Goal: Task Accomplishment & Management: Use online tool/utility

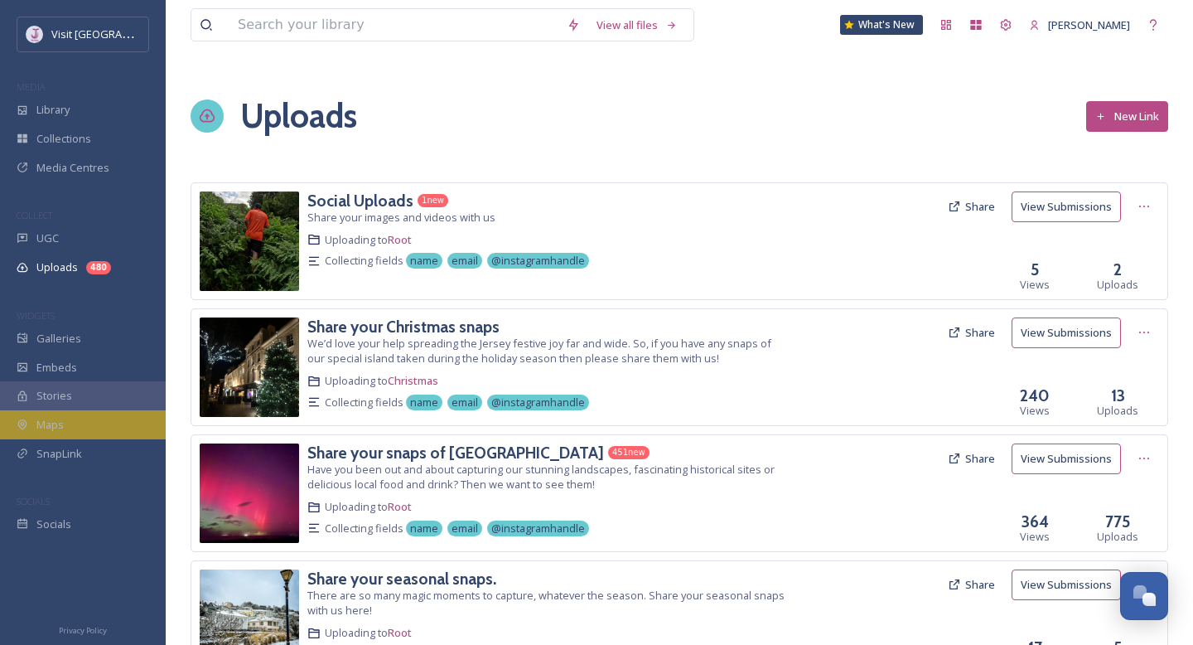
click at [72, 418] on div "Maps" at bounding box center [83, 424] width 166 height 29
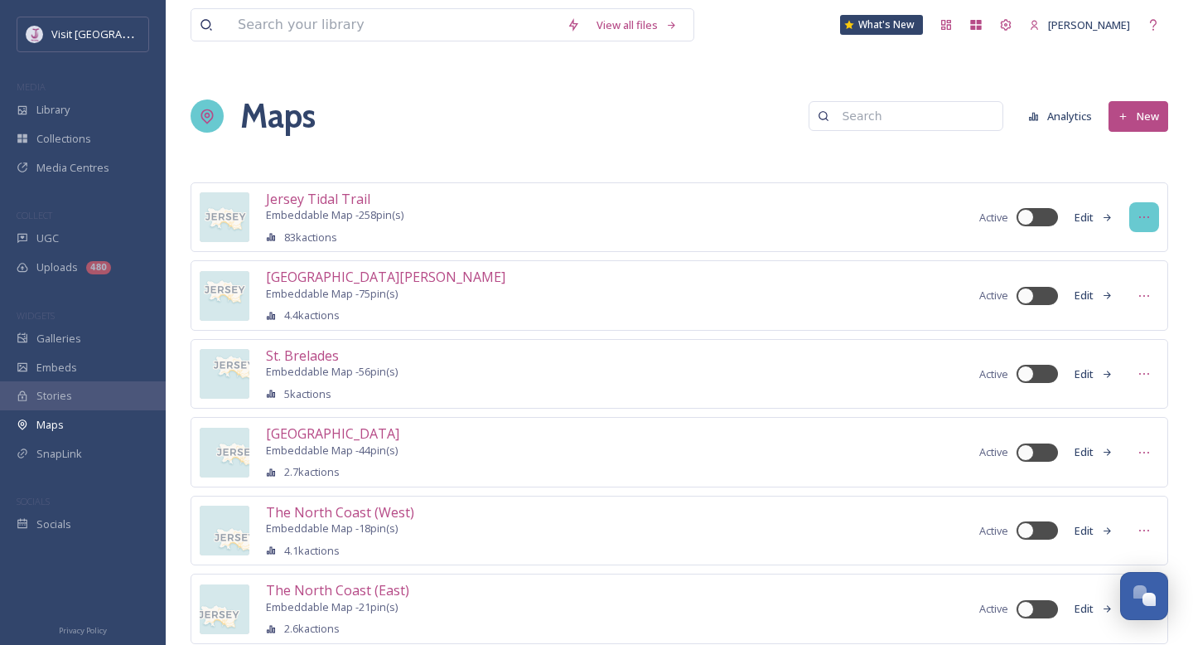
click at [1142, 213] on icon at bounding box center [1144, 216] width 13 height 13
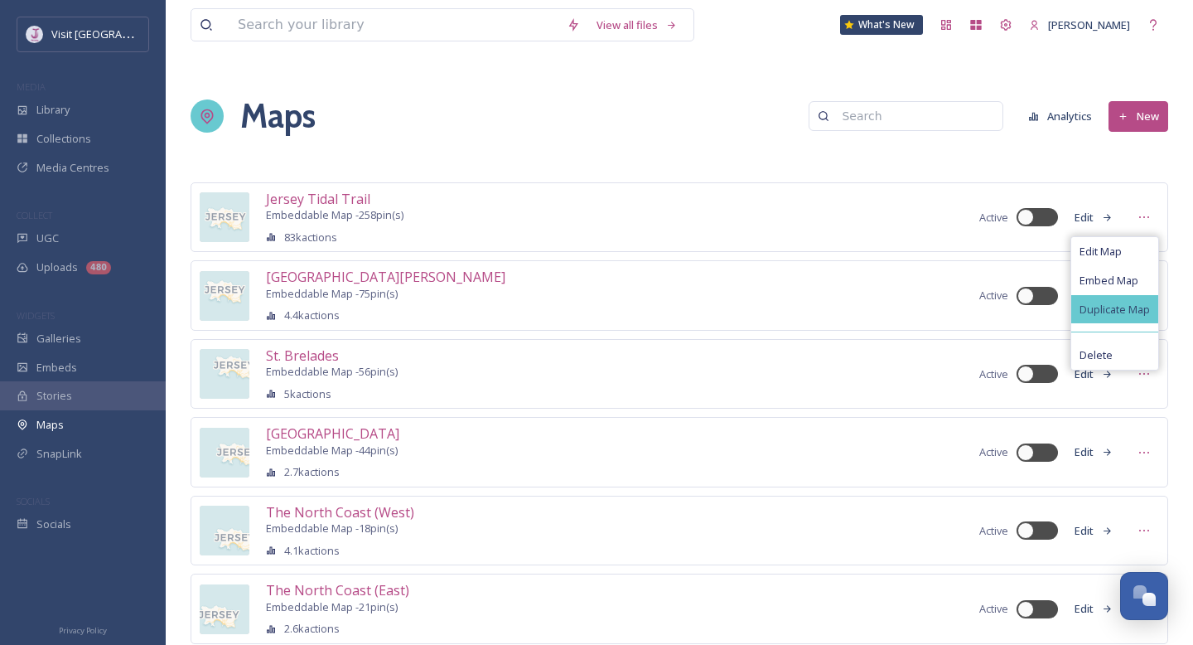
click at [1111, 311] on span "Duplicate Map" at bounding box center [1115, 309] width 70 height 12
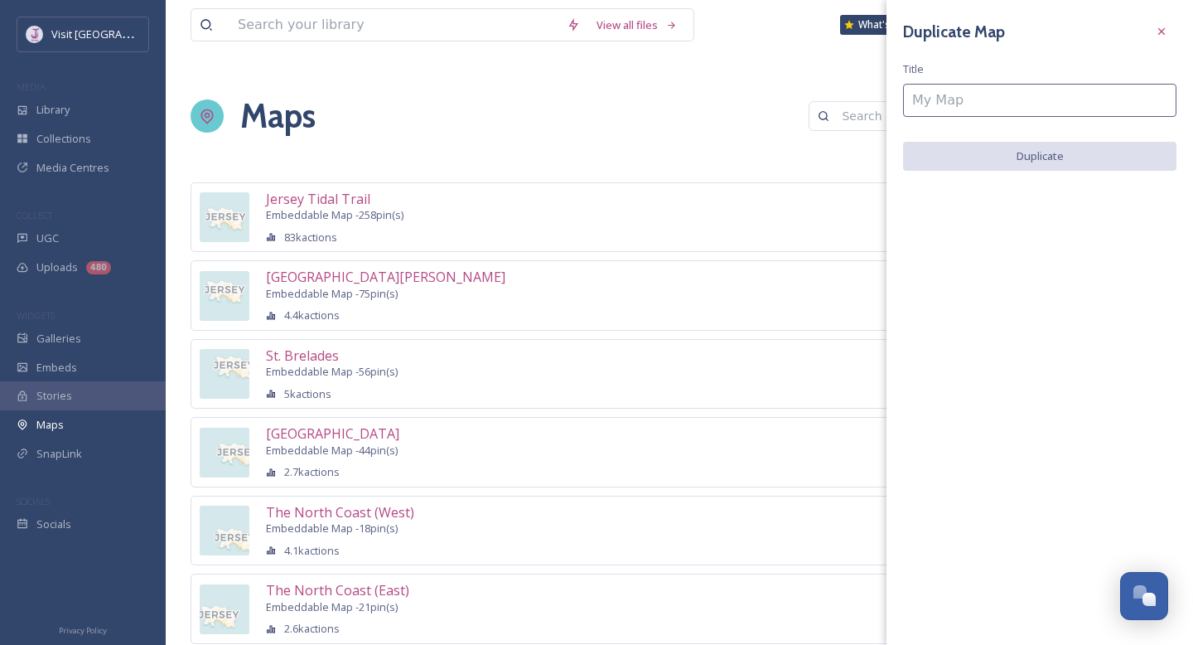
click at [987, 105] on input at bounding box center [1039, 100] width 273 height 33
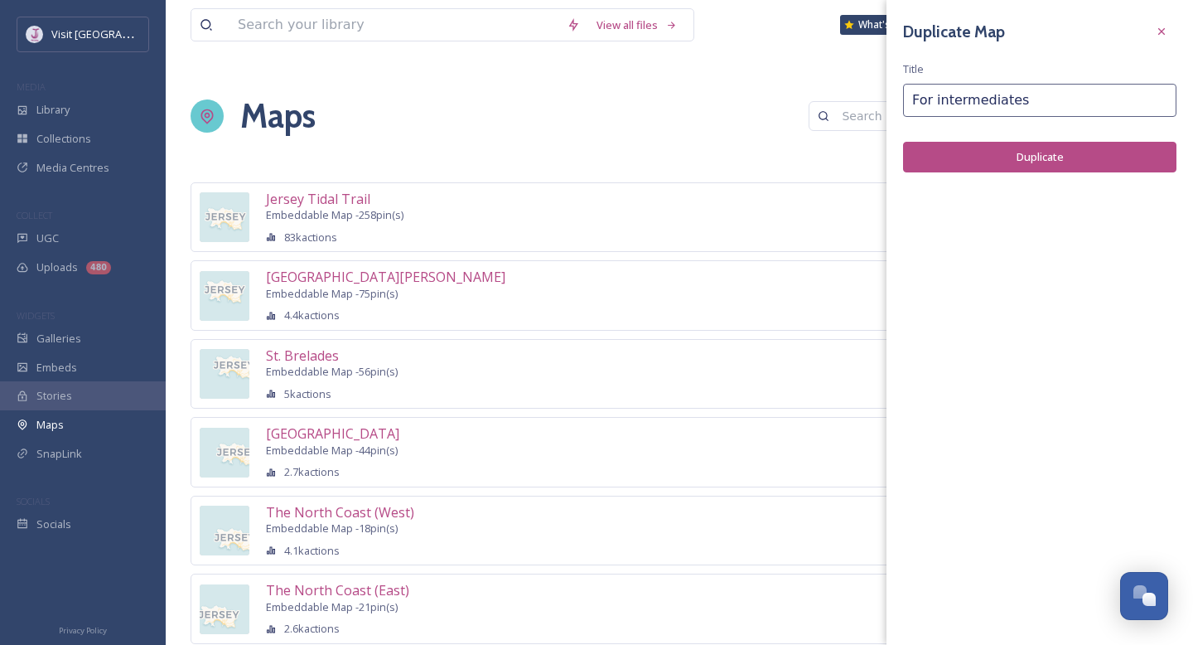
type input "For intermediates"
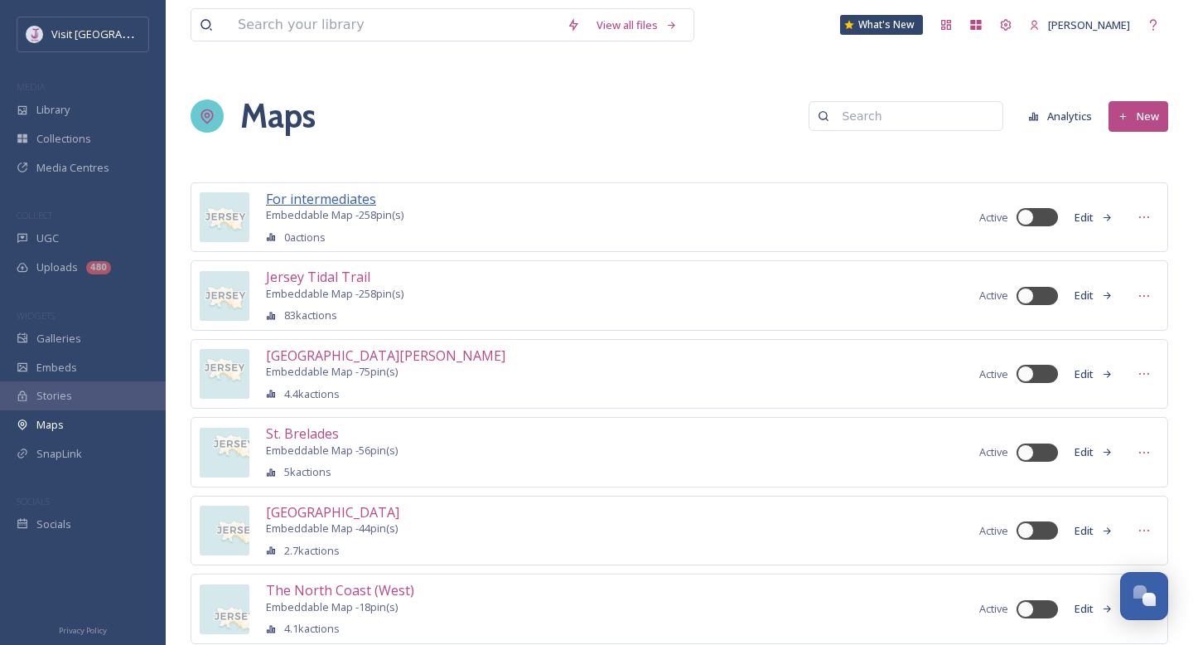
click at [347, 197] on span "For intermediates" at bounding box center [321, 199] width 110 height 18
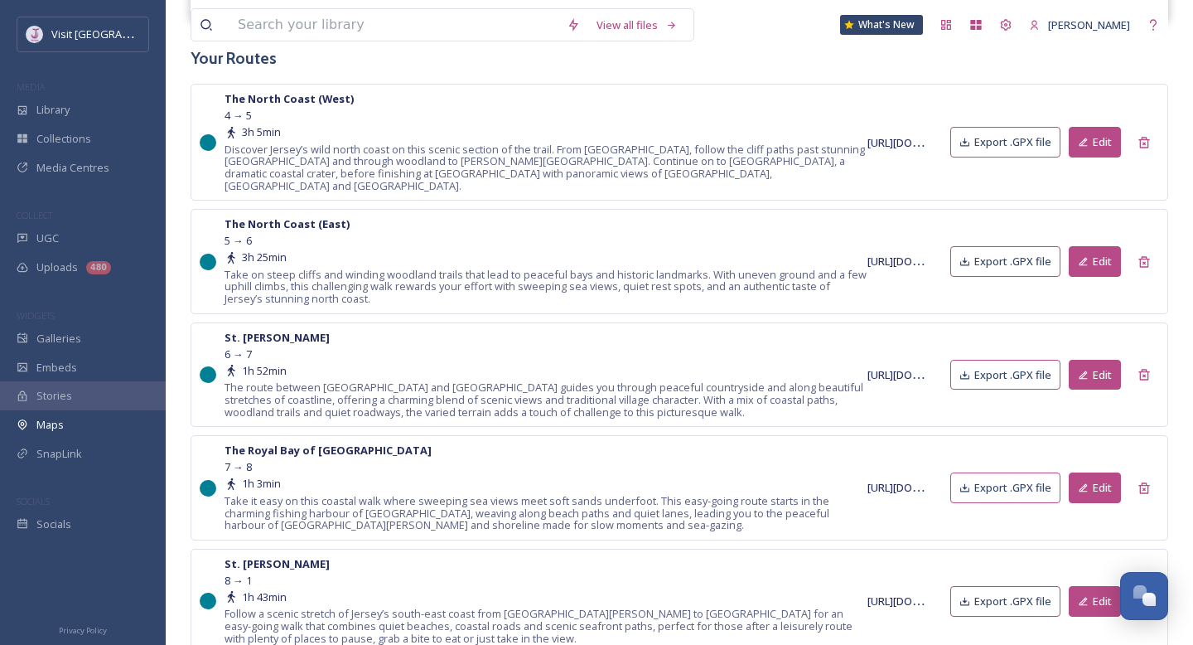
scroll to position [843, 0]
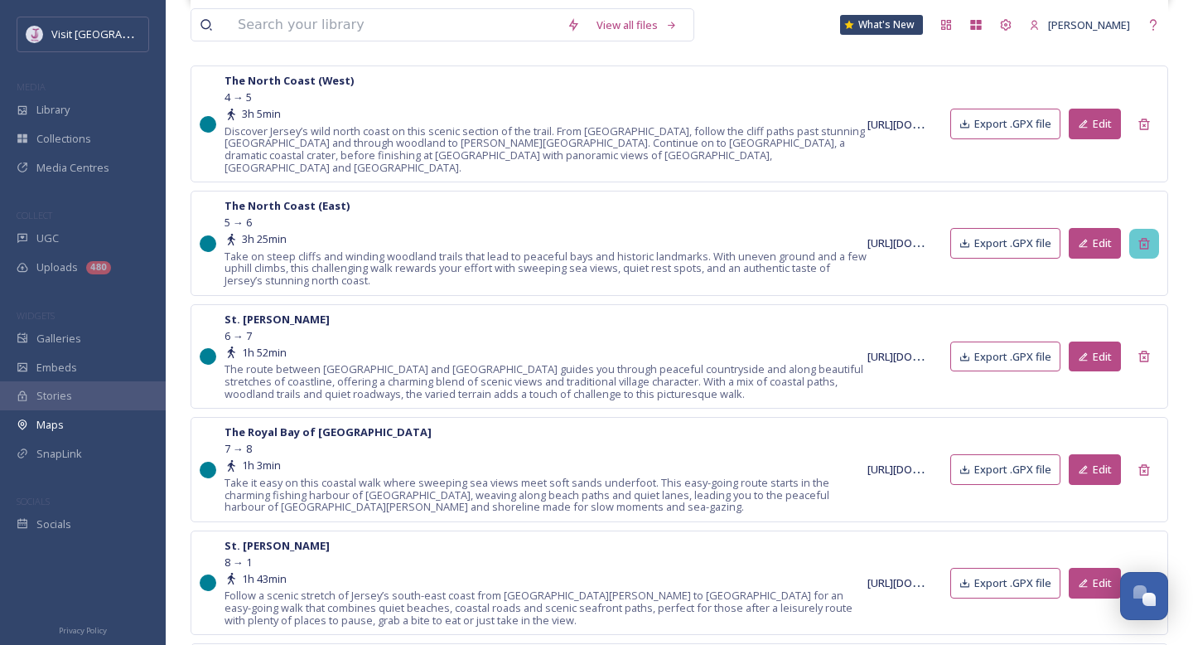
click at [1144, 238] on div at bounding box center [1144, 244] width 30 height 30
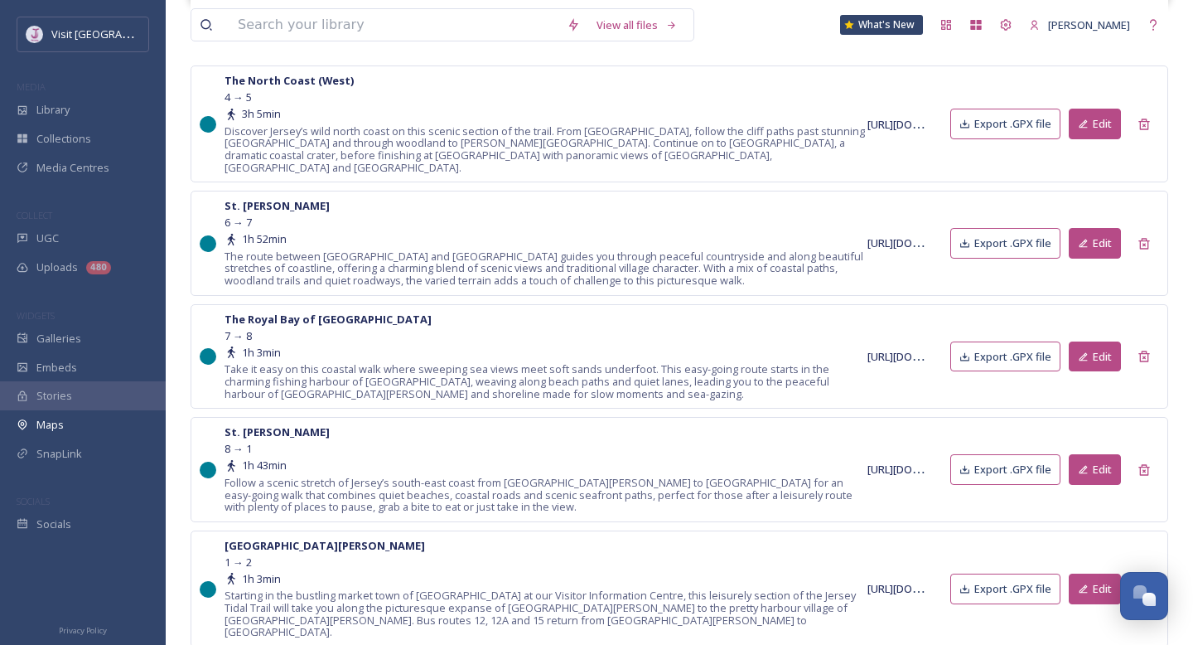
click at [1144, 238] on div at bounding box center [1144, 244] width 30 height 30
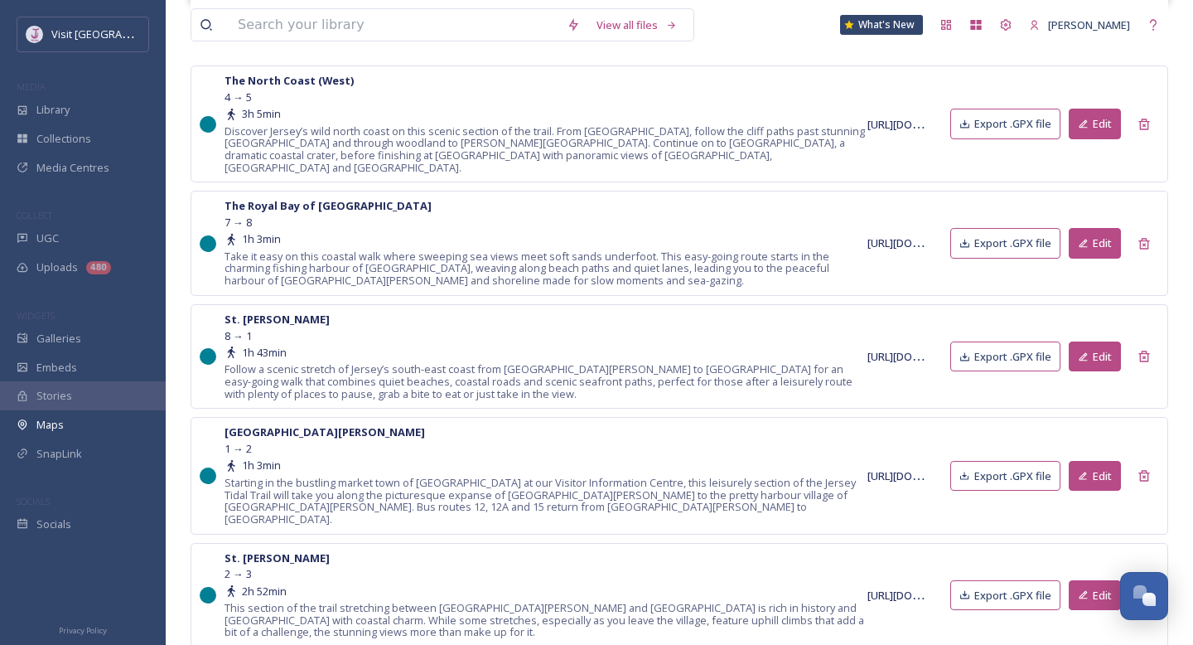
click at [1144, 238] on div at bounding box center [1144, 244] width 30 height 30
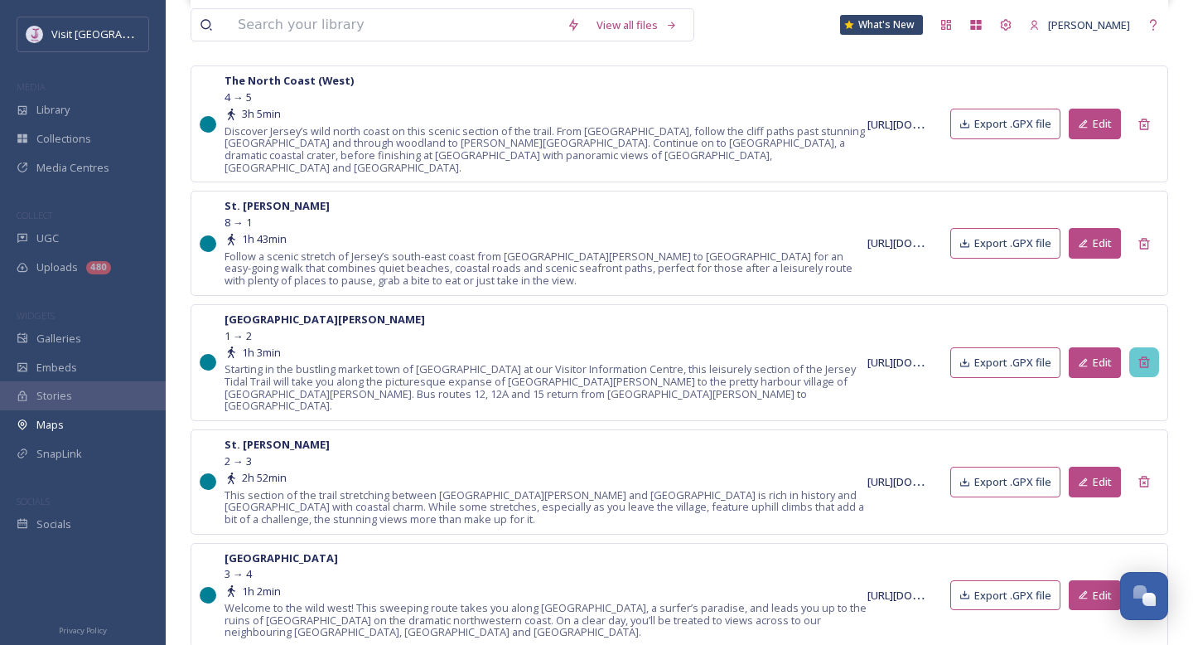
click at [1147, 355] on icon at bounding box center [1144, 361] width 13 height 13
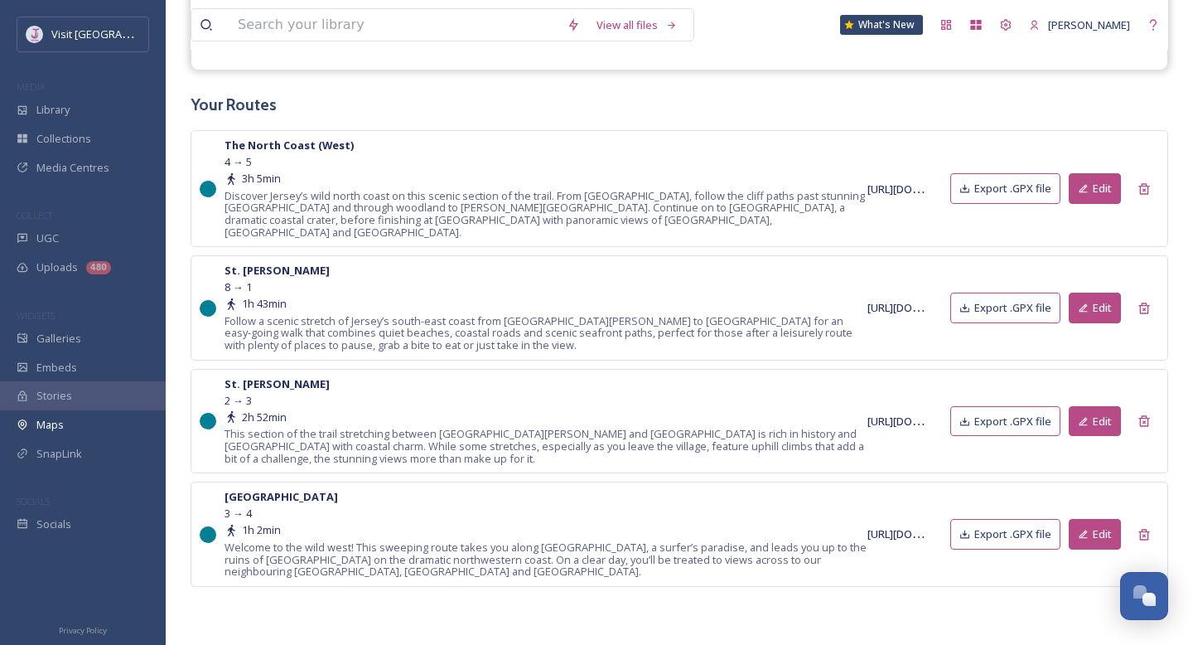
scroll to position [766, 0]
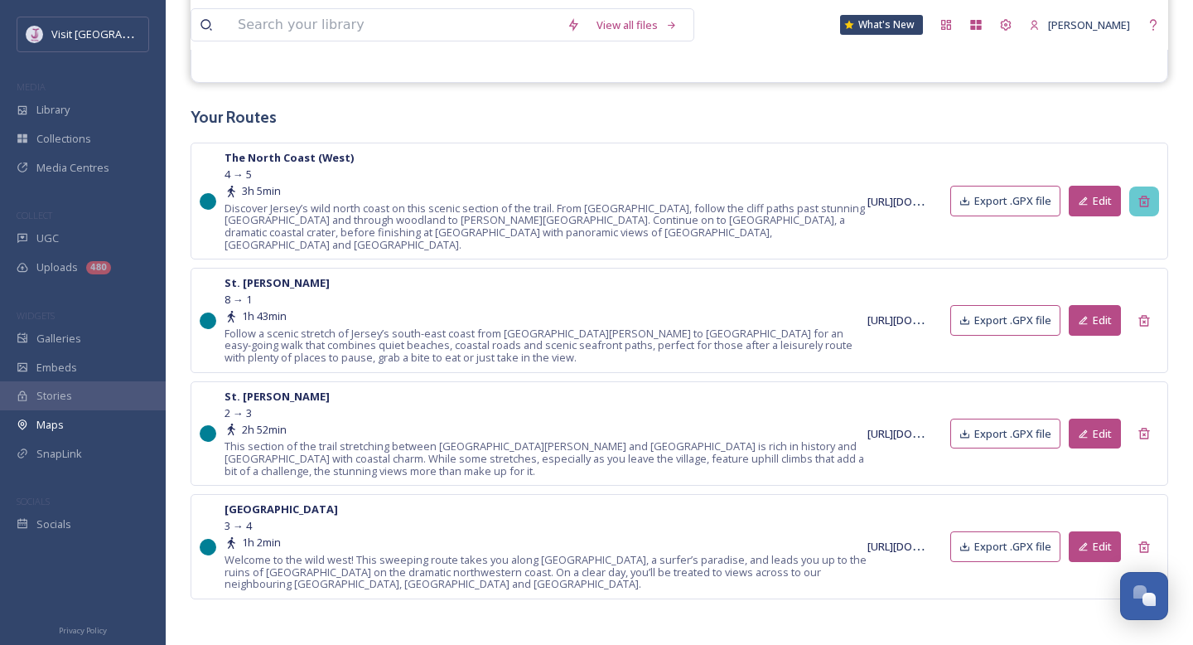
click at [1135, 197] on div at bounding box center [1144, 201] width 30 height 30
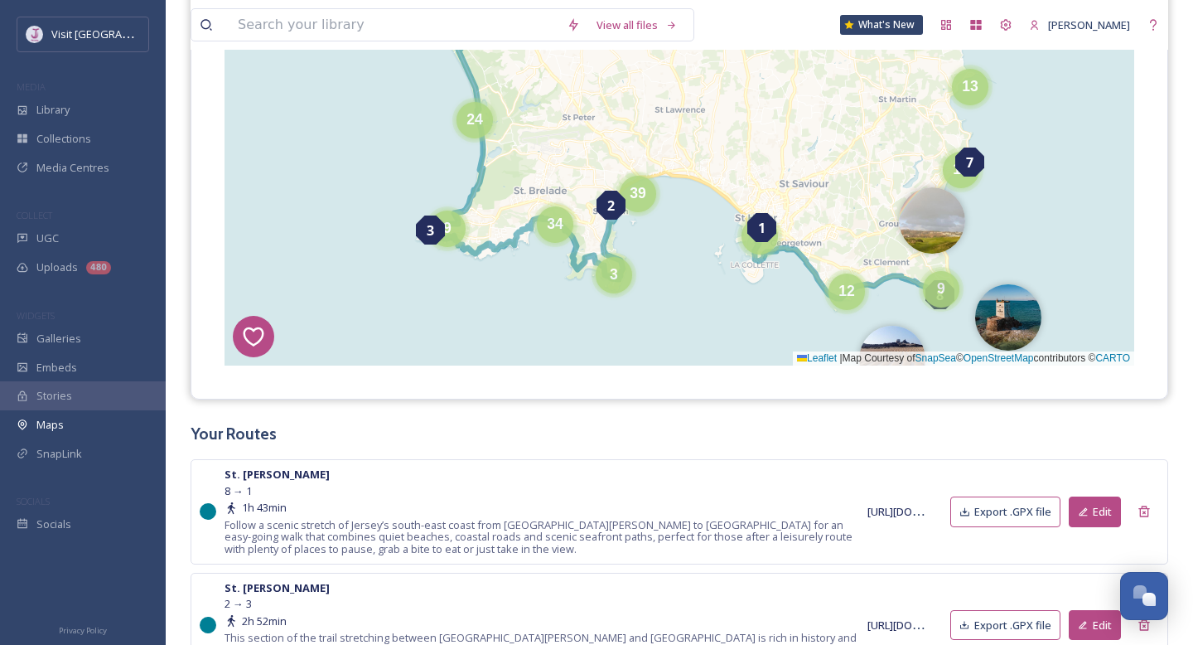
scroll to position [283, 0]
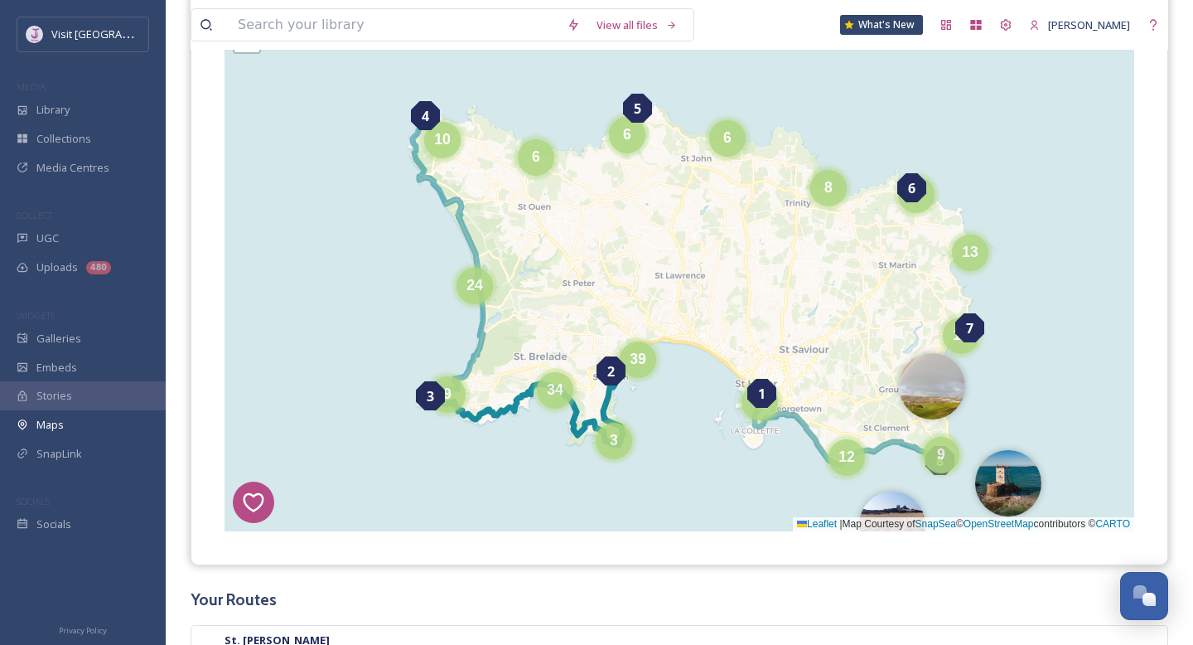
click at [605, 402] on icon at bounding box center [528, 410] width 191 height 69
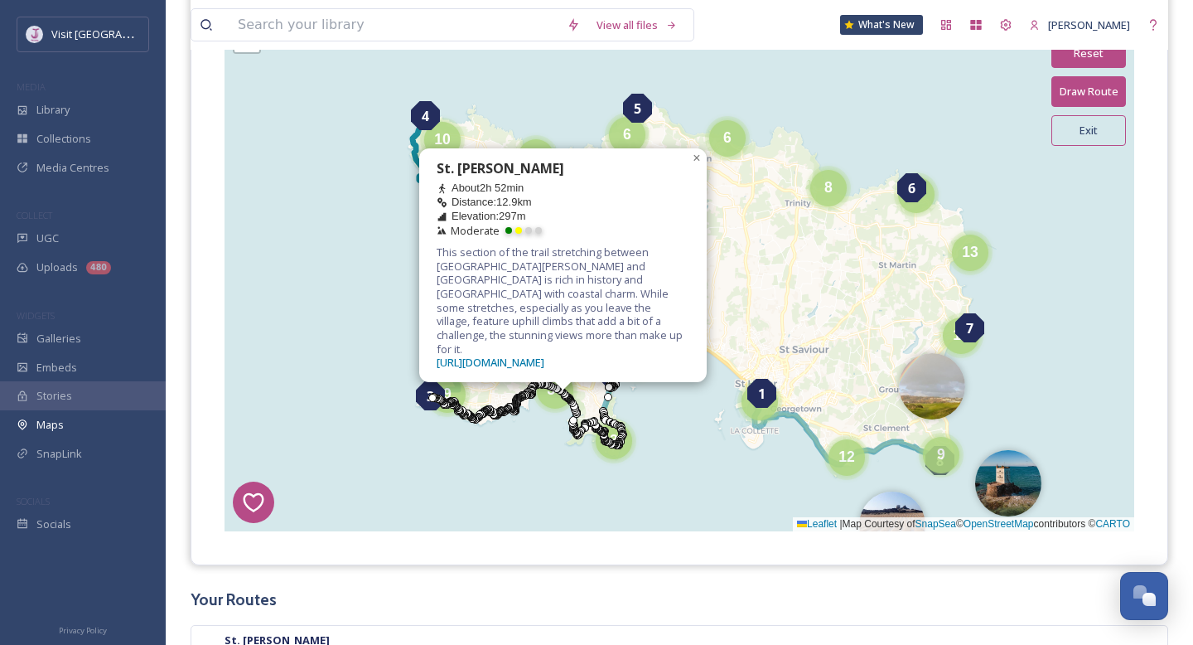
click at [420, 165] on icon at bounding box center [448, 258] width 70 height 281
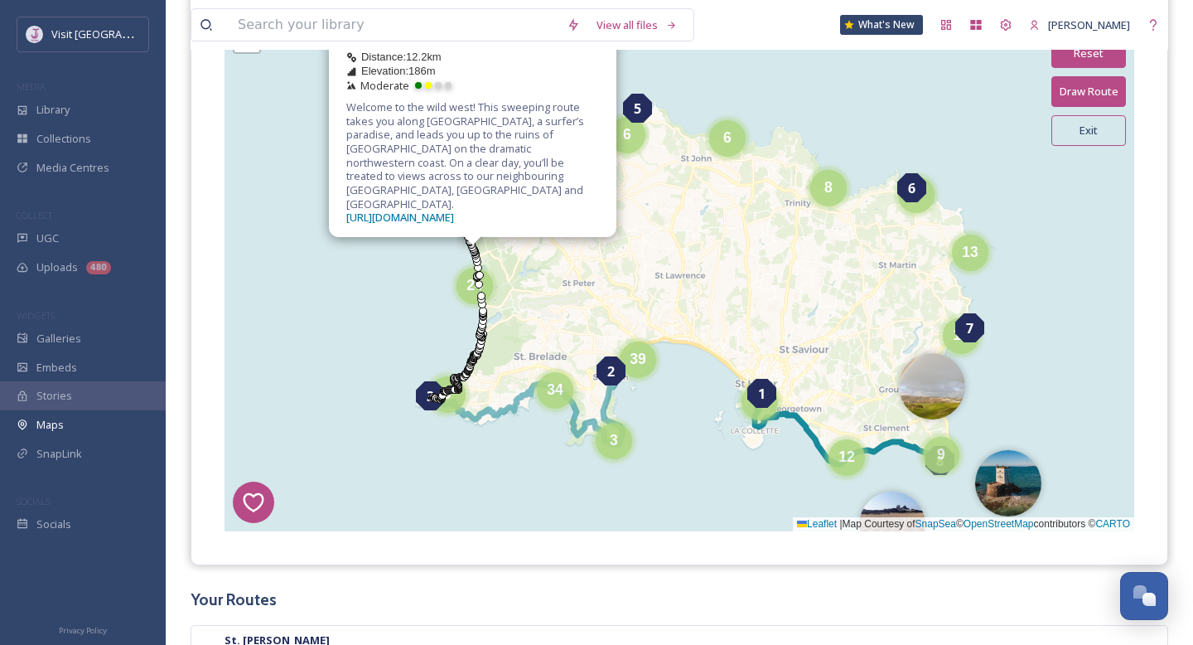
click at [799, 417] on icon at bounding box center [848, 429] width 187 height 70
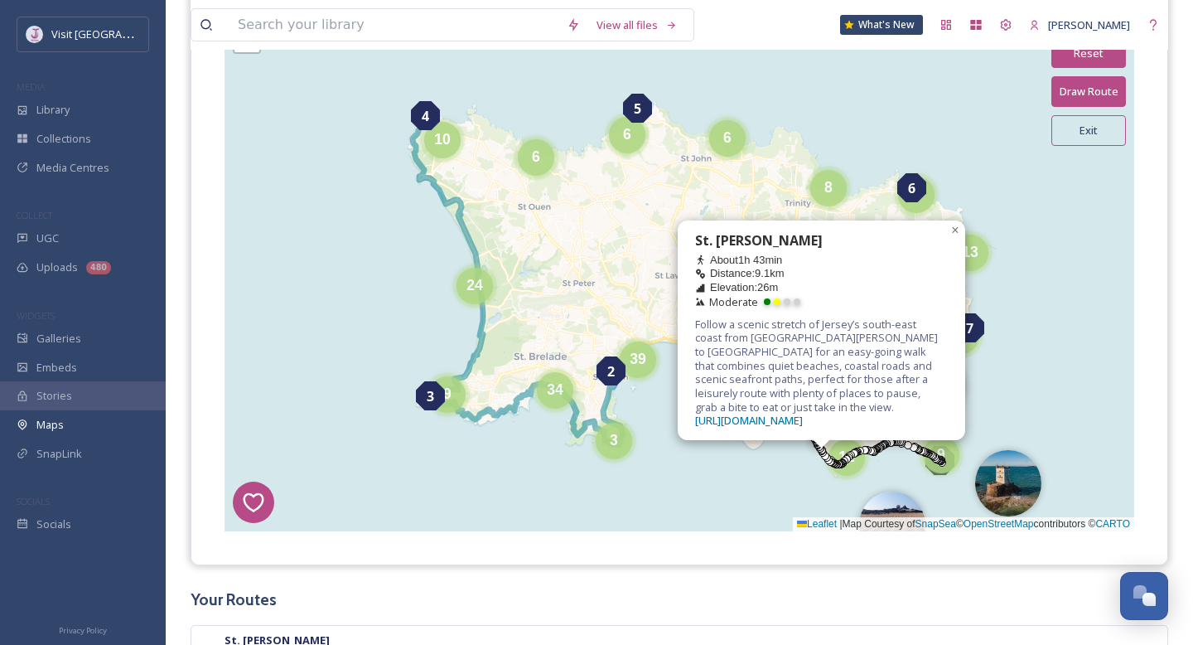
click at [624, 254] on div "7 8 6 1 4 3 2 5 6 6 8 10 12 9 6 13 24 3 9 6 19 39 34 43 [GEOGRAPHIC_DATA][PERSO…" at bounding box center [680, 262] width 910 height 539
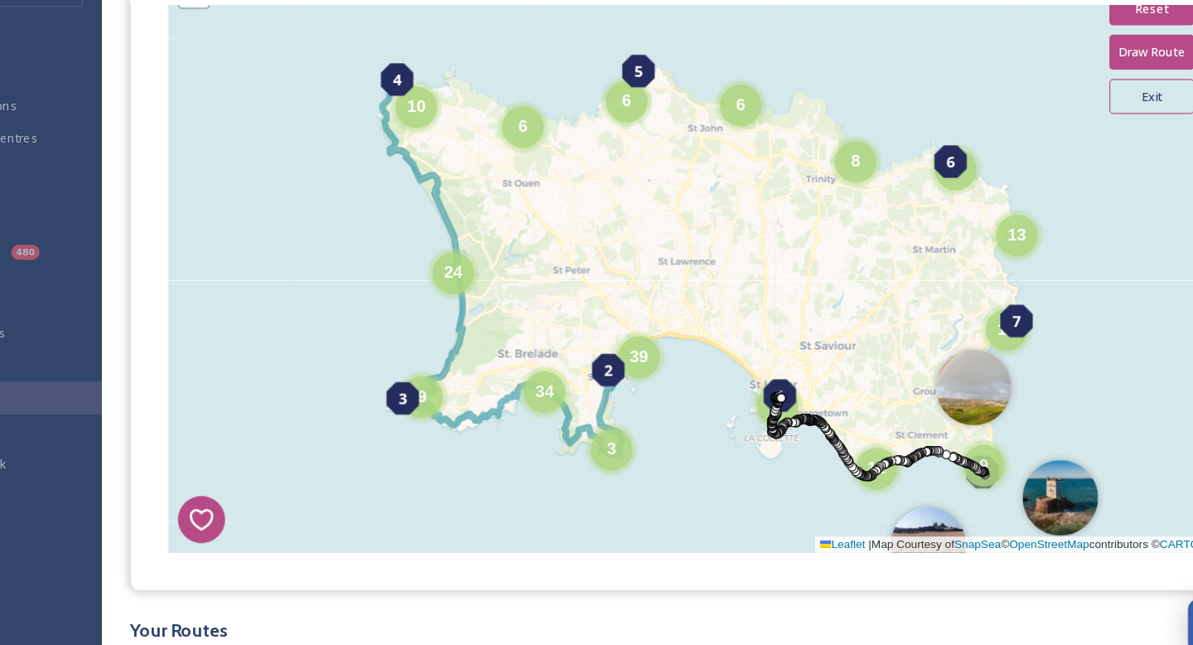
click at [750, 269] on div "7 8 6 1 4 3 2 5 6 6 8 10 12 9 6 13 24 3 9 6 19 39 34 43 + − Leaflet | Map Court…" at bounding box center [680, 262] width 910 height 539
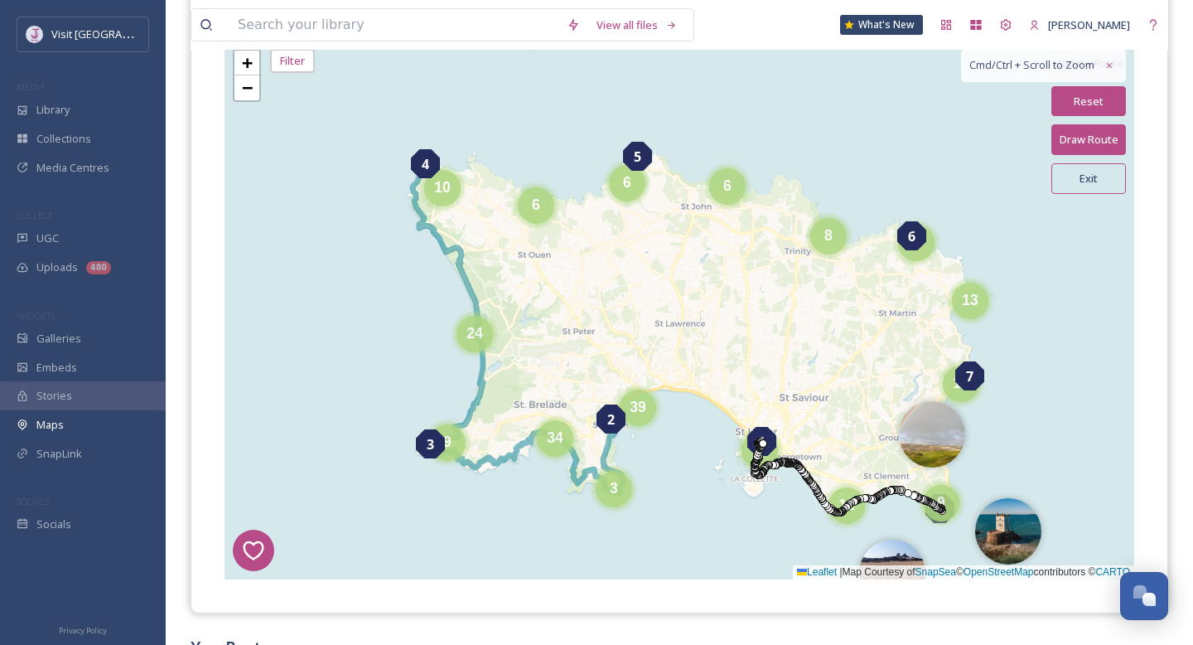
scroll to position [234, 0]
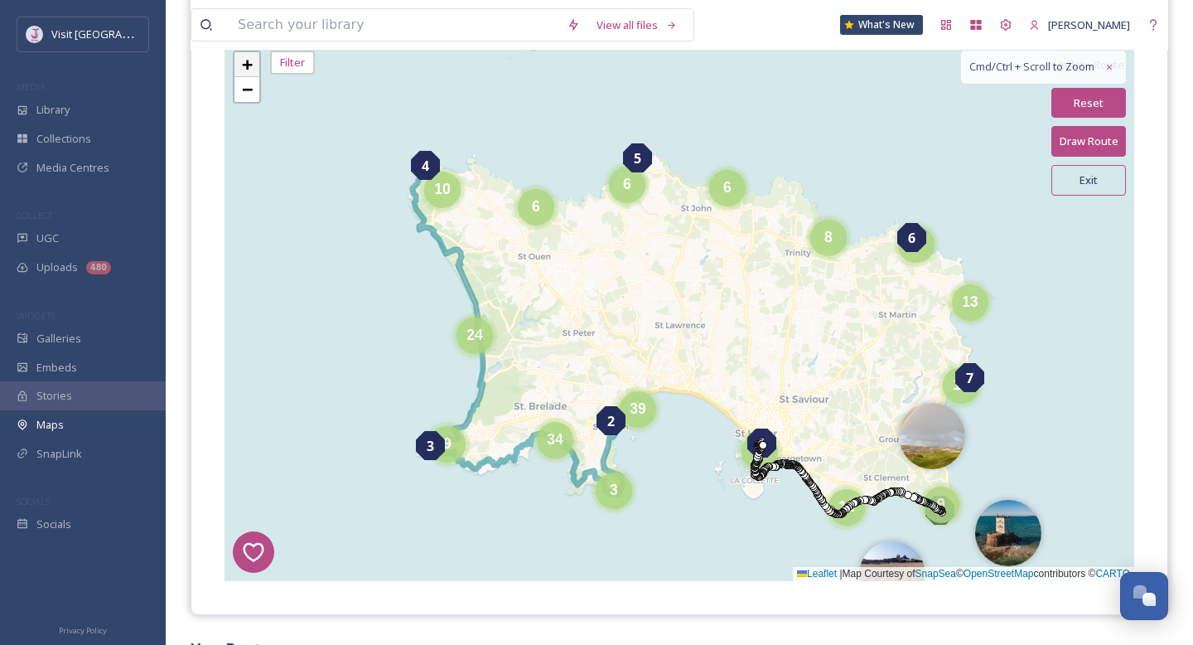
click at [251, 56] on span "+" at bounding box center [247, 64] width 11 height 21
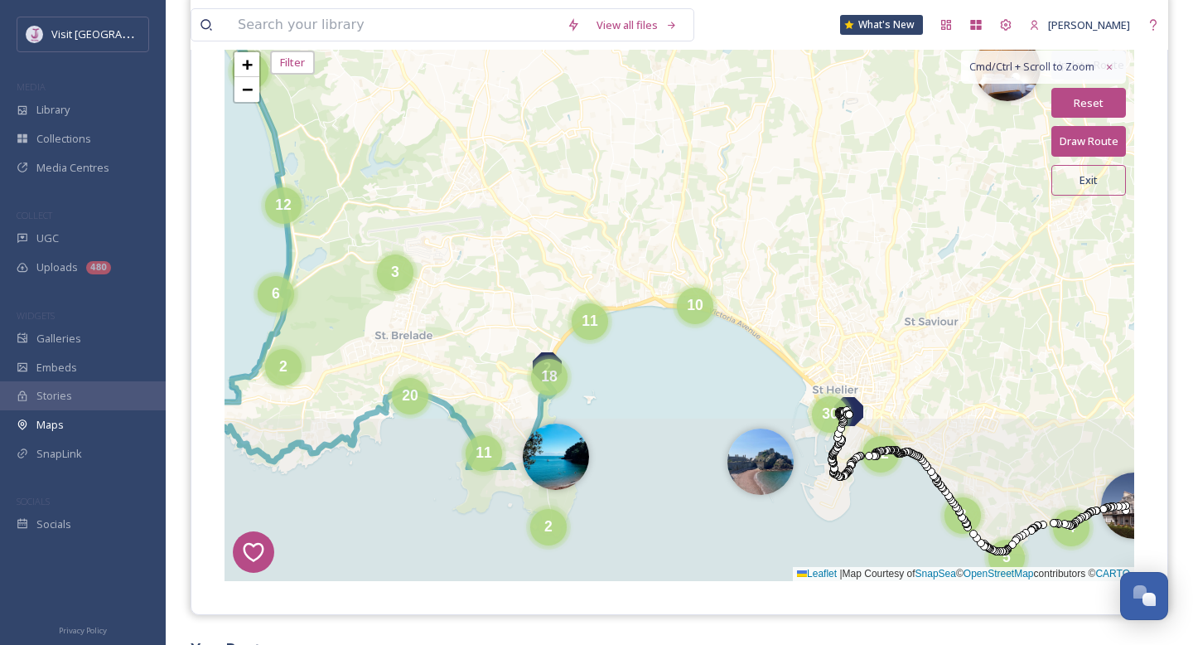
drag, startPoint x: 498, startPoint y: 345, endPoint x: 463, endPoint y: 118, distance: 228.9
click at [464, 118] on div "7 8 6 1 4 3 2 5 5 2 4 6 19 4 9 5 6 5 4 6 6 12 2 7 3 11 20 2 3 4 5 8 11 18 10 12…" at bounding box center [680, 311] width 910 height 539
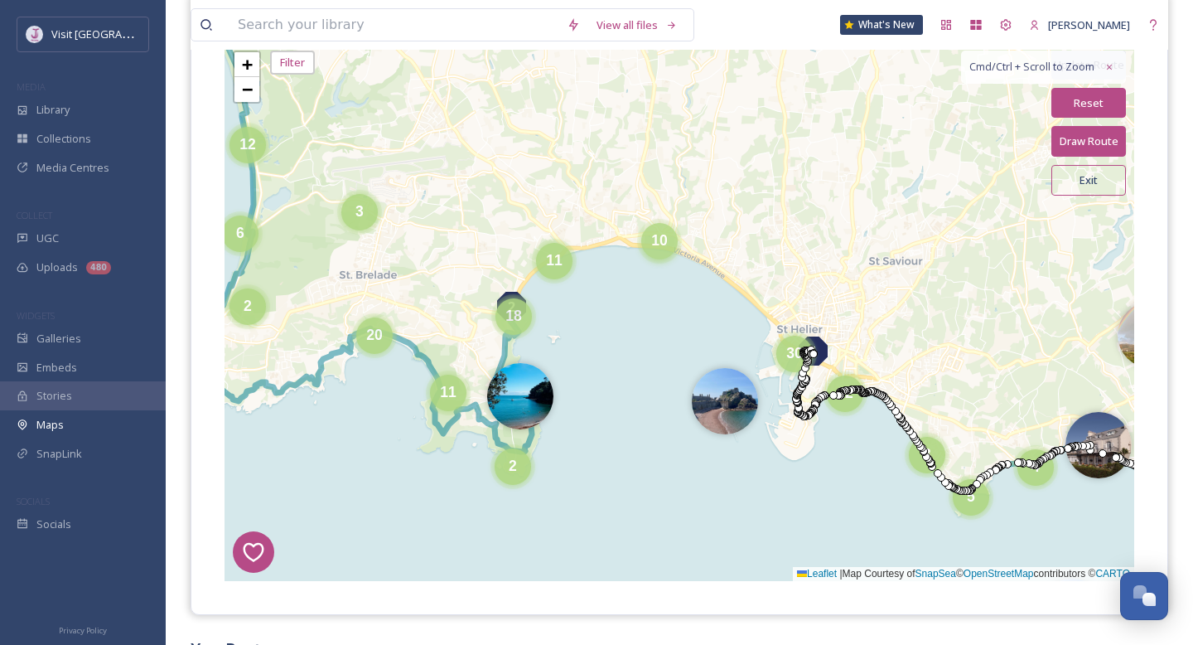
click at [649, 244] on div "10" at bounding box center [659, 241] width 36 height 36
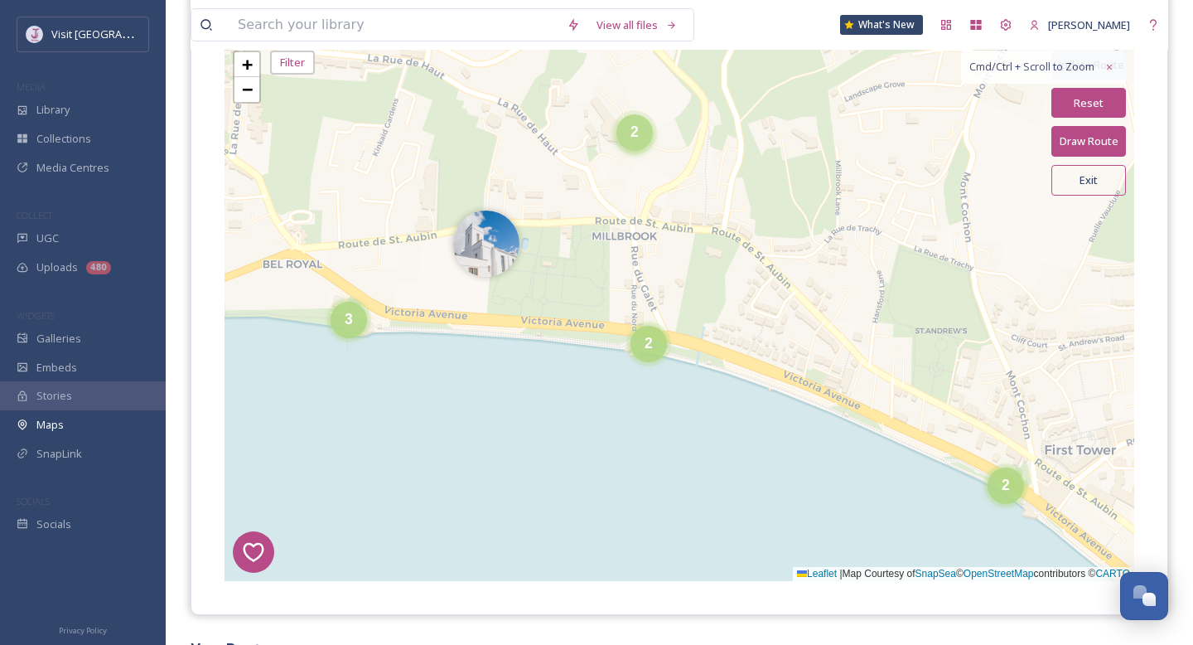
click at [636, 138] on span "2" at bounding box center [635, 131] width 8 height 17
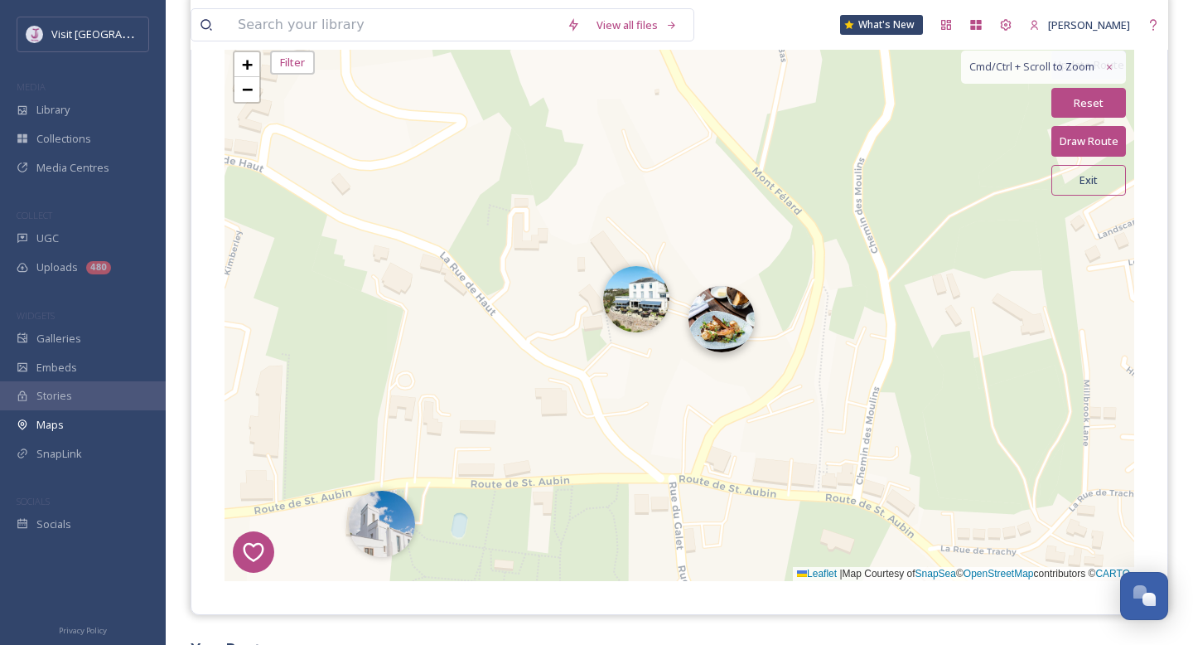
click at [710, 326] on img at bounding box center [722, 319] width 66 height 66
click at [712, 331] on img at bounding box center [722, 319] width 66 height 66
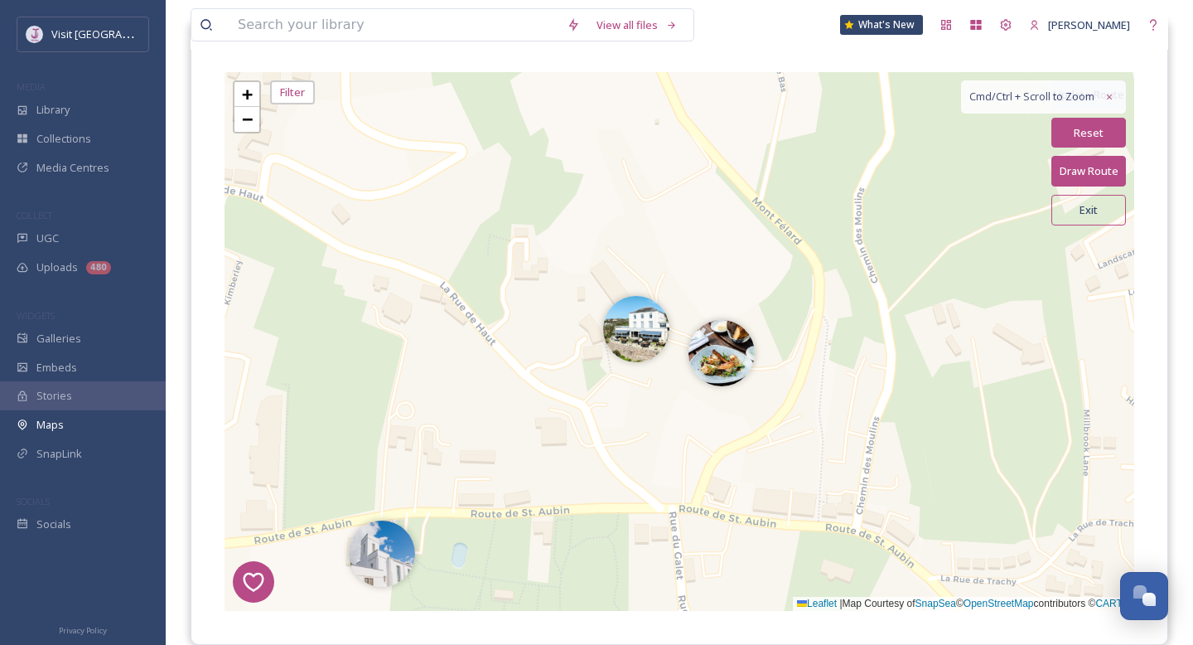
scroll to position [208, 0]
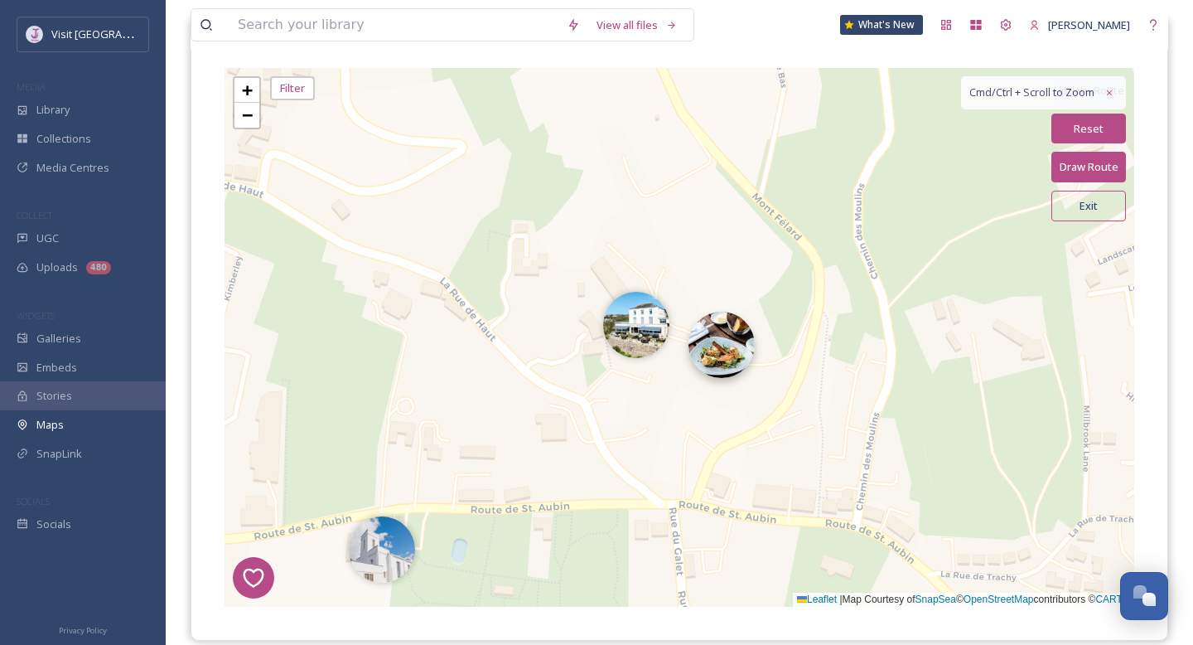
click at [728, 374] on img at bounding box center [722, 345] width 66 height 66
click at [728, 346] on img at bounding box center [722, 345] width 66 height 66
click at [741, 367] on img at bounding box center [722, 345] width 66 height 66
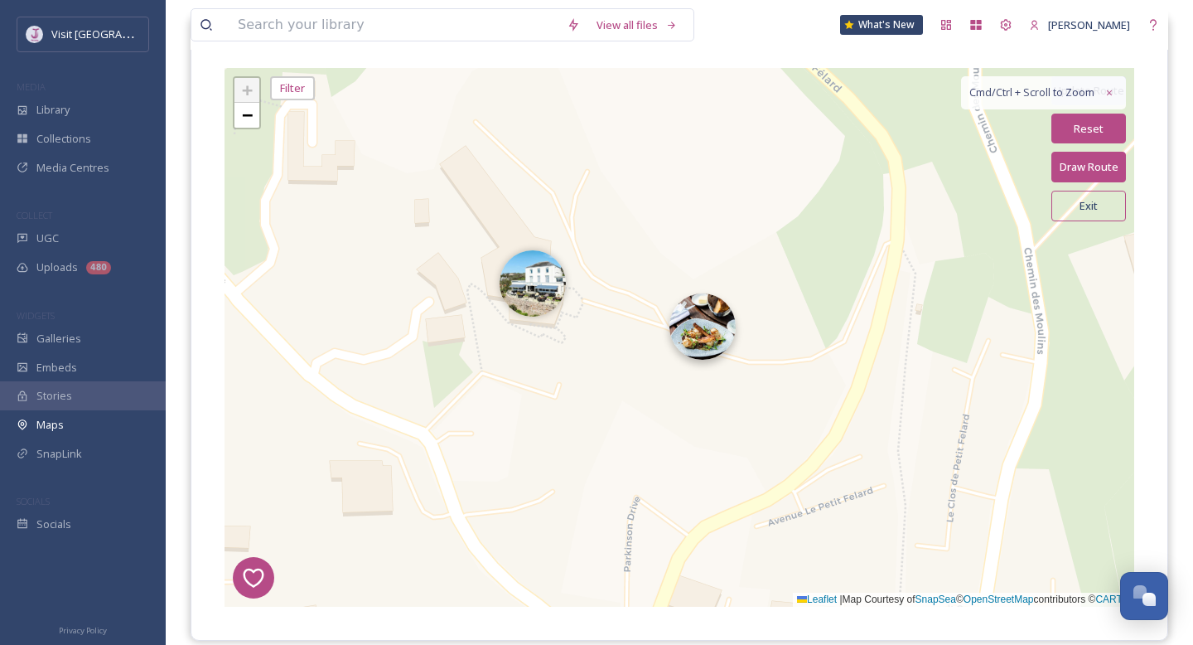
click at [704, 346] on img at bounding box center [703, 326] width 66 height 66
click at [1105, 219] on div "7 8 6 1 4 3 2 5 + − Leaflet | Map Courtesy of SnapSea © OpenStreetMap contribut…" at bounding box center [680, 337] width 910 height 539
click at [1102, 207] on button "Exit" at bounding box center [1089, 206] width 75 height 31
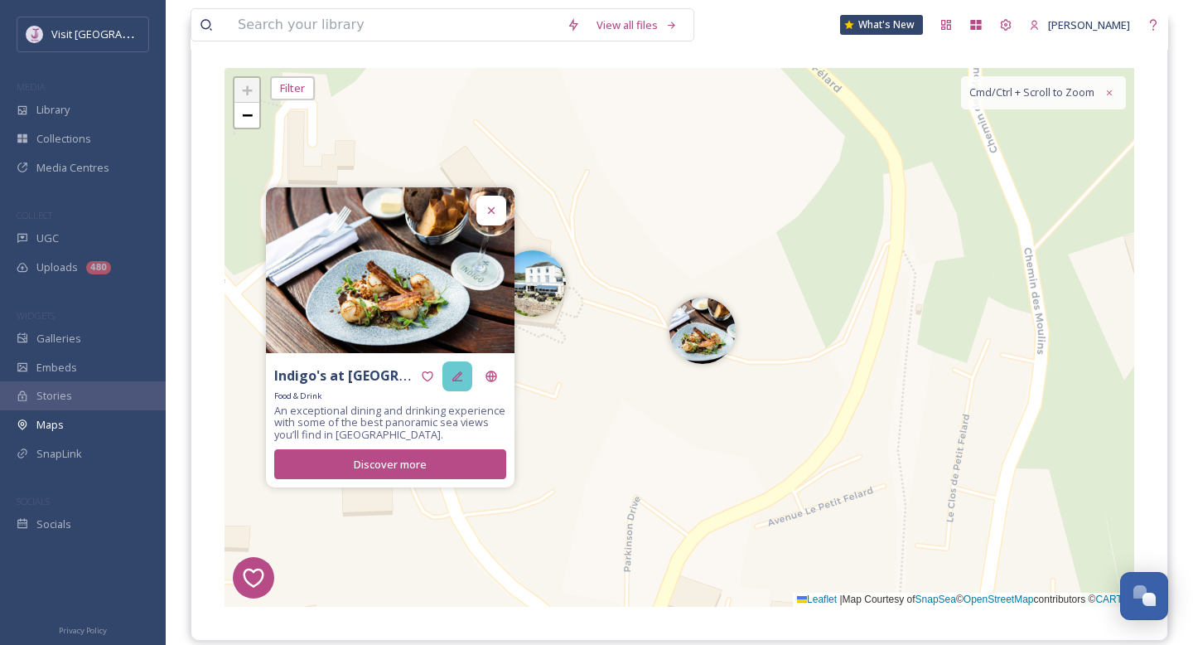
click at [448, 379] on div at bounding box center [458, 376] width 30 height 30
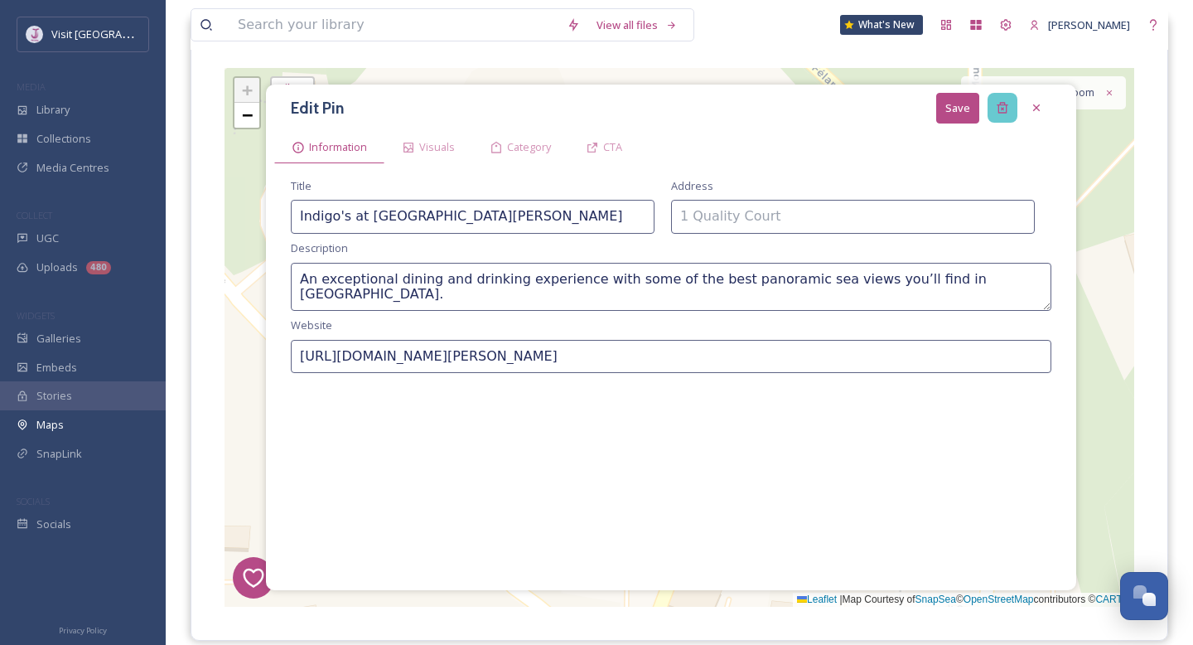
click at [999, 118] on div at bounding box center [1003, 108] width 30 height 30
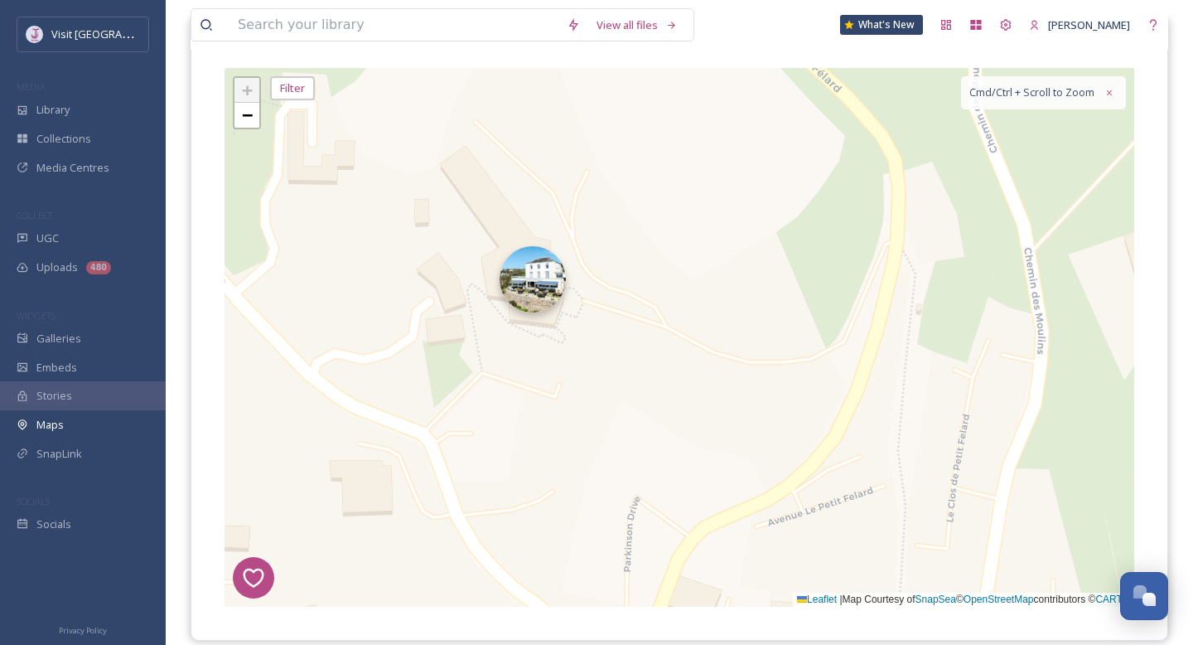
click at [525, 301] on img at bounding box center [533, 279] width 66 height 66
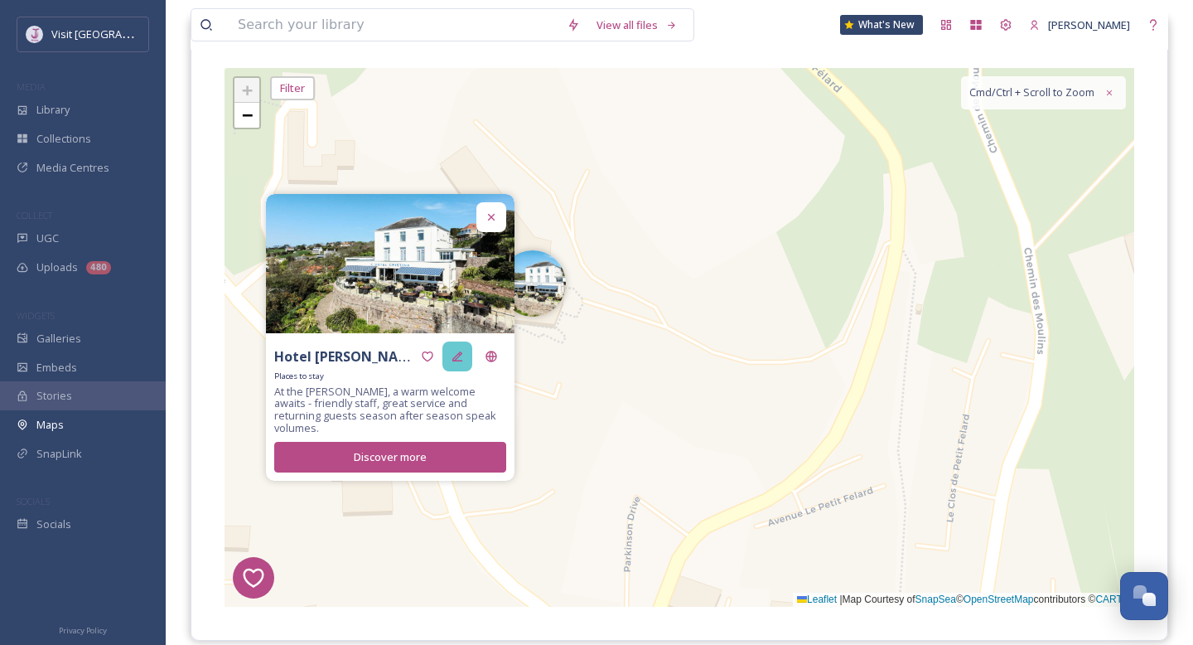
click at [460, 371] on div at bounding box center [458, 356] width 30 height 30
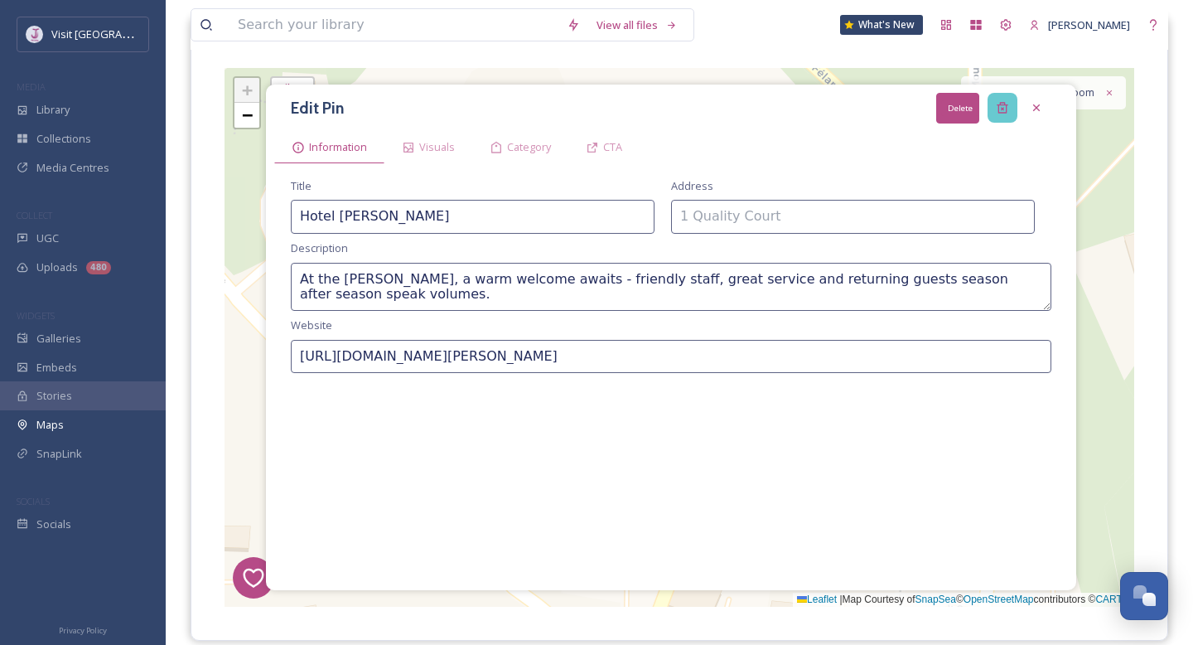
click at [999, 116] on div "Delete" at bounding box center [1003, 108] width 30 height 30
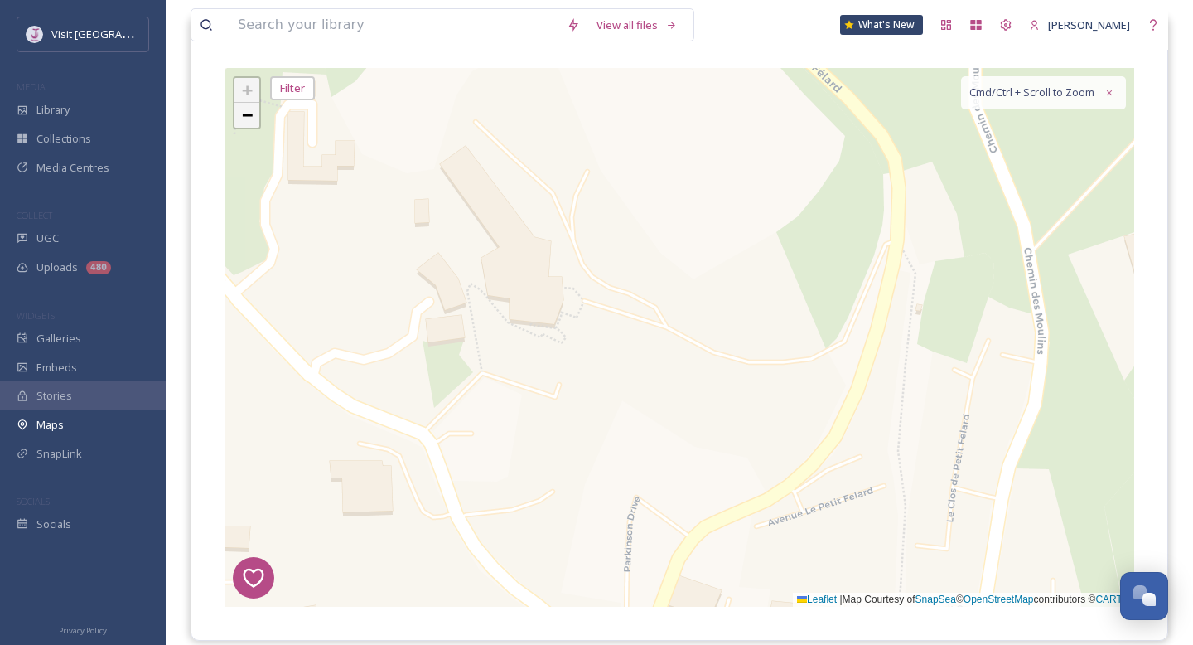
click at [252, 119] on span "−" at bounding box center [247, 114] width 11 height 21
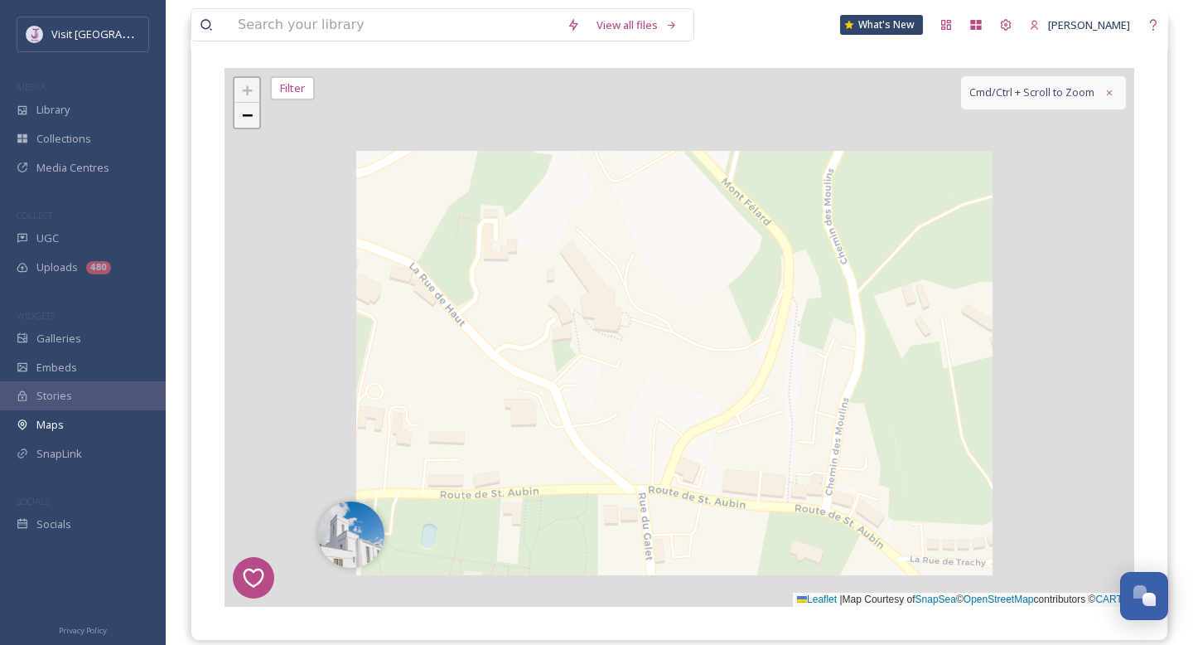
click at [252, 119] on span "−" at bounding box center [247, 114] width 11 height 21
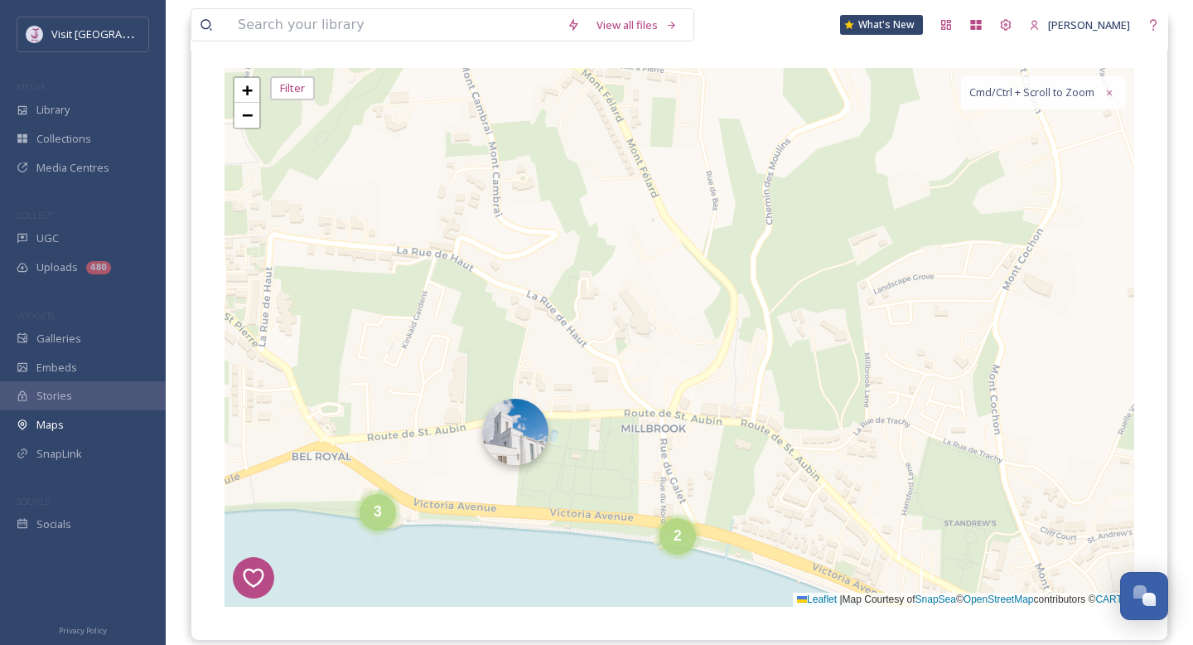
click at [513, 441] on img at bounding box center [515, 432] width 66 height 66
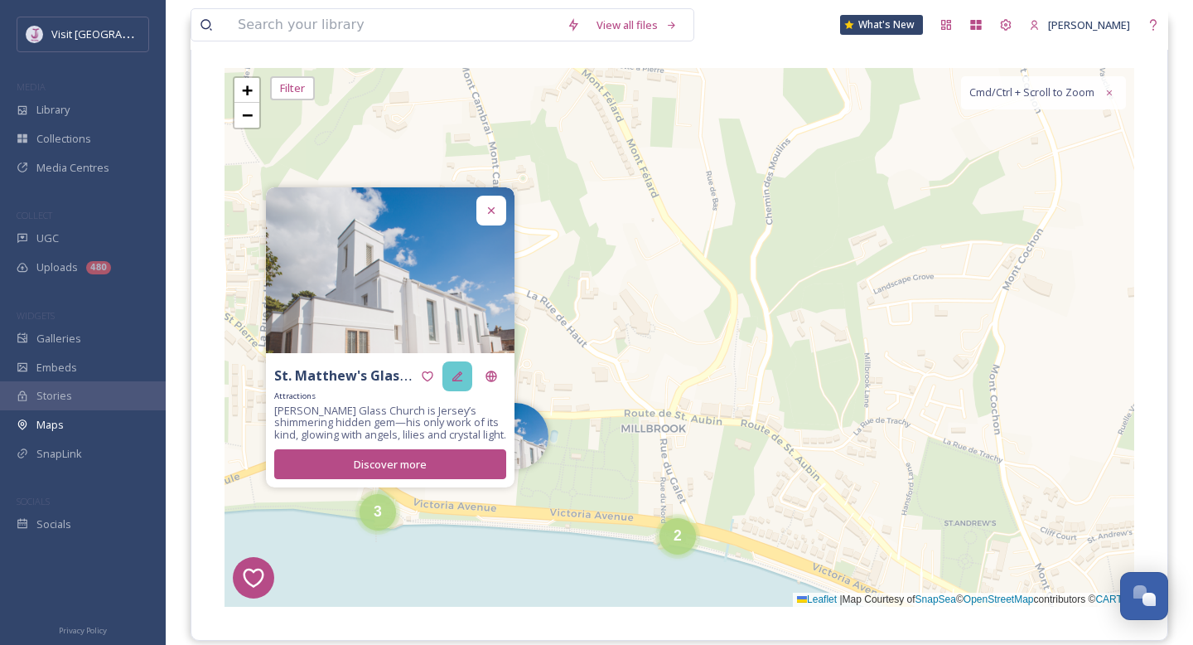
click at [460, 376] on icon at bounding box center [457, 376] width 13 height 13
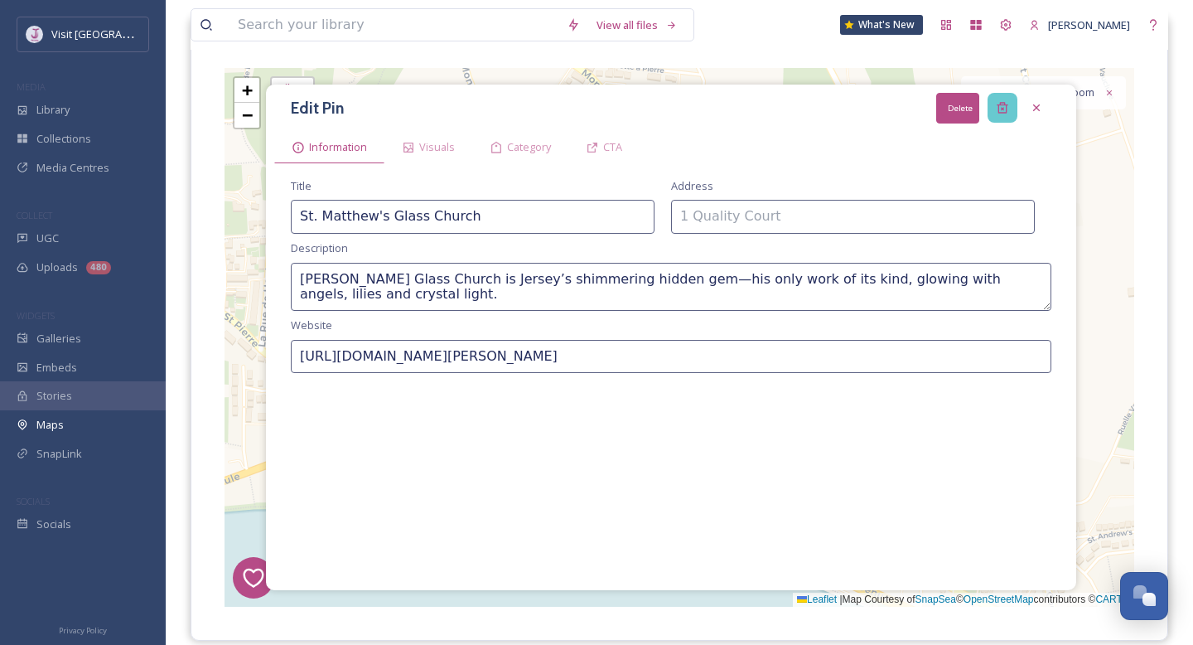
click at [998, 113] on icon at bounding box center [1002, 107] width 13 height 13
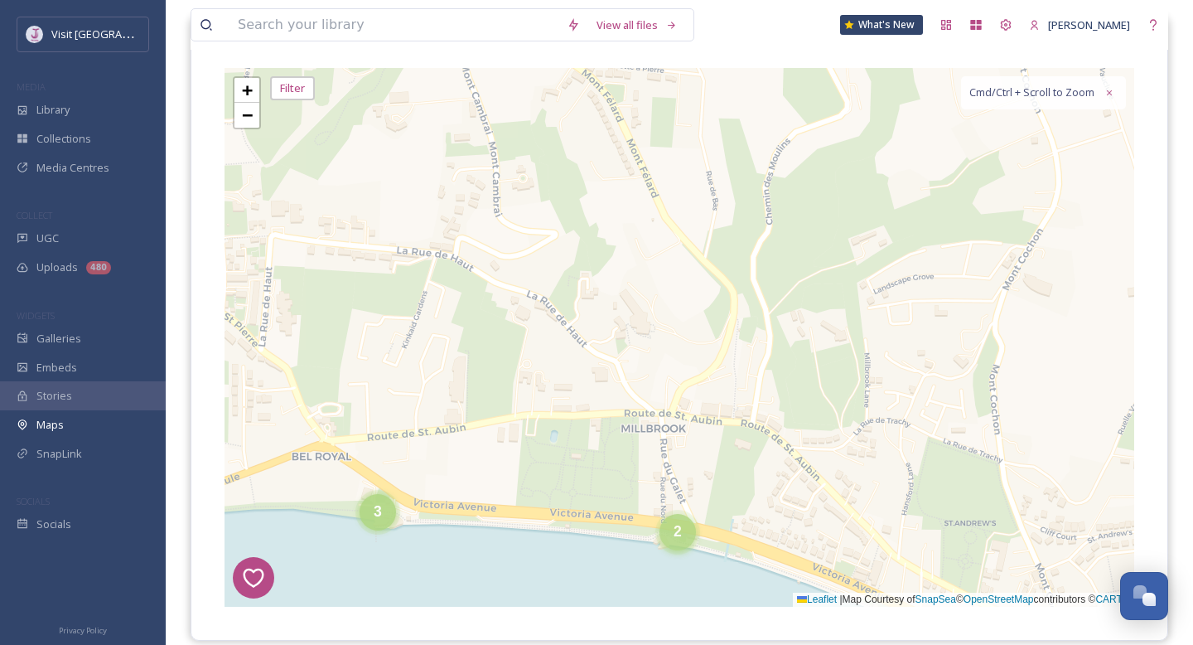
click at [679, 544] on div "2" at bounding box center [678, 532] width 36 height 36
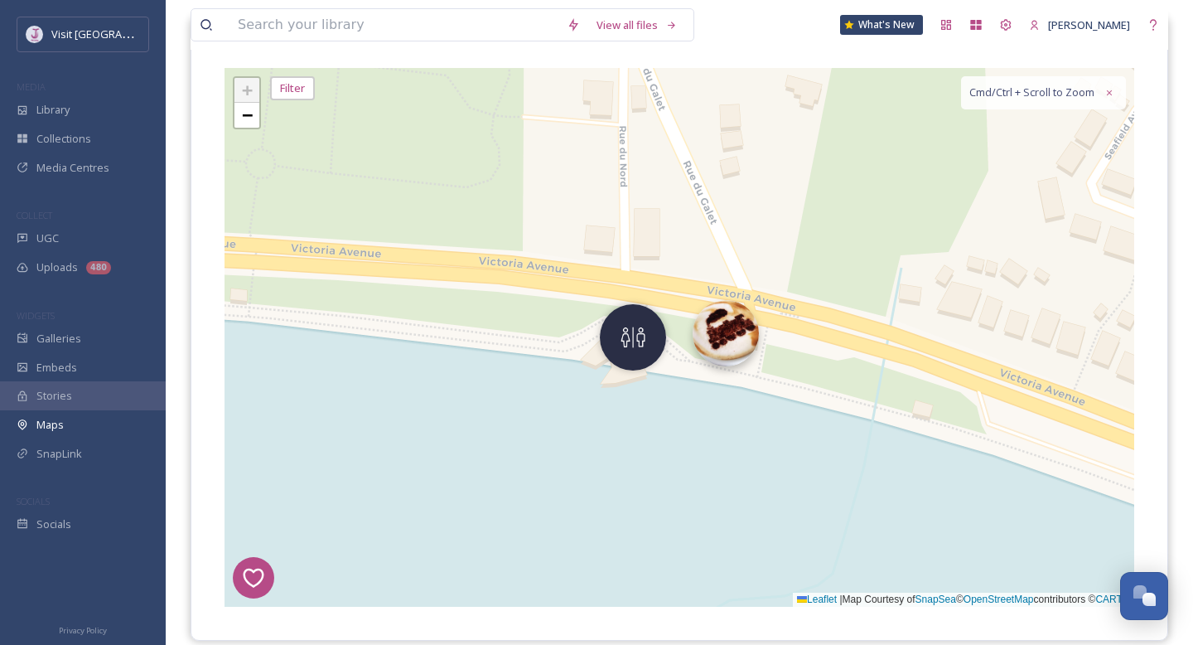
click at [723, 341] on img at bounding box center [726, 333] width 66 height 66
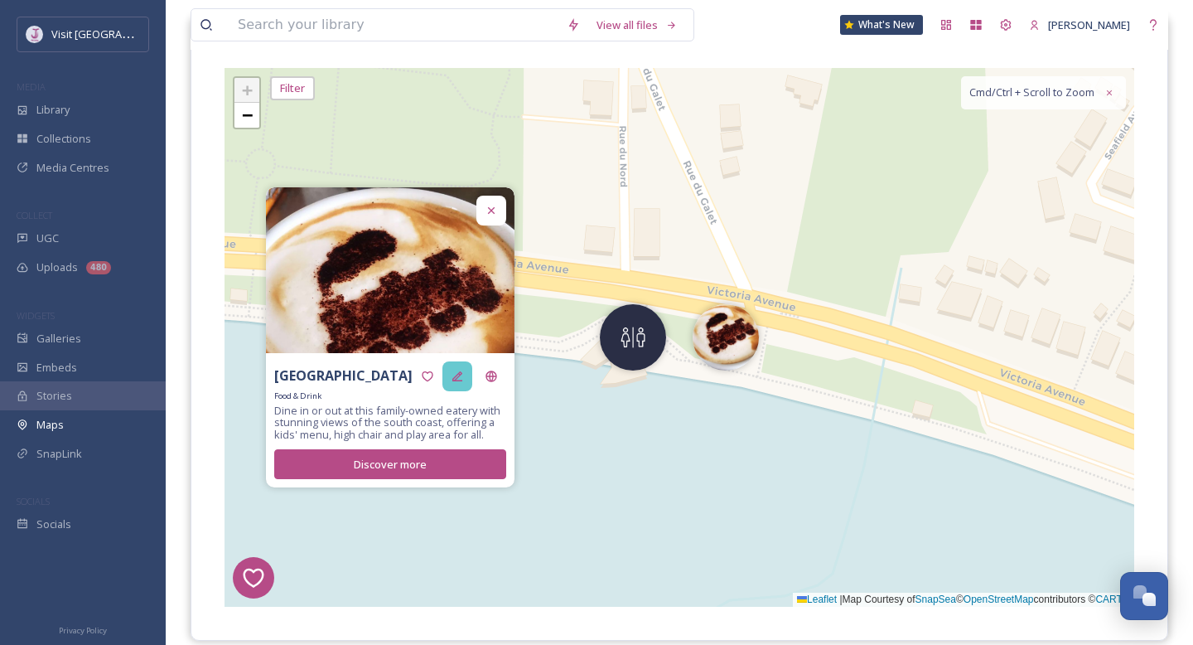
click at [452, 372] on icon at bounding box center [457, 376] width 13 height 13
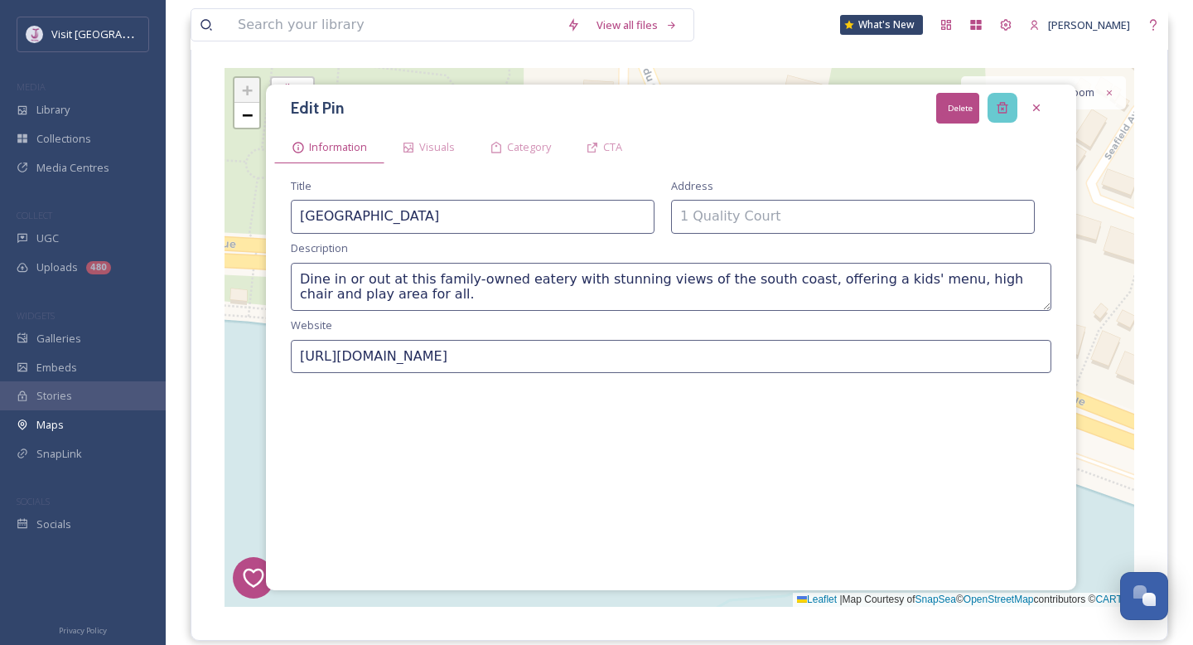
click at [1001, 108] on icon at bounding box center [1002, 108] width 11 height 11
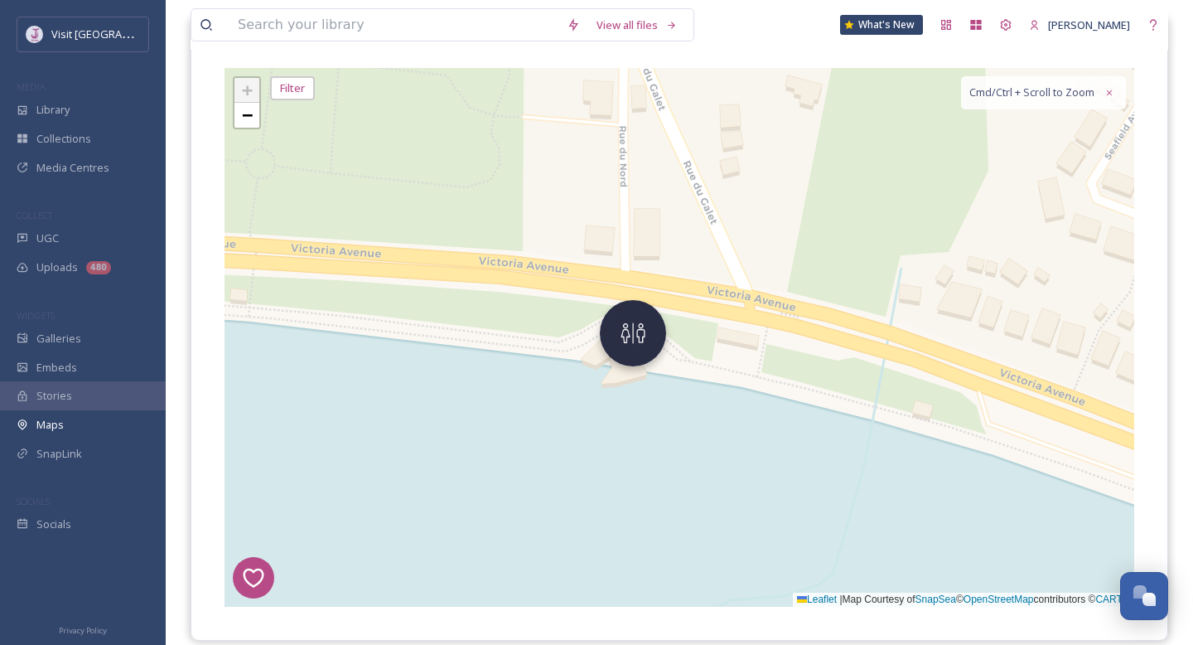
click at [634, 339] on img at bounding box center [633, 333] width 66 height 66
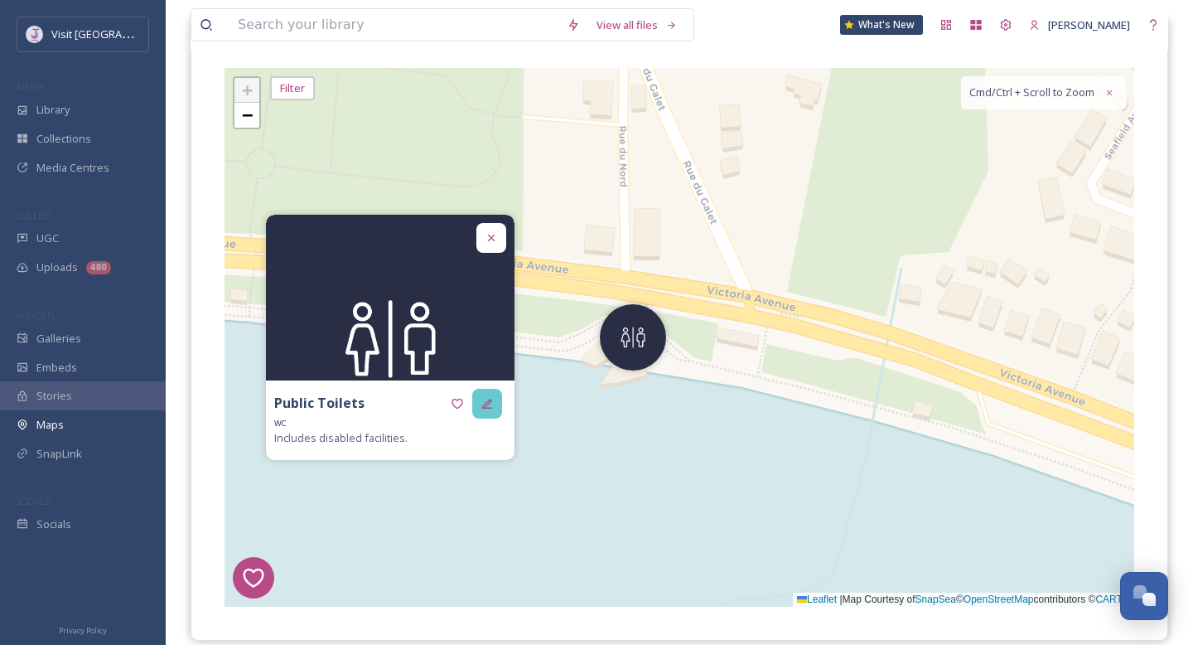
click at [481, 408] on icon at bounding box center [487, 403] width 13 height 13
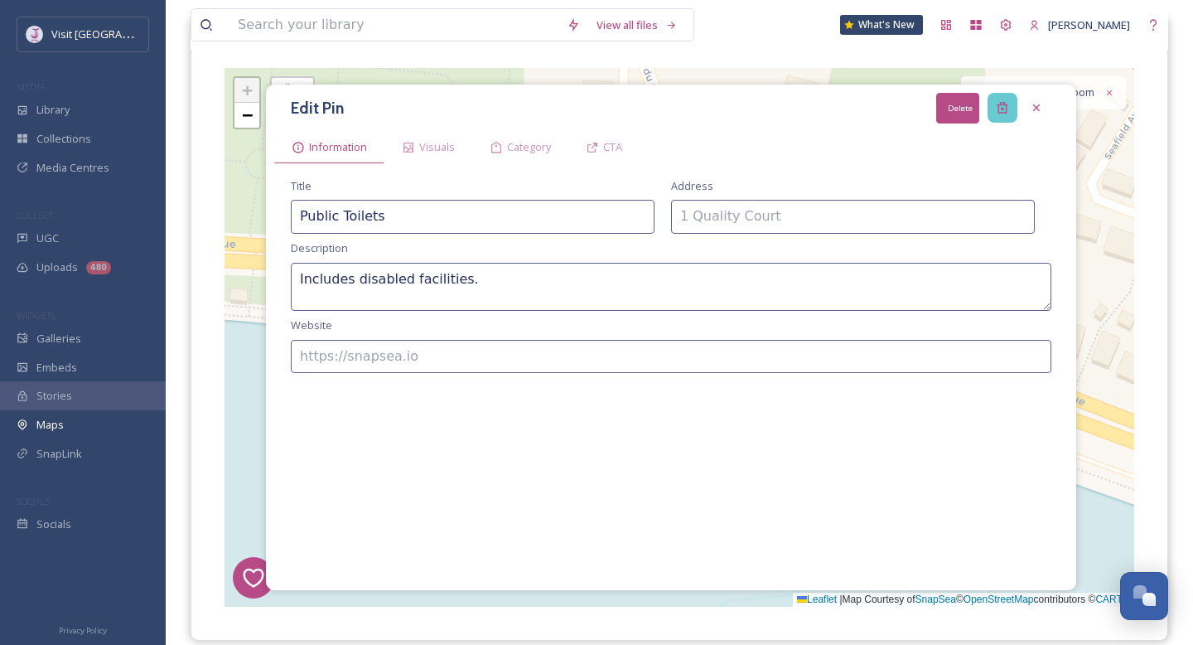
click at [1007, 108] on icon at bounding box center [1002, 107] width 13 height 13
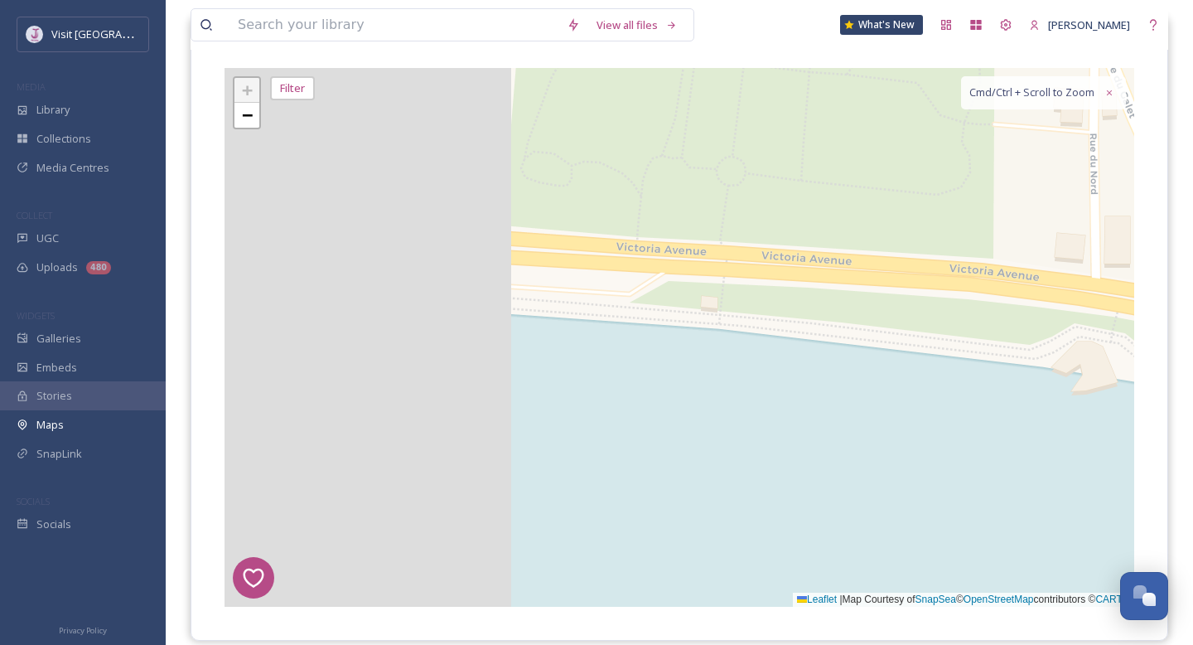
drag, startPoint x: 538, startPoint y: 281, endPoint x: 1047, endPoint y: 296, distance: 509.8
click at [1047, 296] on div "7 8 6 1 4 3 2 5 + − Leaflet | Map Courtesy of SnapSea © OpenStreetMap contribut…" at bounding box center [680, 337] width 910 height 539
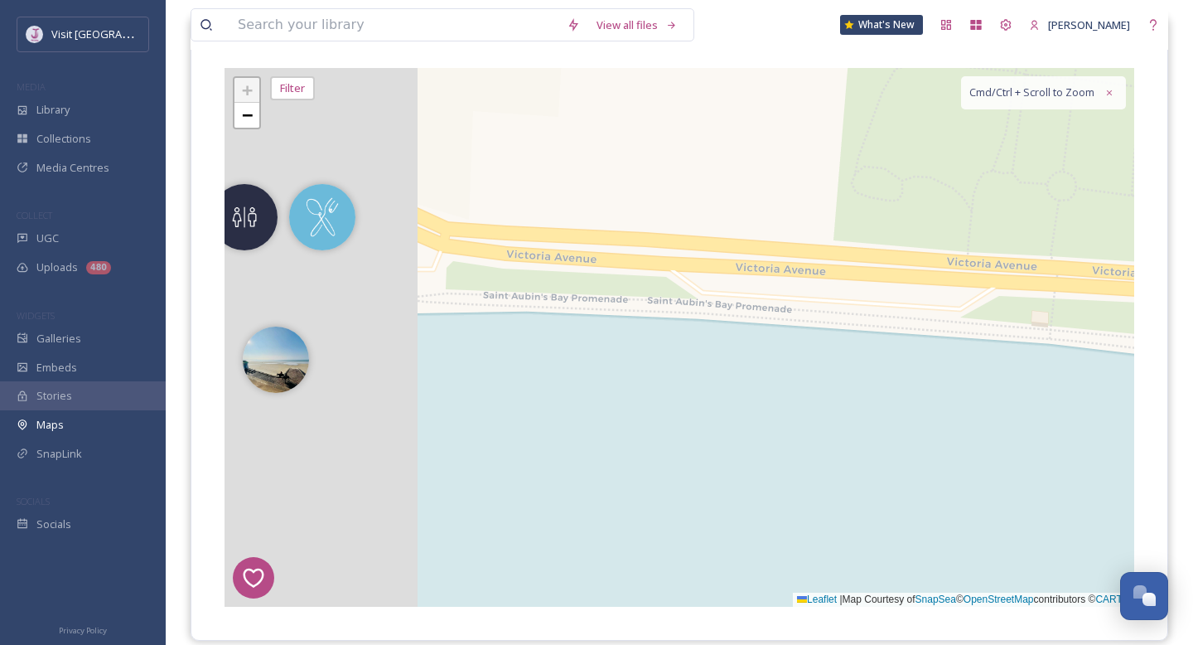
drag, startPoint x: 403, startPoint y: 340, endPoint x: 747, endPoint y: 336, distance: 344.7
click at [747, 336] on div "7 8 6 1 4 3 2 5 + − Leaflet | Map Courtesy of SnapSea © OpenStreetMap contribut…" at bounding box center [680, 337] width 910 height 539
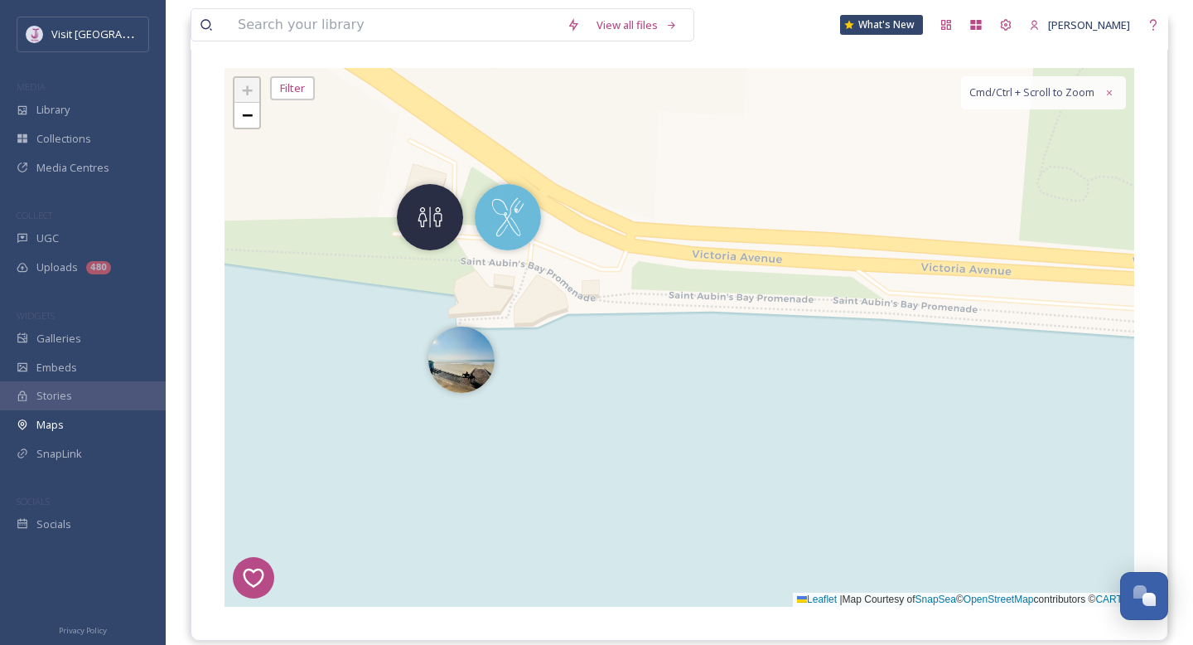
drag, startPoint x: 907, startPoint y: 332, endPoint x: 955, endPoint y: 337, distance: 48.3
click at [955, 336] on div "7 8 6 1 4 3 2 5 + − Leaflet | Map Courtesy of SnapSea © OpenStreetMap contribut…" at bounding box center [680, 337] width 910 height 539
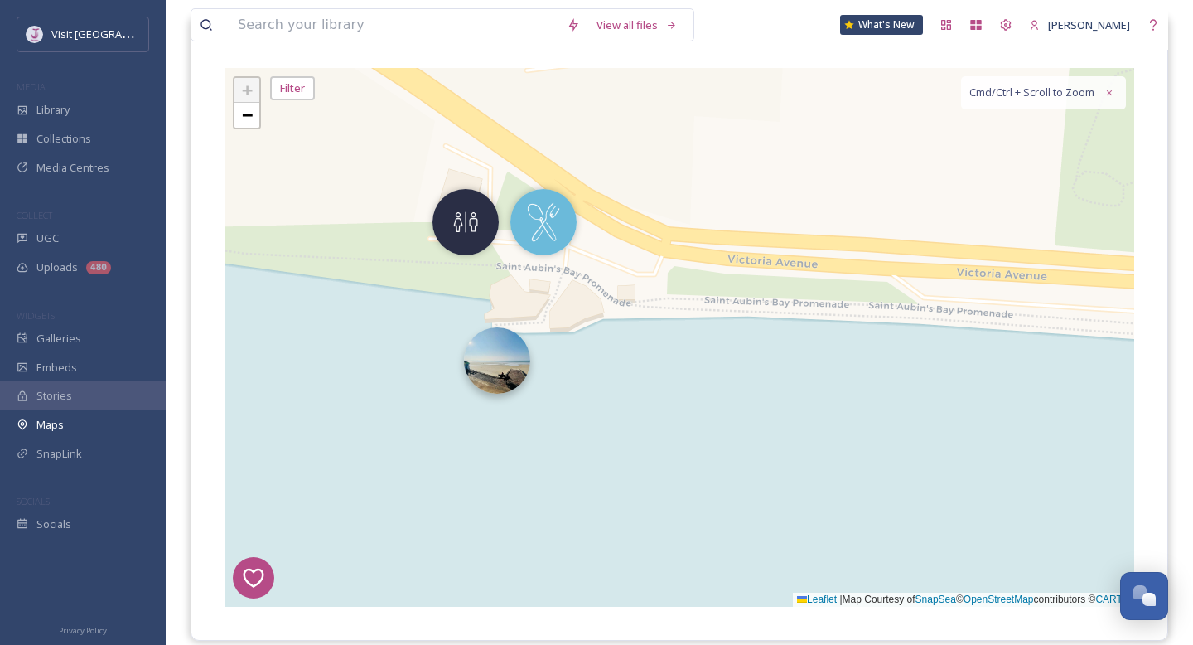
click at [470, 356] on img at bounding box center [497, 360] width 66 height 66
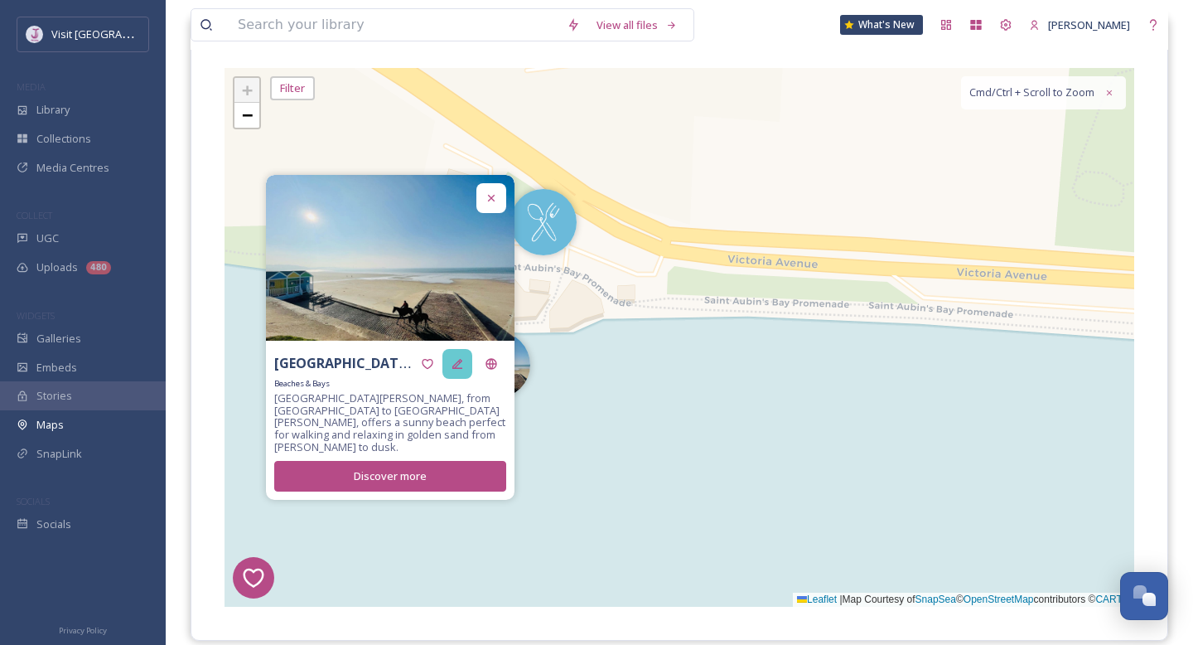
click at [466, 365] on div at bounding box center [458, 364] width 30 height 30
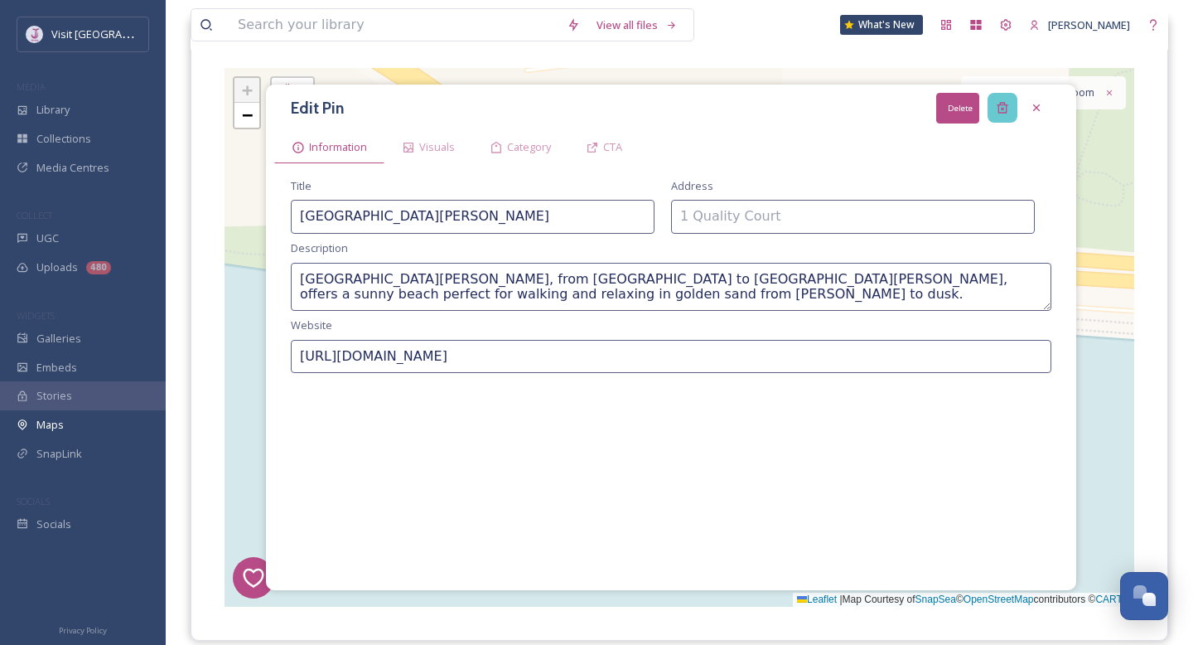
click at [1003, 104] on icon at bounding box center [1002, 107] width 13 height 13
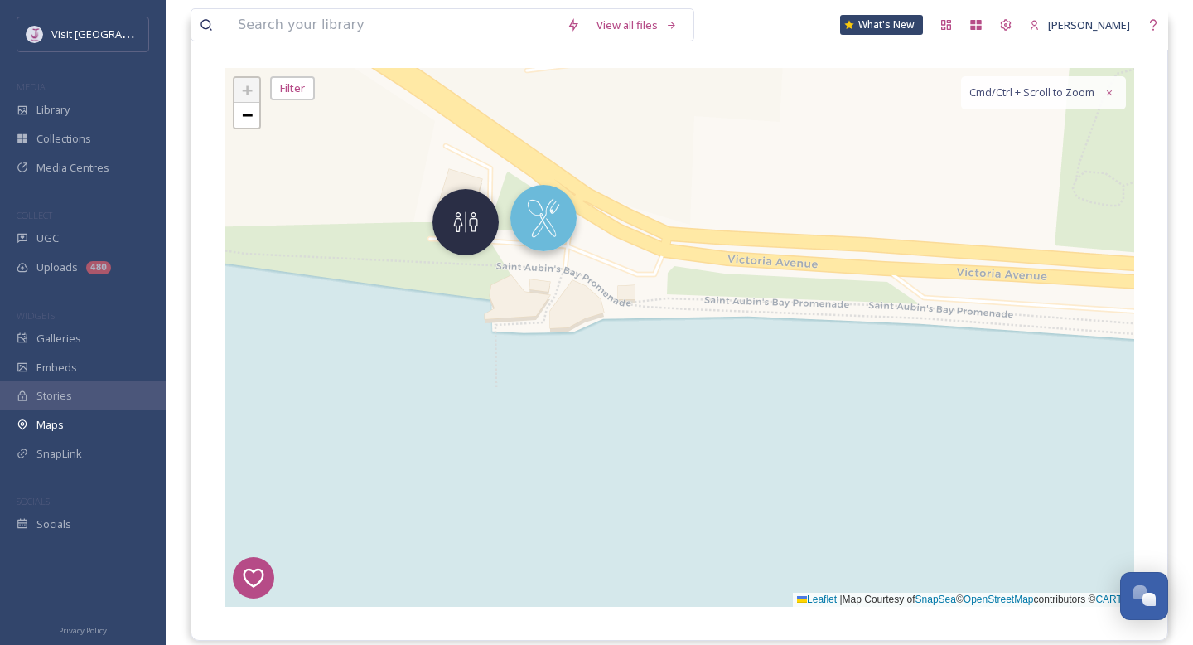
click at [574, 225] on img at bounding box center [543, 218] width 66 height 66
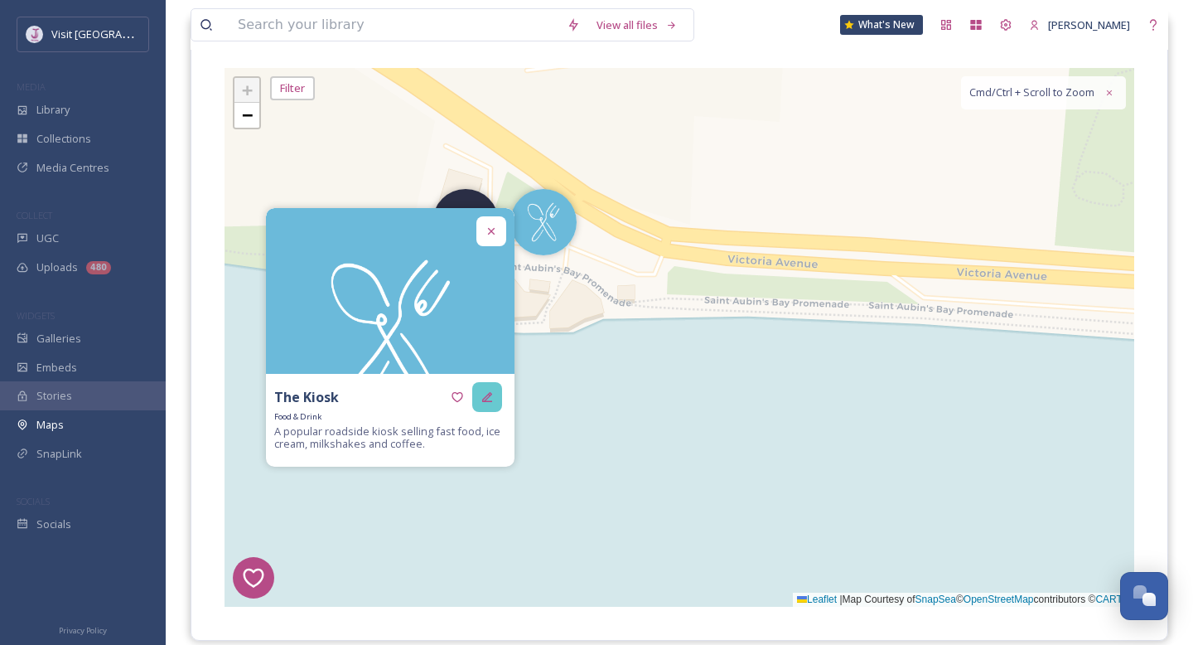
click at [490, 400] on icon at bounding box center [487, 396] width 13 height 13
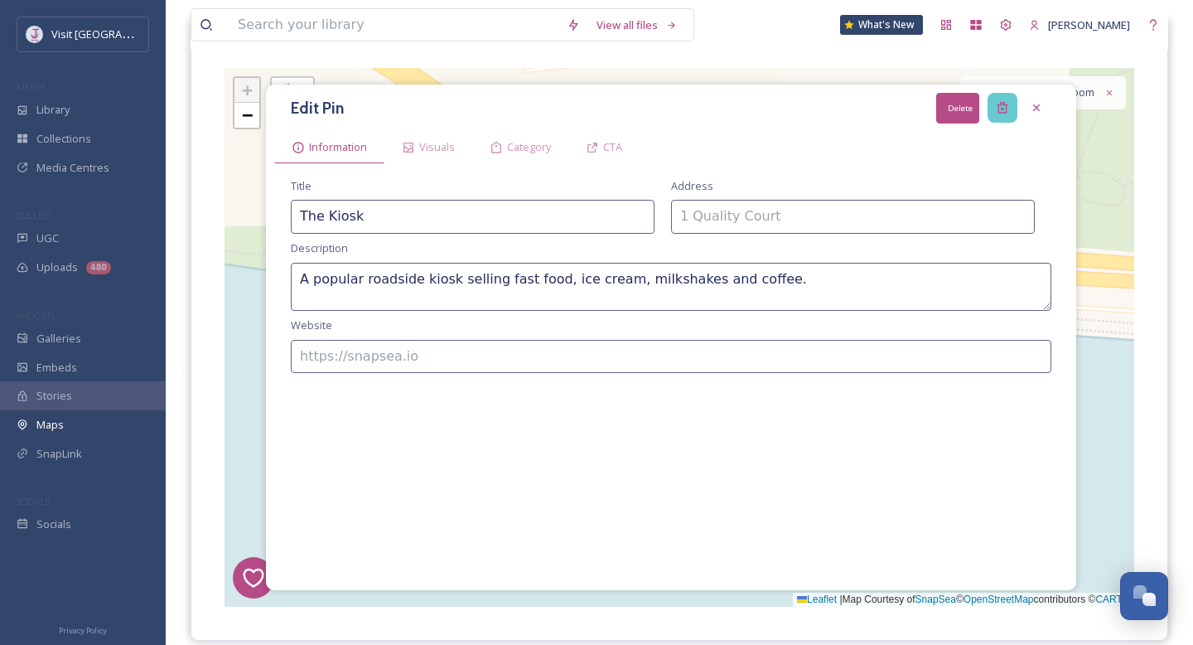
click at [998, 109] on icon at bounding box center [1002, 107] width 13 height 13
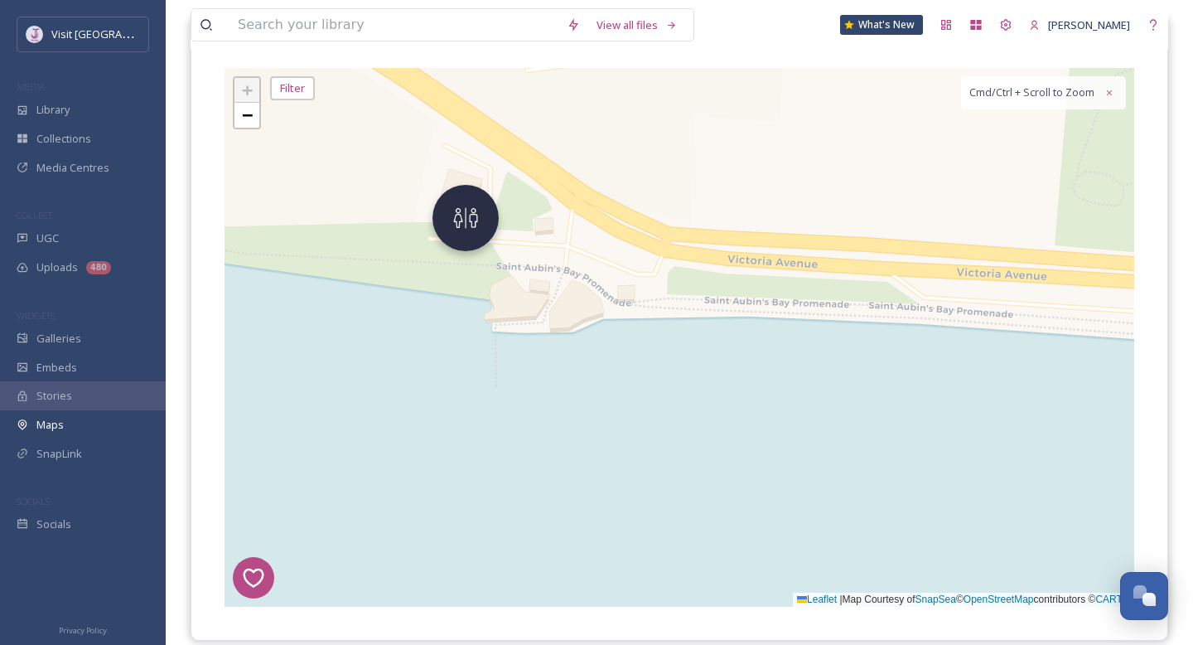
click at [481, 239] on img at bounding box center [466, 218] width 66 height 66
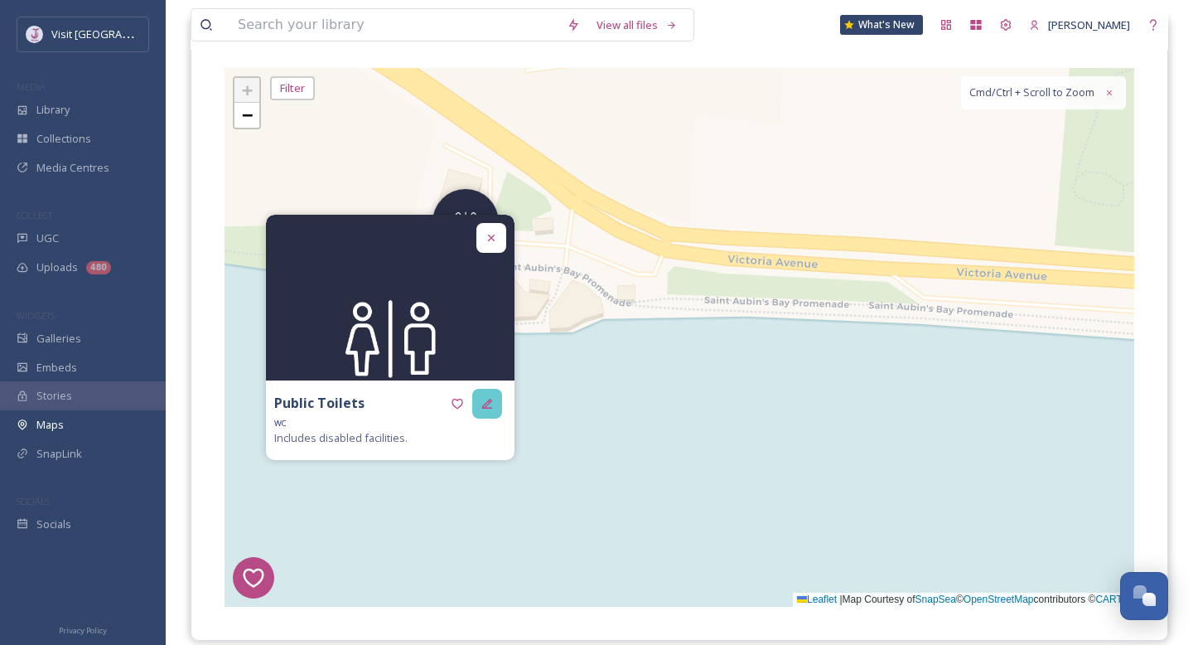
click at [491, 403] on icon at bounding box center [487, 403] width 13 height 13
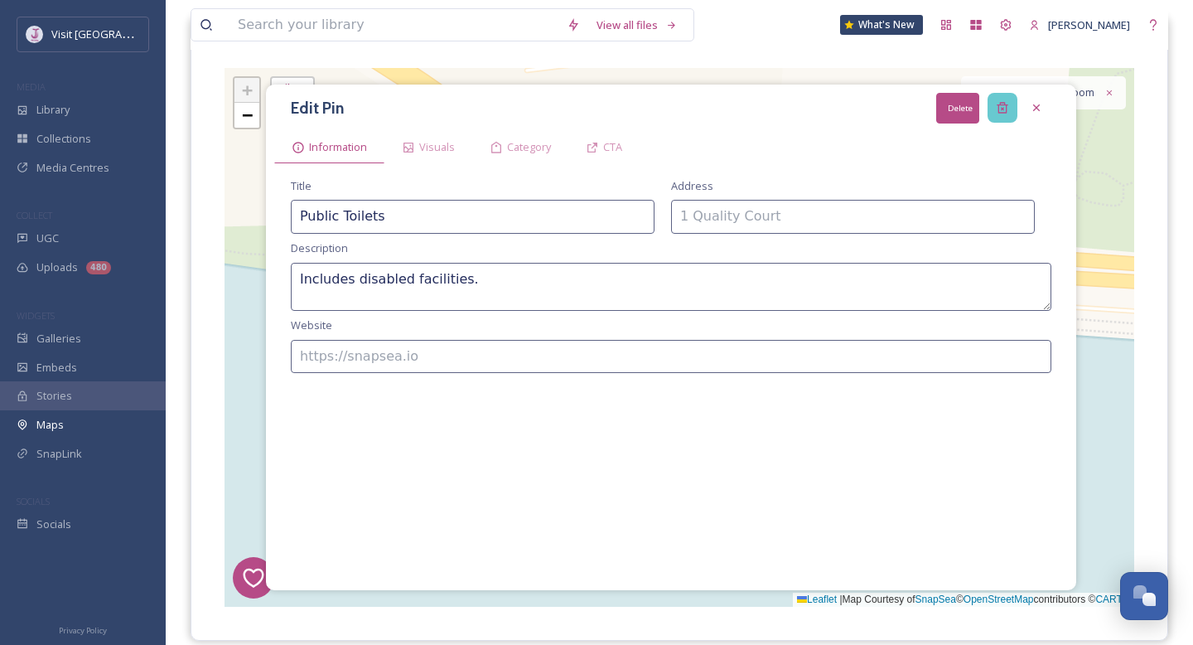
click at [1006, 104] on icon at bounding box center [1002, 107] width 13 height 13
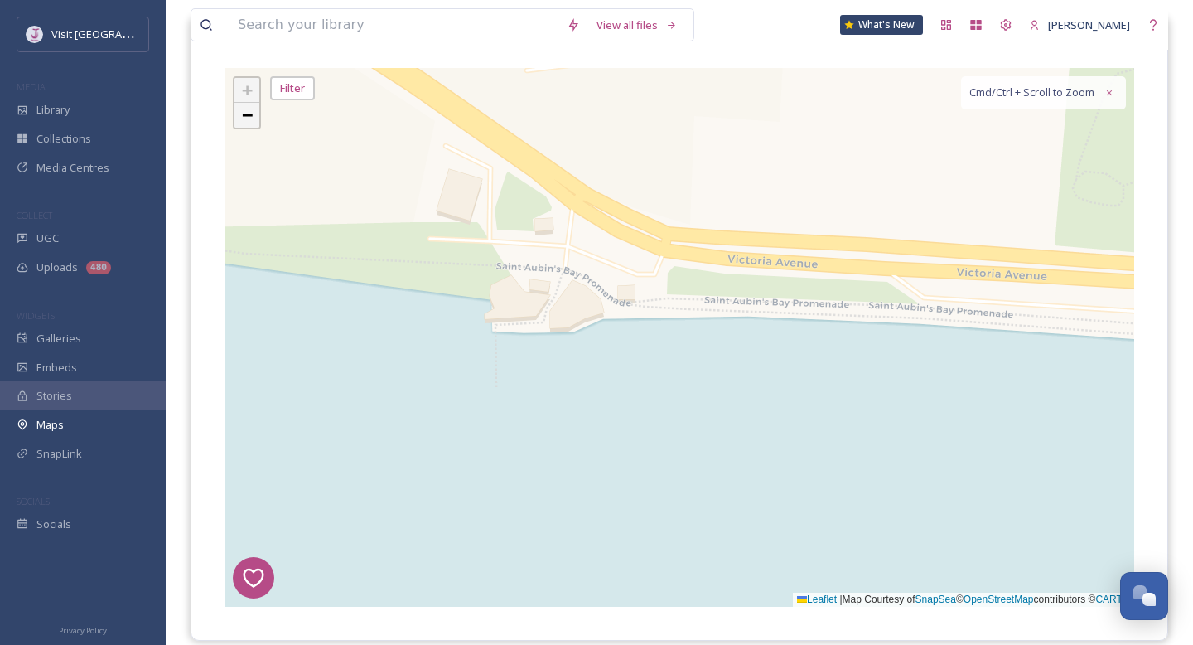
click at [254, 116] on link "−" at bounding box center [247, 115] width 25 height 25
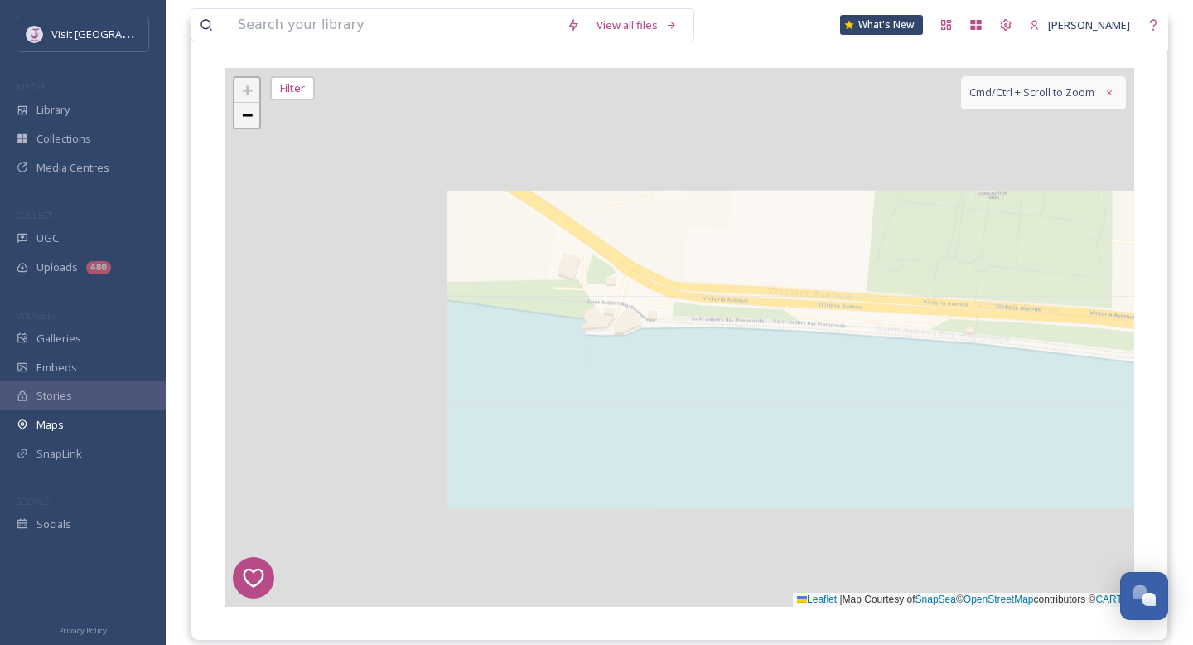
click at [254, 116] on link "−" at bounding box center [247, 115] width 25 height 25
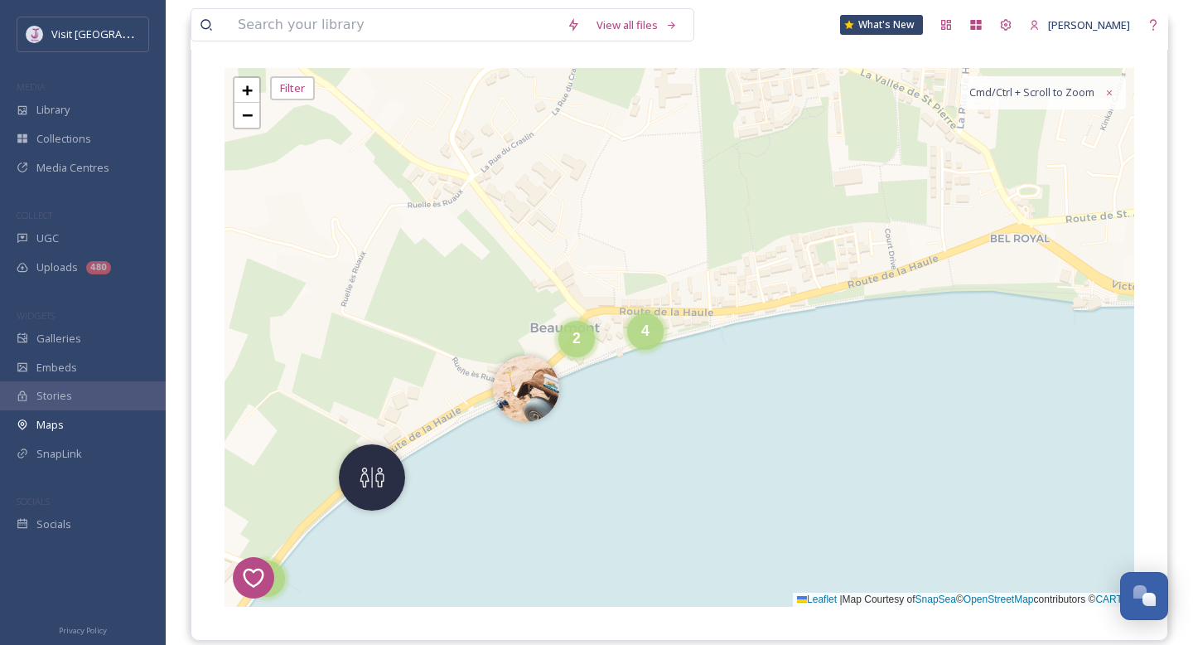
drag, startPoint x: 467, startPoint y: 301, endPoint x: 909, endPoint y: 272, distance: 442.6
click at [909, 273] on div "7 8 6 1 4 3 2 5 2 3 2 4 3 3 11 4 2 10 + − Leaflet | Map Courtesy of SnapSea © O…" at bounding box center [680, 337] width 910 height 539
click at [639, 333] on div "4" at bounding box center [645, 326] width 36 height 36
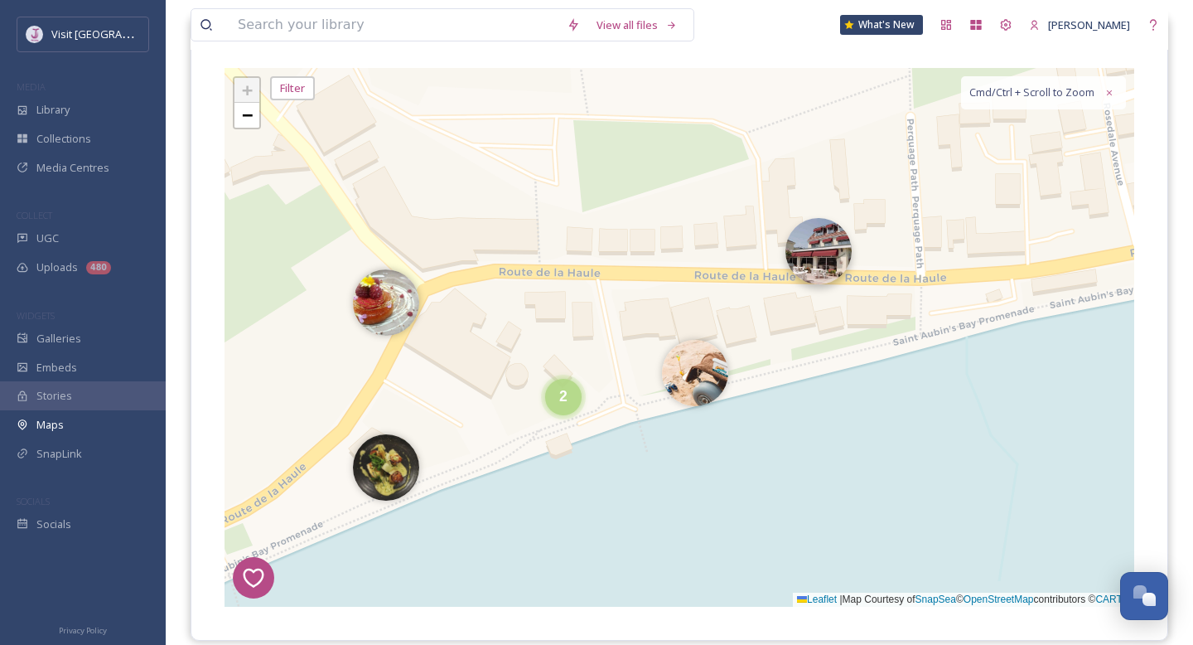
click at [802, 273] on img at bounding box center [819, 251] width 66 height 66
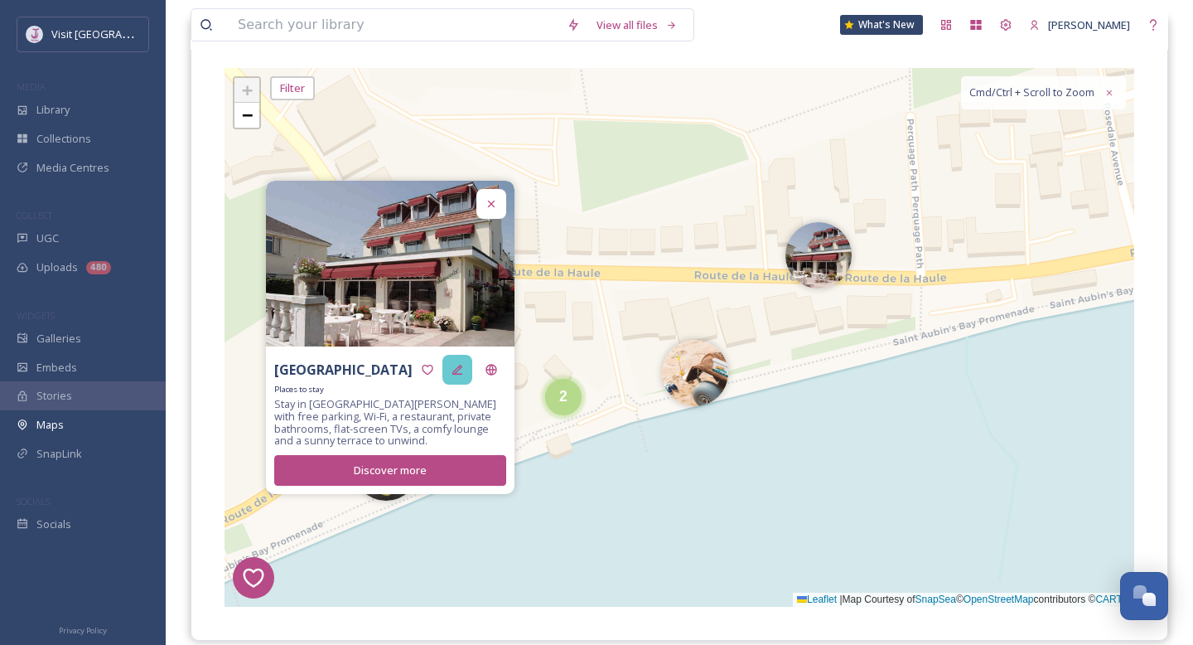
click at [457, 375] on icon at bounding box center [457, 370] width 10 height 10
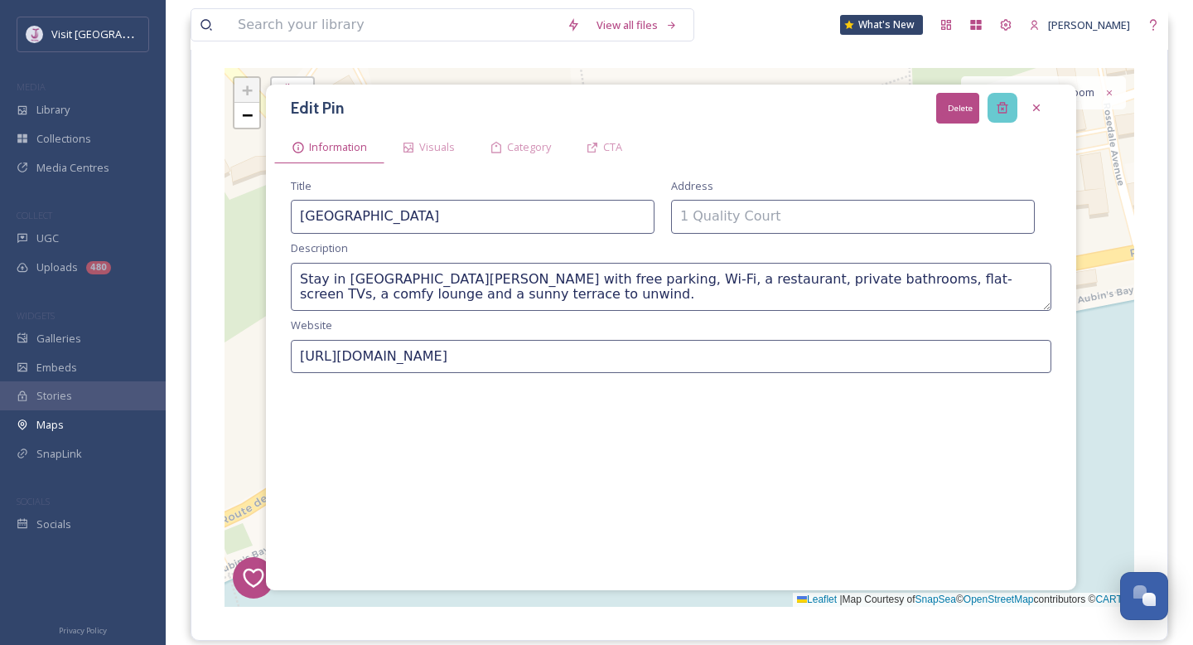
click at [995, 107] on div "Delete" at bounding box center [1003, 108] width 30 height 30
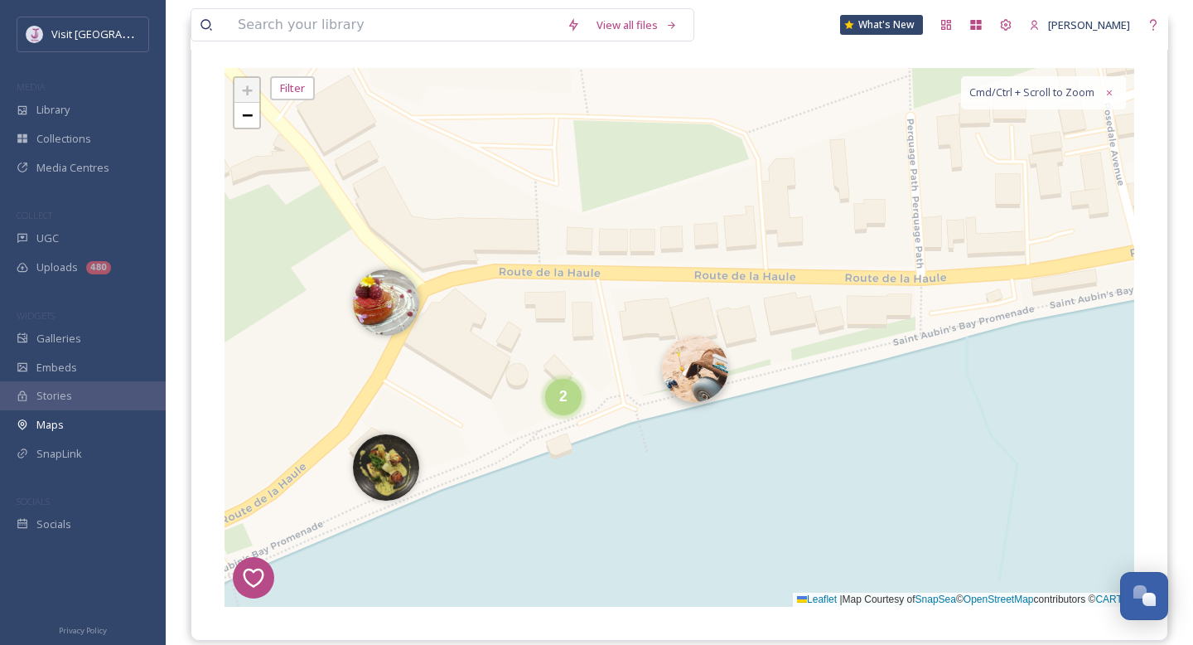
click at [704, 369] on img at bounding box center [695, 369] width 66 height 66
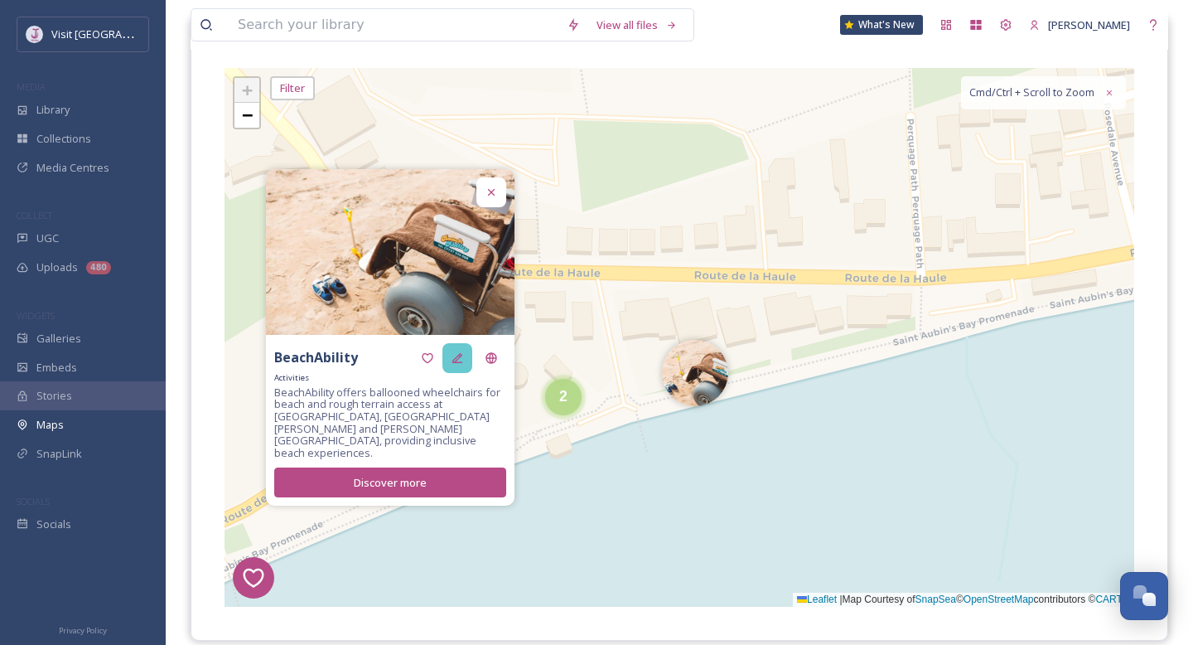
click at [450, 371] on div at bounding box center [458, 358] width 30 height 30
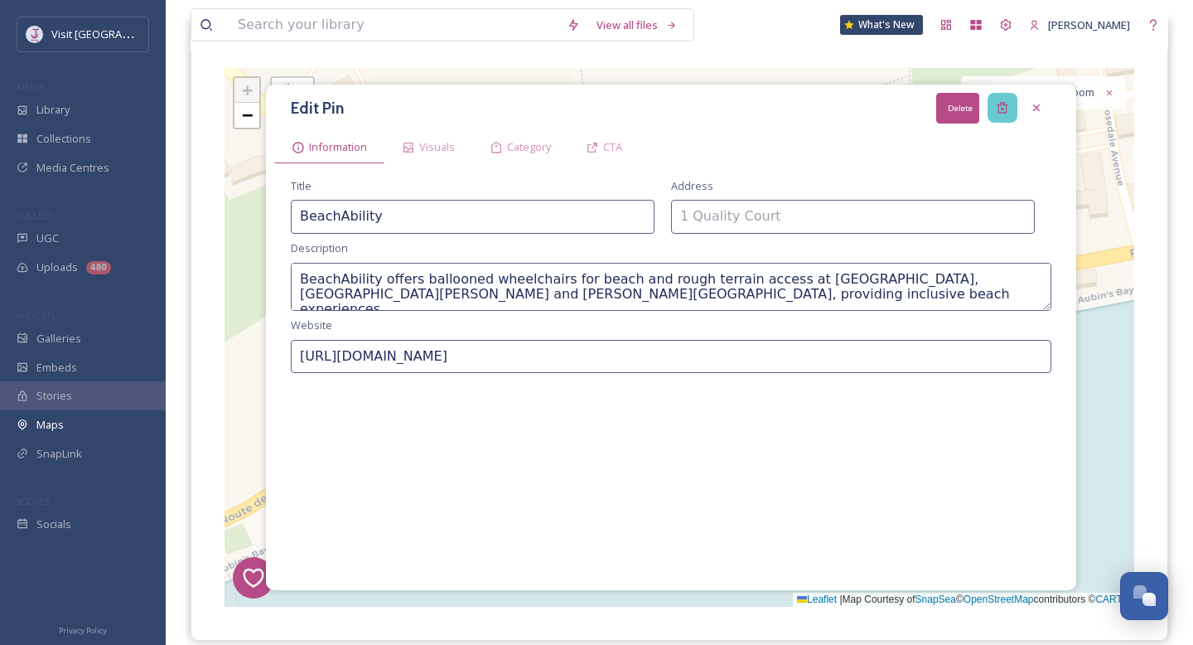
click at [996, 108] on icon at bounding box center [1002, 107] width 13 height 13
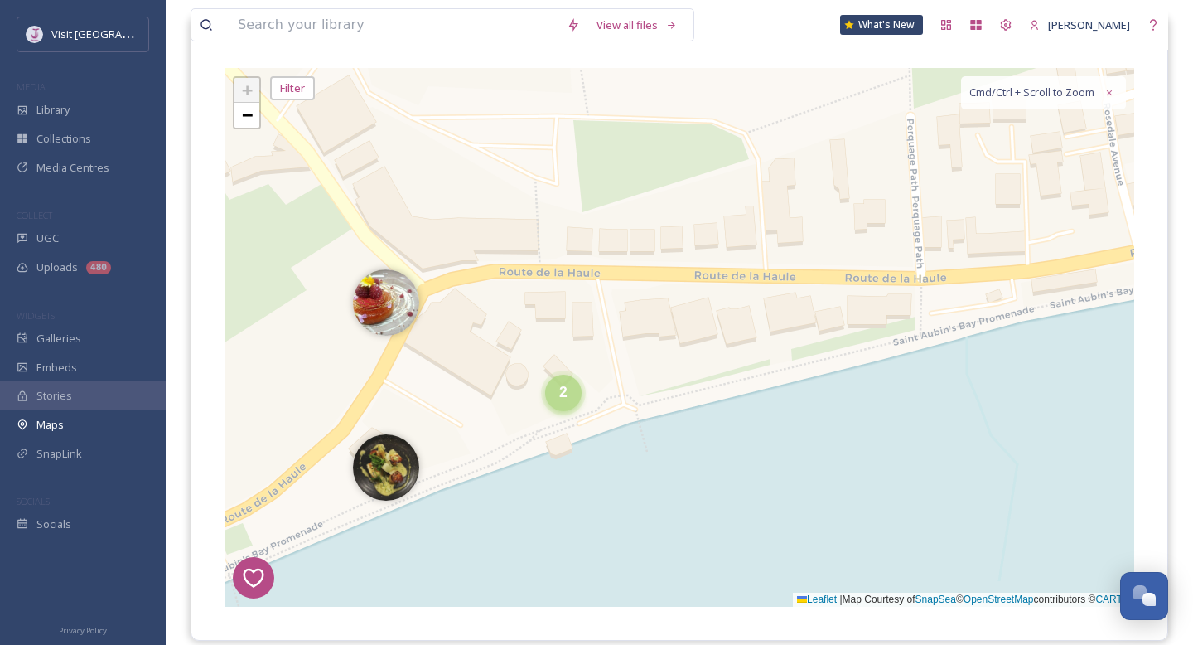
click at [570, 394] on div "2" at bounding box center [563, 393] width 36 height 36
click at [616, 400] on img at bounding box center [592, 401] width 66 height 66
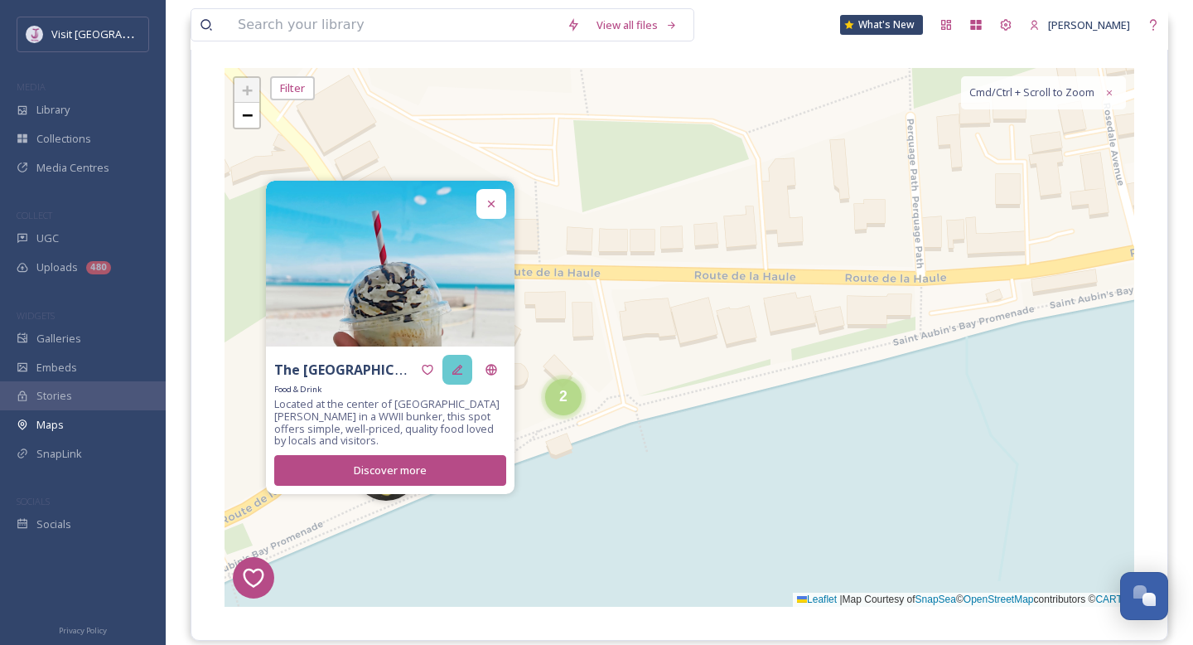
click at [456, 367] on icon at bounding box center [457, 369] width 13 height 13
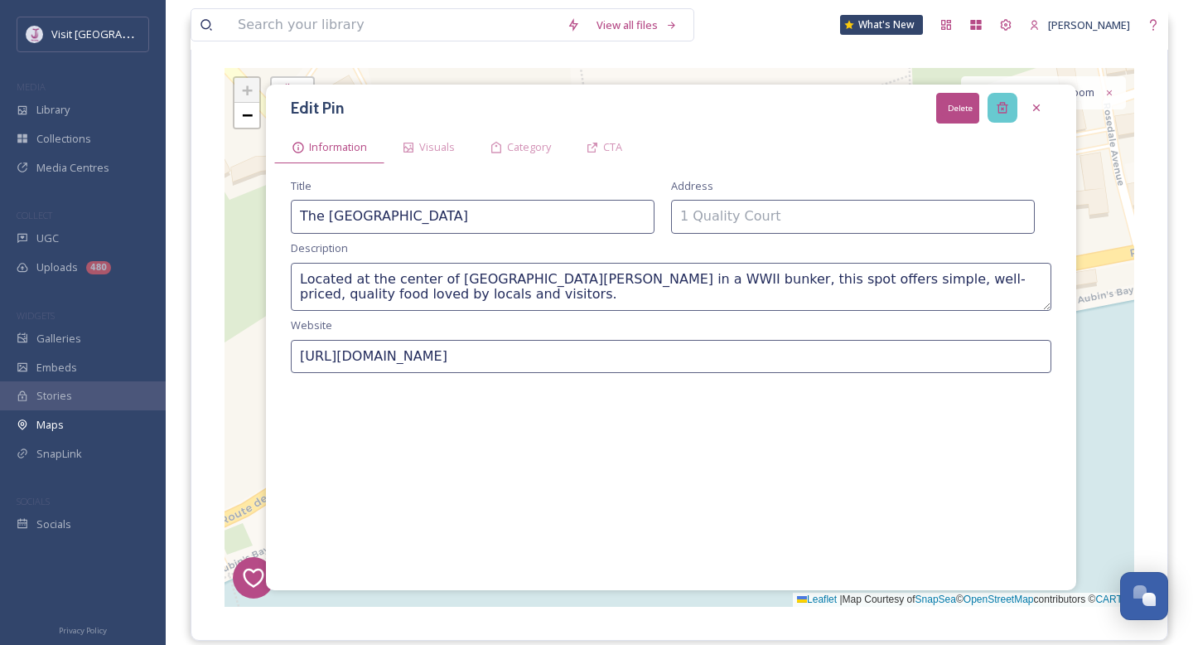
click at [994, 112] on div "Delete" at bounding box center [1003, 108] width 30 height 30
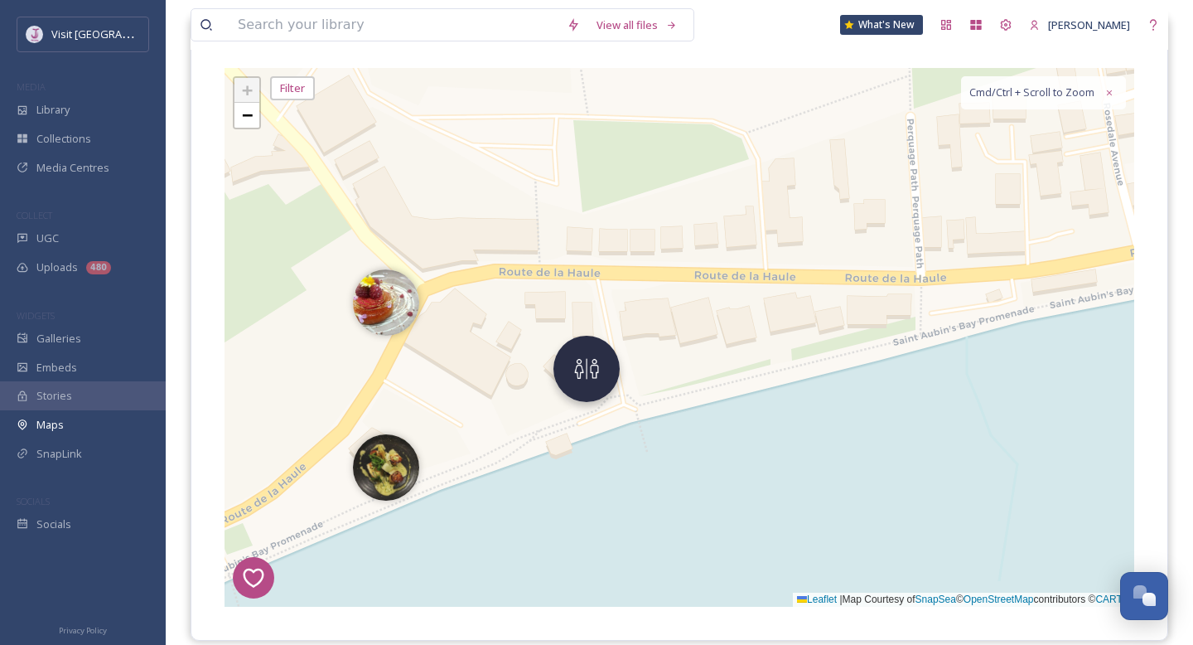
click at [597, 387] on img at bounding box center [587, 369] width 66 height 66
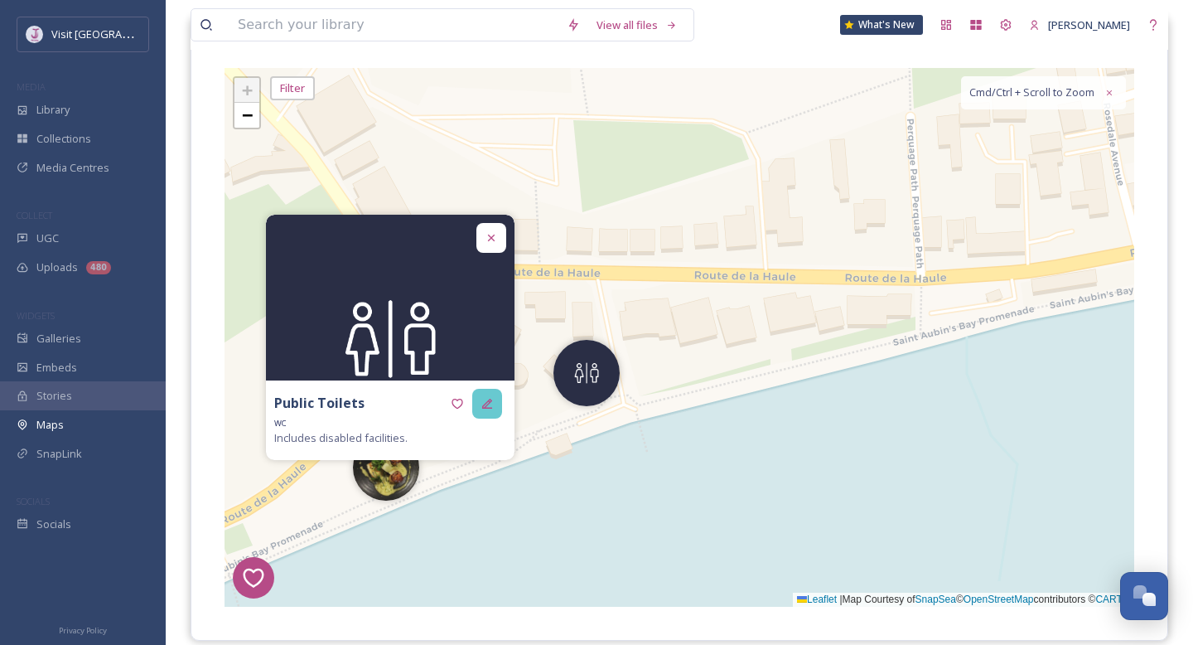
click at [486, 409] on icon at bounding box center [487, 403] width 13 height 13
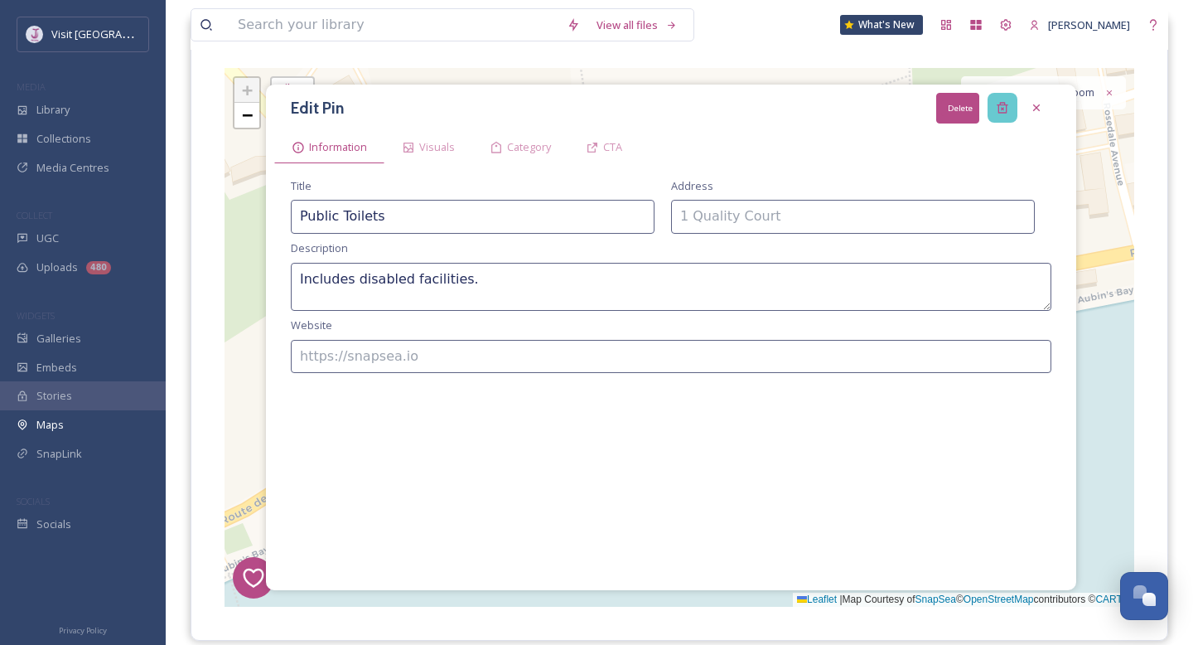
click at [1005, 104] on icon at bounding box center [1002, 108] width 11 height 11
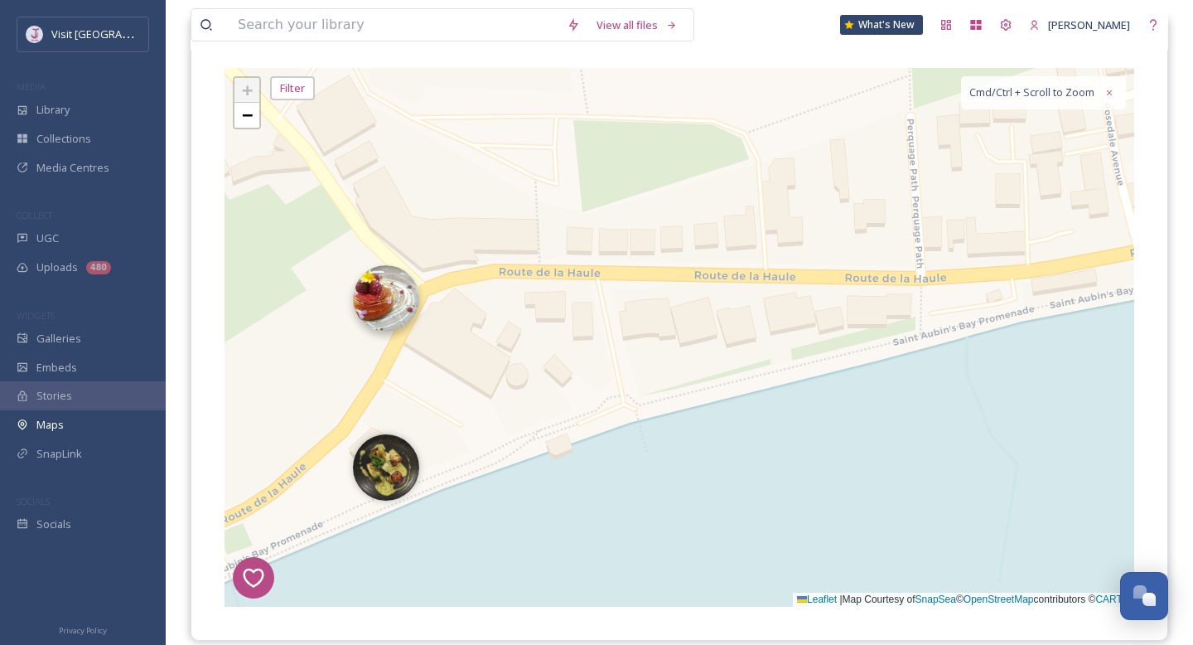
click at [396, 300] on img at bounding box center [386, 298] width 66 height 66
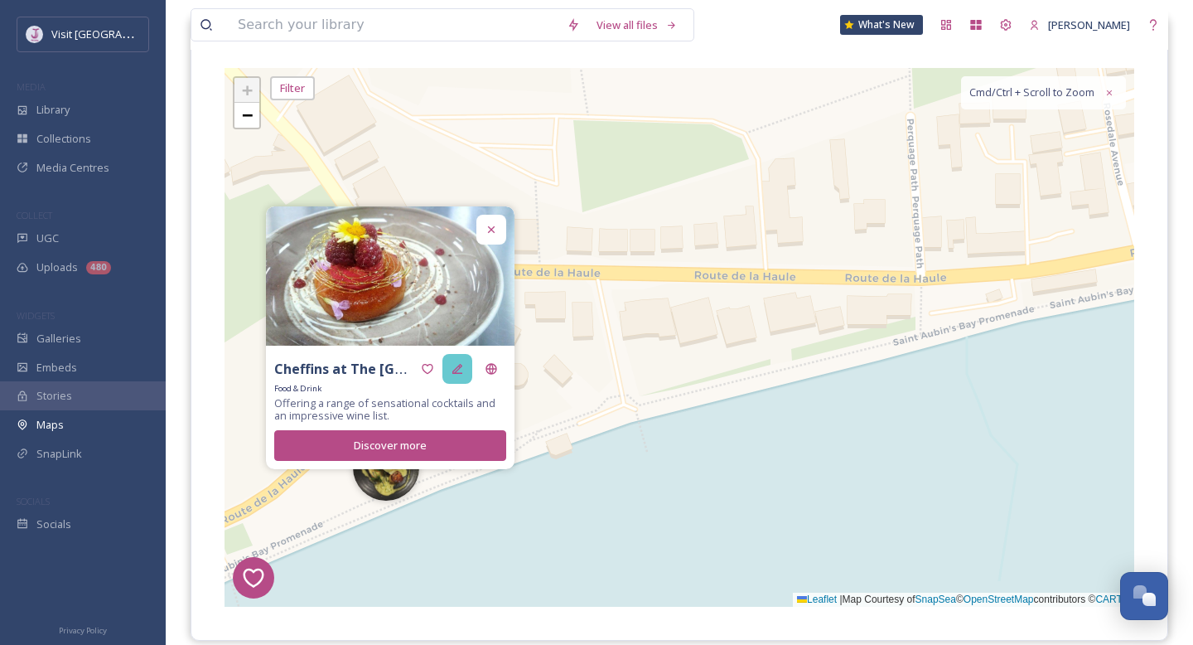
click at [459, 376] on div at bounding box center [458, 369] width 30 height 30
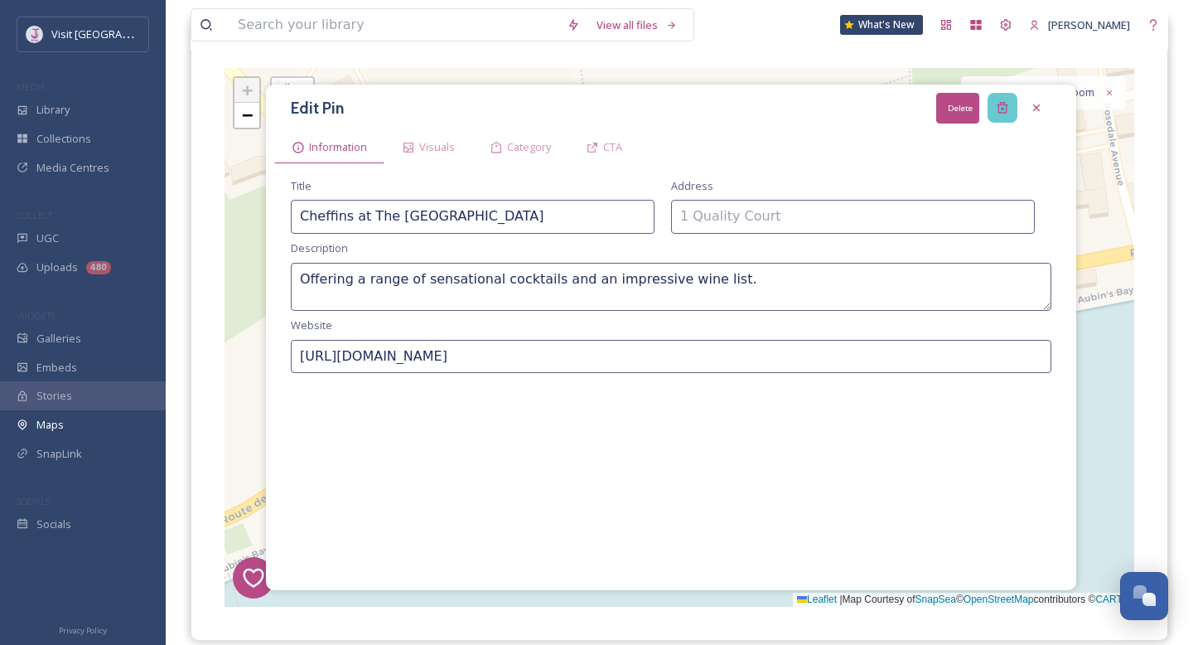
click at [1001, 114] on icon at bounding box center [1002, 107] width 13 height 13
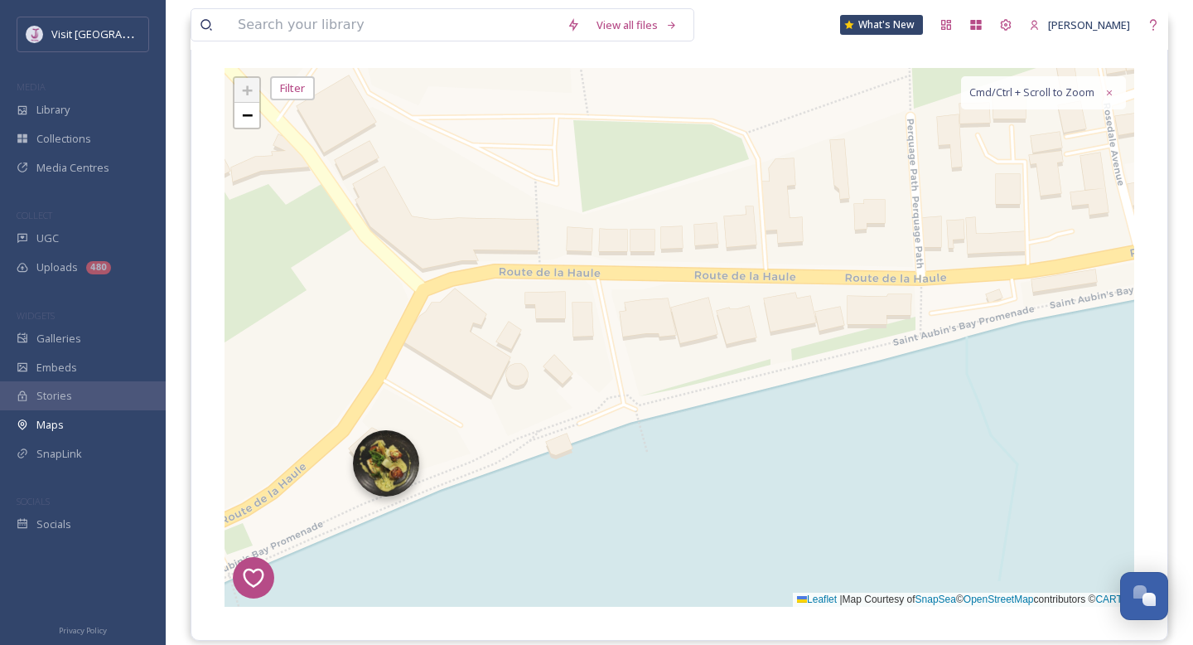
click at [386, 463] on img at bounding box center [386, 463] width 66 height 66
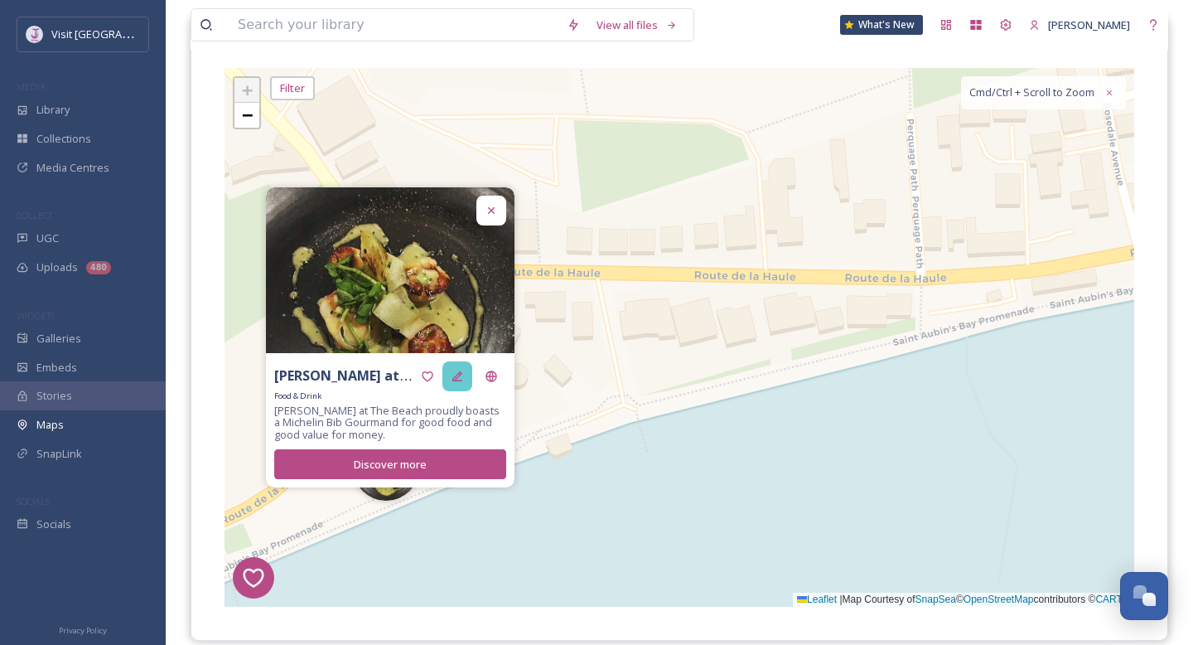
click at [465, 375] on div at bounding box center [458, 376] width 30 height 30
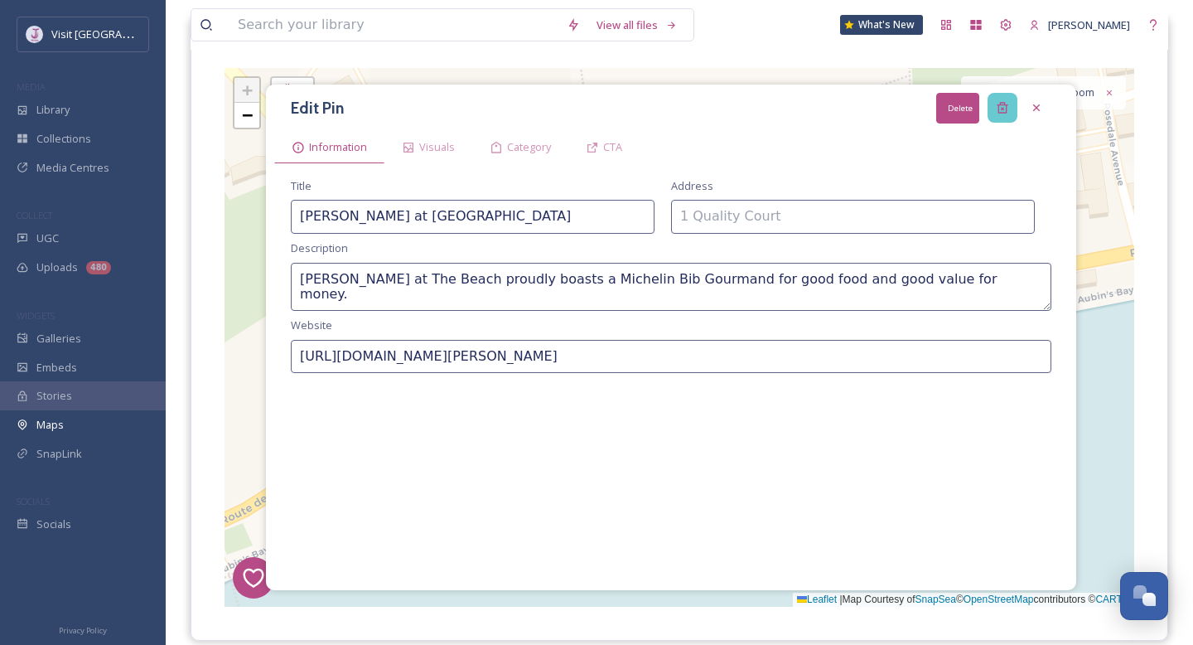
click at [1000, 109] on icon at bounding box center [1002, 107] width 13 height 13
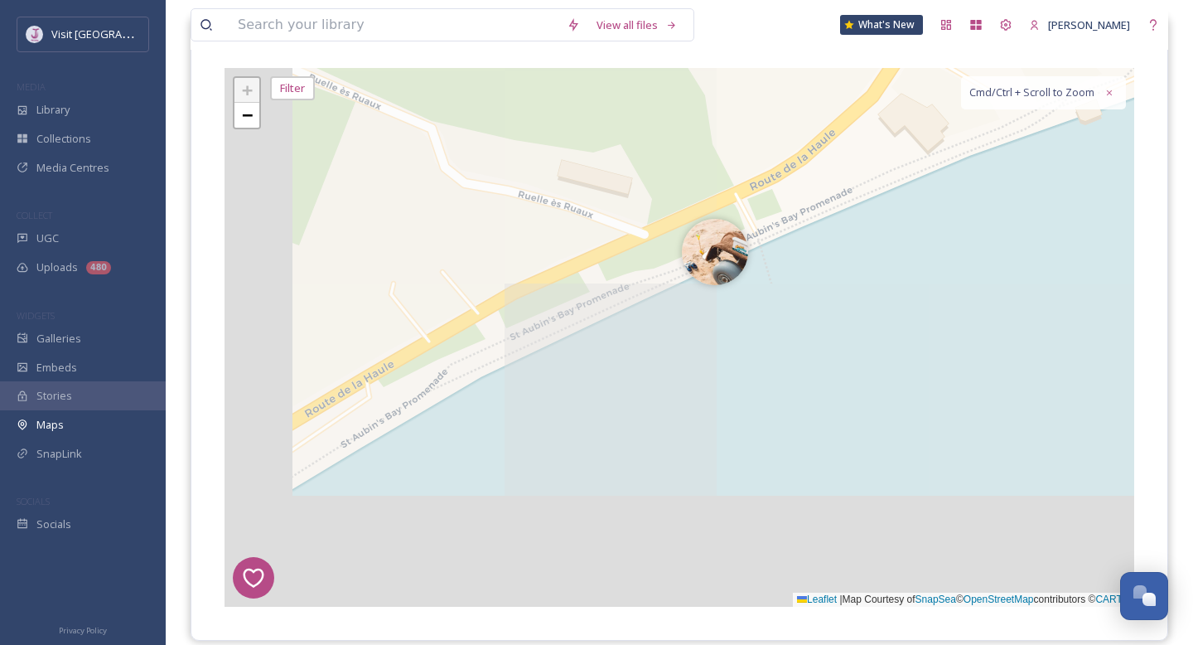
drag, startPoint x: 462, startPoint y: 398, endPoint x: 987, endPoint y: 70, distance: 619.4
click at [987, 70] on div "7 8 6 1 4 3 2 5 + − Leaflet | Map Courtesy of SnapSea © OpenStreetMap contribut…" at bounding box center [680, 337] width 910 height 539
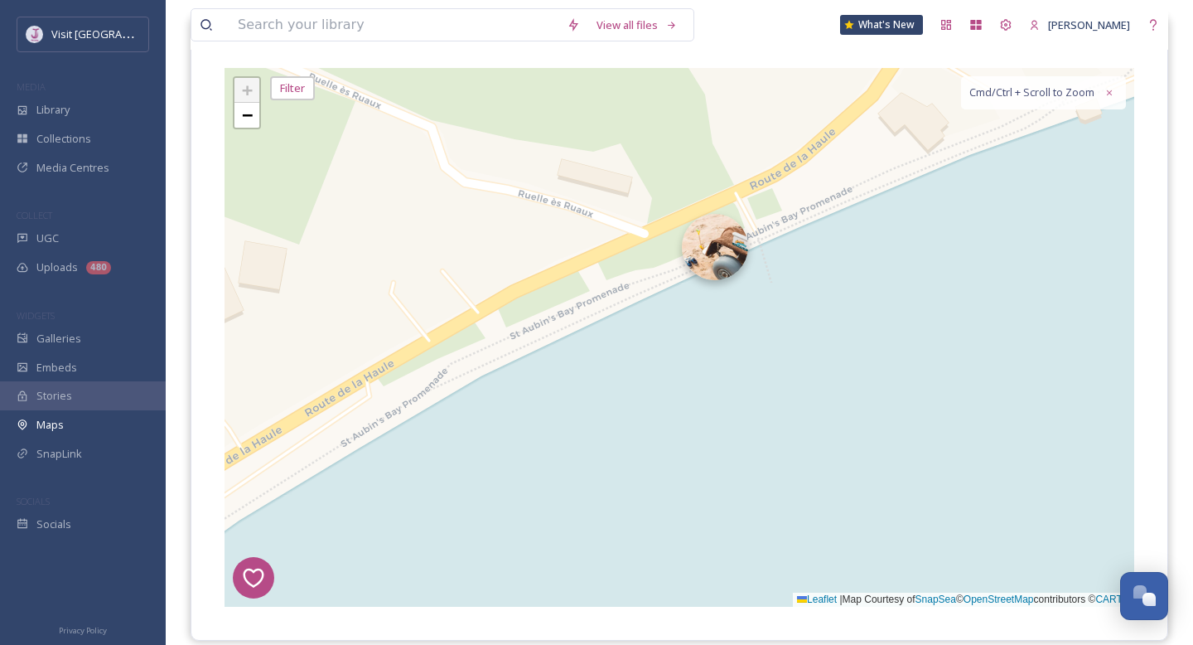
click at [732, 249] on img at bounding box center [715, 247] width 66 height 66
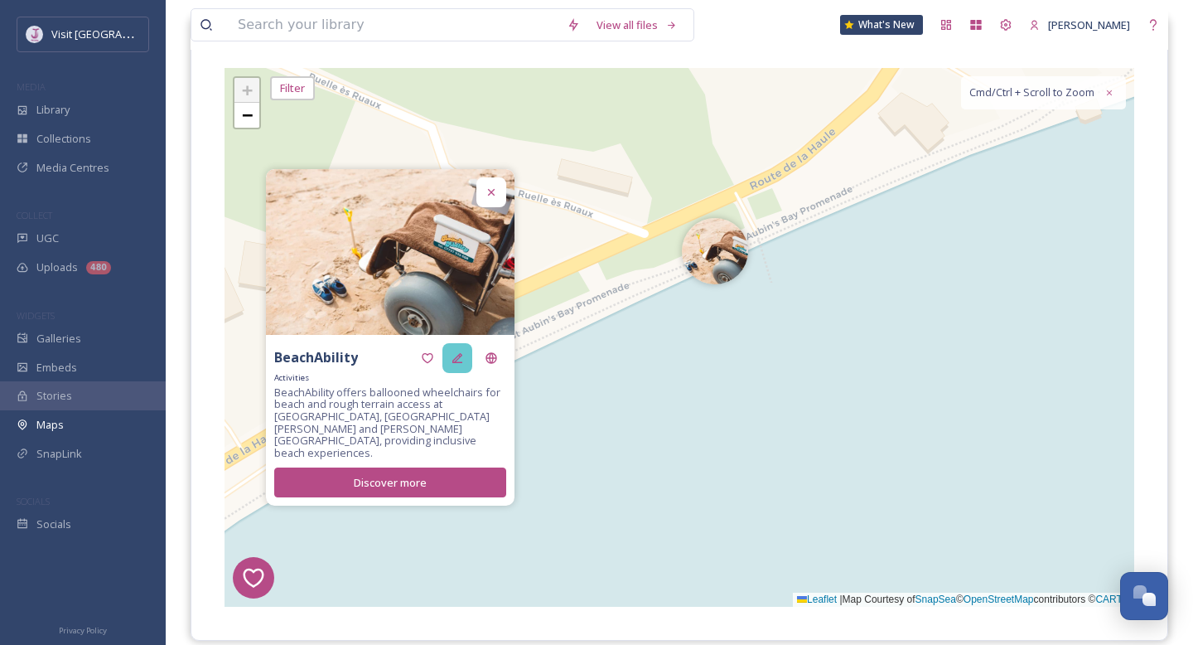
click at [461, 373] on div at bounding box center [458, 358] width 30 height 30
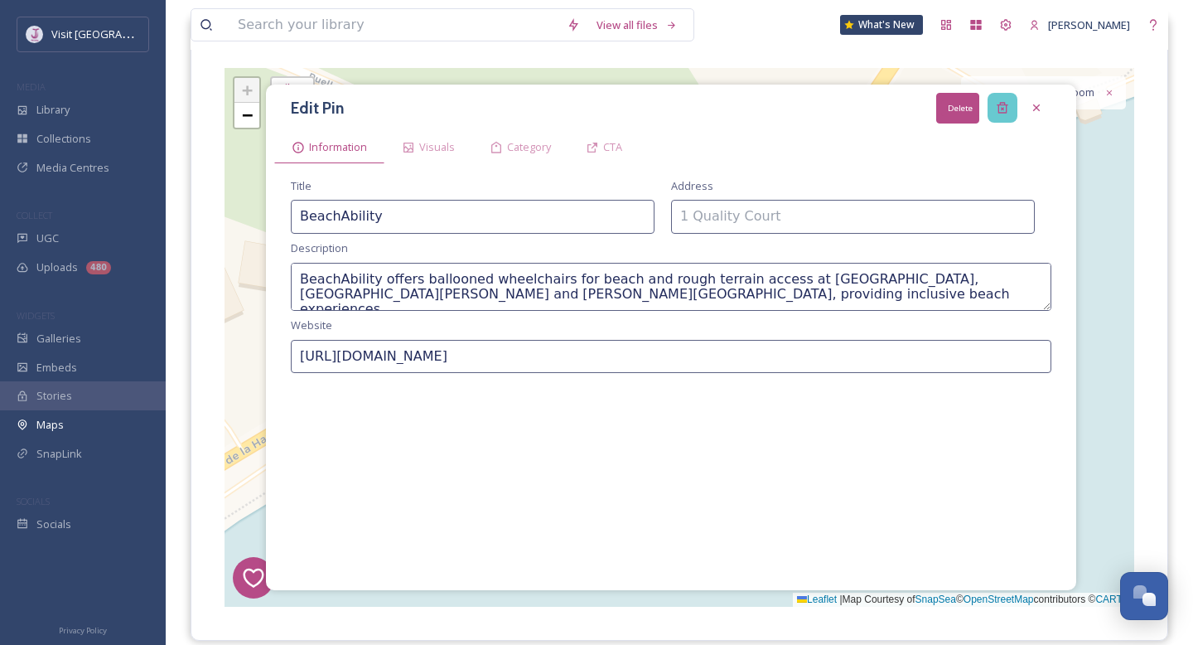
click at [1003, 112] on icon at bounding box center [1002, 108] width 11 height 11
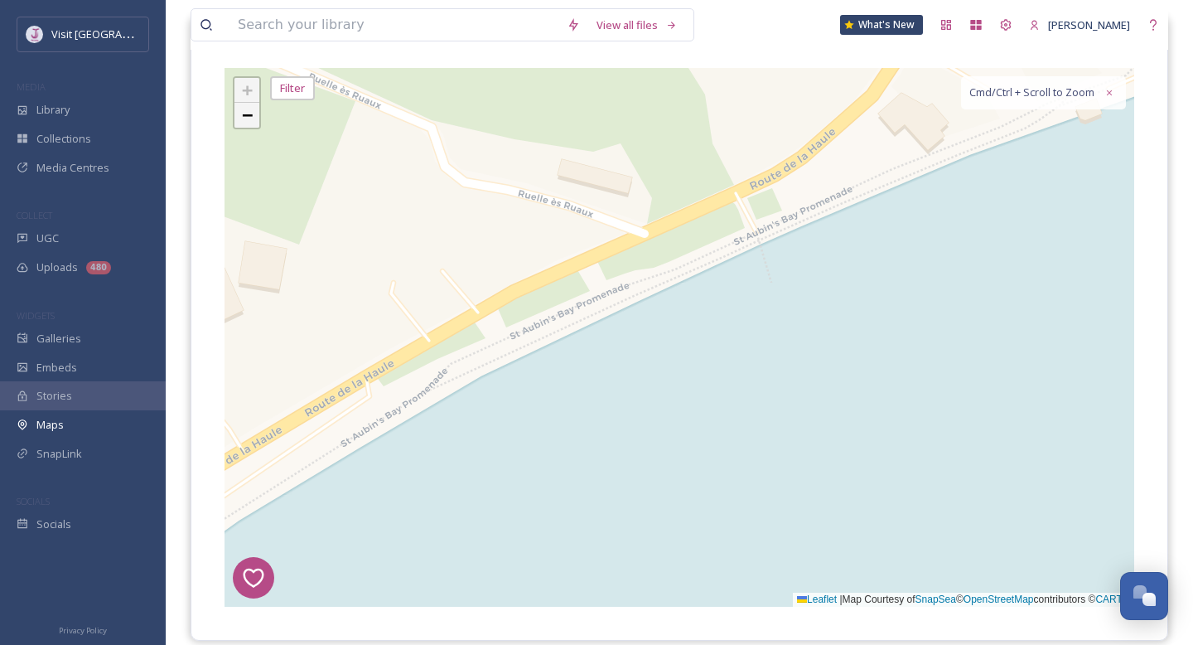
click at [245, 115] on span "−" at bounding box center [247, 114] width 11 height 21
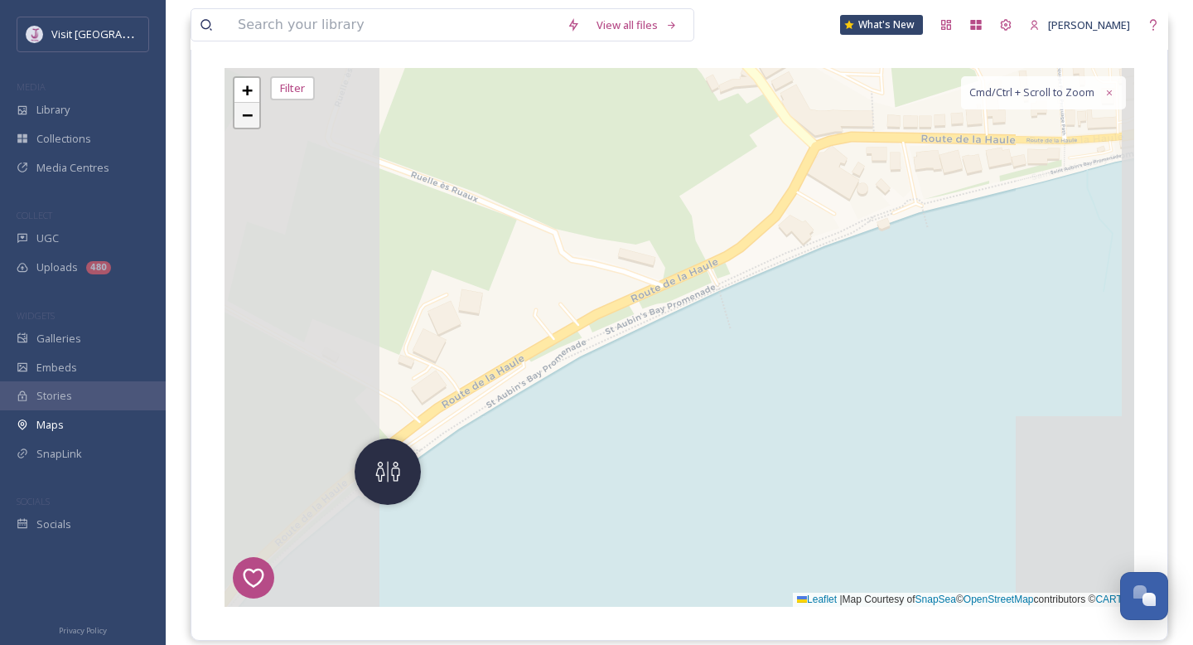
click at [245, 115] on span "−" at bounding box center [247, 114] width 11 height 21
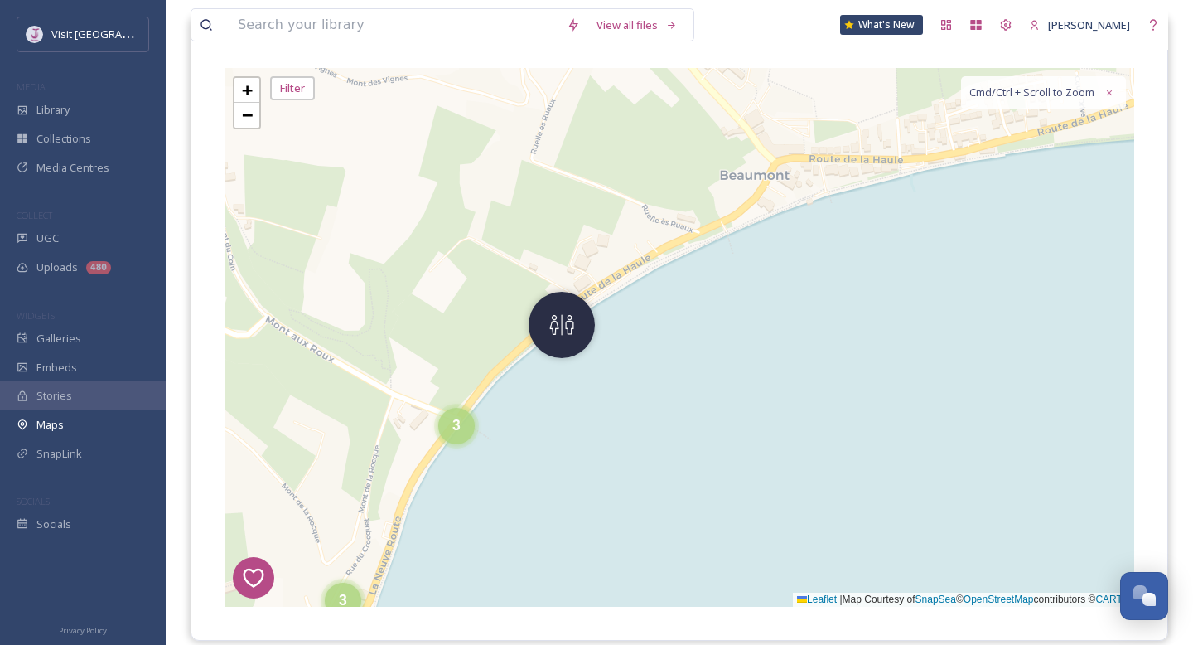
drag, startPoint x: 506, startPoint y: 290, endPoint x: 534, endPoint y: 210, distance: 84.4
click at [534, 210] on div "7 8 6 1 4 3 2 5 4 4 2 3 3 3 11 + − Leaflet | Map Courtesy of SnapSea © OpenStre…" at bounding box center [680, 337] width 910 height 539
click at [559, 320] on img at bounding box center [563, 320] width 66 height 66
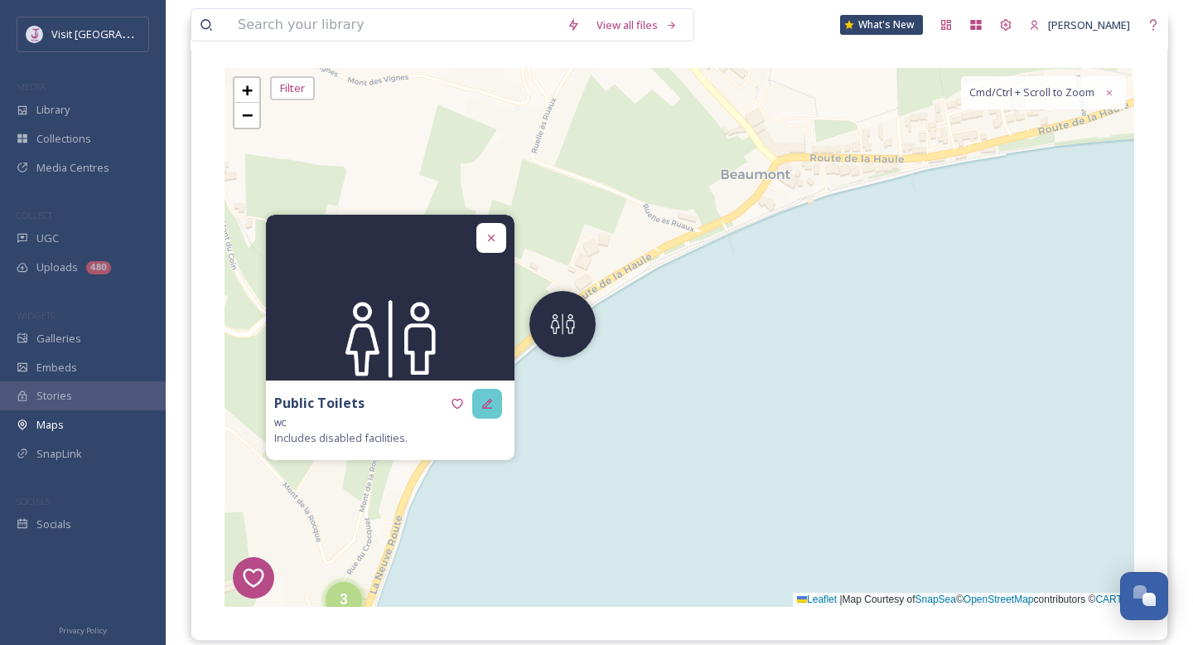
click at [476, 405] on div at bounding box center [487, 404] width 30 height 30
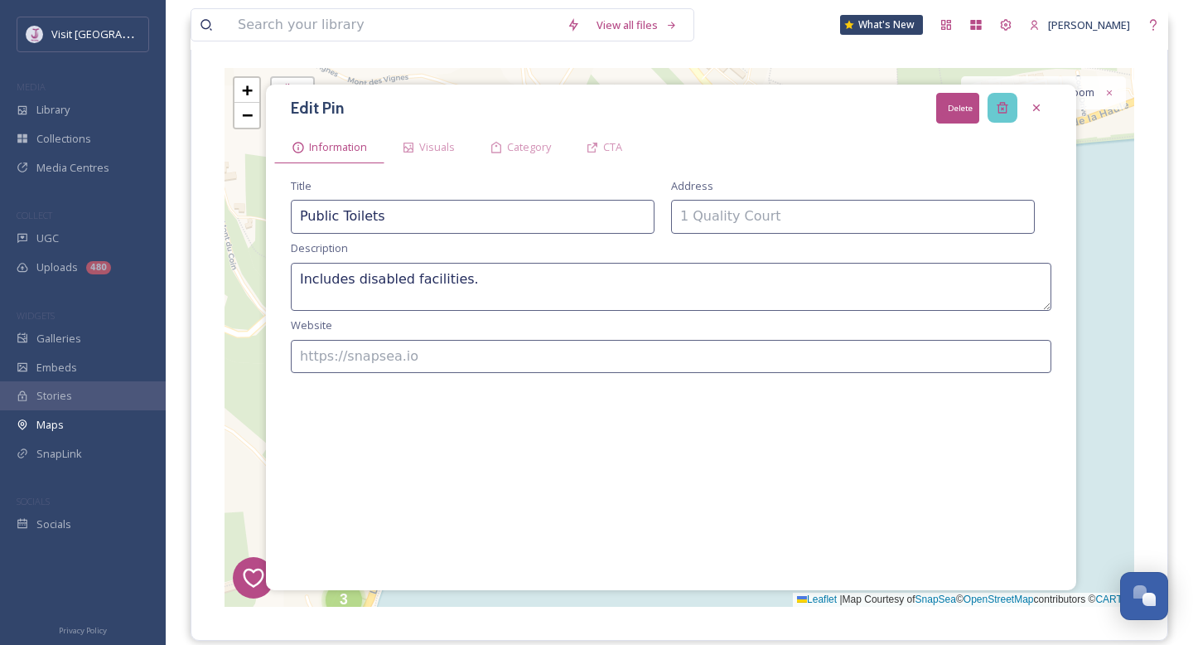
click at [997, 104] on icon at bounding box center [1002, 107] width 13 height 13
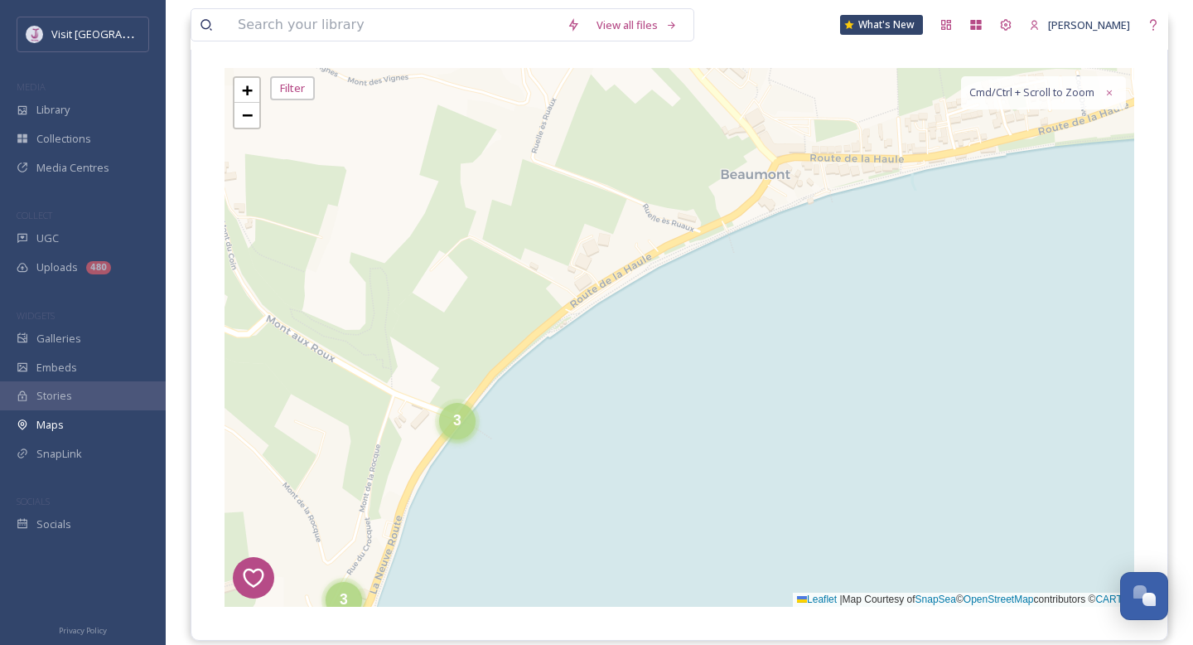
click at [442, 433] on div "3" at bounding box center [457, 421] width 36 height 36
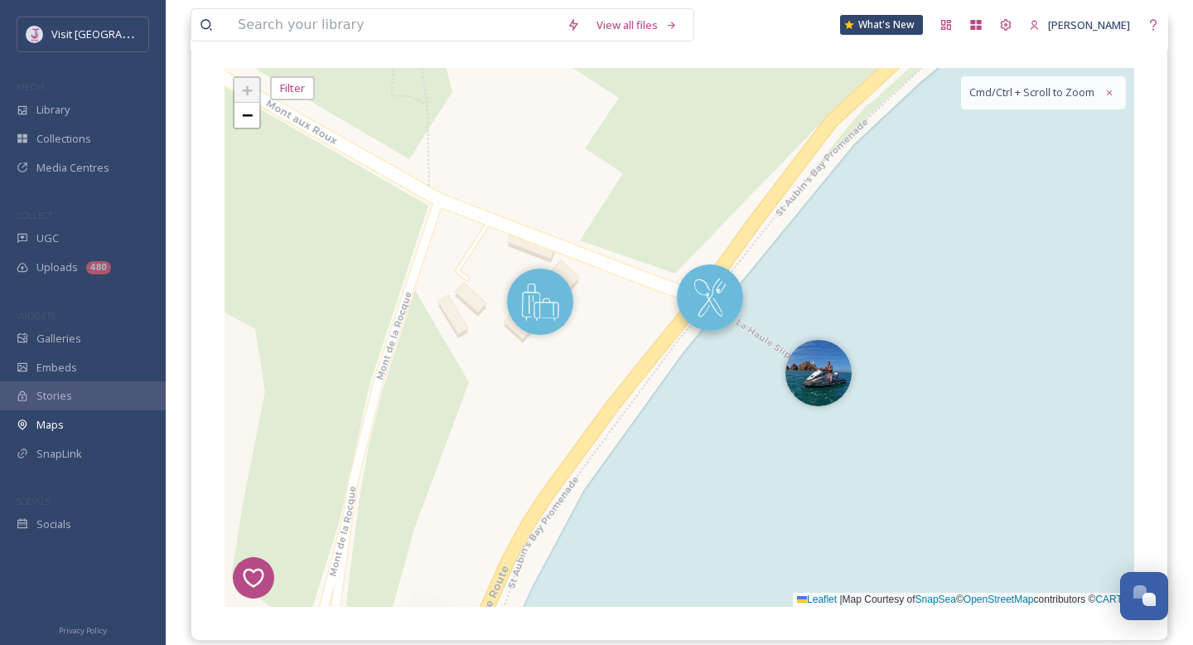
click at [693, 311] on img at bounding box center [710, 297] width 66 height 66
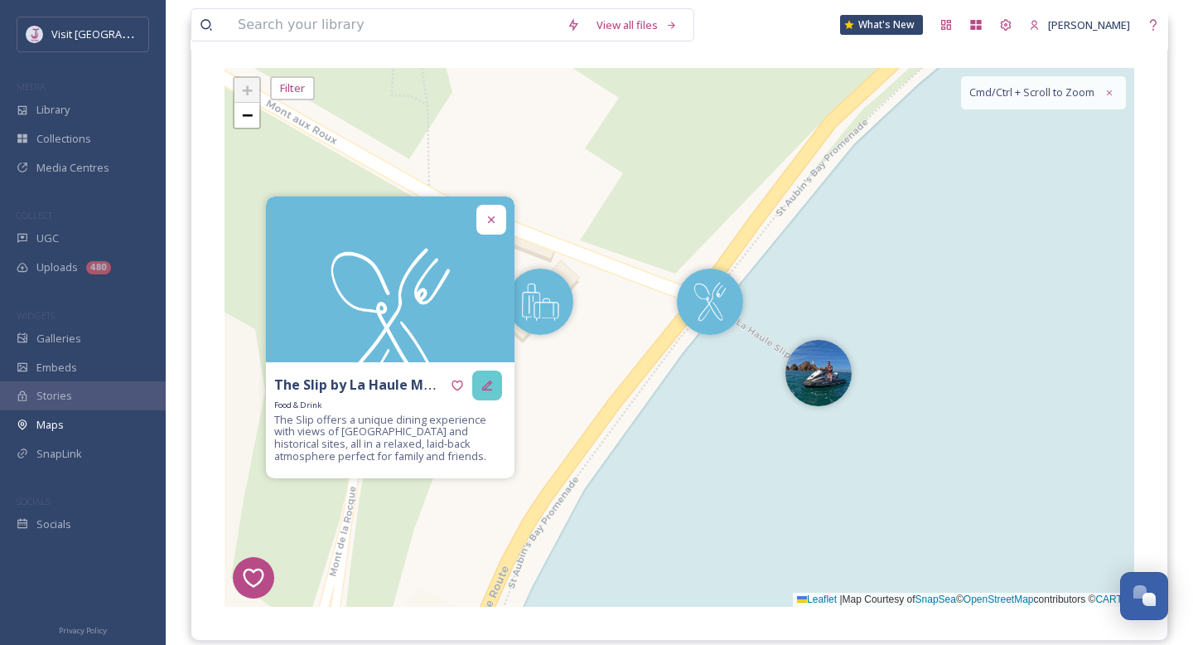
click at [489, 382] on icon at bounding box center [487, 385] width 10 height 10
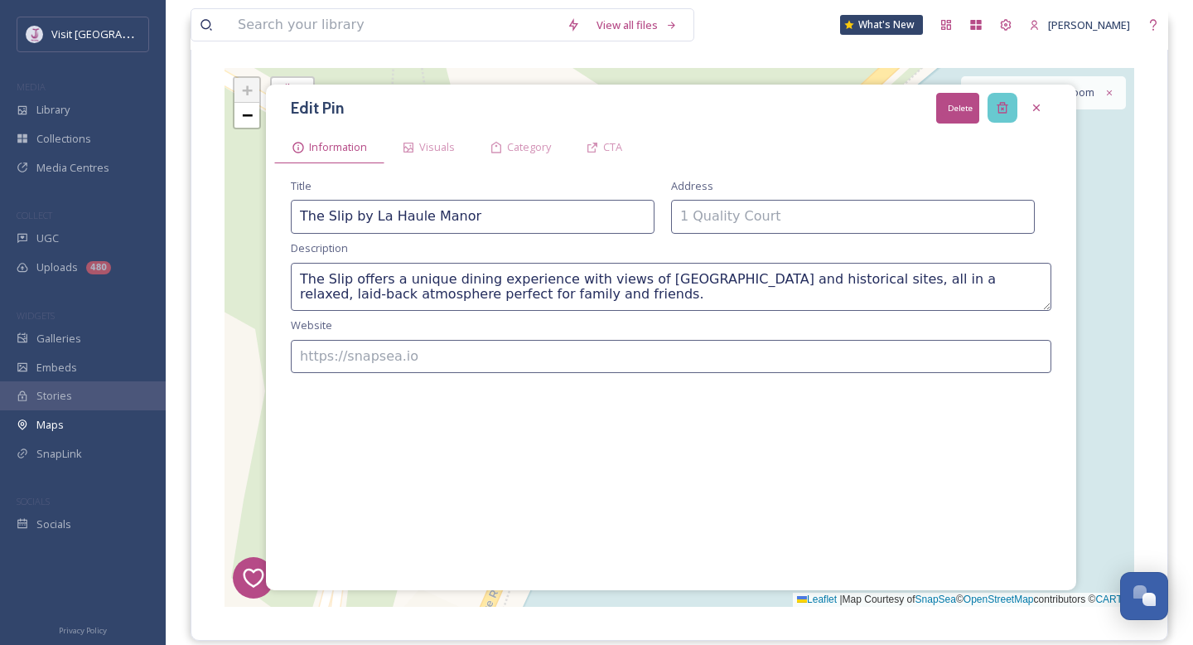
click at [999, 114] on icon at bounding box center [1002, 107] width 13 height 13
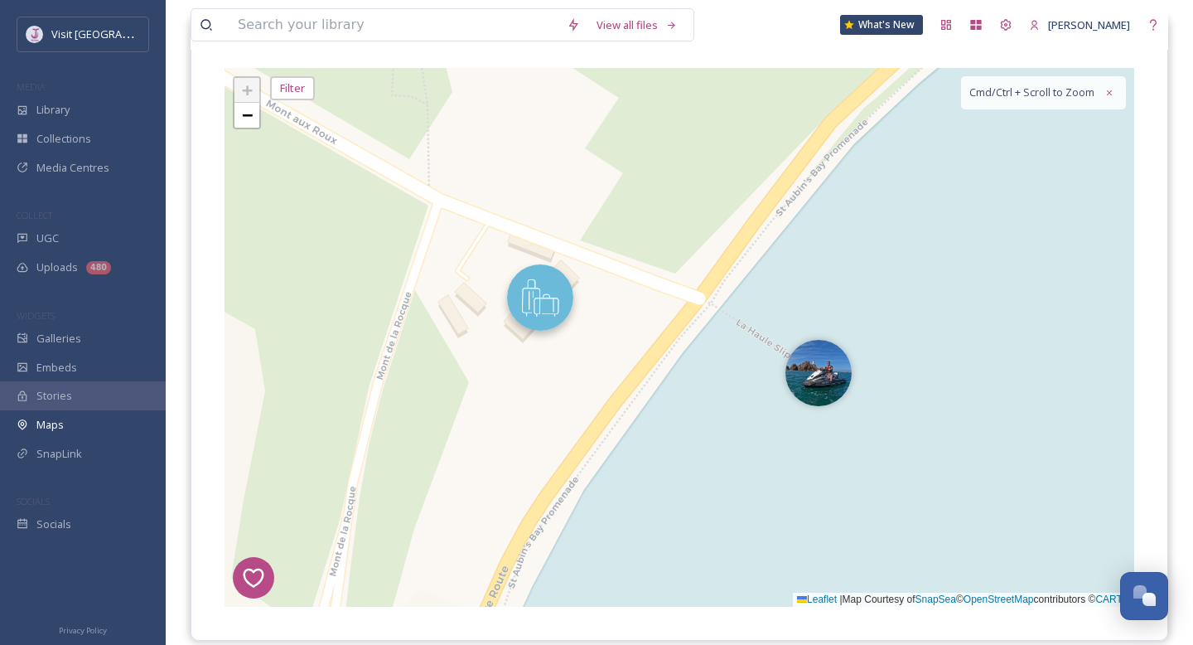
click at [556, 316] on img at bounding box center [540, 297] width 66 height 66
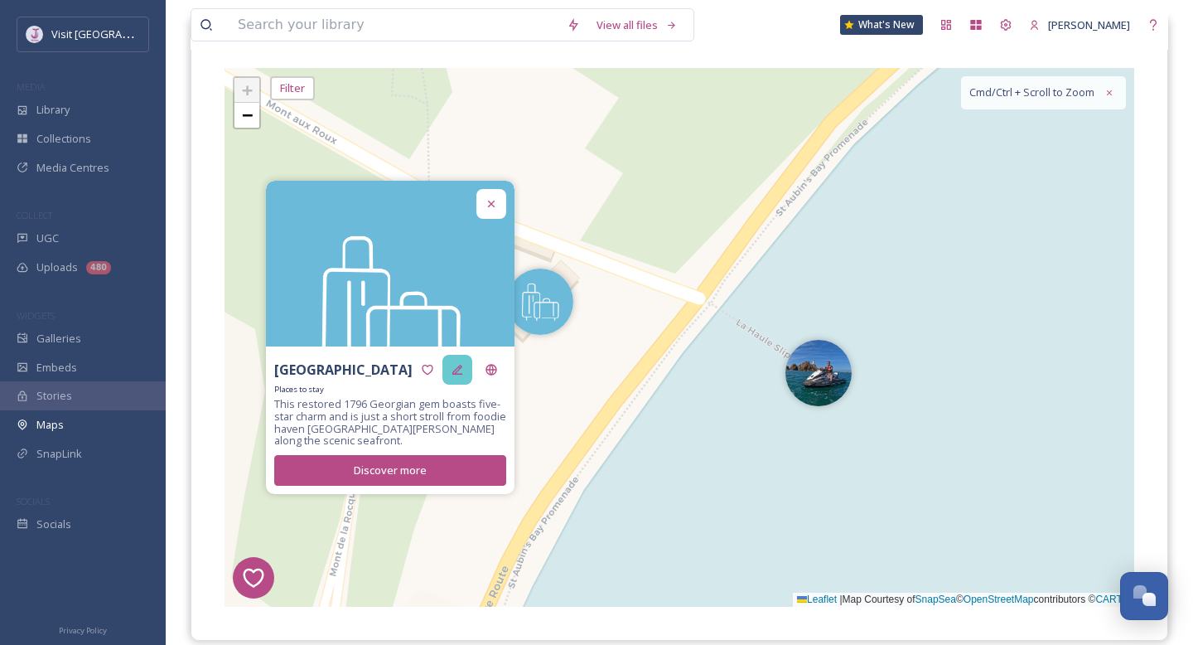
click at [459, 375] on icon at bounding box center [457, 369] width 13 height 13
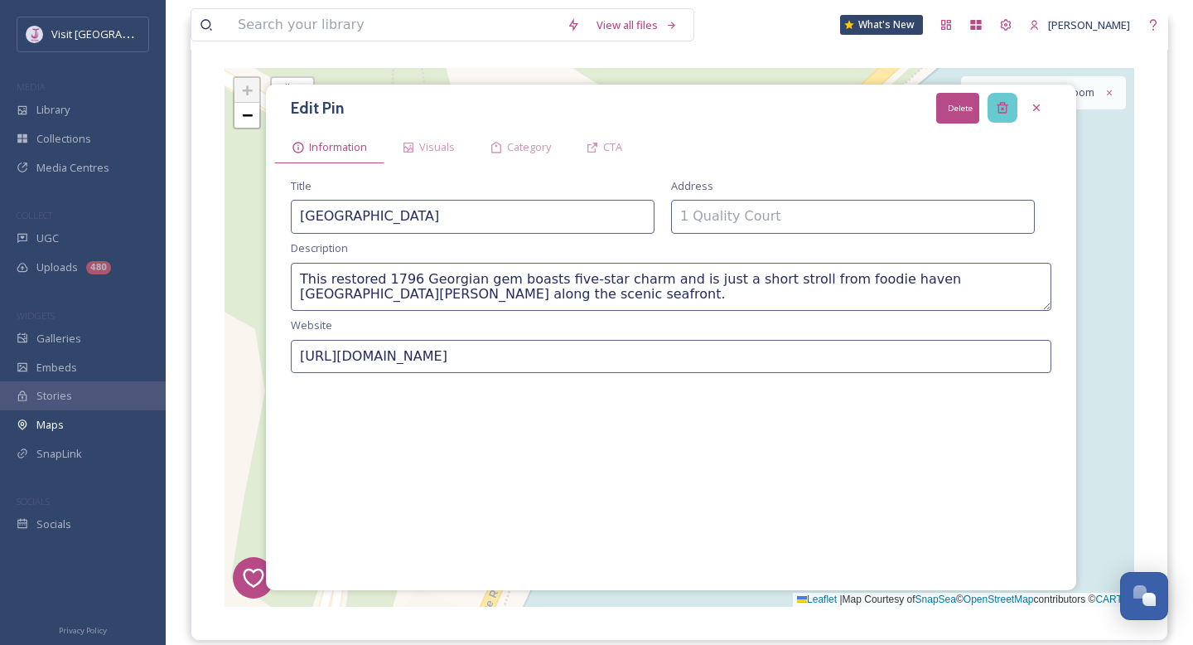
click at [1001, 104] on icon at bounding box center [1002, 108] width 11 height 11
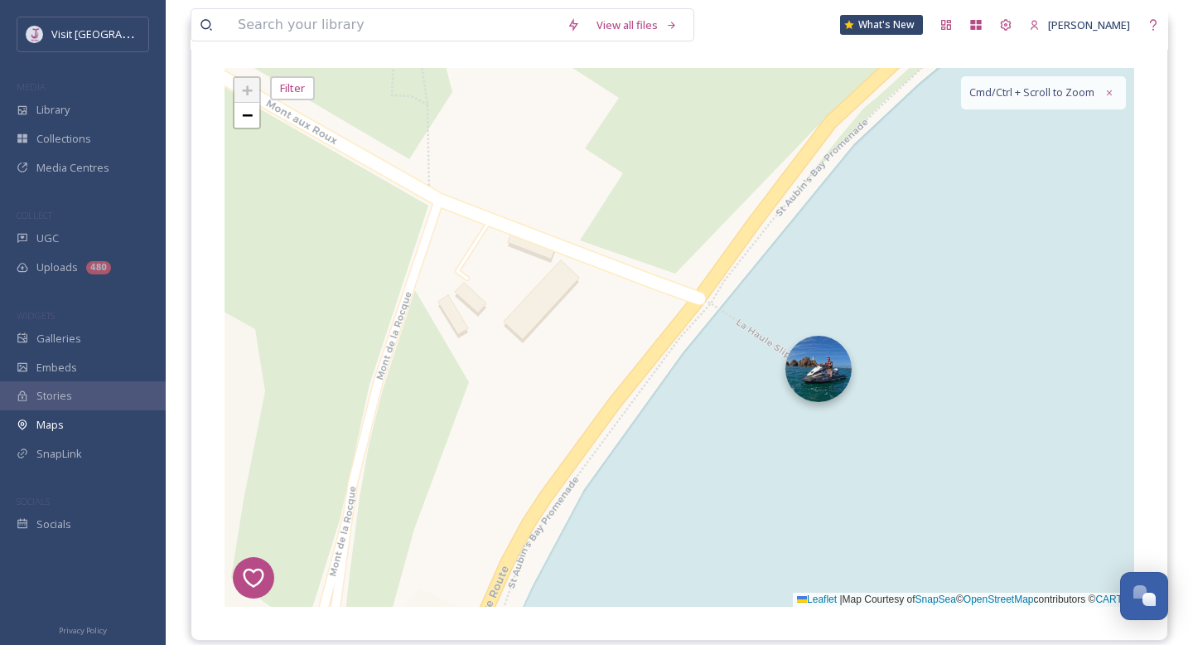
click at [824, 383] on img at bounding box center [819, 369] width 66 height 66
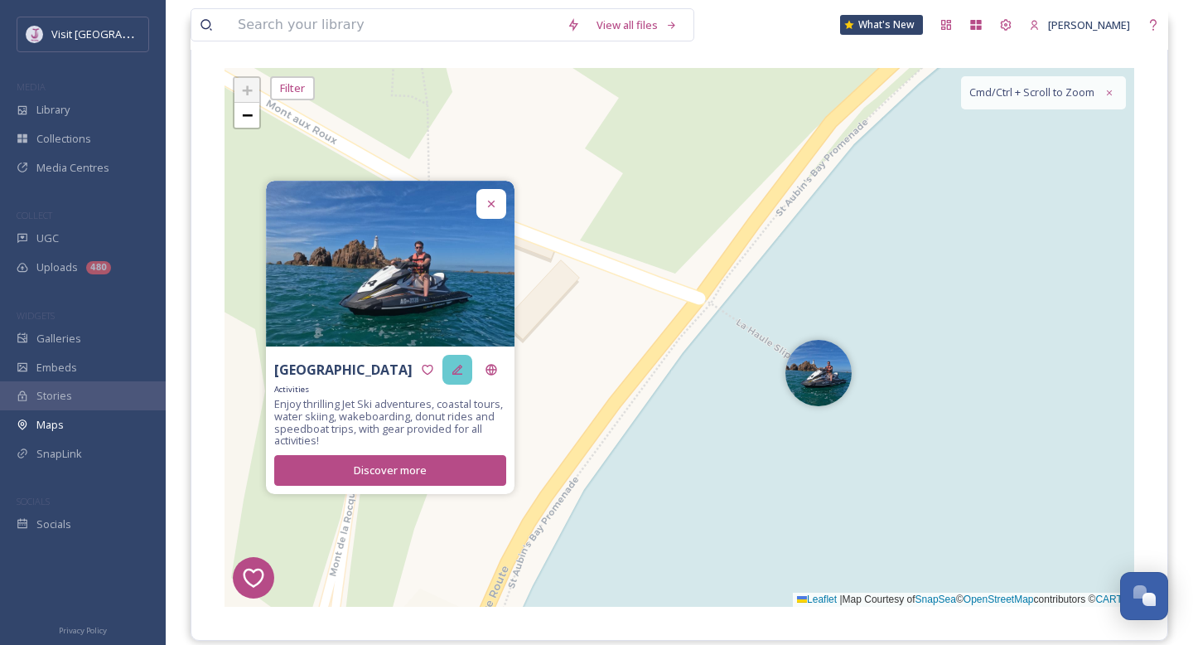
click at [462, 371] on icon at bounding box center [457, 369] width 13 height 13
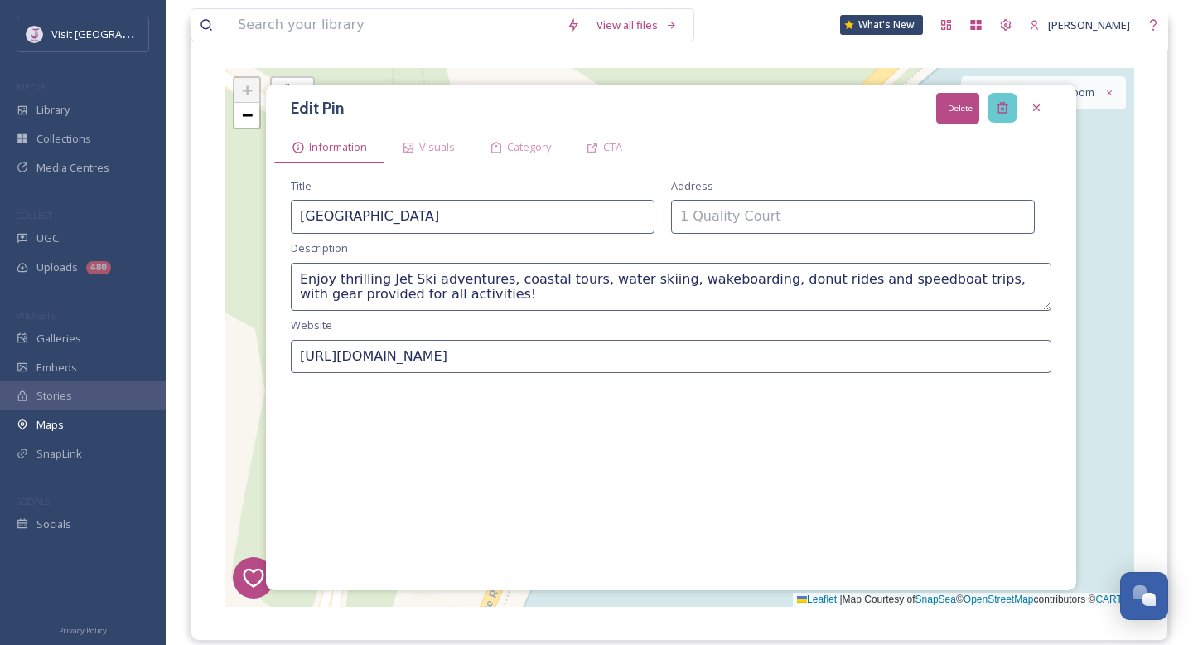
click at [1001, 114] on div "Delete" at bounding box center [1003, 108] width 30 height 30
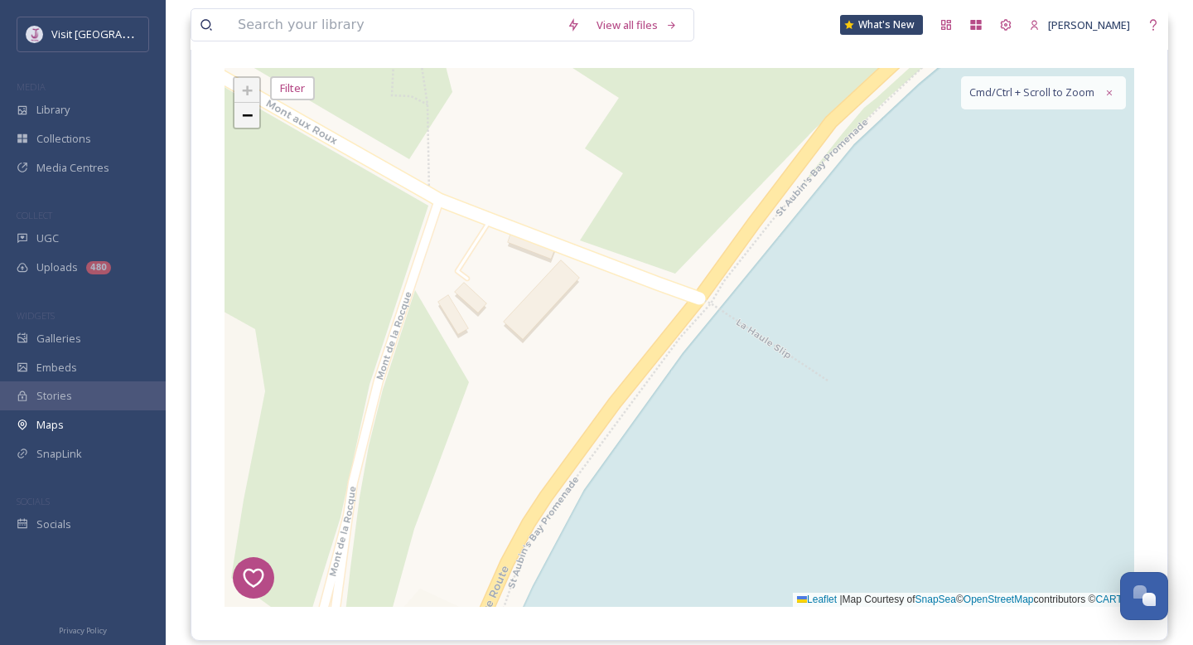
click at [249, 114] on span "−" at bounding box center [247, 114] width 11 height 21
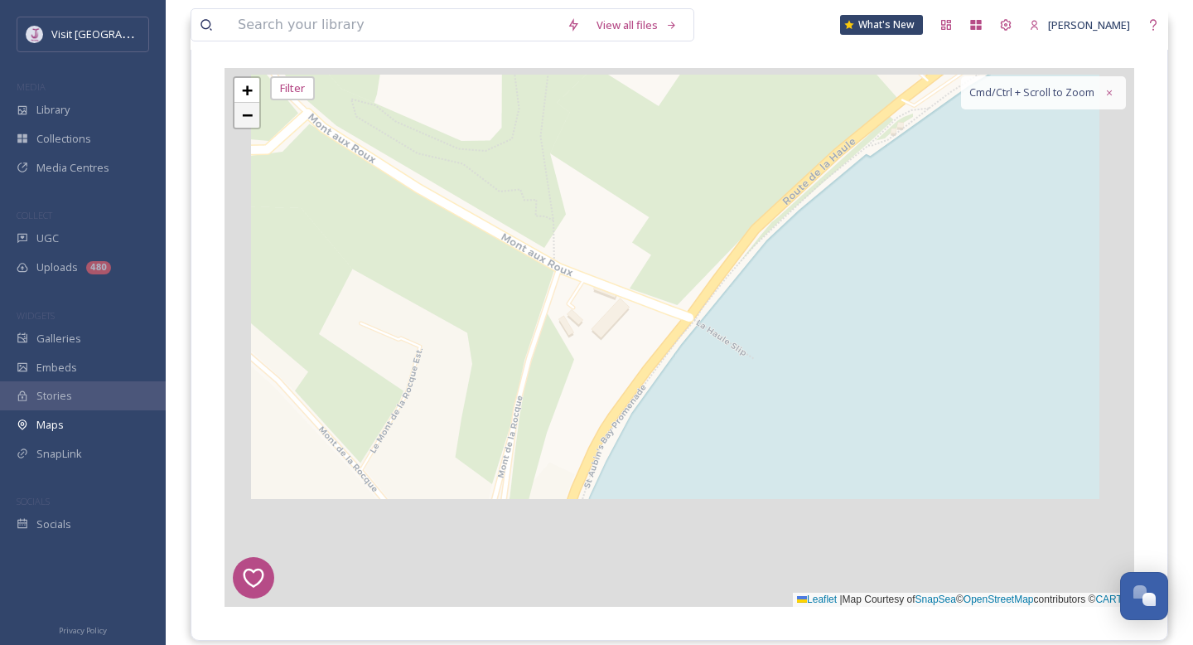
click at [249, 114] on span "−" at bounding box center [247, 114] width 11 height 21
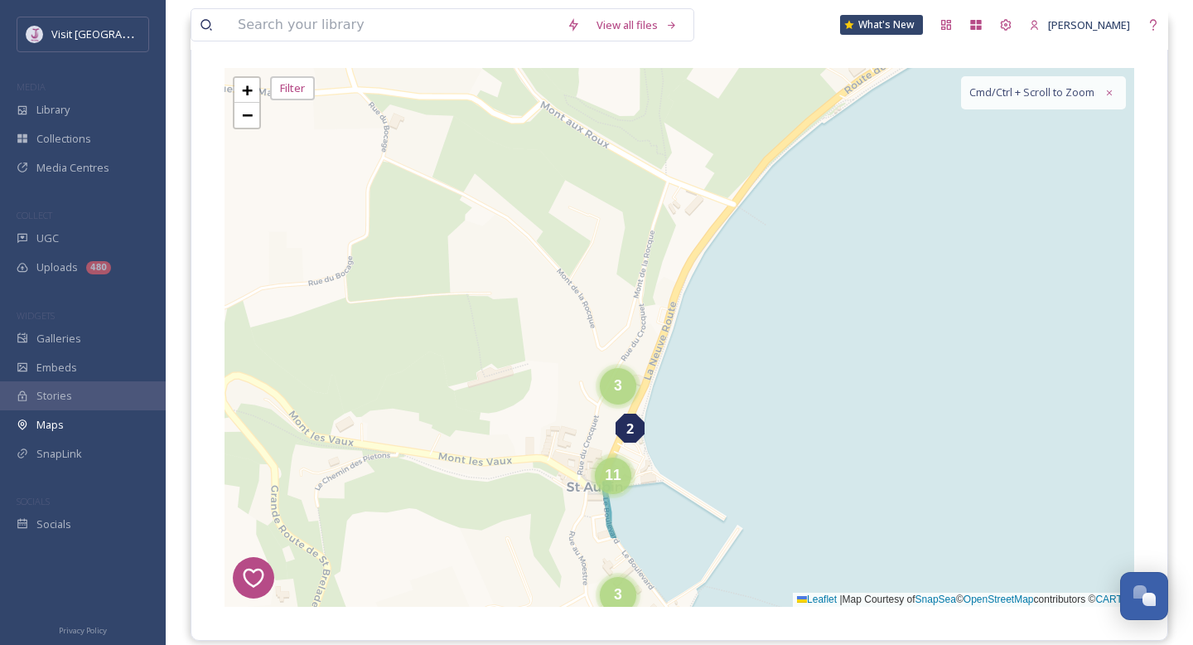
drag, startPoint x: 511, startPoint y: 303, endPoint x: 568, endPoint y: 142, distance: 171.4
click at [569, 143] on div "7 8 6 1 4 3 2 5 3 5 5 4 4 3 3 11 + − Leaflet | Map Courtesy of SnapSea © OpenSt…" at bounding box center [680, 337] width 910 height 539
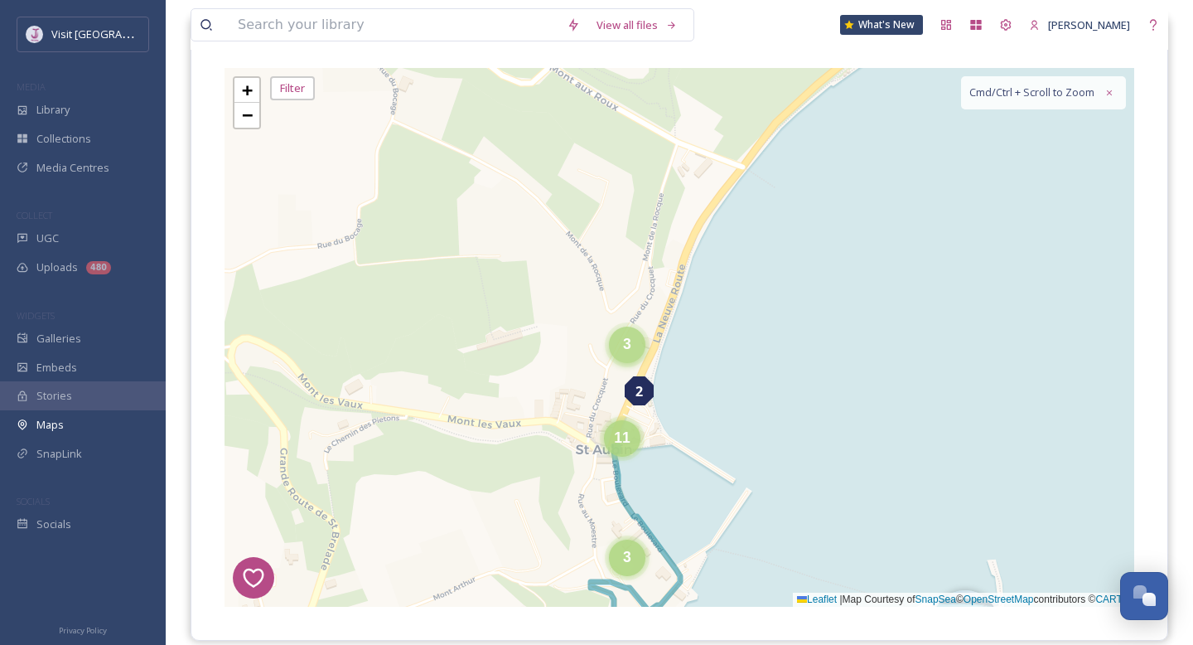
click at [638, 343] on div "3" at bounding box center [627, 344] width 36 height 36
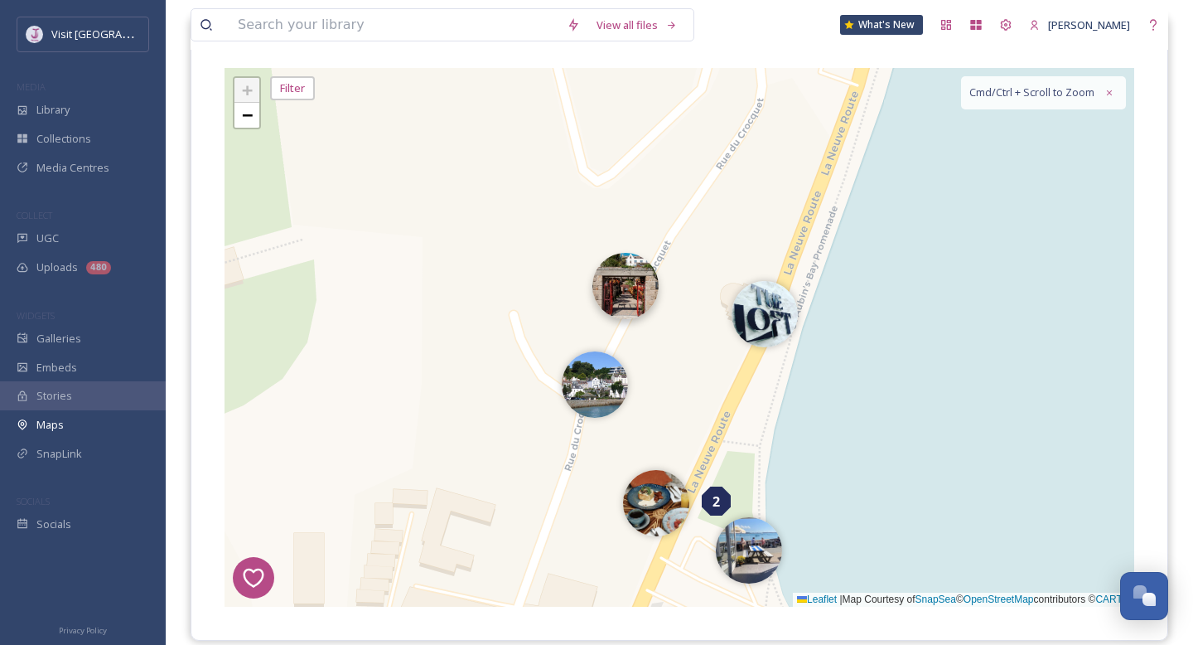
click at [617, 302] on img at bounding box center [625, 286] width 66 height 66
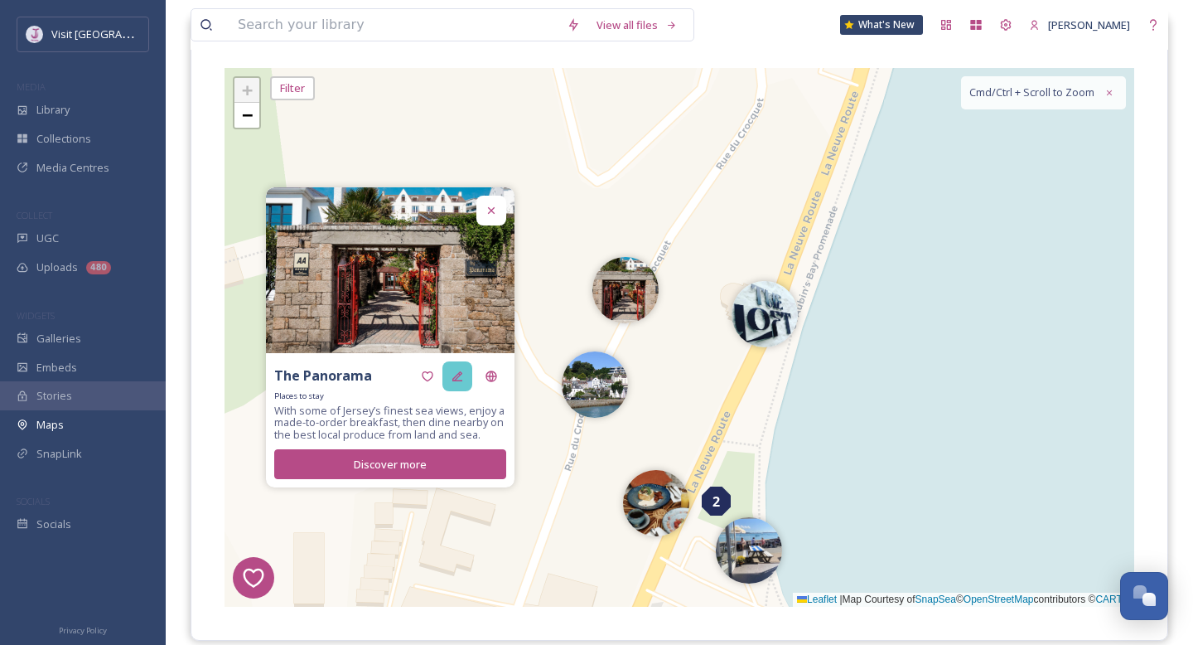
click at [457, 380] on icon at bounding box center [457, 376] width 10 height 10
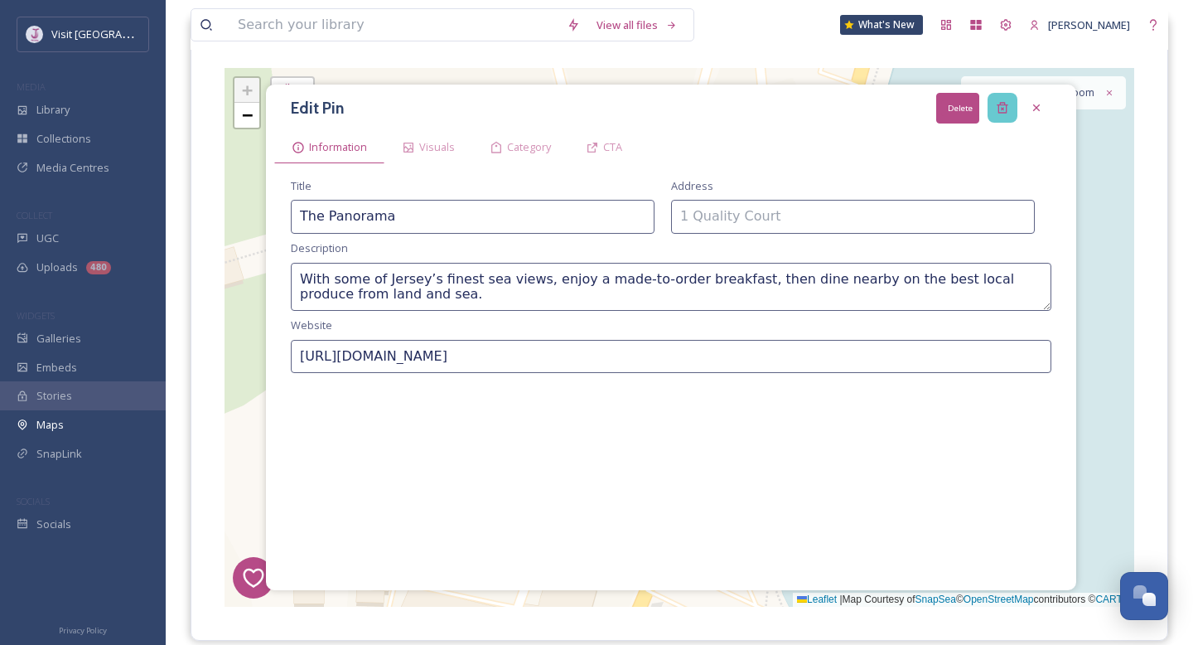
click at [1015, 102] on div "Delete" at bounding box center [1003, 108] width 30 height 30
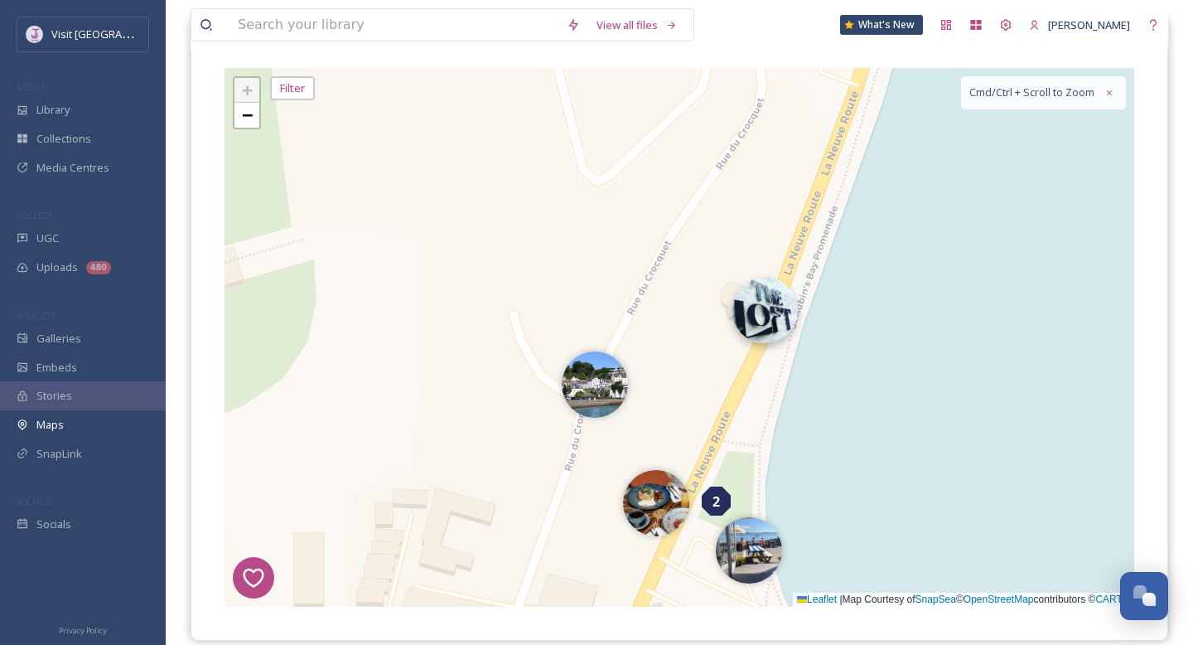
click at [790, 331] on img at bounding box center [765, 310] width 66 height 66
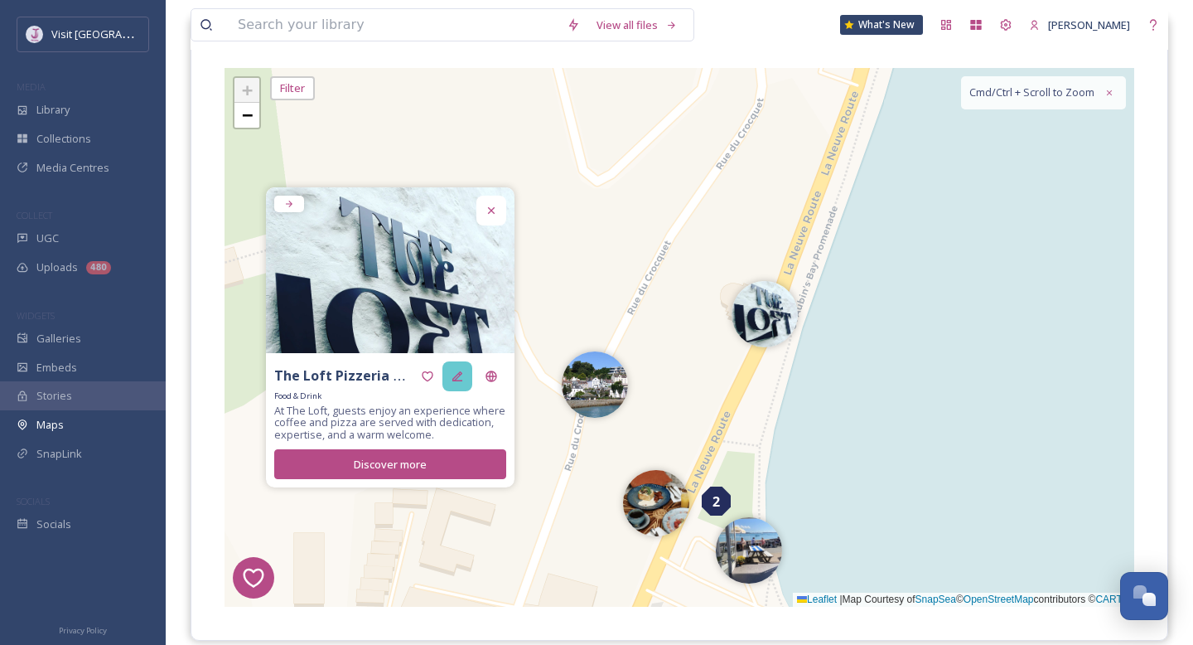
click at [462, 388] on div at bounding box center [458, 376] width 30 height 30
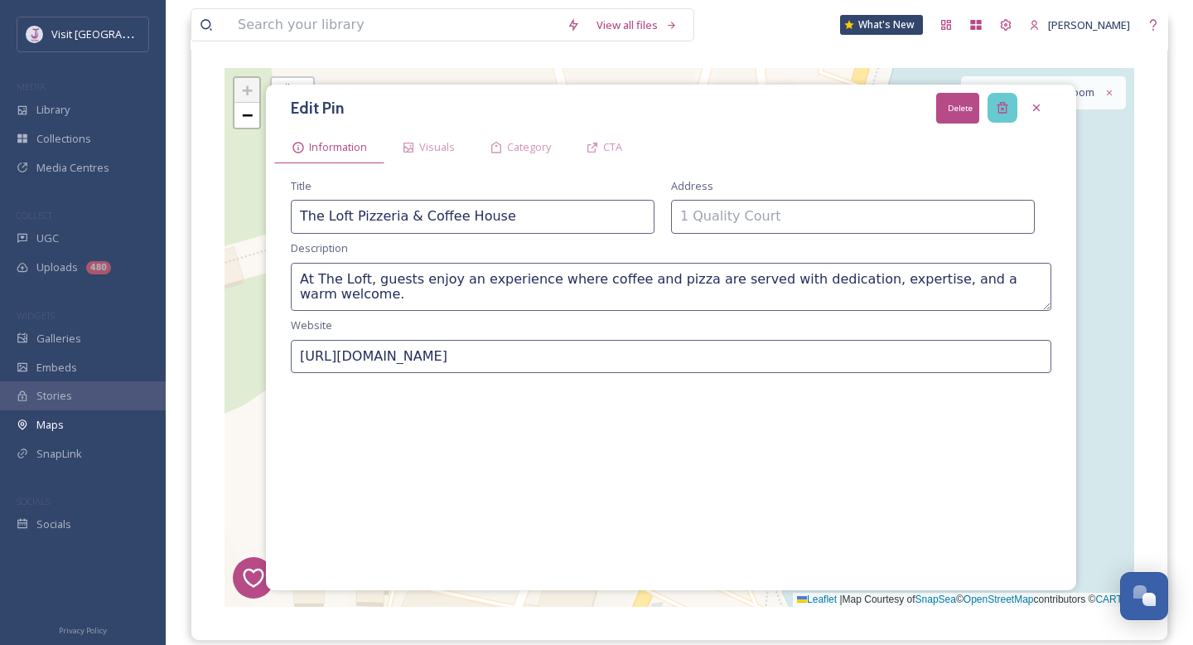
click at [1000, 112] on icon at bounding box center [1002, 108] width 11 height 11
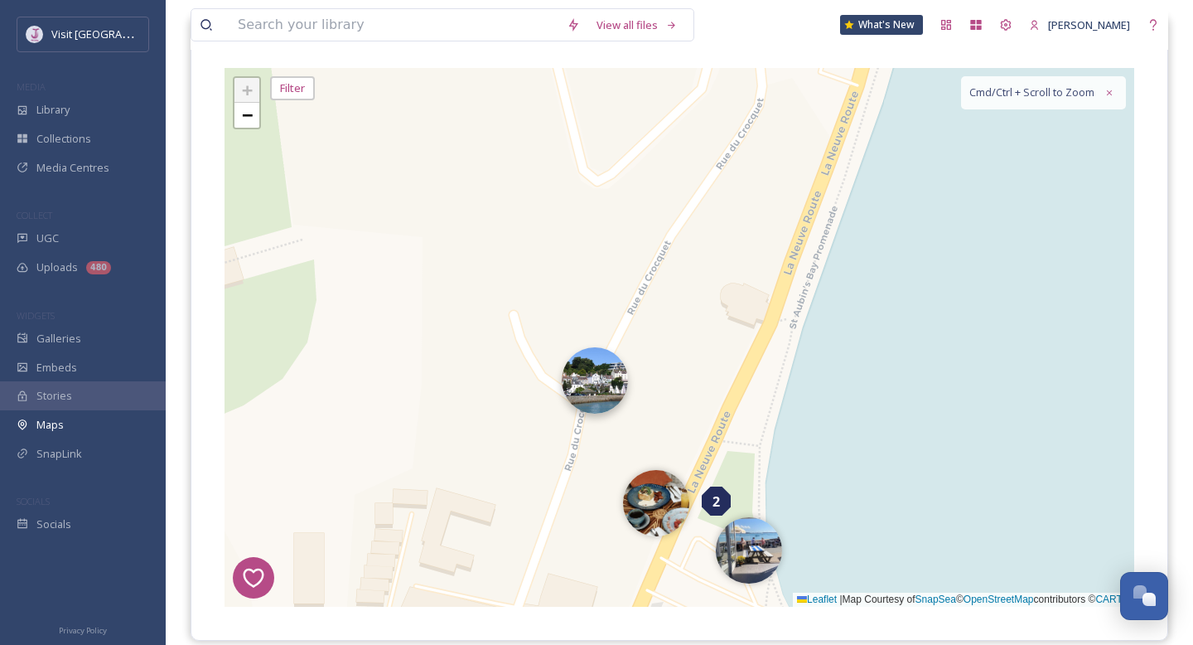
click at [599, 390] on img at bounding box center [595, 380] width 66 height 66
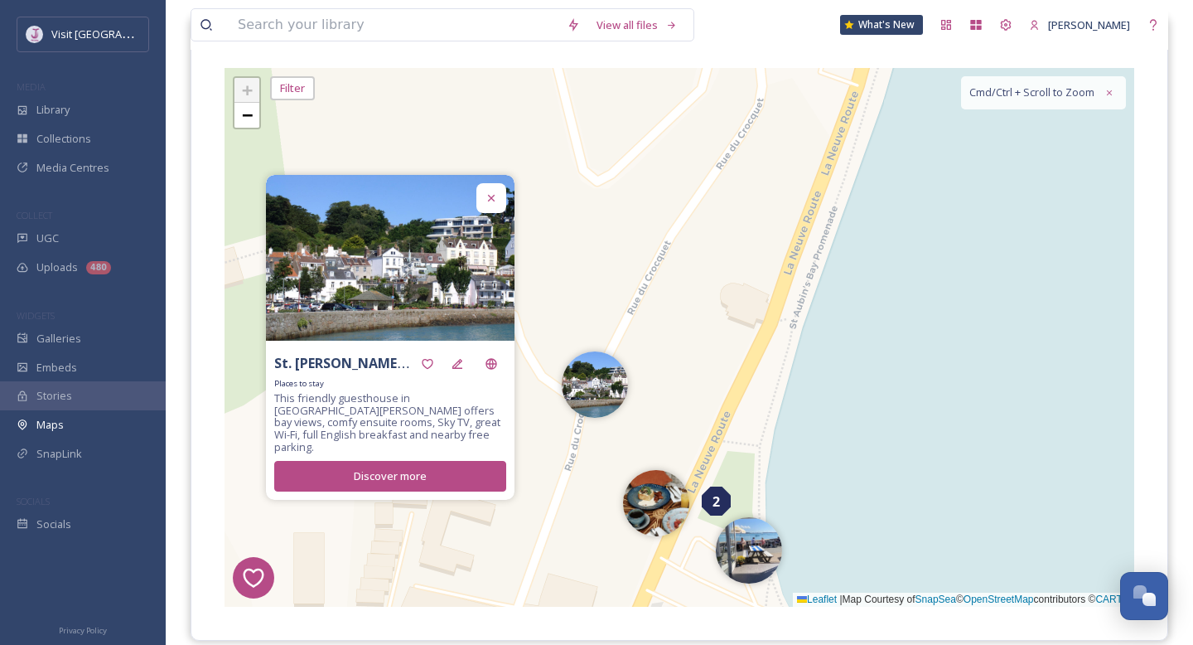
click at [738, 358] on div "7 8 6 1 4 3 2 5 3 2 + − Leaflet | Map Courtesy of SnapSea © OpenStreetMap contr…" at bounding box center [680, 337] width 910 height 539
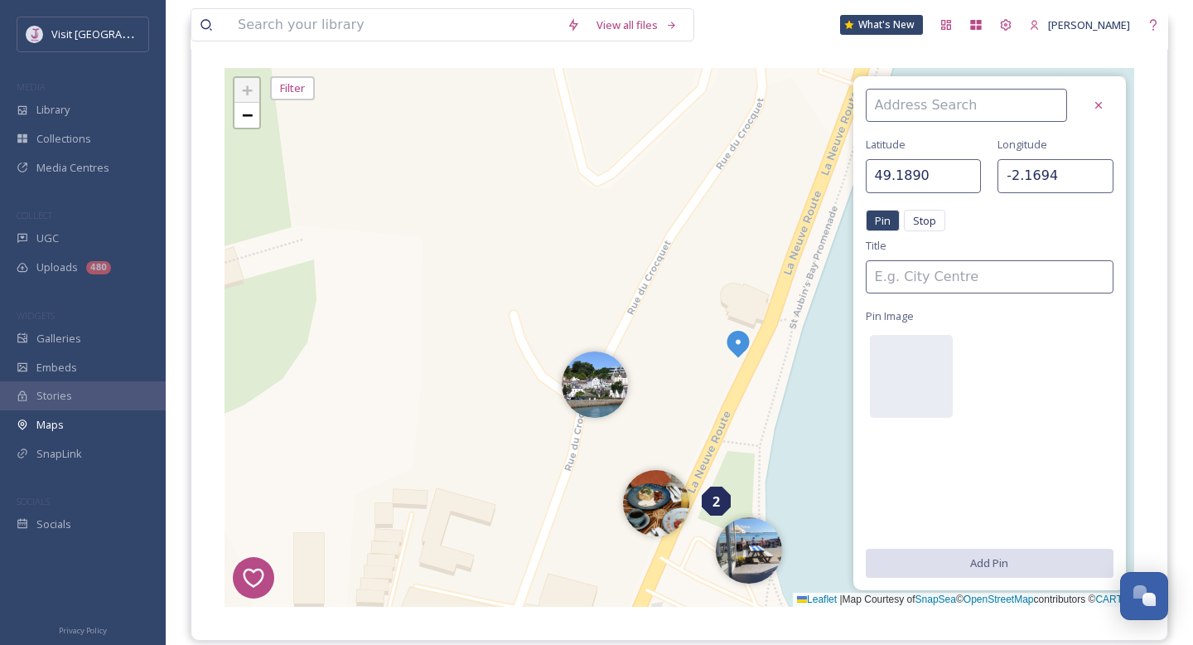
click at [723, 335] on img at bounding box center [738, 343] width 30 height 30
type input "49.1891"
type input "-2.1695"
click at [1105, 109] on icon at bounding box center [1098, 105] width 13 height 13
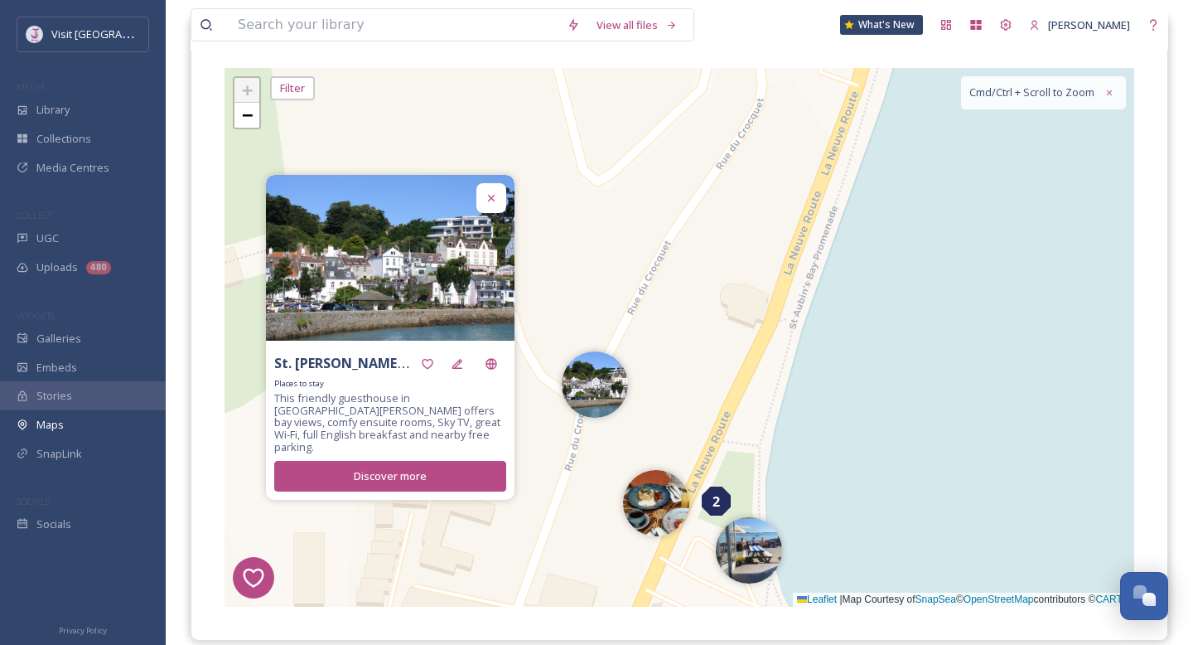
click at [498, 213] on div at bounding box center [491, 198] width 30 height 30
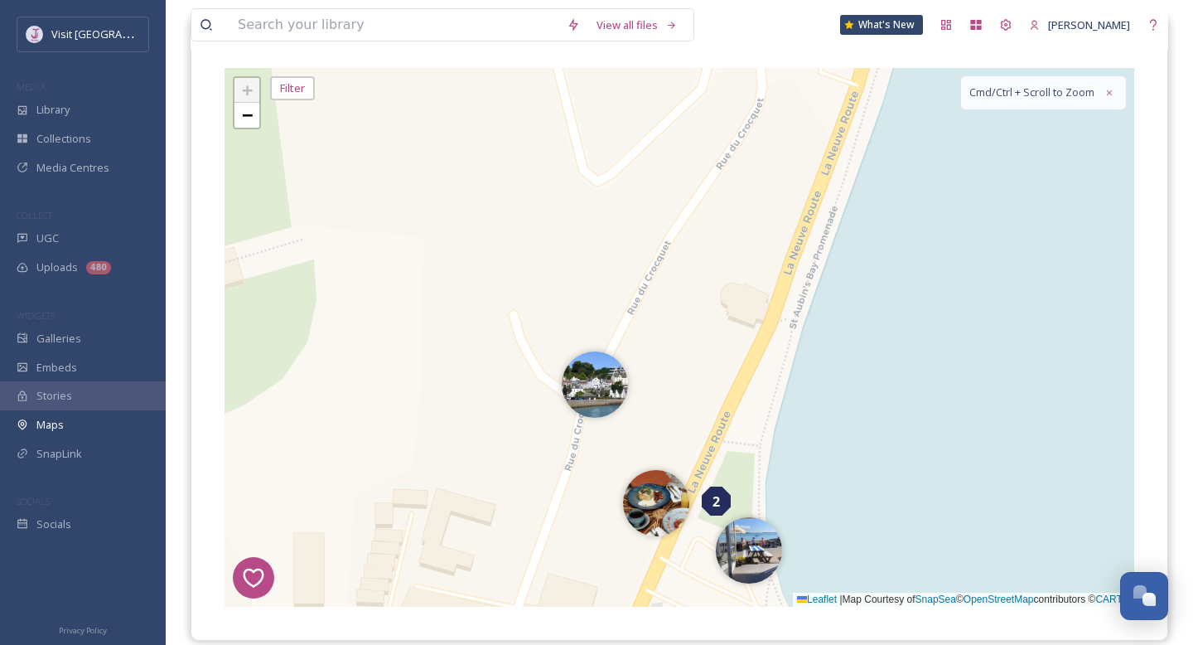
click at [244, 128] on div "+ −" at bounding box center [247, 102] width 28 height 53
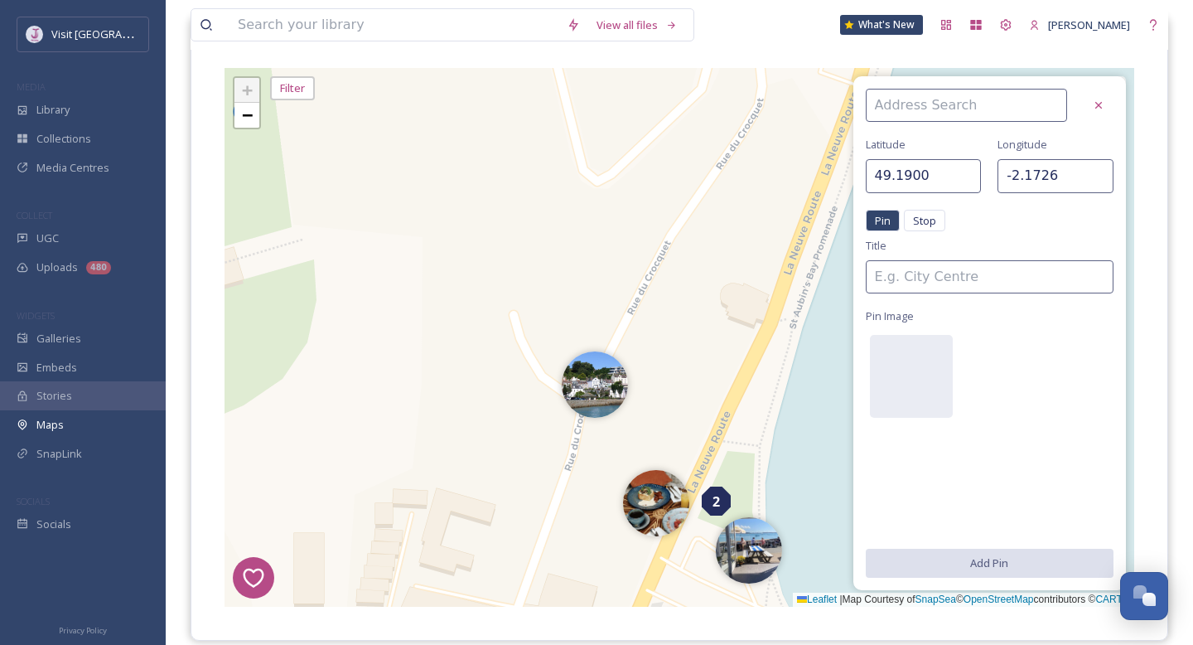
click at [244, 128] on div "+ −" at bounding box center [247, 102] width 28 height 53
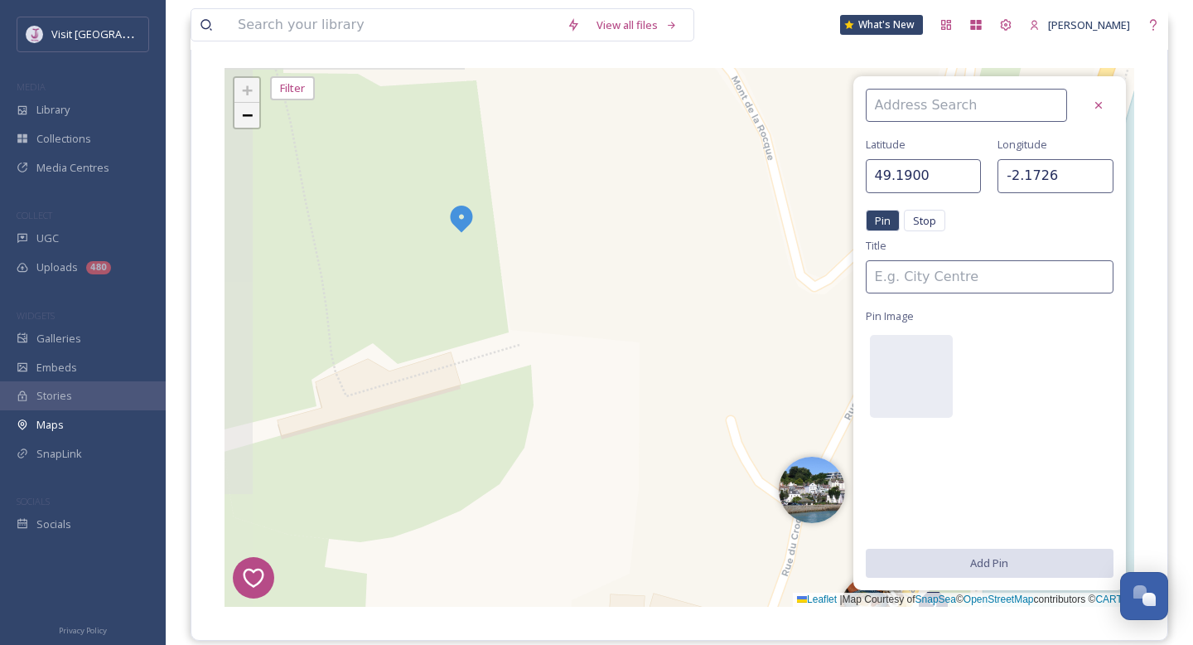
click at [254, 122] on link "−" at bounding box center [247, 115] width 25 height 25
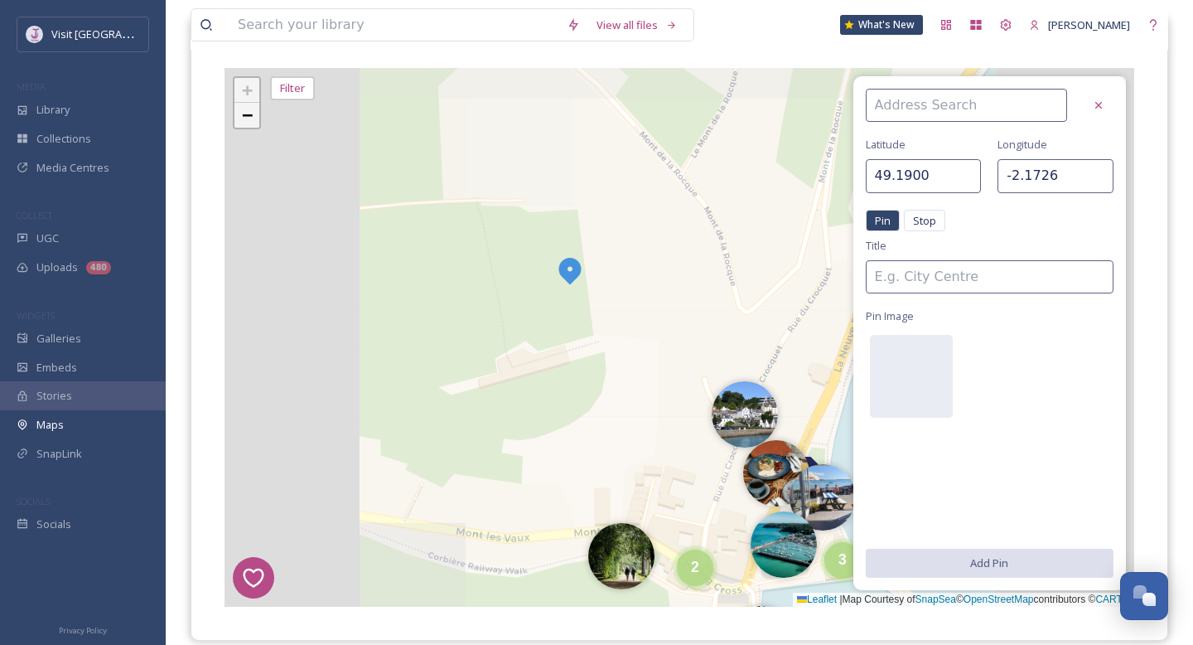
click at [254, 122] on link "−" at bounding box center [247, 115] width 25 height 25
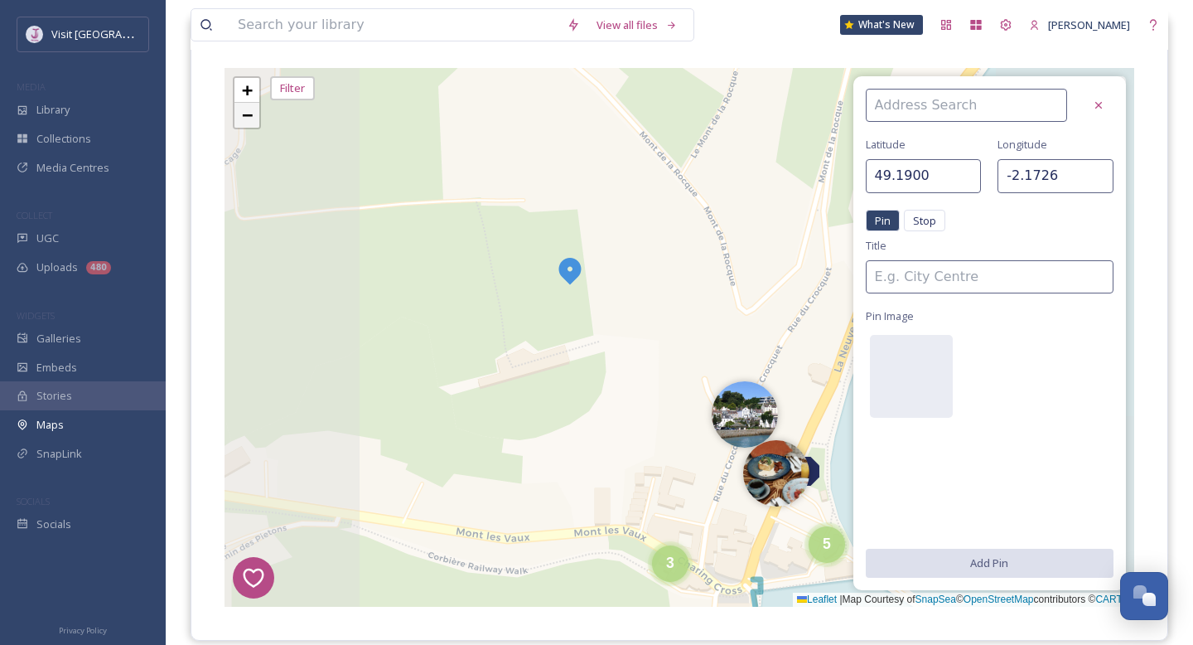
click at [254, 122] on link "−" at bounding box center [247, 115] width 25 height 25
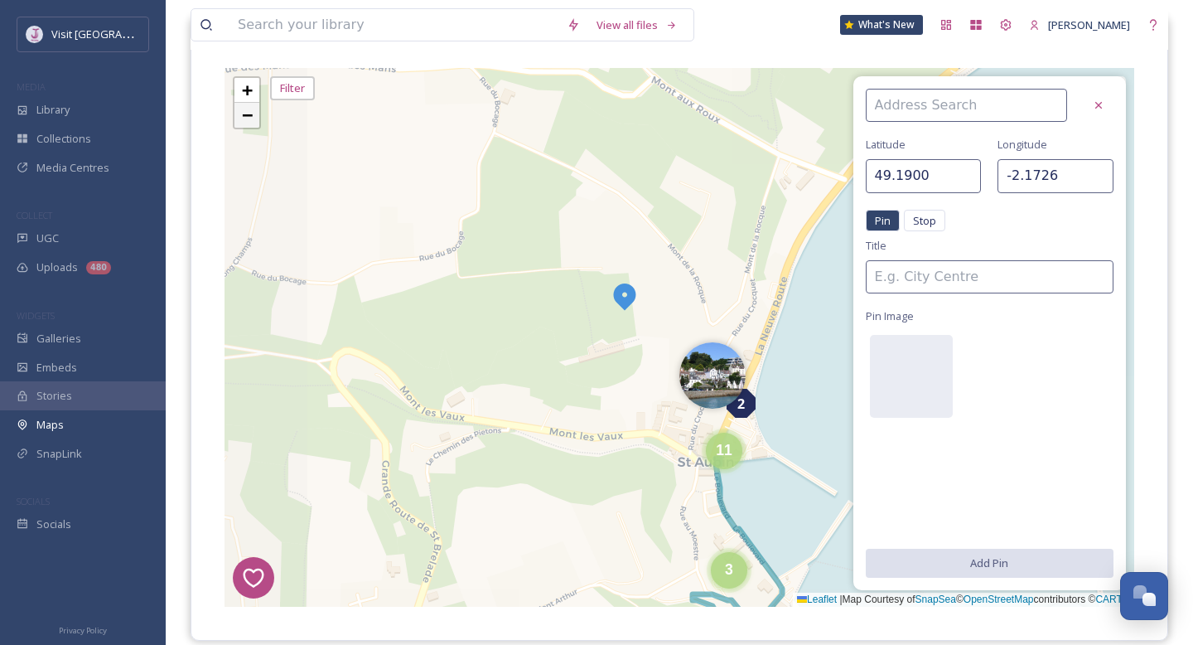
click at [254, 122] on link "−" at bounding box center [247, 115] width 25 height 25
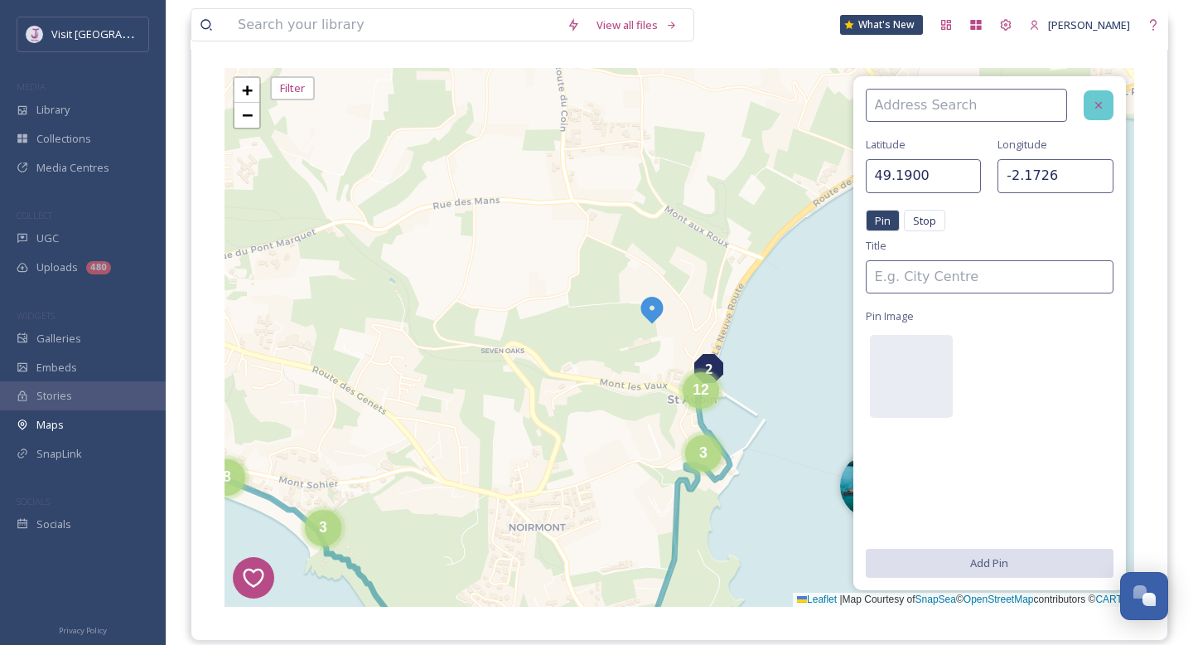
click at [1095, 101] on icon at bounding box center [1098, 105] width 13 height 13
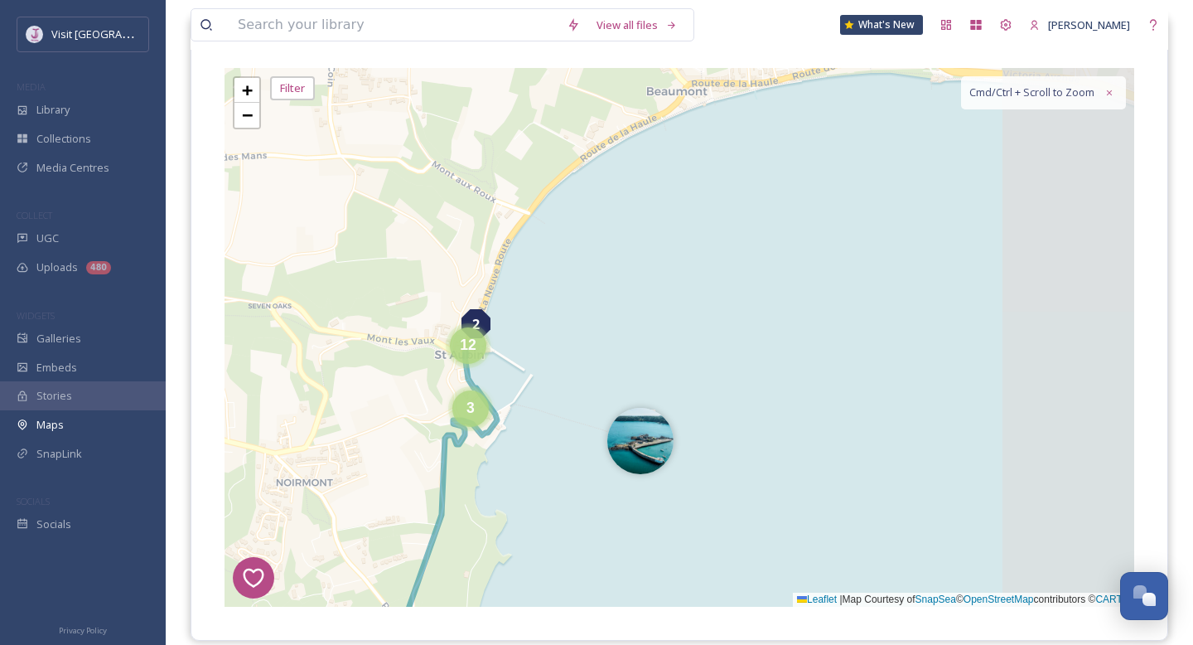
drag, startPoint x: 929, startPoint y: 168, endPoint x: 695, endPoint y: 122, distance: 238.2
click at [695, 122] on div "7 8 6 1 4 3 2 5 2 3 4 4 2 8 4 4 2 4 12 3 3 5 6 5 2 2 10 3 3 8 11 4 + − Leaflet …" at bounding box center [680, 337] width 910 height 539
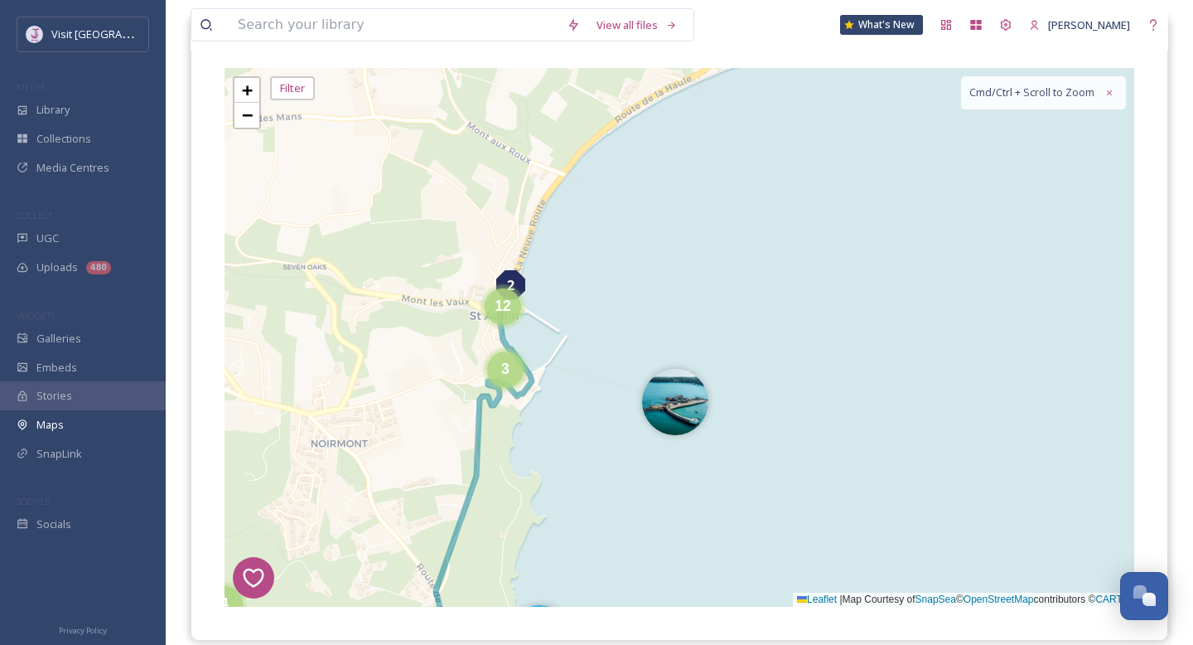
drag, startPoint x: 514, startPoint y: 232, endPoint x: 543, endPoint y: 188, distance: 52.6
click at [546, 189] on div "7 8 6 1 4 3 2 5 2 3 4 2 8 4 4 2 4 12 3 3 5 6 5 2 2 10 3 3 8 11 4 + − Leaflet | …" at bounding box center [680, 337] width 910 height 539
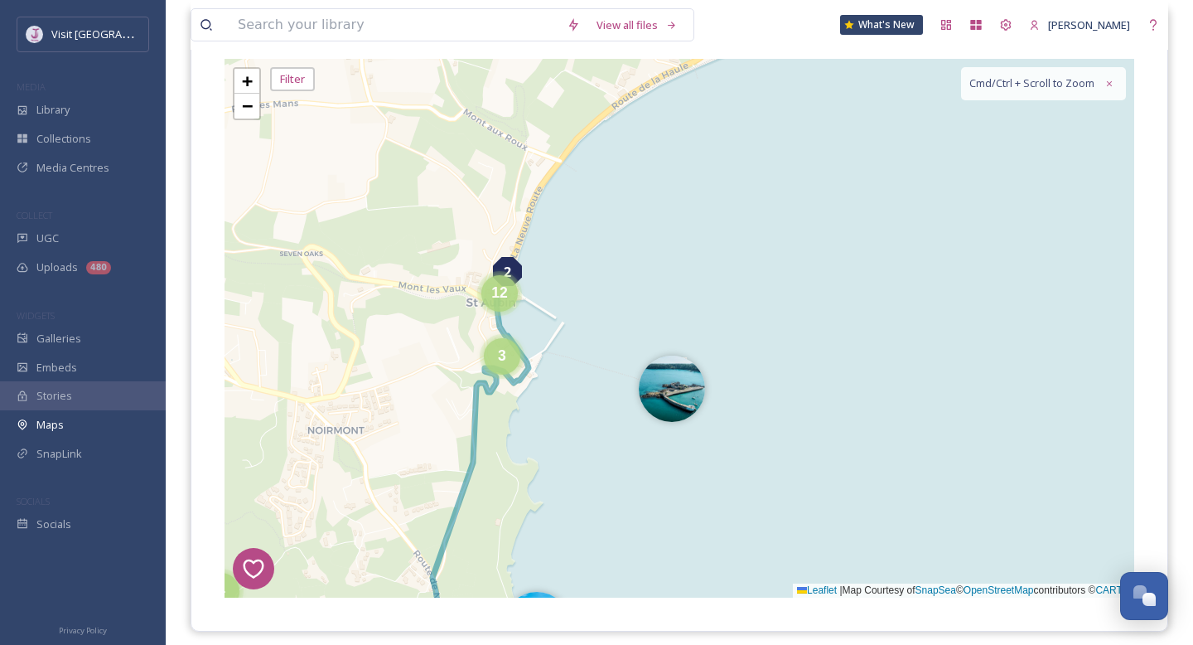
scroll to position [220, 0]
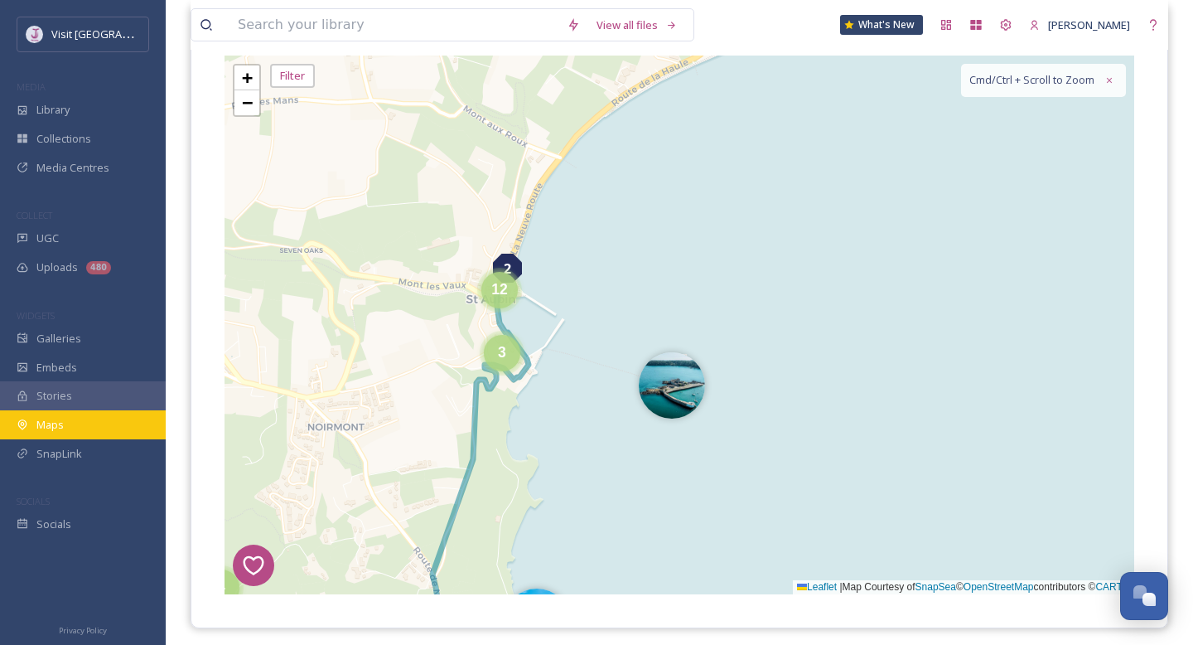
click at [36, 428] on div "Maps" at bounding box center [83, 424] width 166 height 29
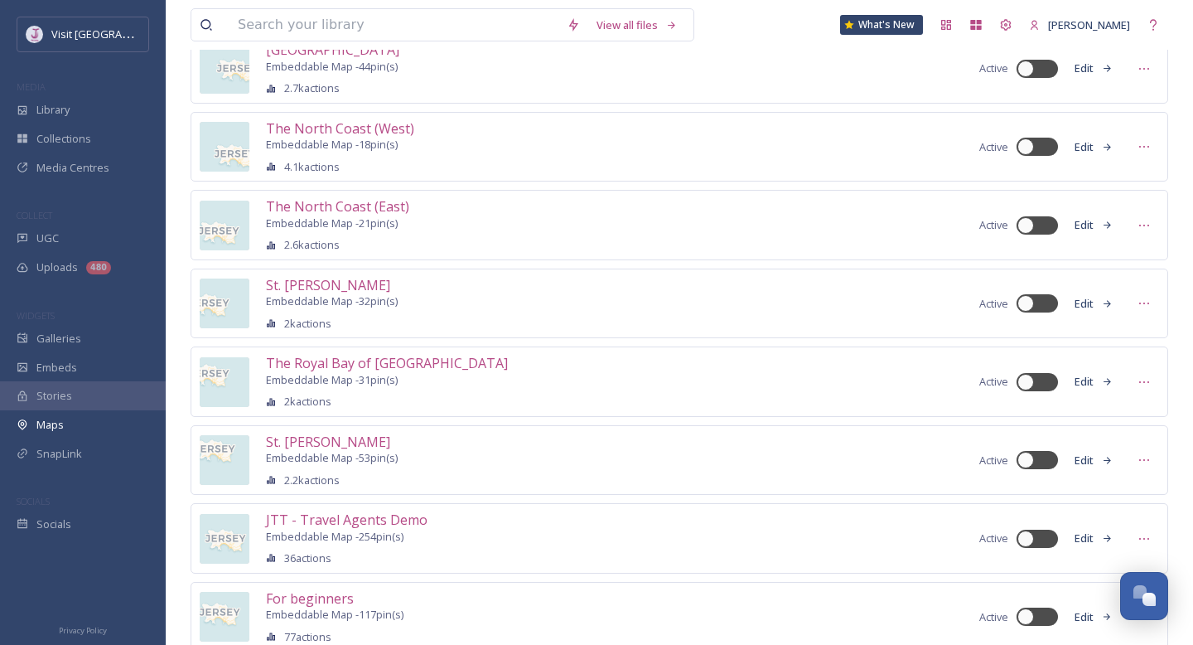
scroll to position [509, 0]
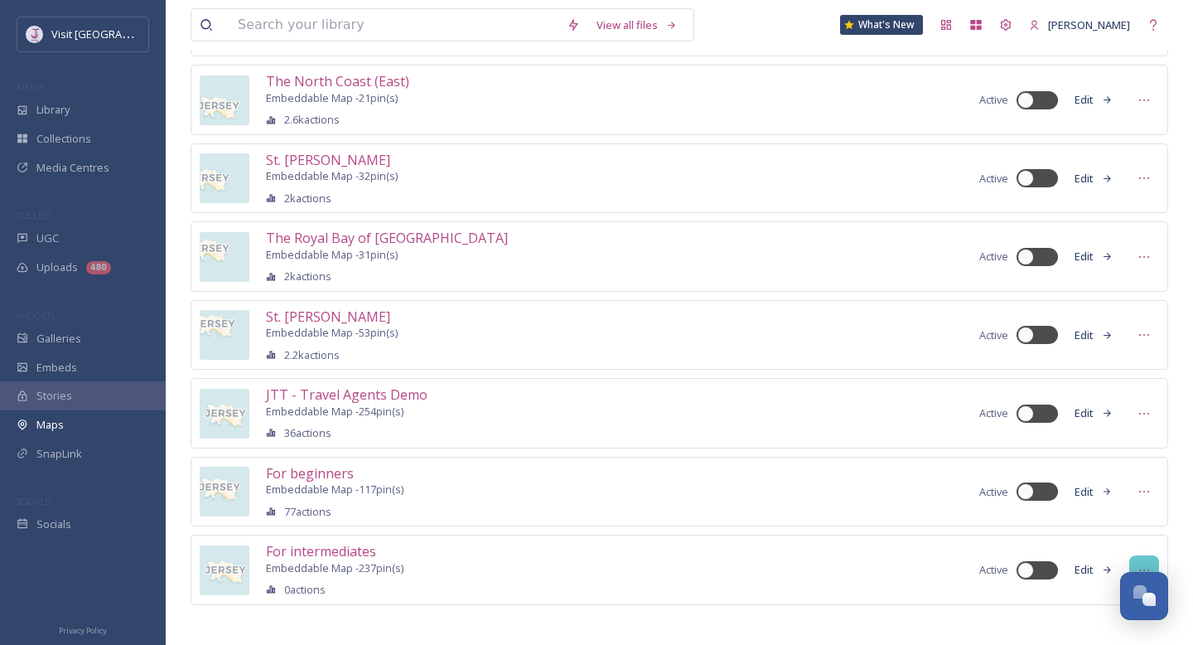
click at [1151, 565] on div at bounding box center [1144, 570] width 30 height 30
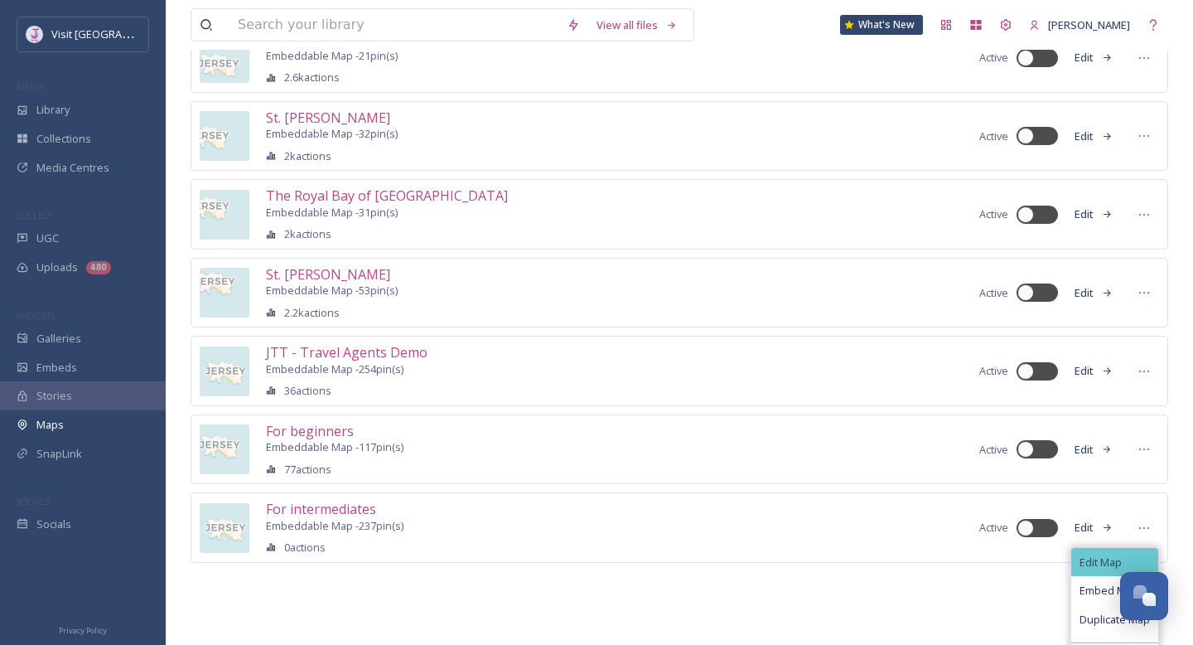
scroll to position [577, 0]
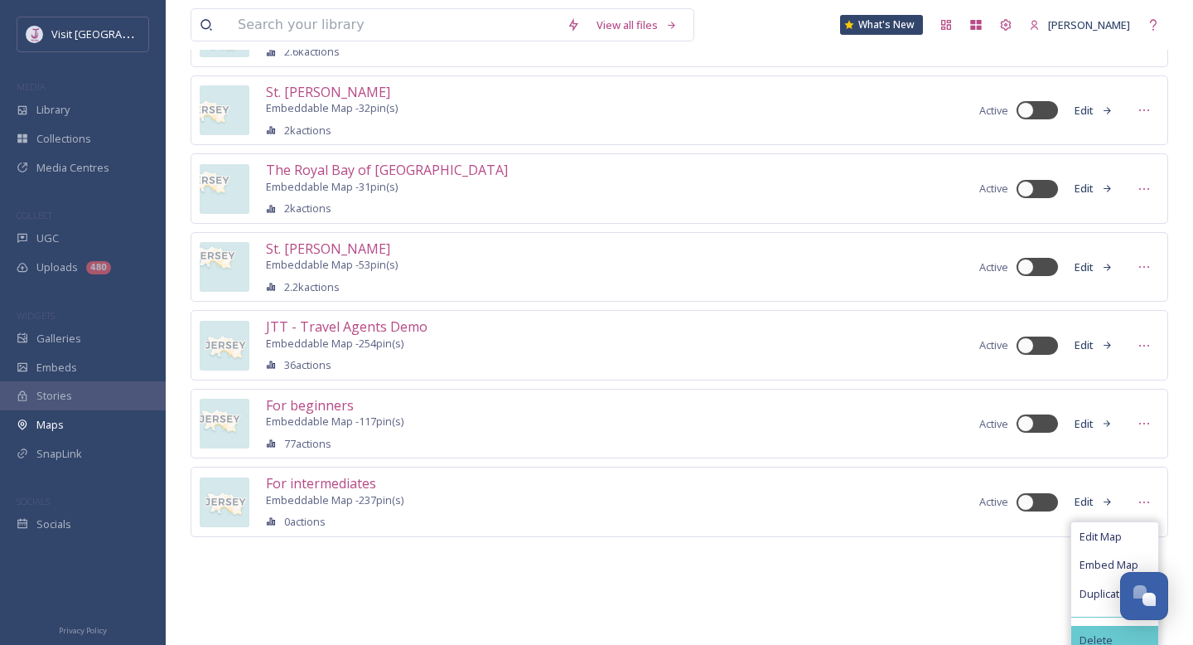
click at [1088, 634] on span "Delete" at bounding box center [1096, 640] width 33 height 12
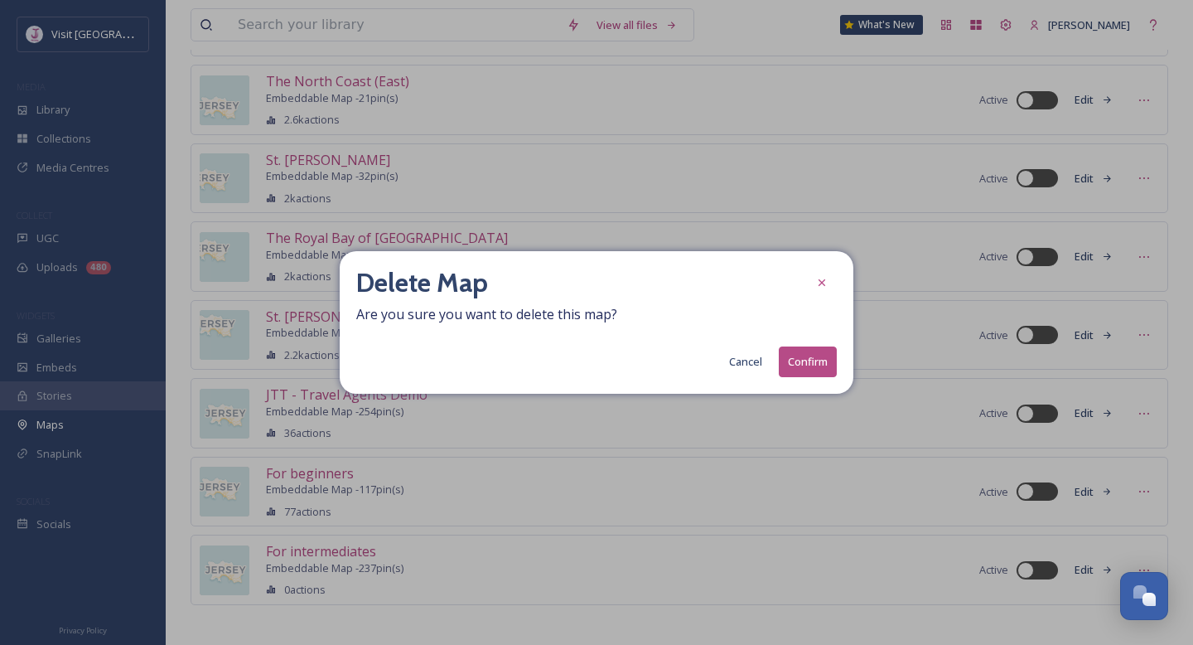
click at [820, 362] on button "Confirm" at bounding box center [808, 361] width 58 height 31
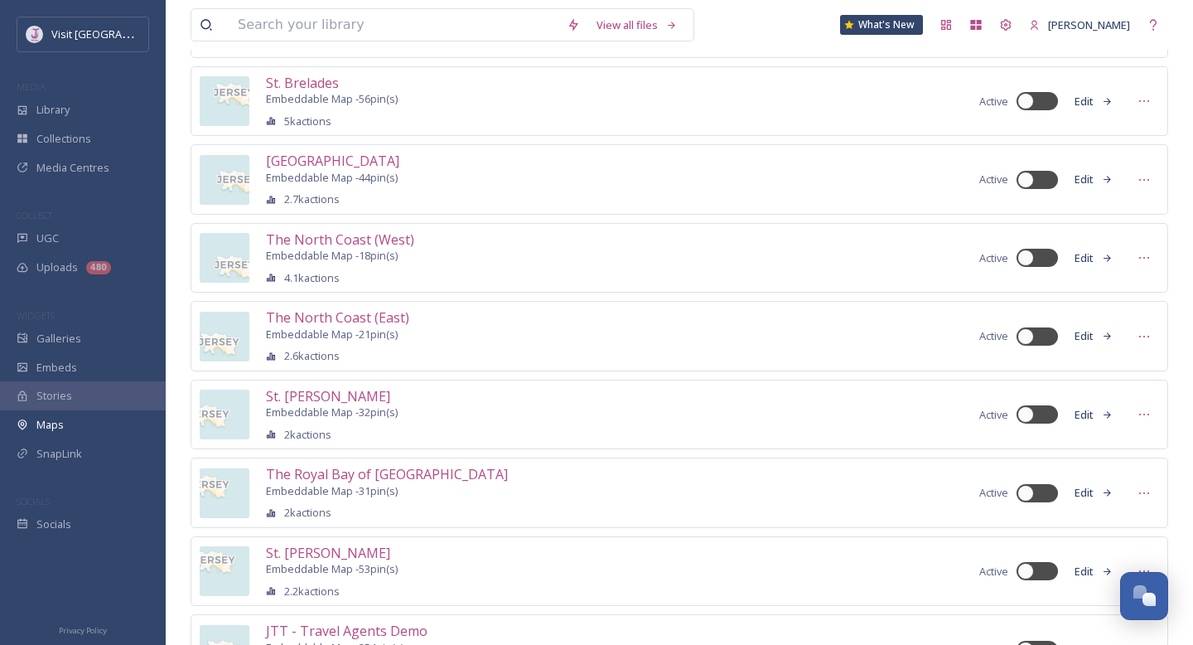
scroll to position [0, 0]
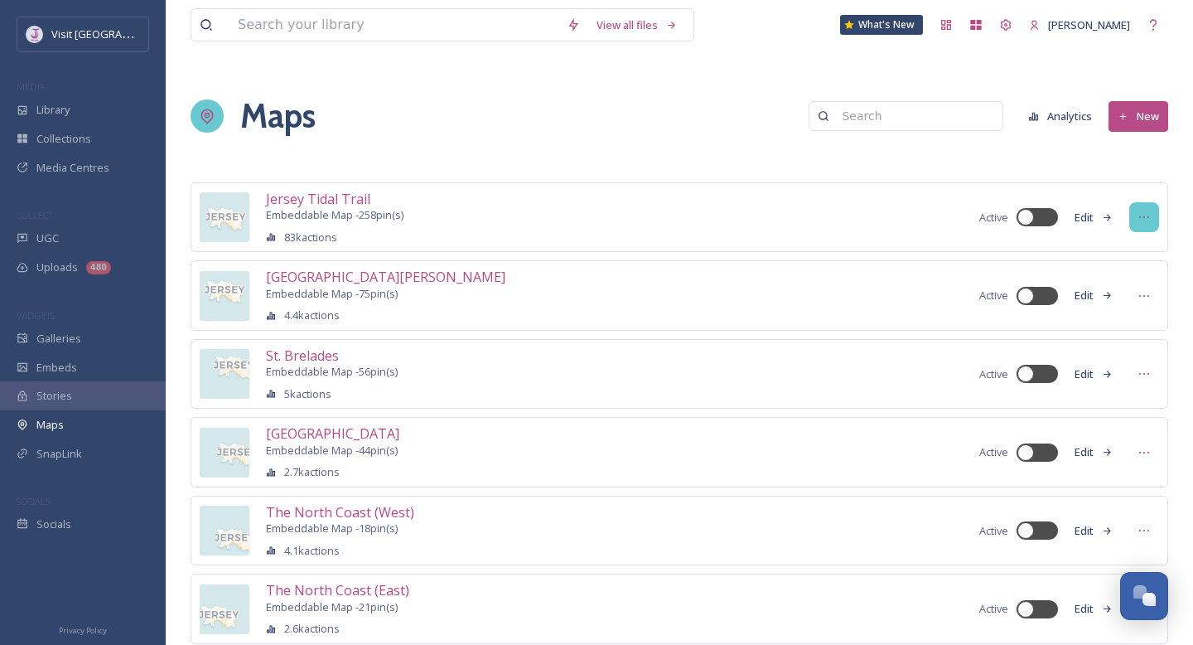
click at [1140, 217] on icon at bounding box center [1144, 217] width 10 height 2
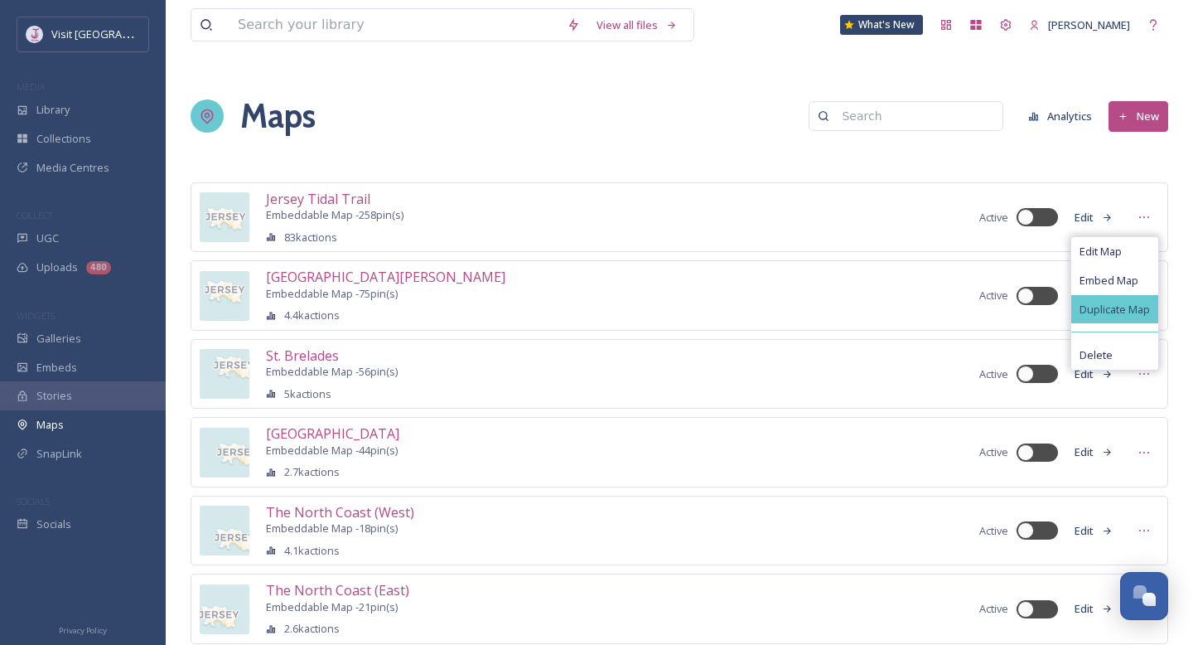
click at [1100, 306] on span "Duplicate Map" at bounding box center [1115, 309] width 70 height 12
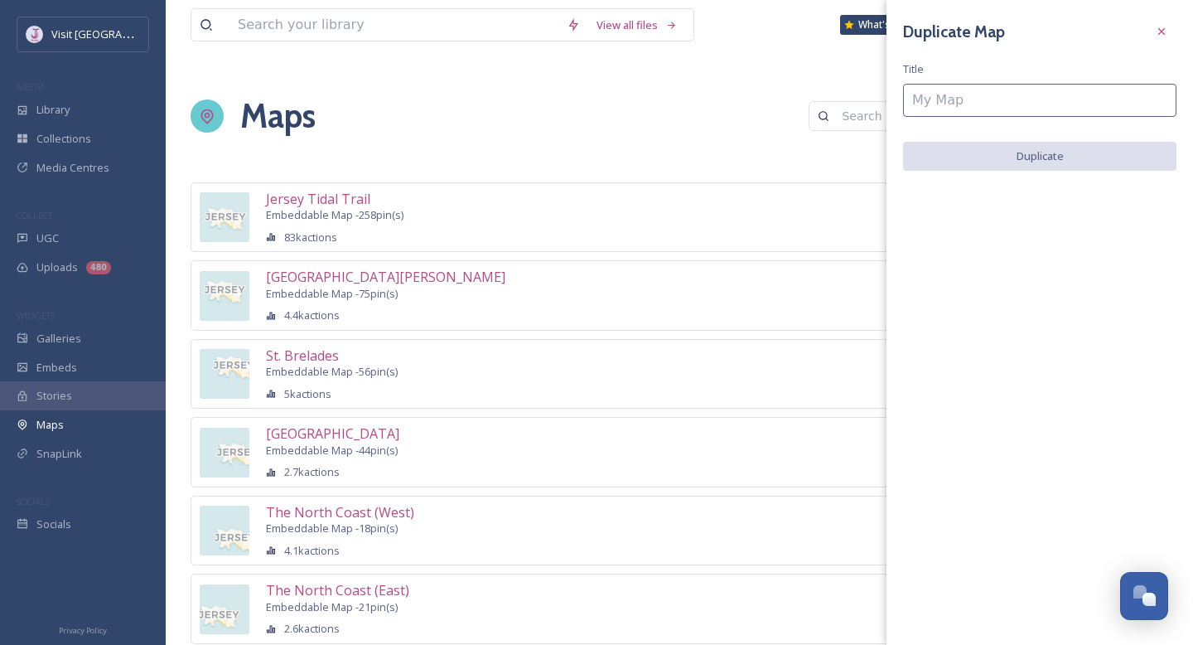
click at [1105, 97] on input at bounding box center [1039, 100] width 273 height 33
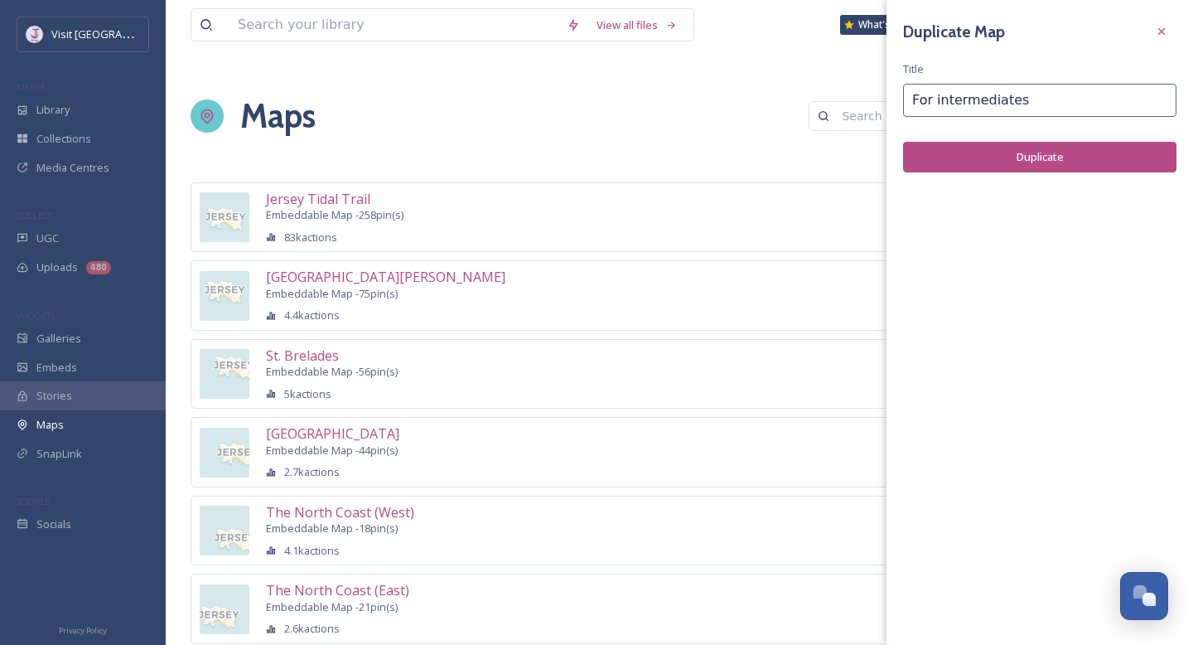
type input "For intermediates"
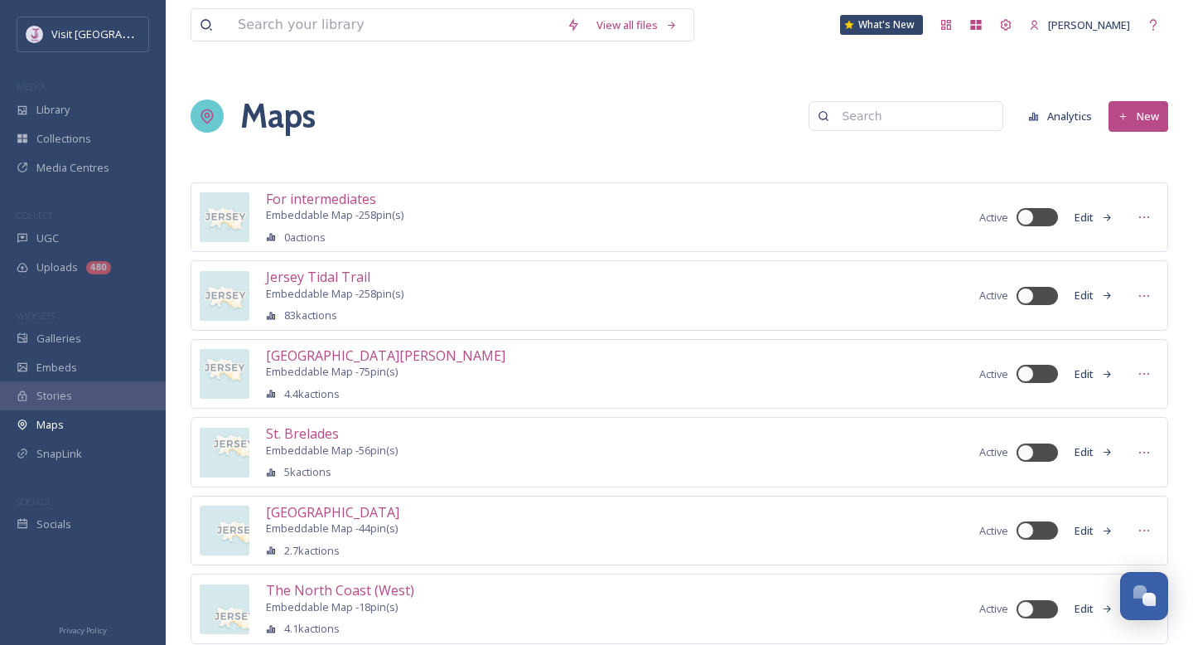
scroll to position [3, 0]
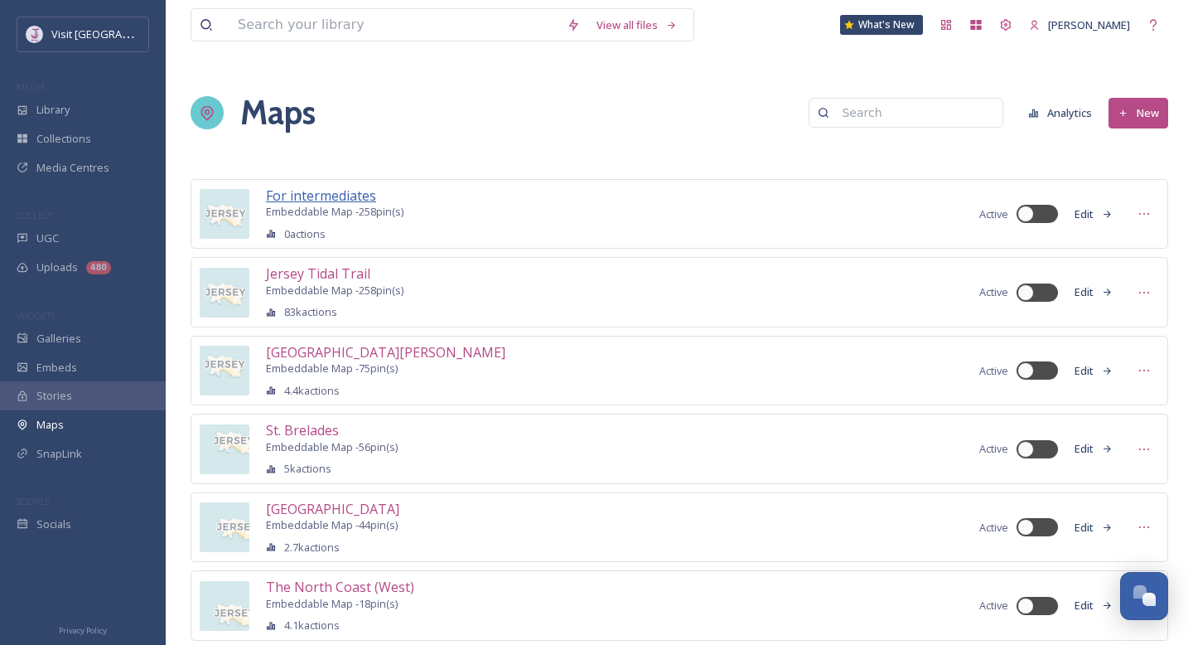
click at [355, 195] on span "For intermediates" at bounding box center [321, 195] width 110 height 18
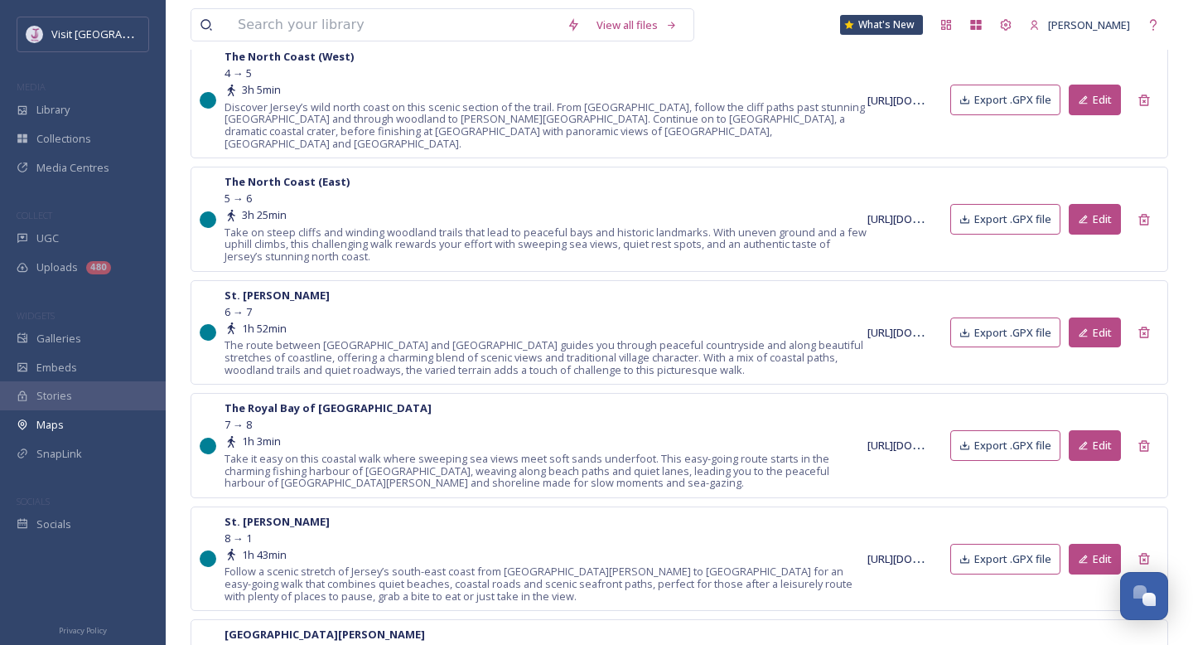
scroll to position [829, 0]
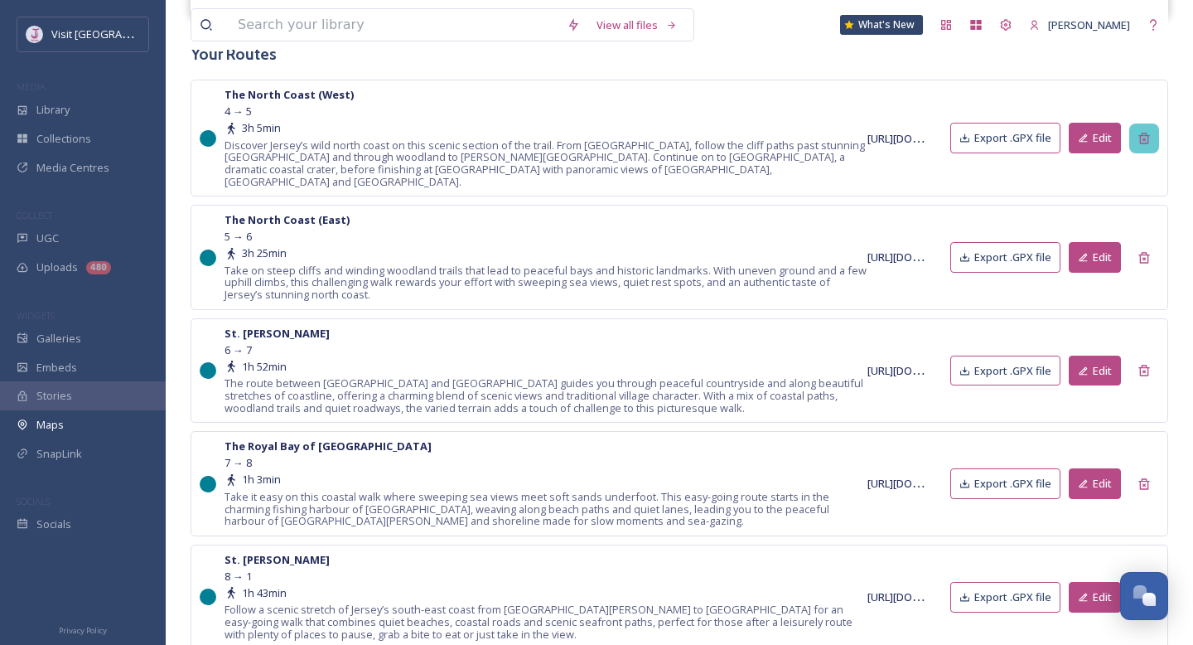
click at [1153, 128] on div at bounding box center [1144, 138] width 30 height 30
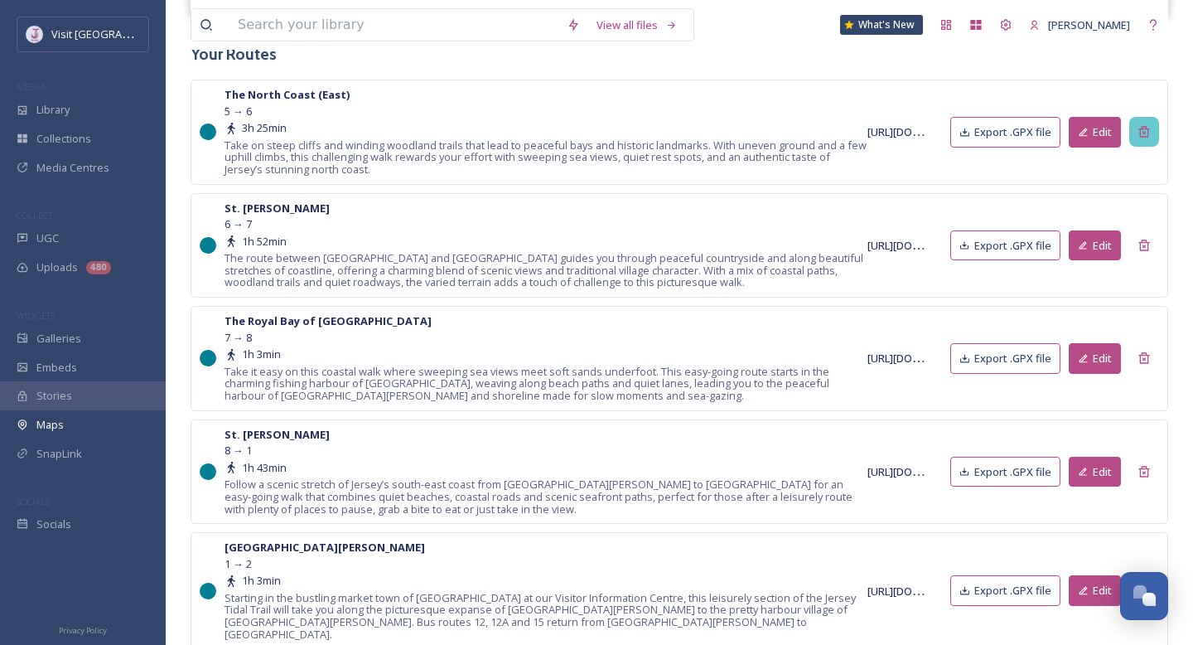
click at [1153, 128] on div at bounding box center [1144, 132] width 30 height 30
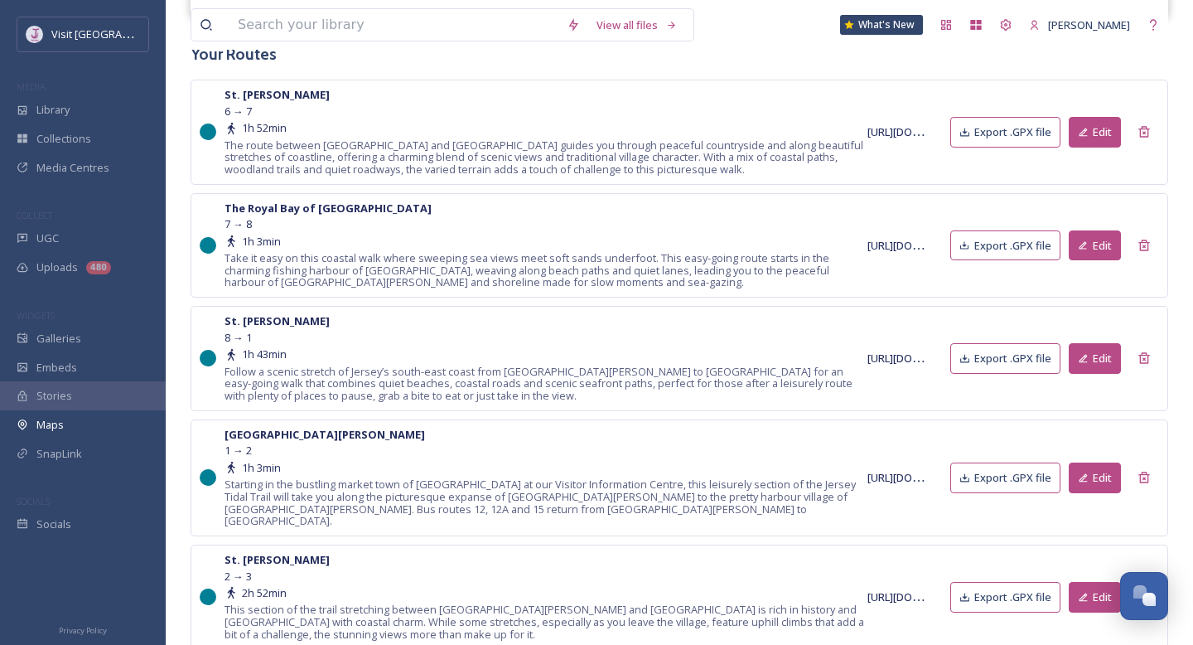
click at [1153, 128] on div at bounding box center [1144, 132] width 30 height 30
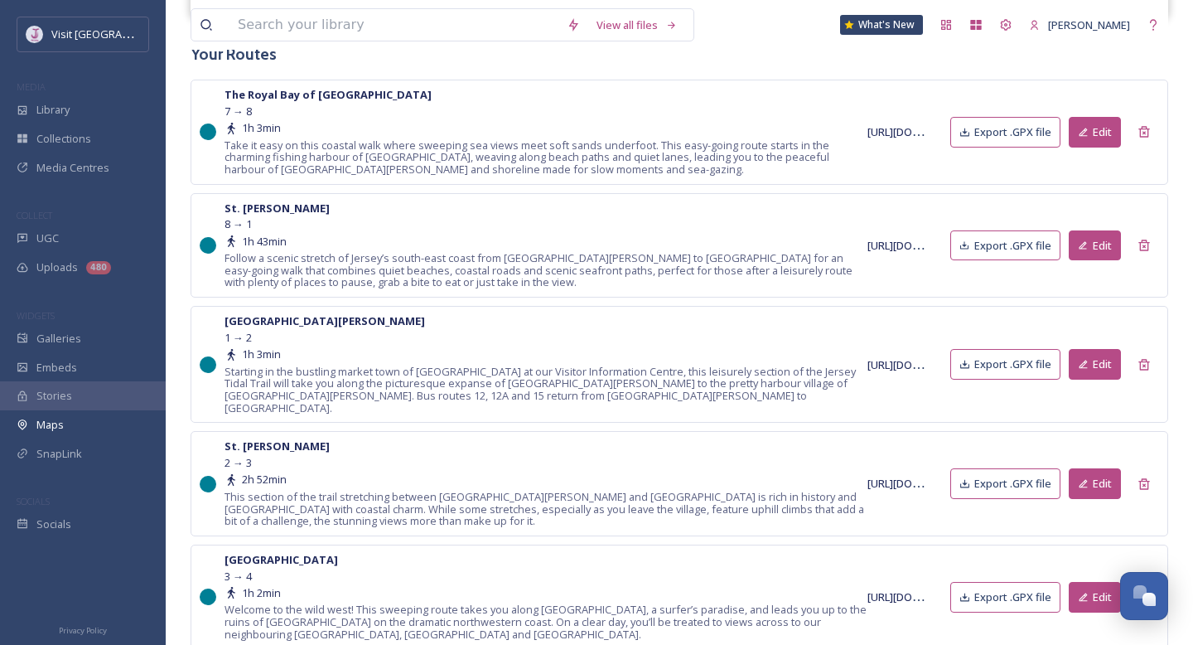
click at [1153, 128] on div at bounding box center [1144, 132] width 30 height 30
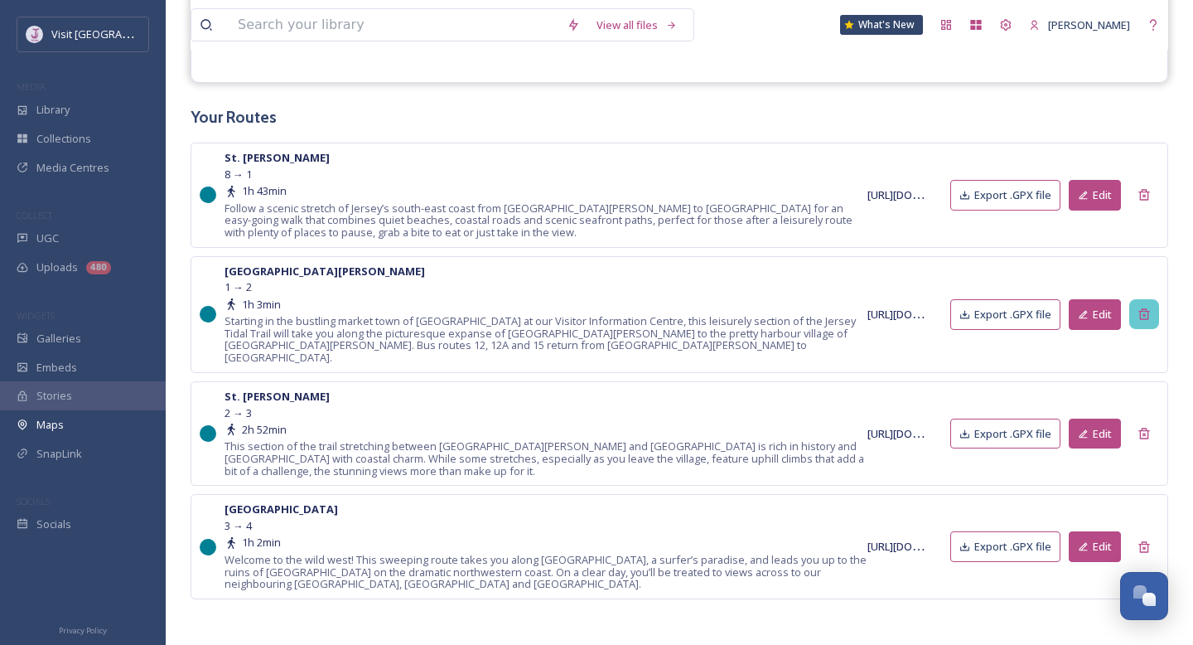
click at [1145, 314] on div at bounding box center [1144, 314] width 30 height 30
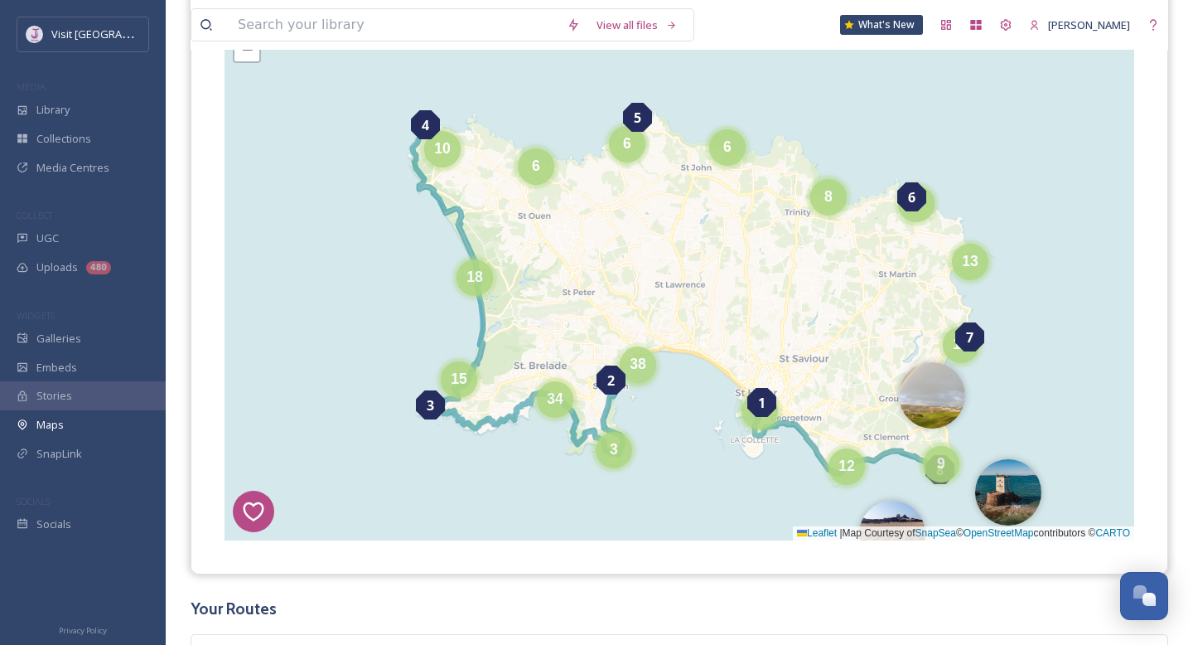
scroll to position [277, 0]
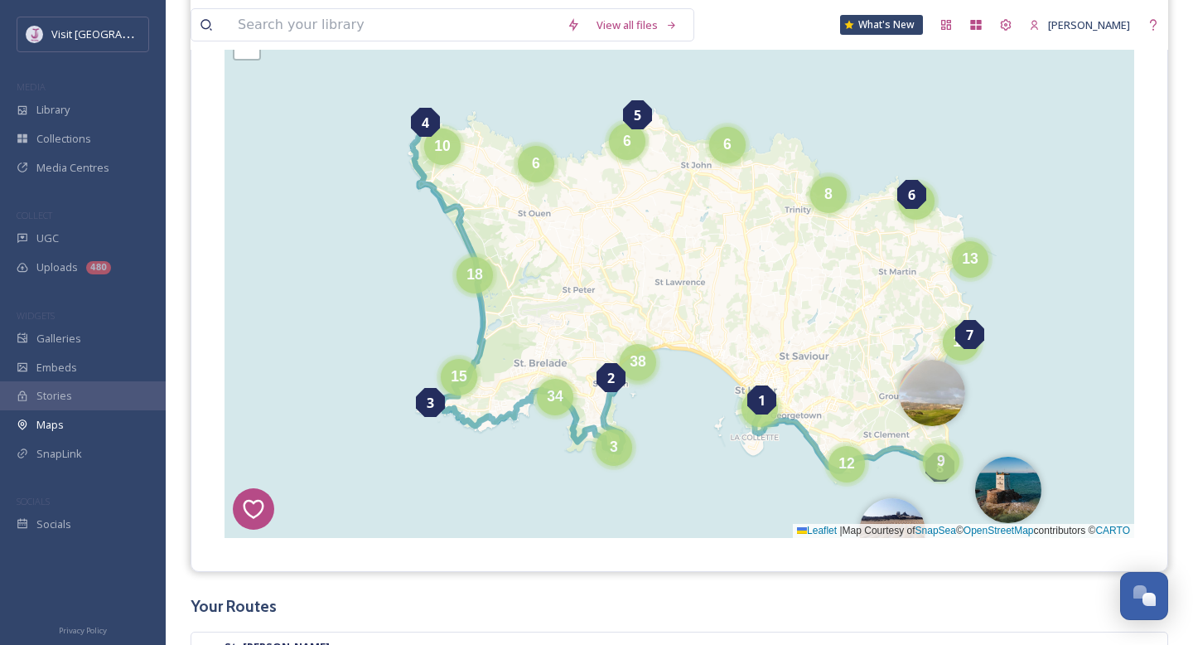
click at [645, 365] on span "38" at bounding box center [638, 361] width 17 height 17
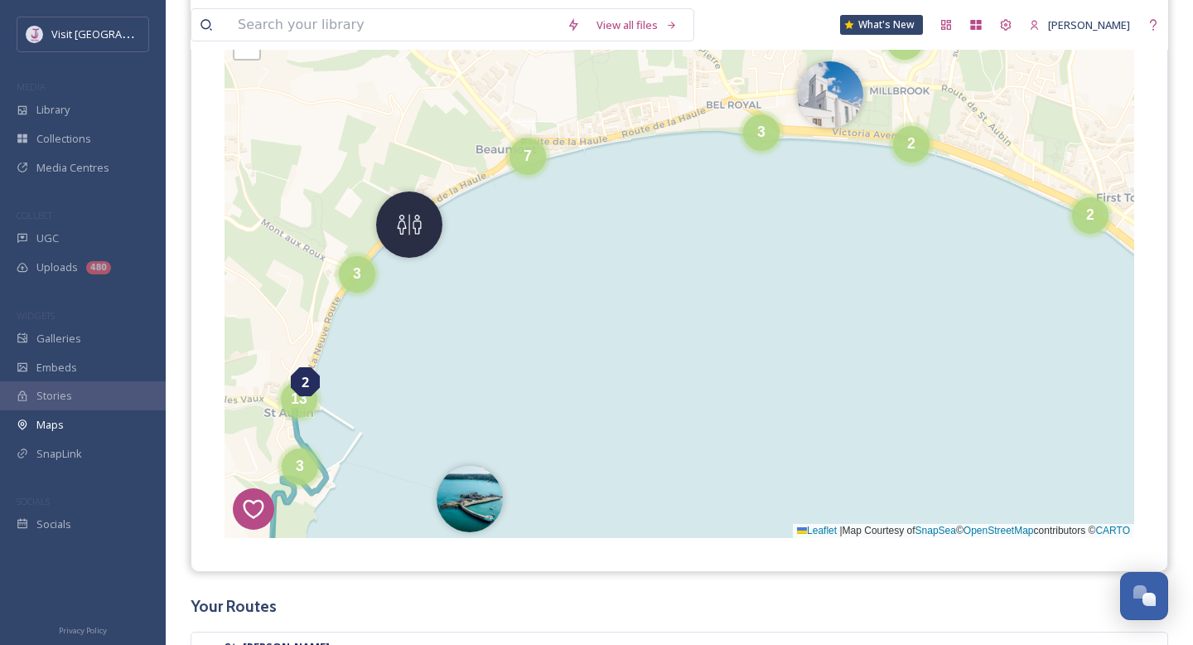
scroll to position [304, 0]
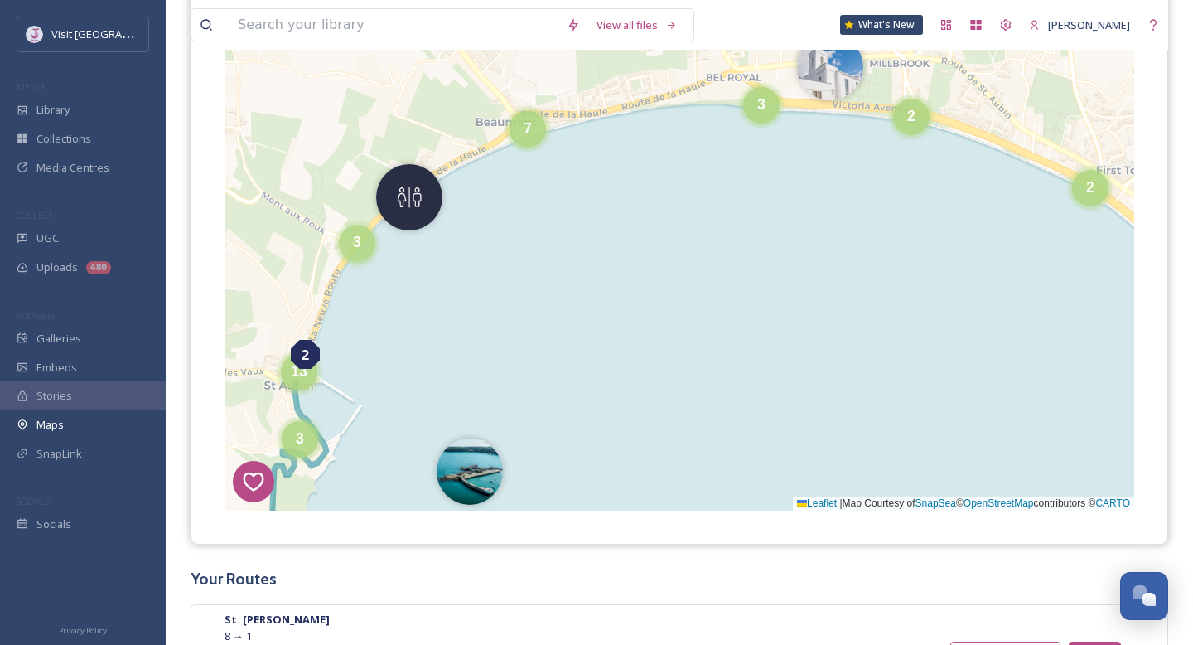
click at [355, 234] on span "3" at bounding box center [357, 242] width 8 height 17
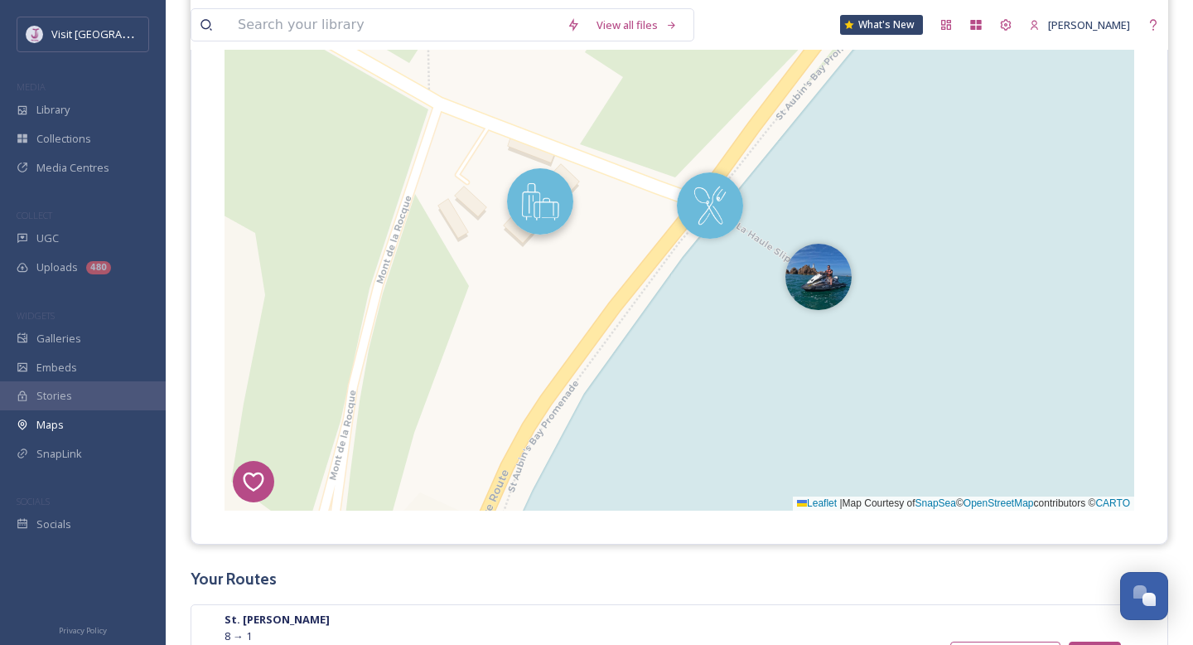
click at [532, 203] on img at bounding box center [540, 201] width 66 height 66
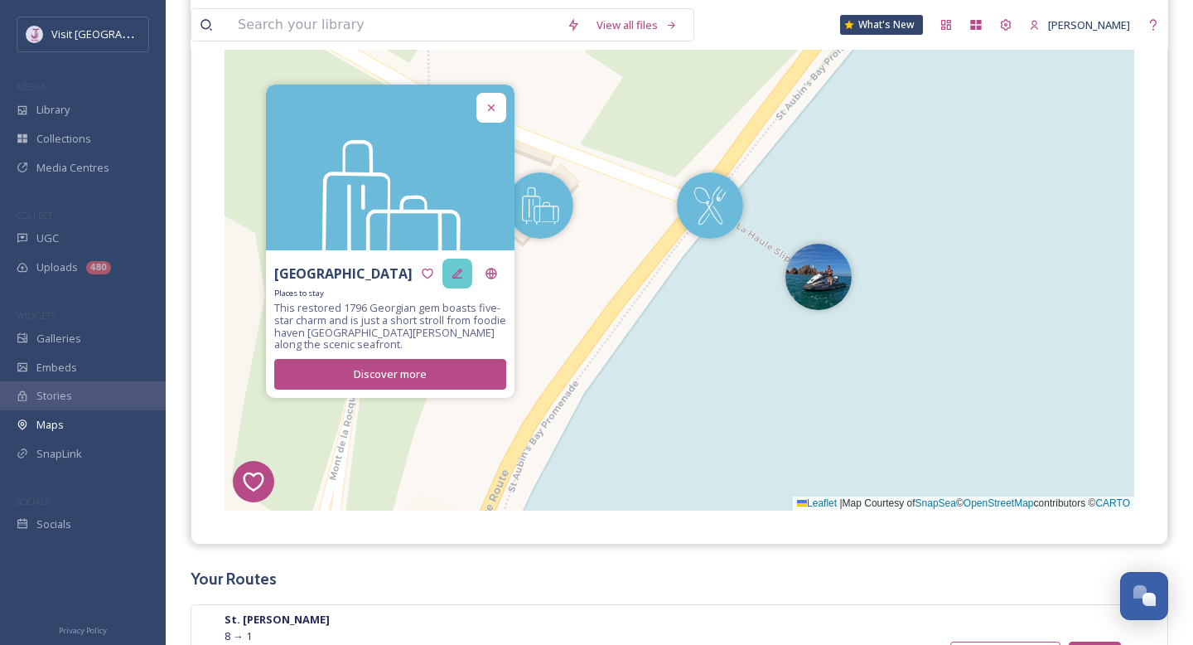
click at [452, 269] on icon at bounding box center [457, 273] width 13 height 13
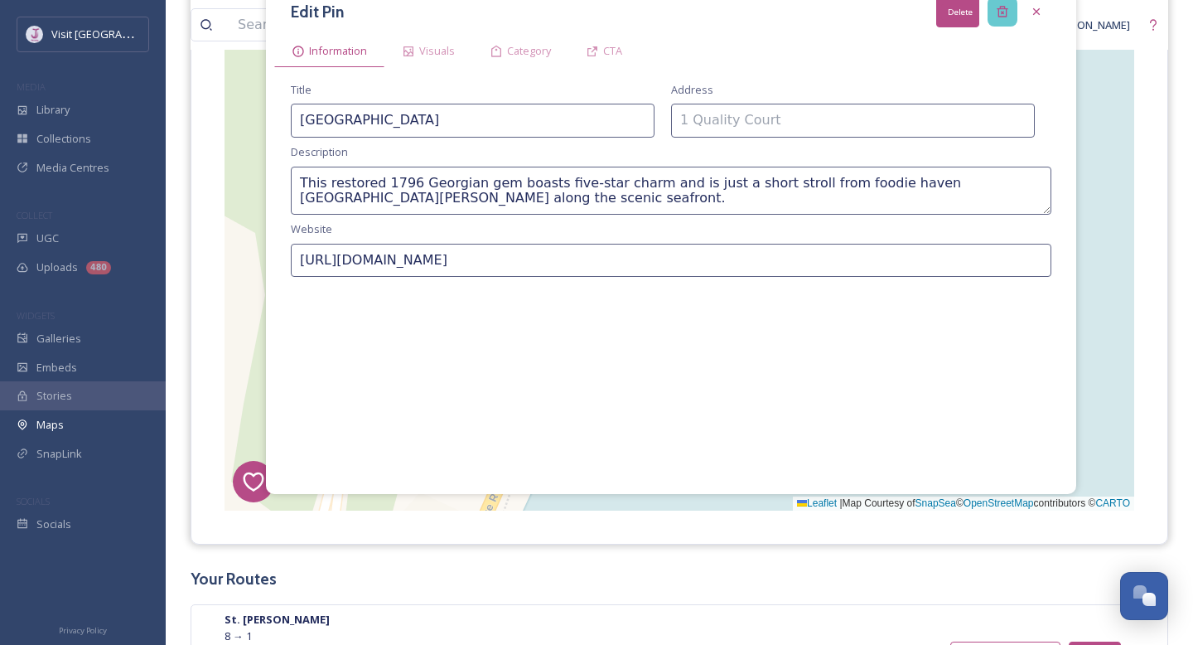
click at [1009, 11] on div "Delete" at bounding box center [1003, 12] width 30 height 30
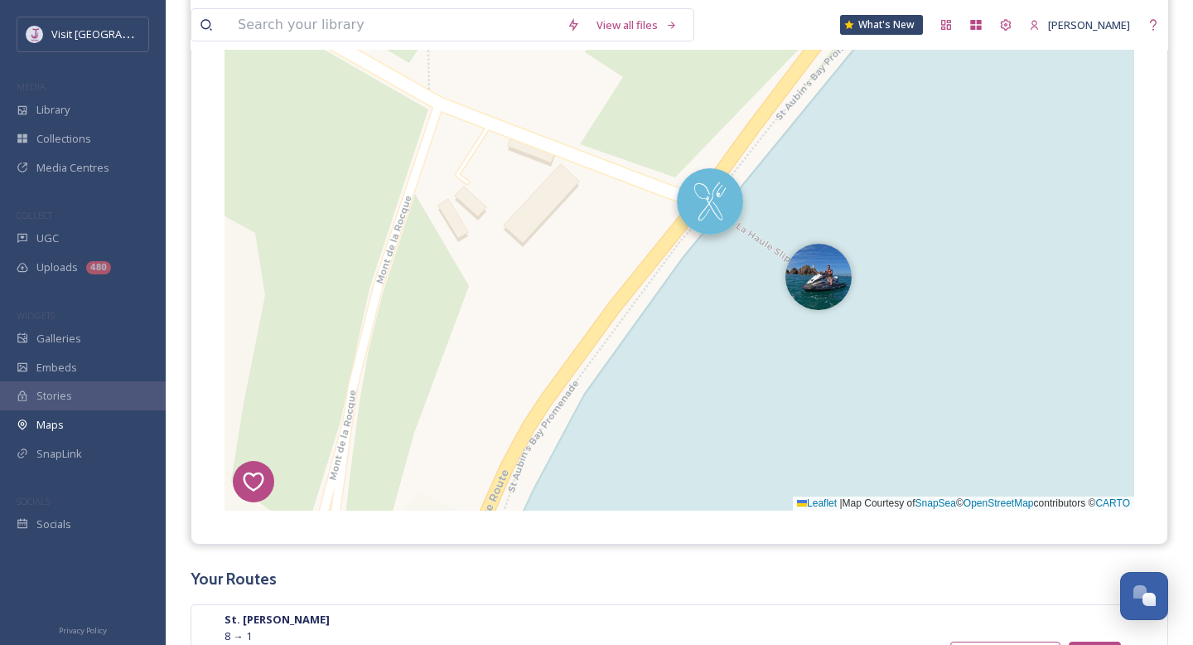
click at [725, 204] on img at bounding box center [710, 201] width 66 height 66
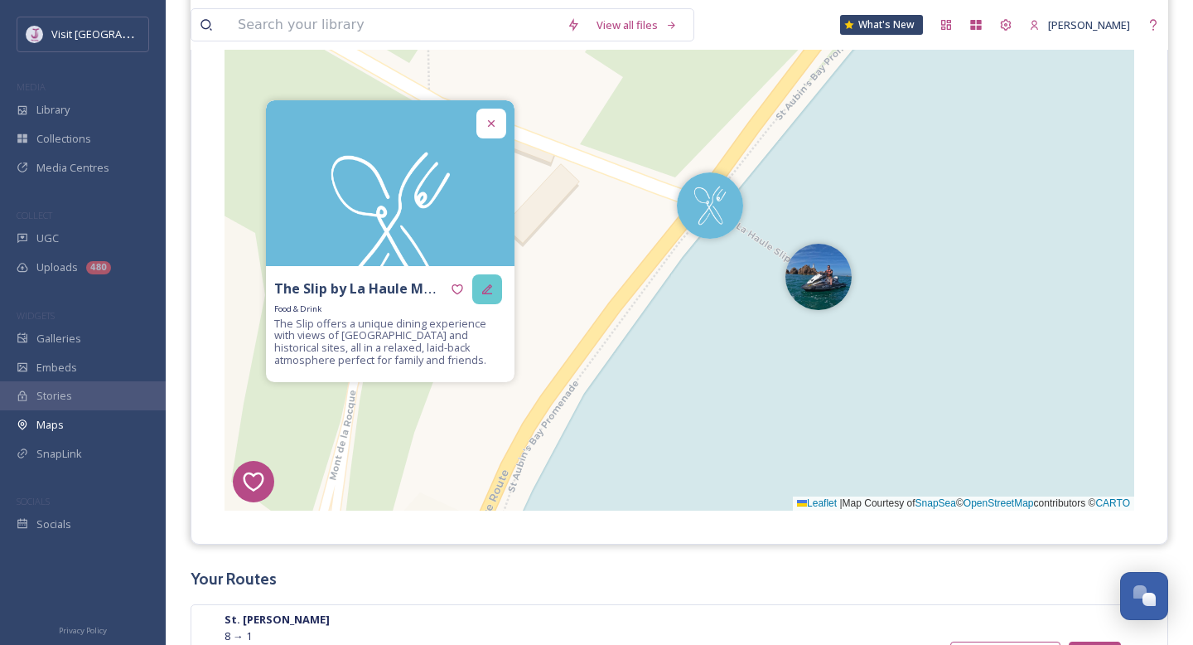
click at [494, 293] on div at bounding box center [487, 289] width 30 height 30
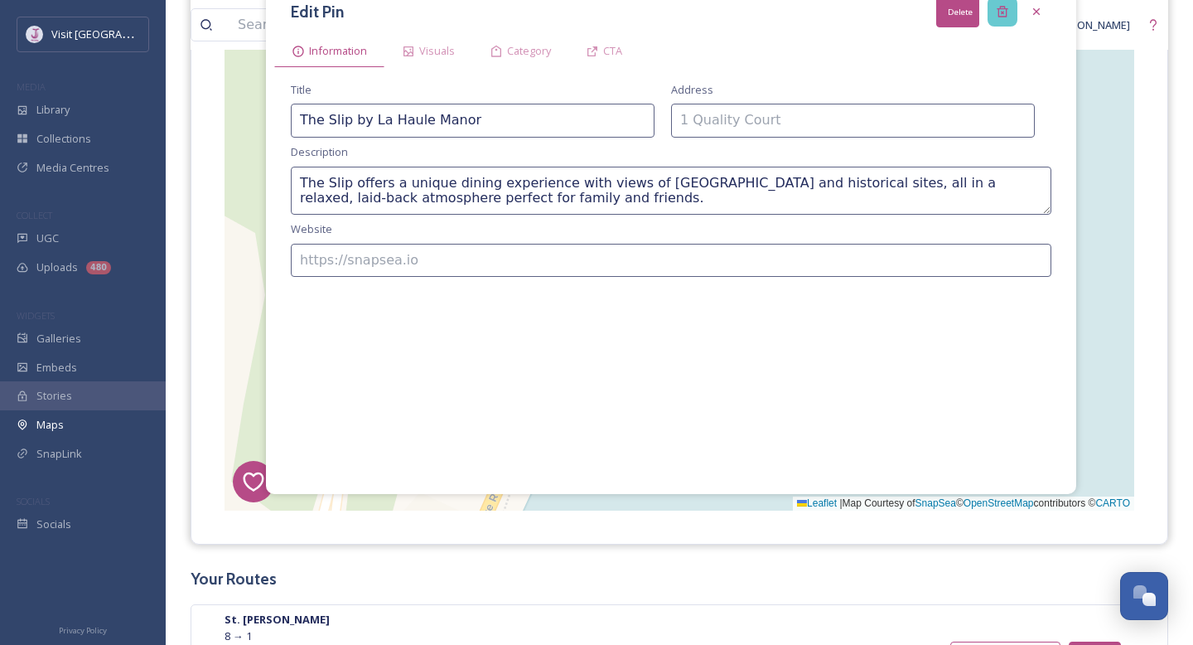
click at [1008, 10] on icon at bounding box center [1002, 11] width 13 height 13
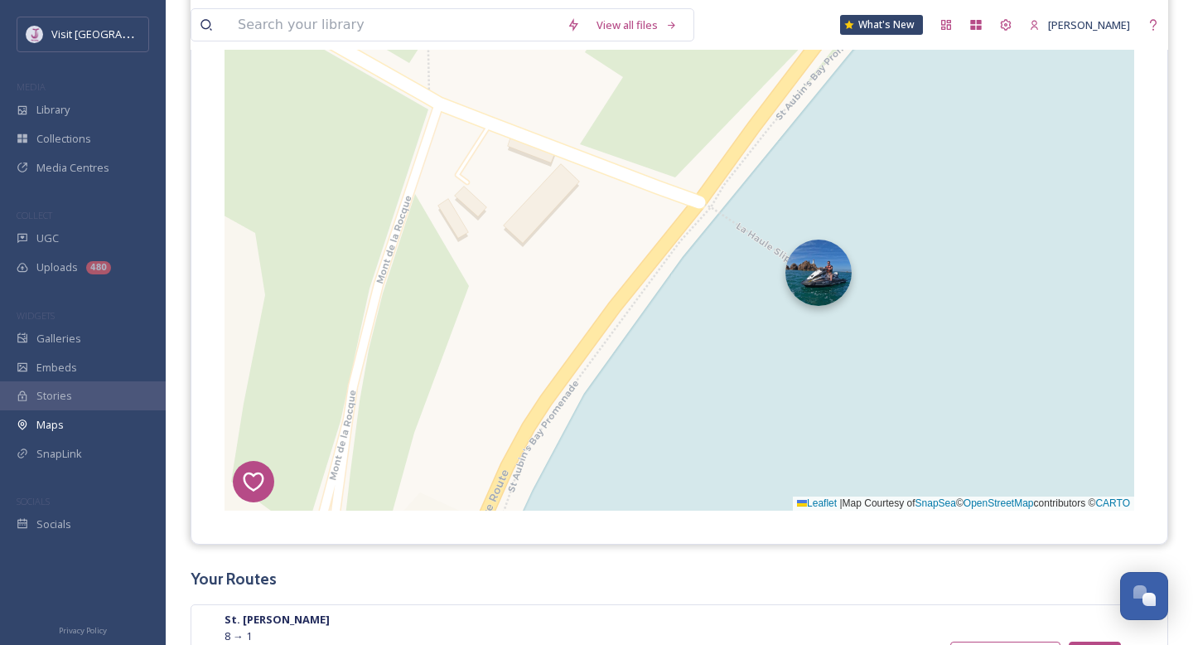
click at [835, 273] on img at bounding box center [819, 272] width 66 height 66
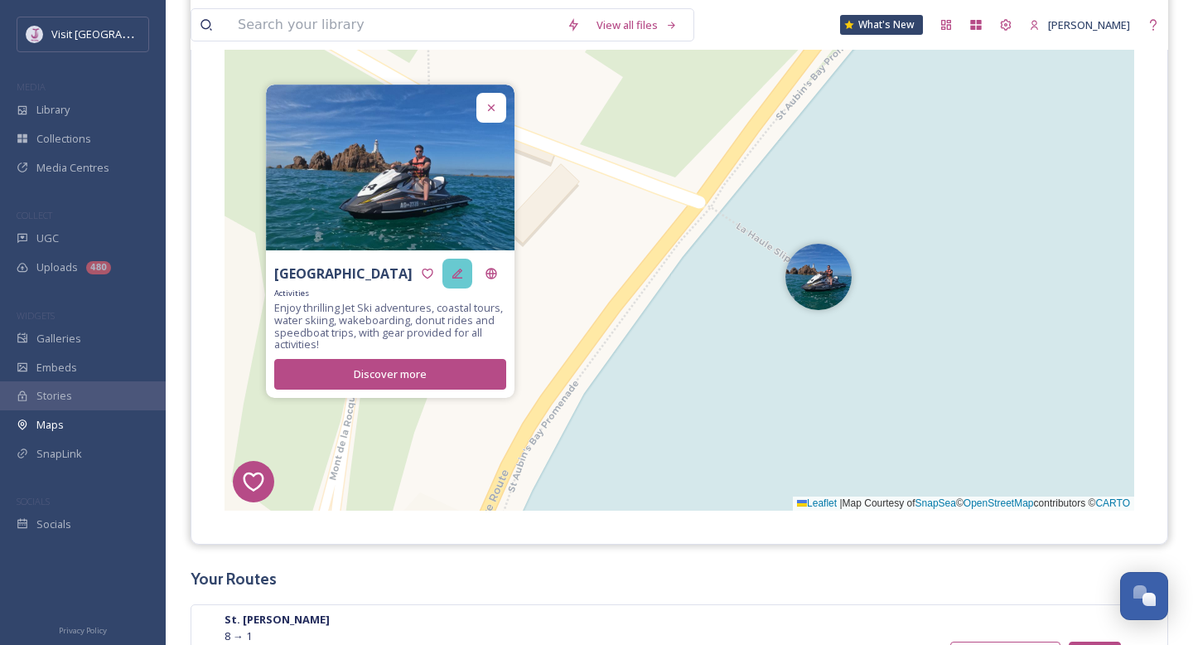
click at [462, 286] on div at bounding box center [458, 274] width 30 height 30
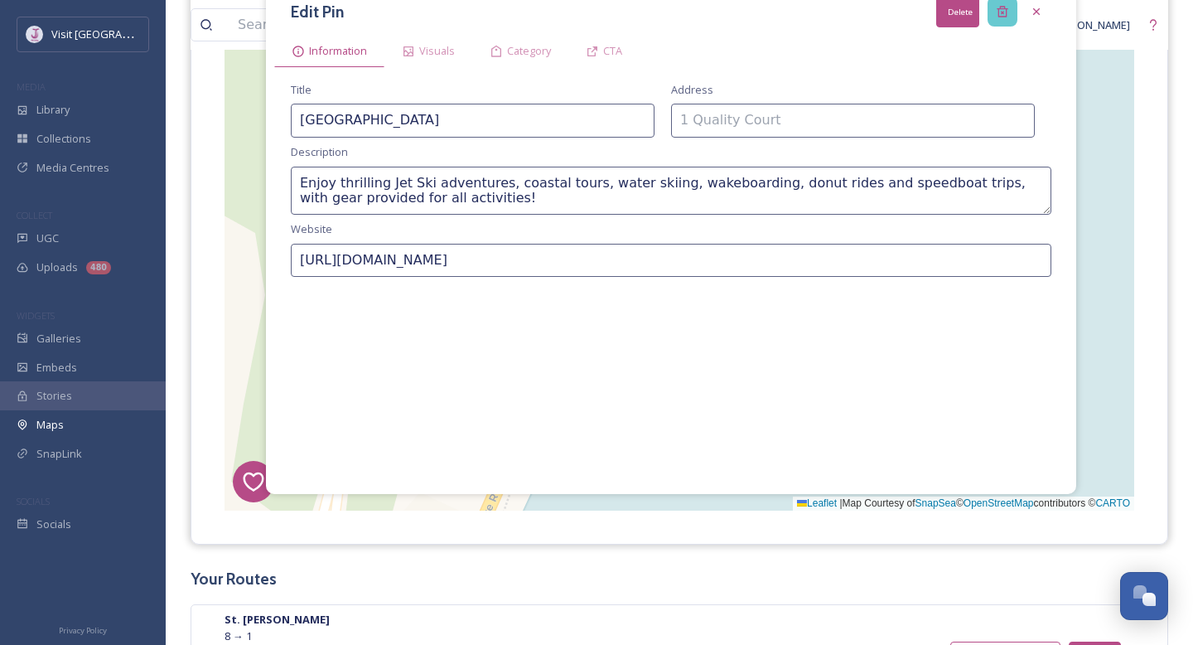
click at [1002, 7] on icon at bounding box center [1002, 12] width 11 height 11
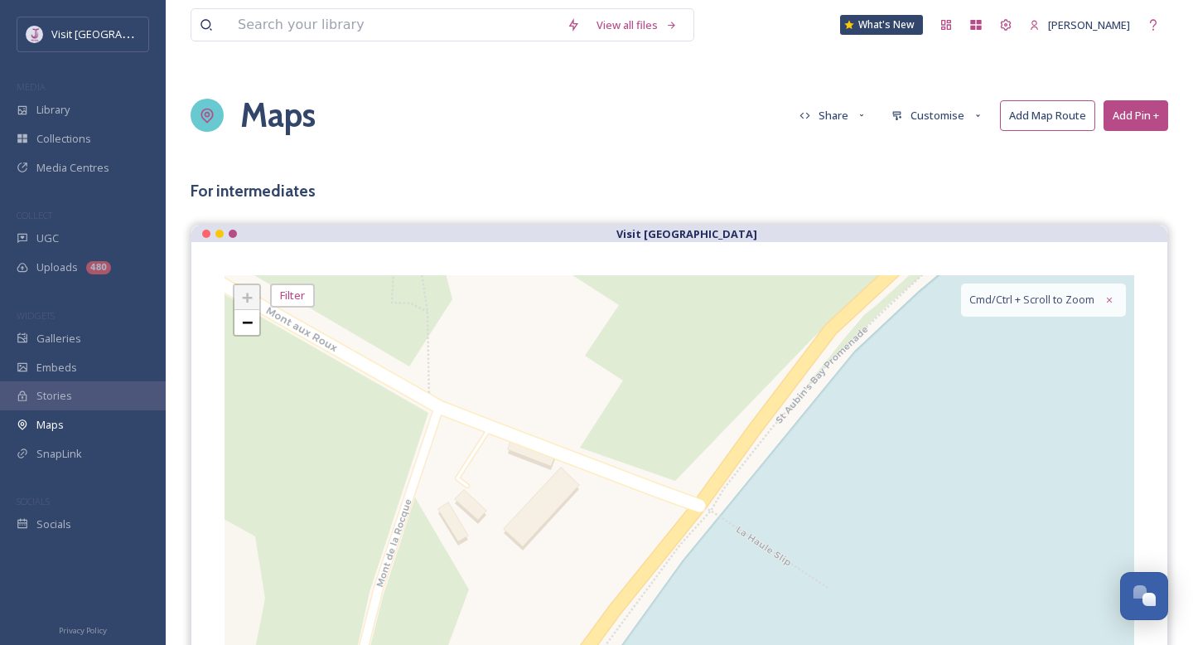
scroll to position [0, 0]
click at [247, 329] on span "−" at bounding box center [247, 322] width 11 height 21
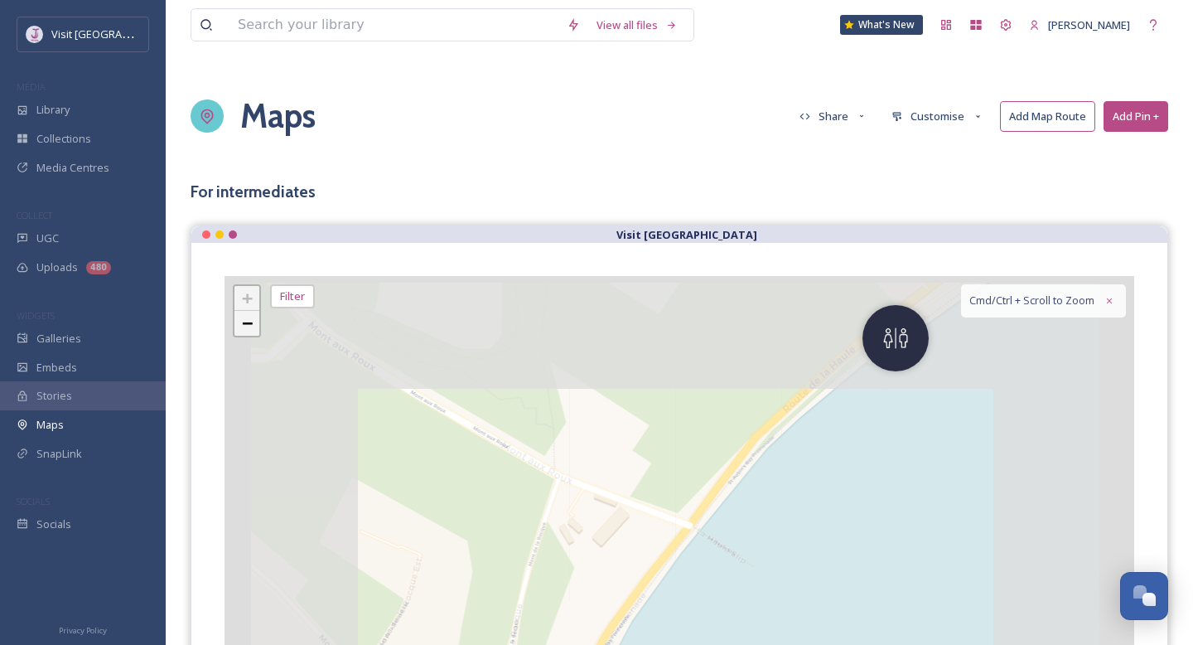
scroll to position [170, 0]
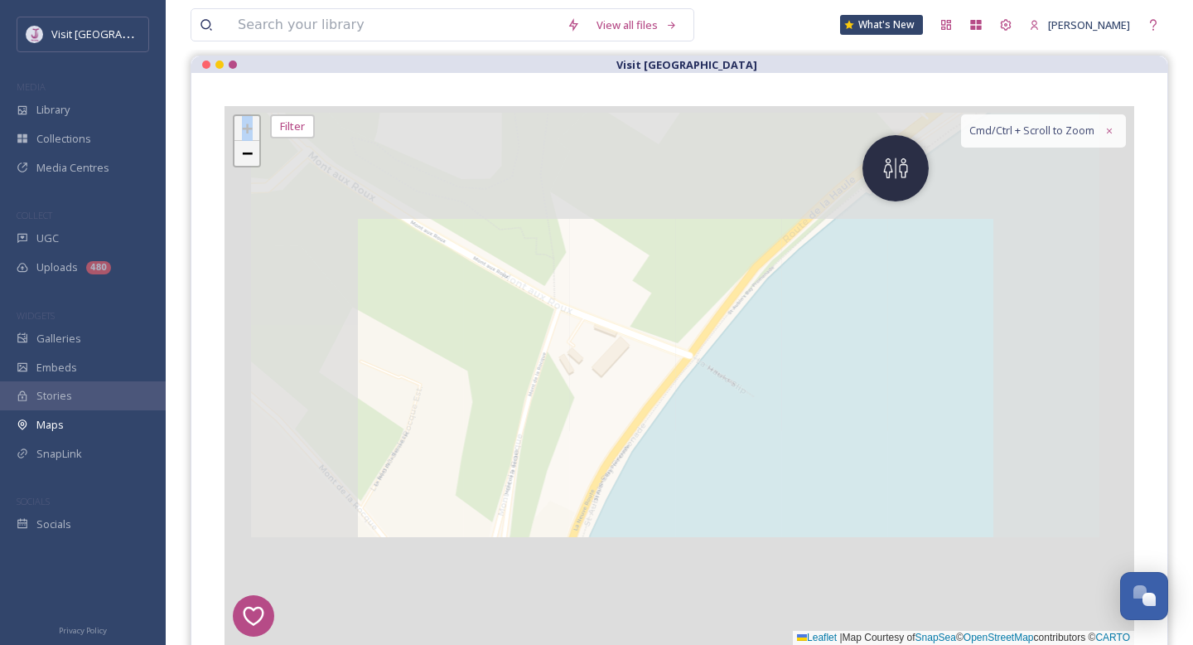
click at [247, 329] on div "7 8 6 6 1 4 3 2 5 + − Leaflet | Map Courtesy of SnapSea © OpenStreetMap contrib…" at bounding box center [680, 375] width 910 height 539
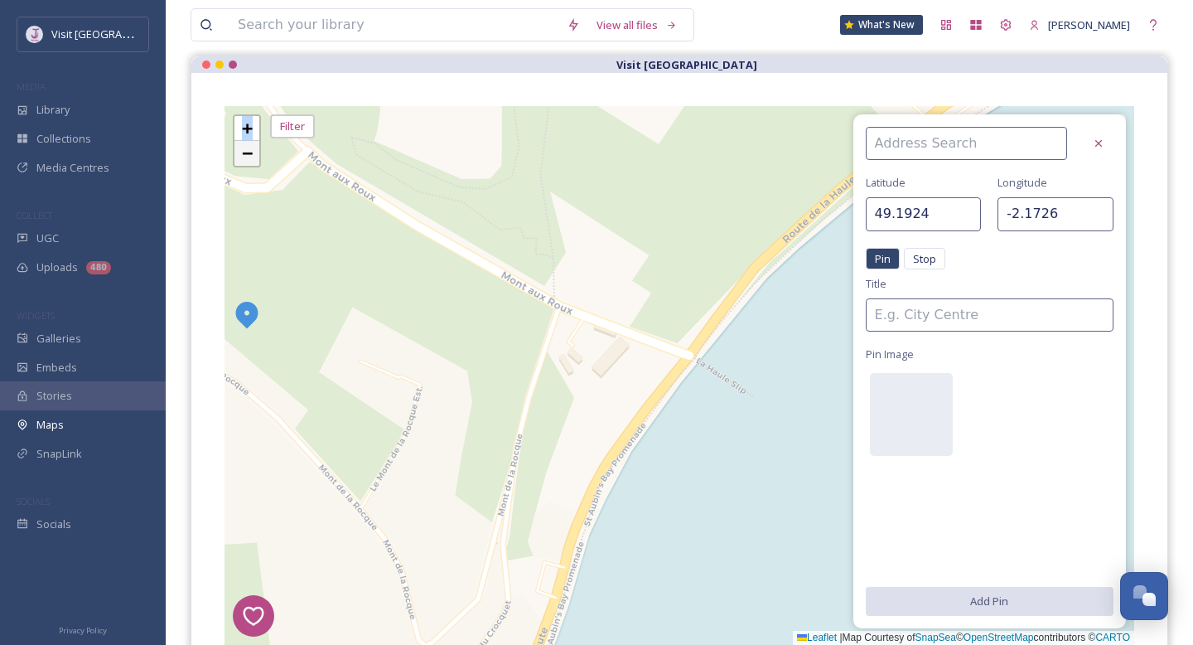
click at [249, 153] on span "−" at bounding box center [247, 153] width 11 height 21
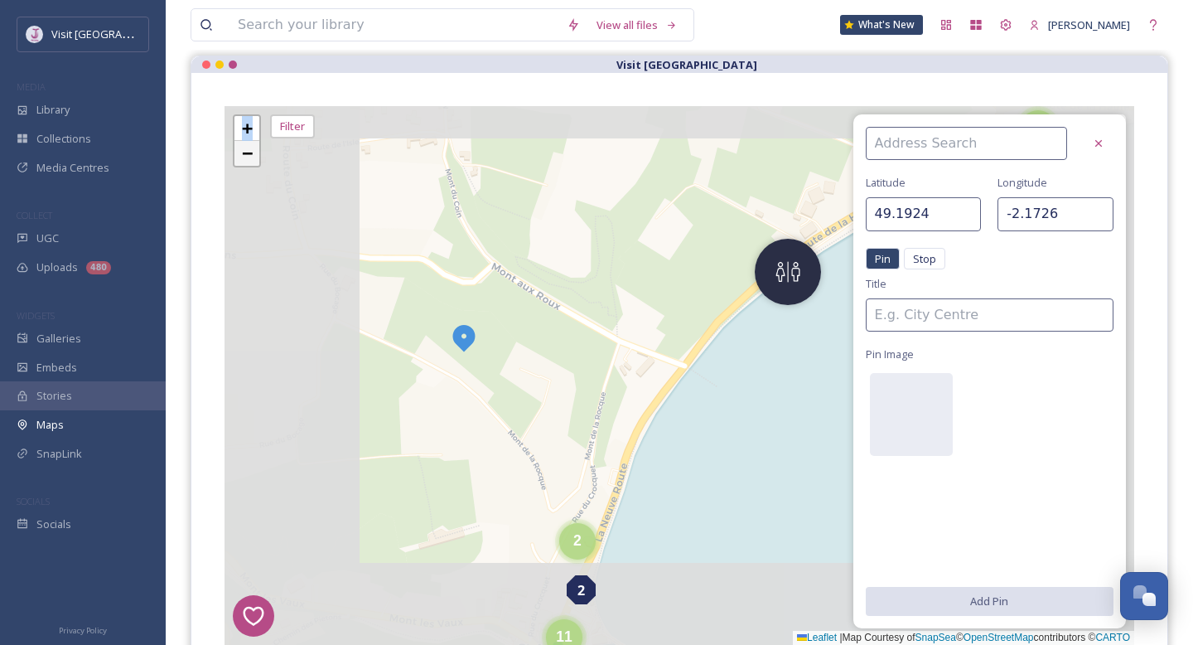
click at [249, 153] on span "−" at bounding box center [247, 153] width 11 height 21
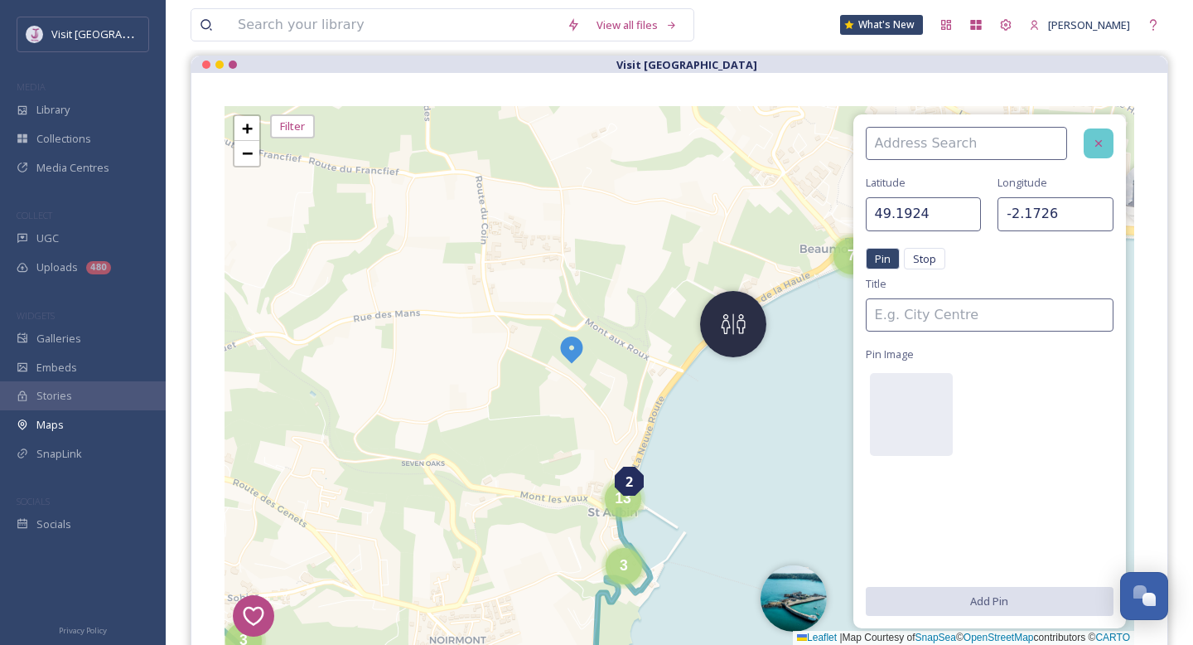
click at [1108, 143] on div at bounding box center [1099, 143] width 30 height 30
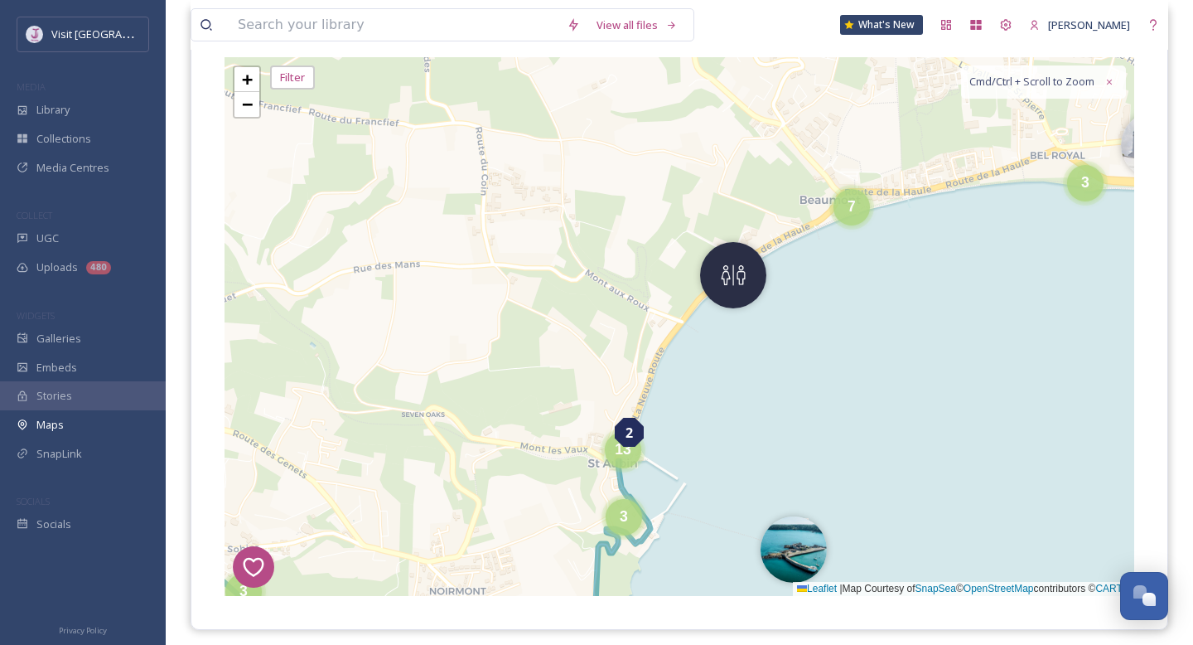
scroll to position [185, 0]
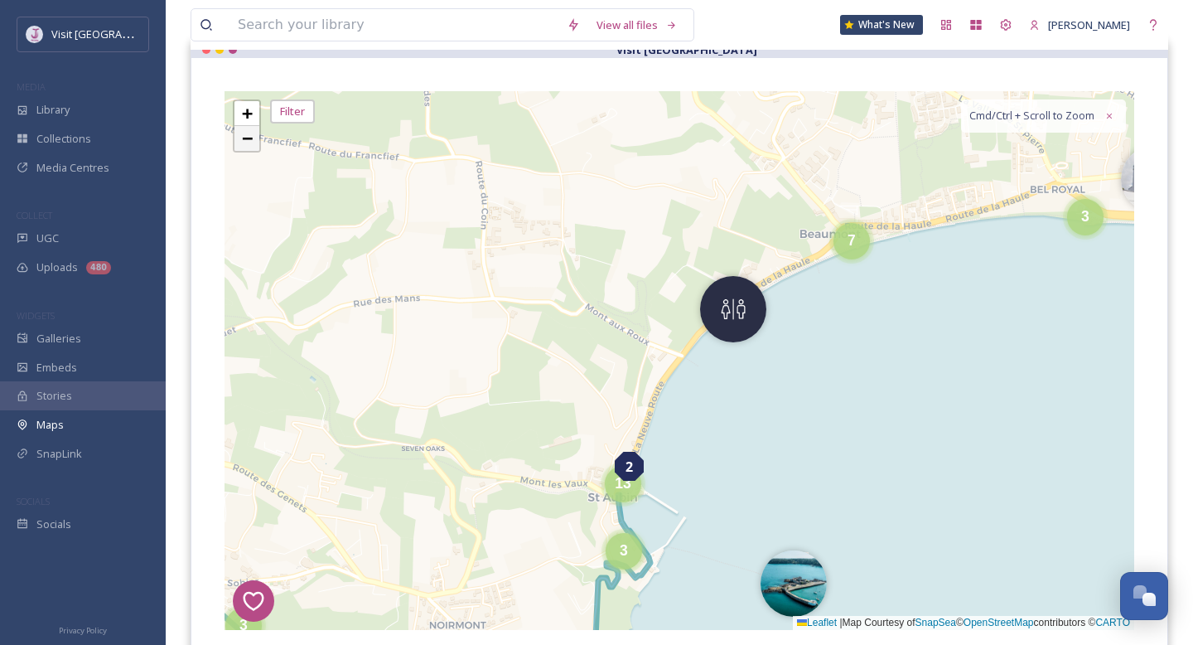
click at [247, 141] on span "−" at bounding box center [247, 138] width 11 height 21
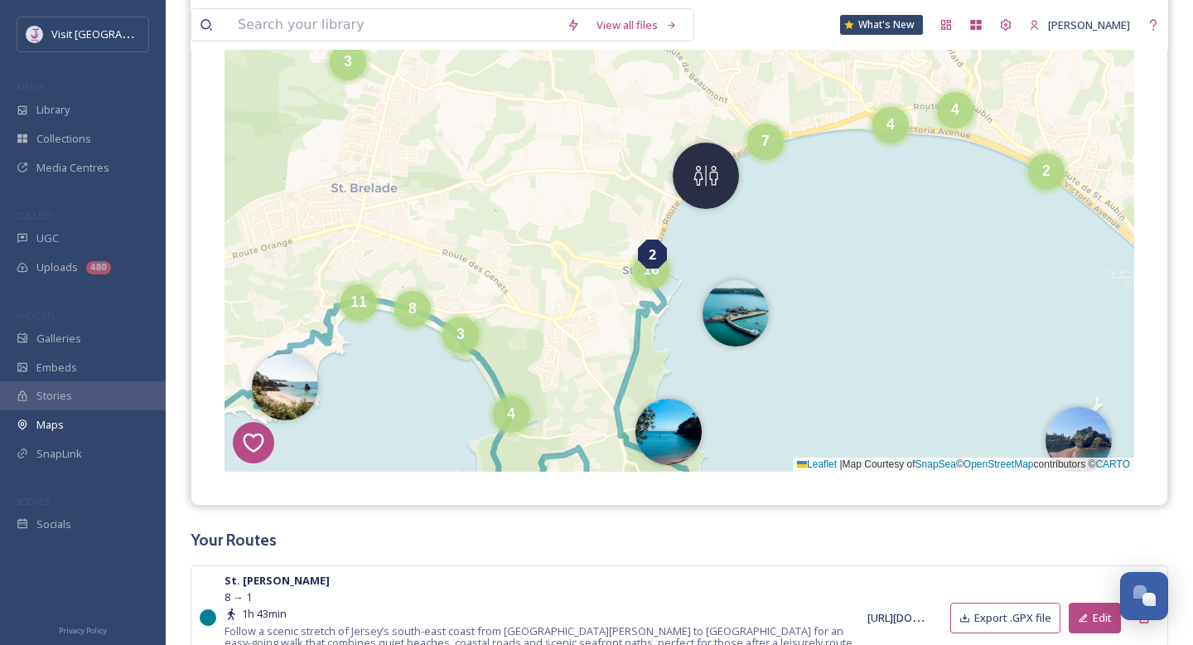
scroll to position [347, 0]
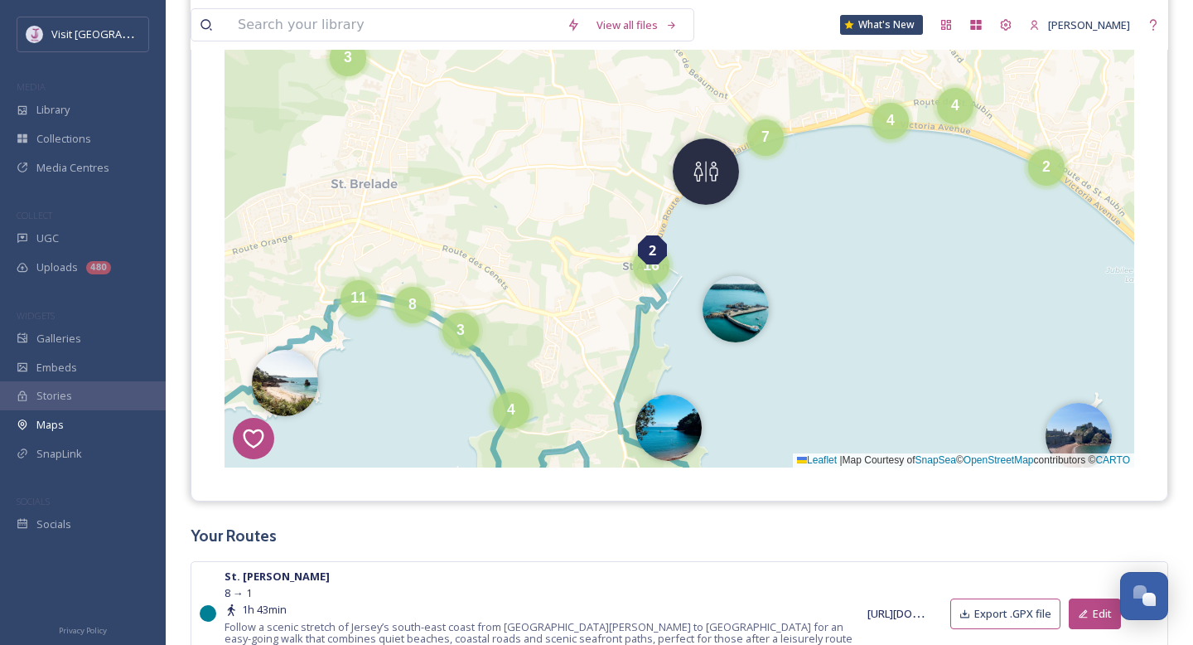
click at [644, 318] on div "7 8 6 6 1 4 3 2 5 5 5 8 6 3 4 7 4 2 5 6 3 3 4 4 11 8 2 3 4 5 4 4 7 16 2 4 4 4 8…" at bounding box center [680, 198] width 910 height 539
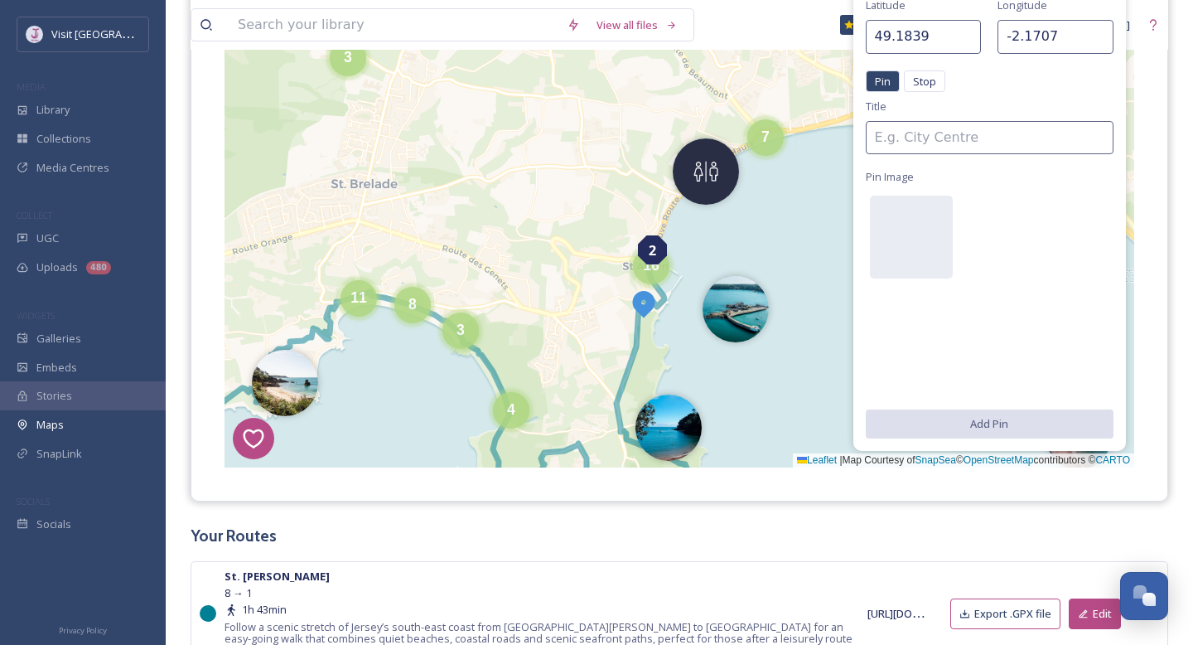
click at [772, 217] on div "7 8 6 6 1 4 3 2 5 4 8 5 5 4 4 3 4 4 4 2 6 5 3 4 3 4 7 6 6 8 7 5 2 2 20 4 3 16 8…" at bounding box center [680, 198] width 910 height 539
type input "49.1907"
type input "-2.1574"
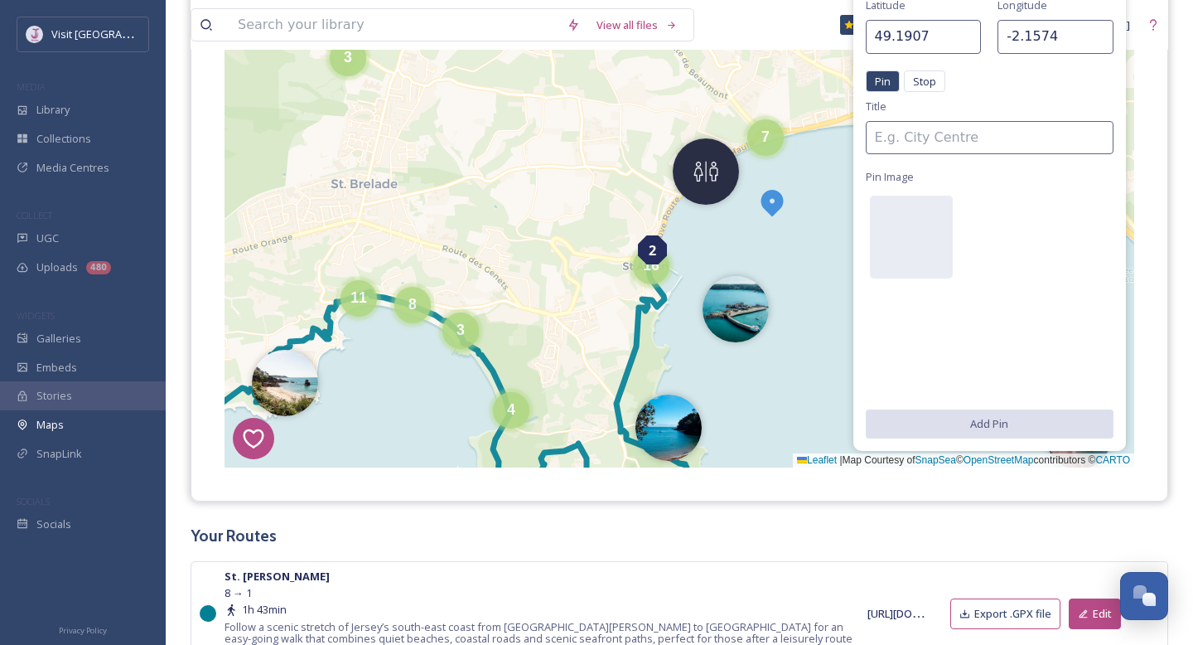
click at [646, 307] on icon at bounding box center [412, 393] width 559 height 256
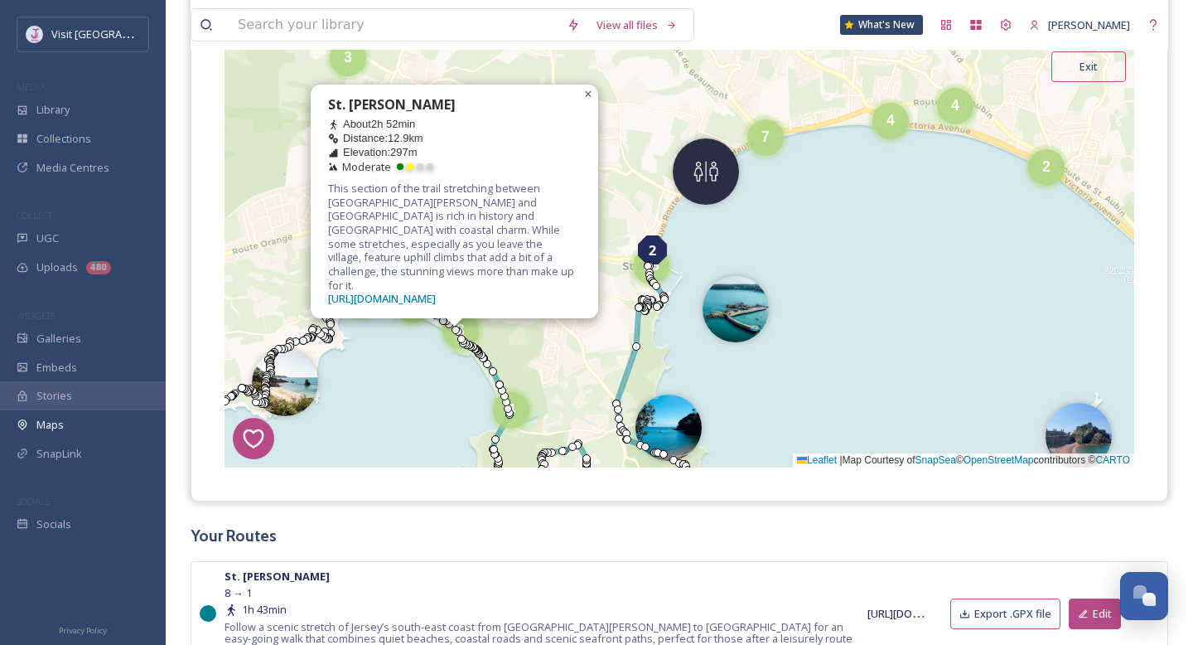
click at [590, 101] on span "×" at bounding box center [587, 94] width 7 height 14
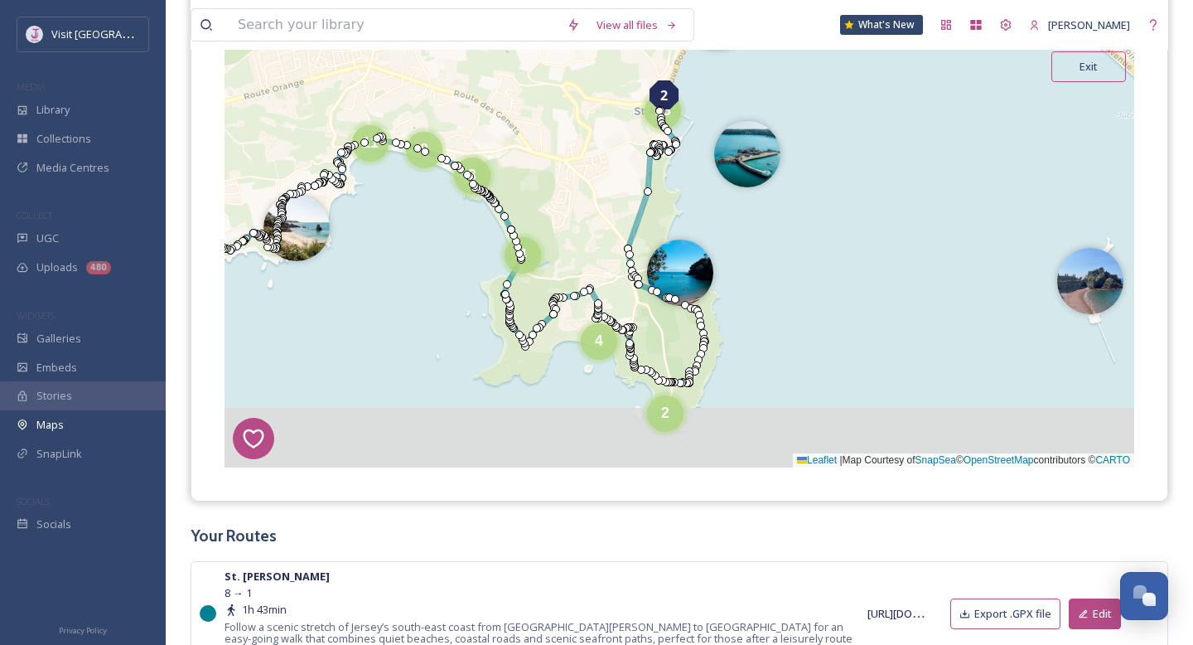
drag, startPoint x: 611, startPoint y: 344, endPoint x: 621, endPoint y: 188, distance: 156.2
click at [622, 188] on div "7 8 6 6 1 4 3 2 5 4 8 5 5 4 4 3 4 4 4 2 6 5 3 4 3 4 7 6 6 8 7 5 2 2 20 4 3 16 8…" at bounding box center [680, 198] width 910 height 539
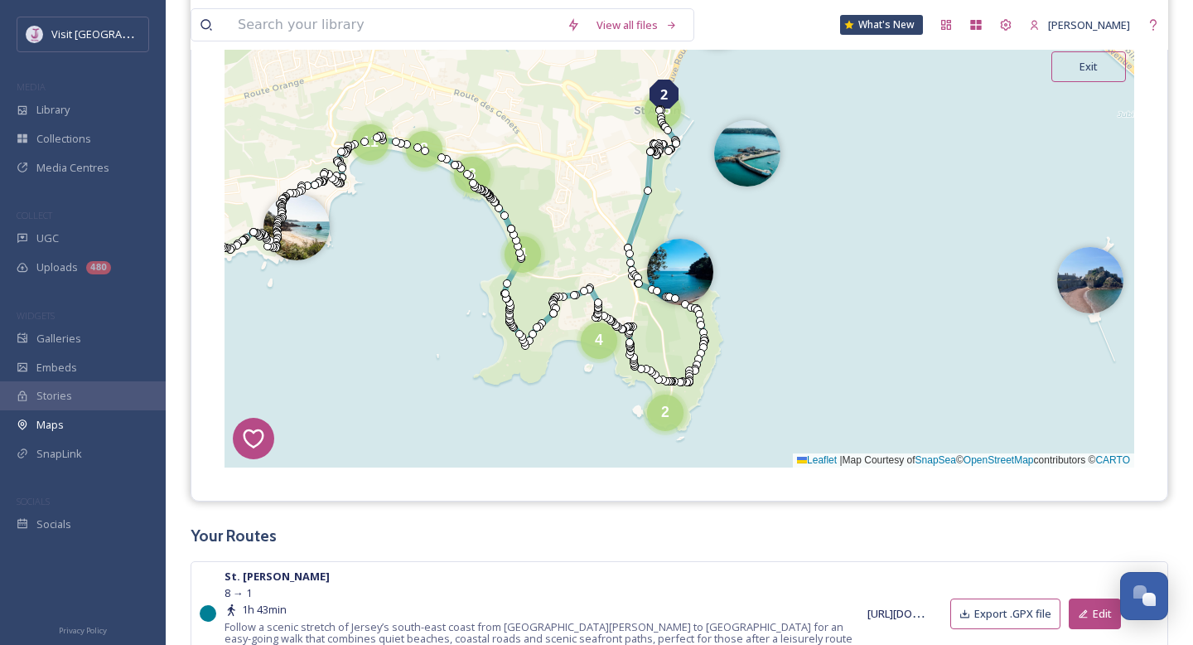
click at [589, 188] on div "7 8 6 6 1 4 3 2 5 4 8 4 4 4 4 4 2 6 5 3 4 3 4 7 6 8 7 5 2 2 20 4 3 16 8 4 11 4 …" at bounding box center [680, 198] width 910 height 539
click at [859, 253] on div "7 8 6 6 1 4 3 2 5 4 8 5 4 4 4 4 4 2 6 5 3 4 3 4 7 6 8 7 5 2 2 20 4 3 16 8 4 11 …" at bounding box center [680, 198] width 910 height 539
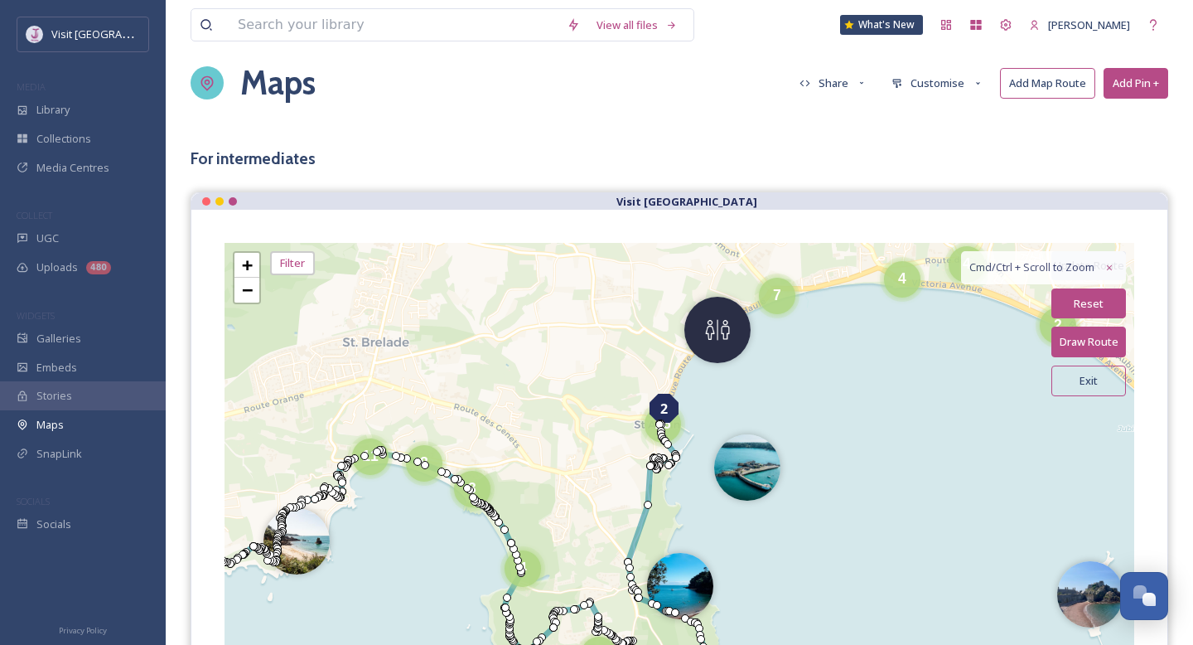
scroll to position [15, 0]
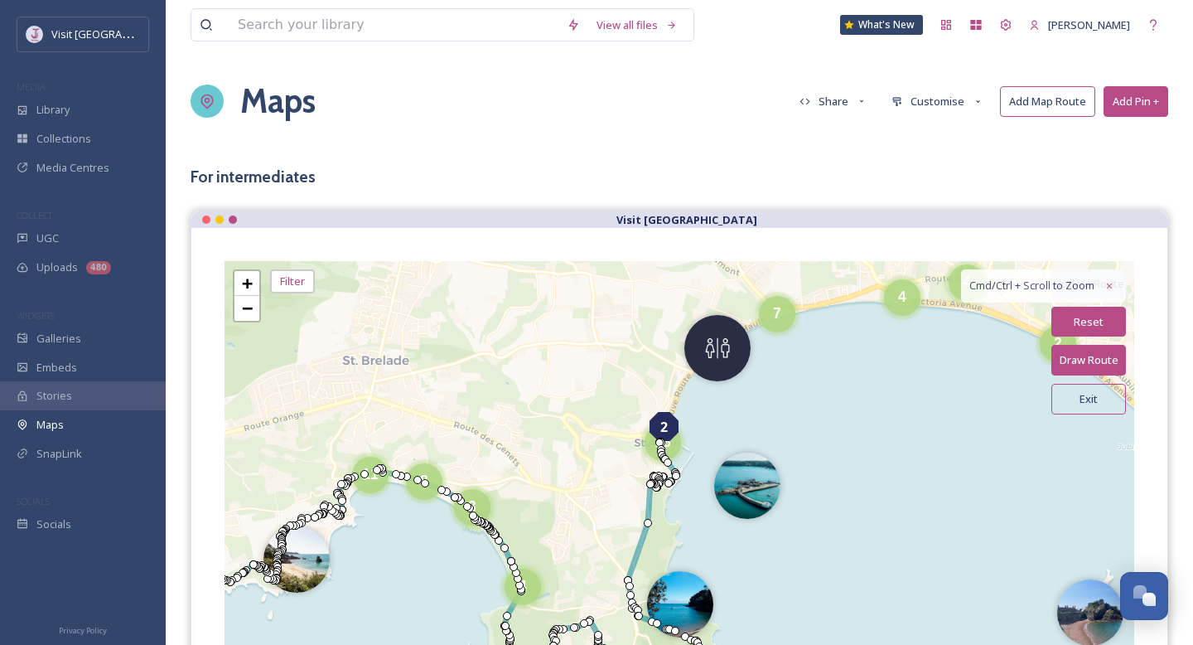
click at [1093, 396] on button "Exit" at bounding box center [1089, 399] width 75 height 31
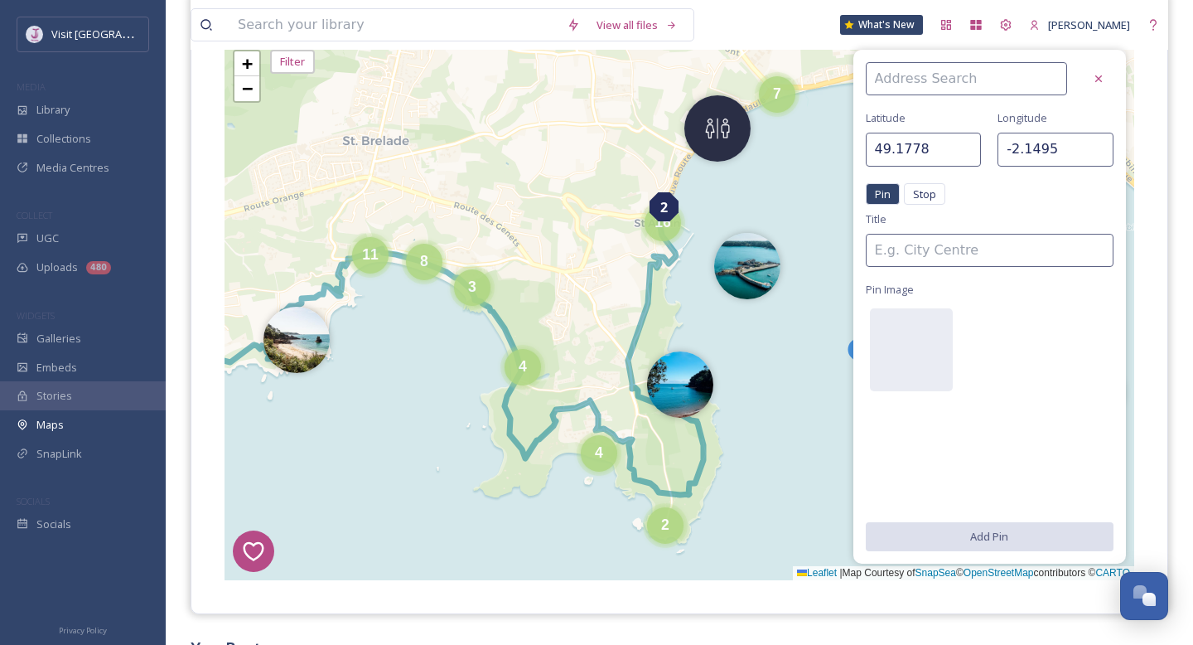
scroll to position [244, 0]
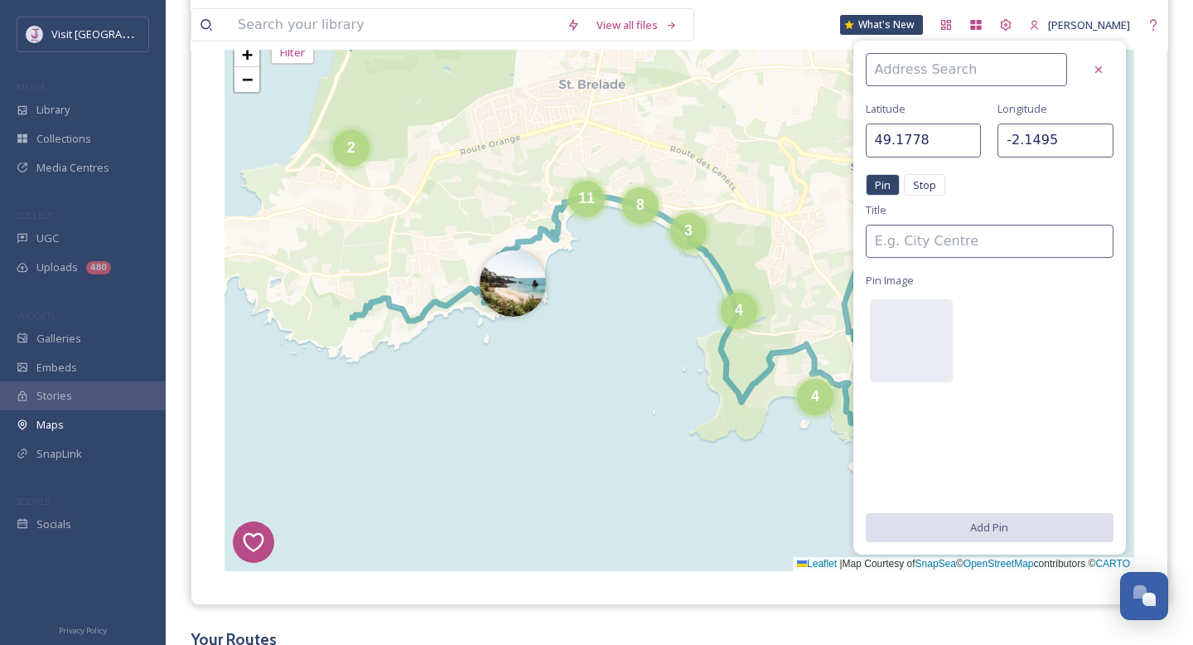
drag, startPoint x: 338, startPoint y: 374, endPoint x: 554, endPoint y: 326, distance: 220.6
click at [554, 326] on div "7 8 6 6 1 4 3 2 5 4 8 5 4 4 4 4 4 2 6 5 3 4 3 4 7 6 8 7 5 2 2 20 4 3 16 8 4 11 …" at bounding box center [680, 301] width 910 height 539
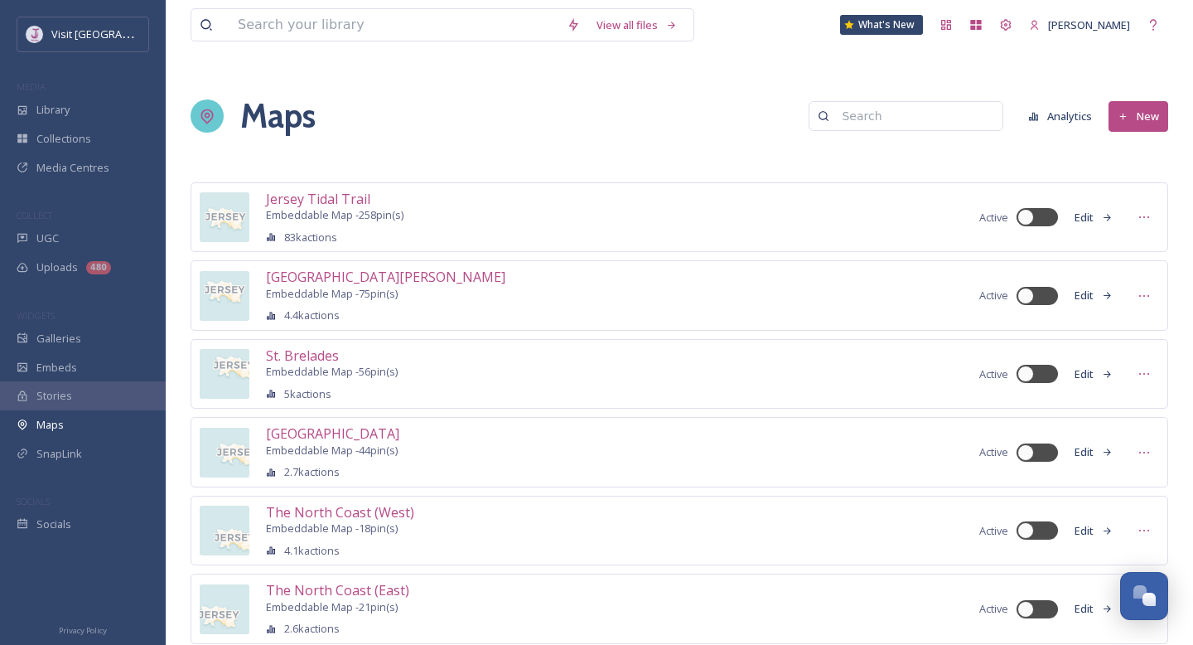
scroll to position [509, 0]
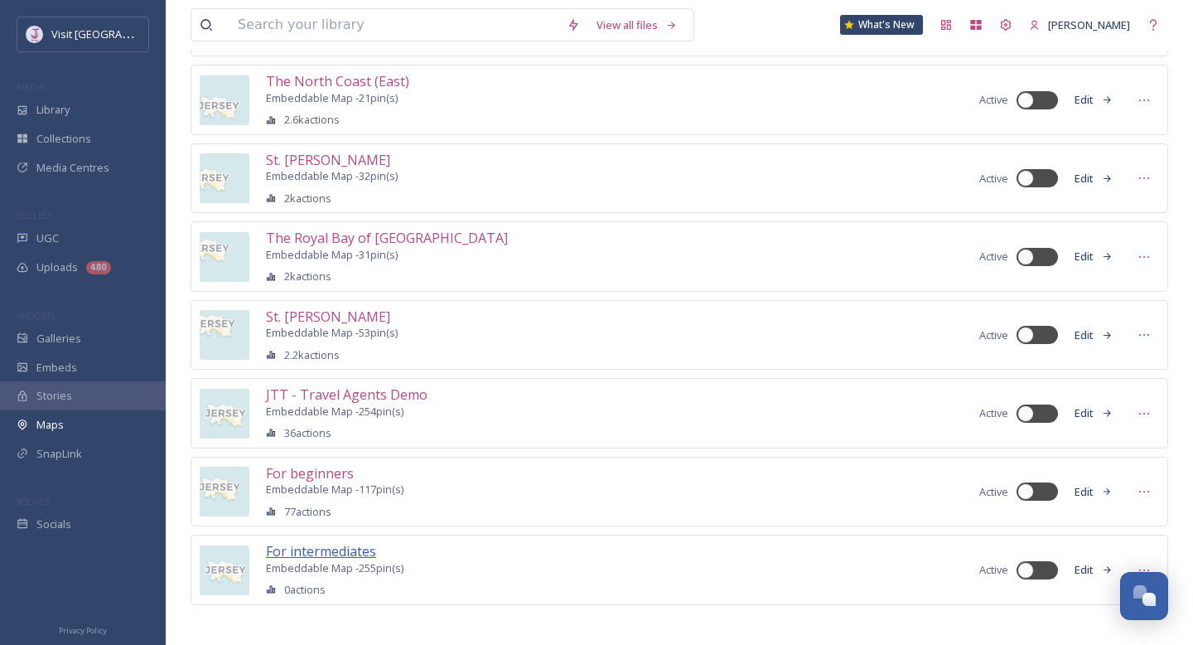
click at [312, 542] on span "For intermediates" at bounding box center [321, 551] width 110 height 18
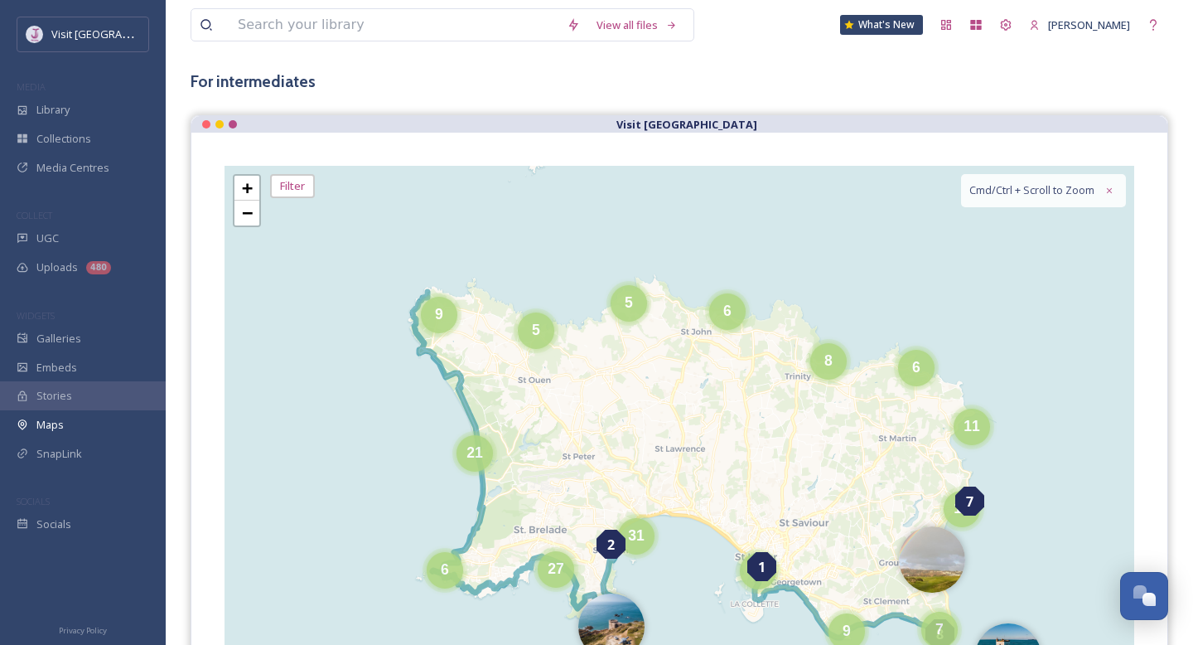
scroll to position [107, 0]
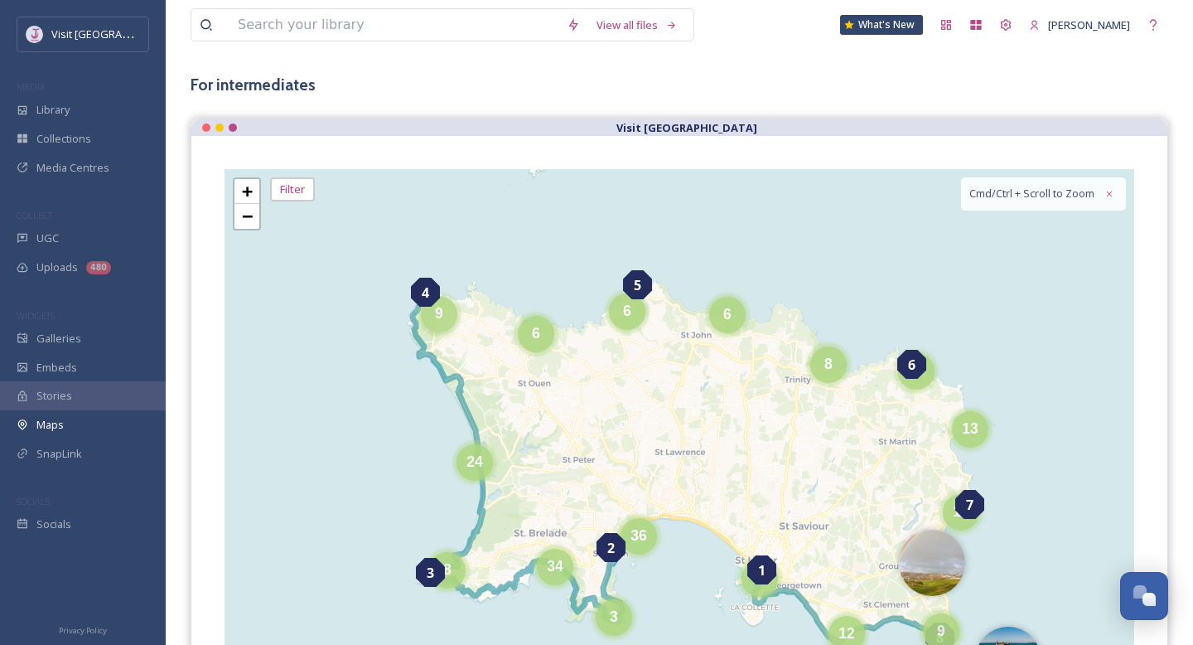
click at [444, 310] on div "9" at bounding box center [439, 314] width 36 height 36
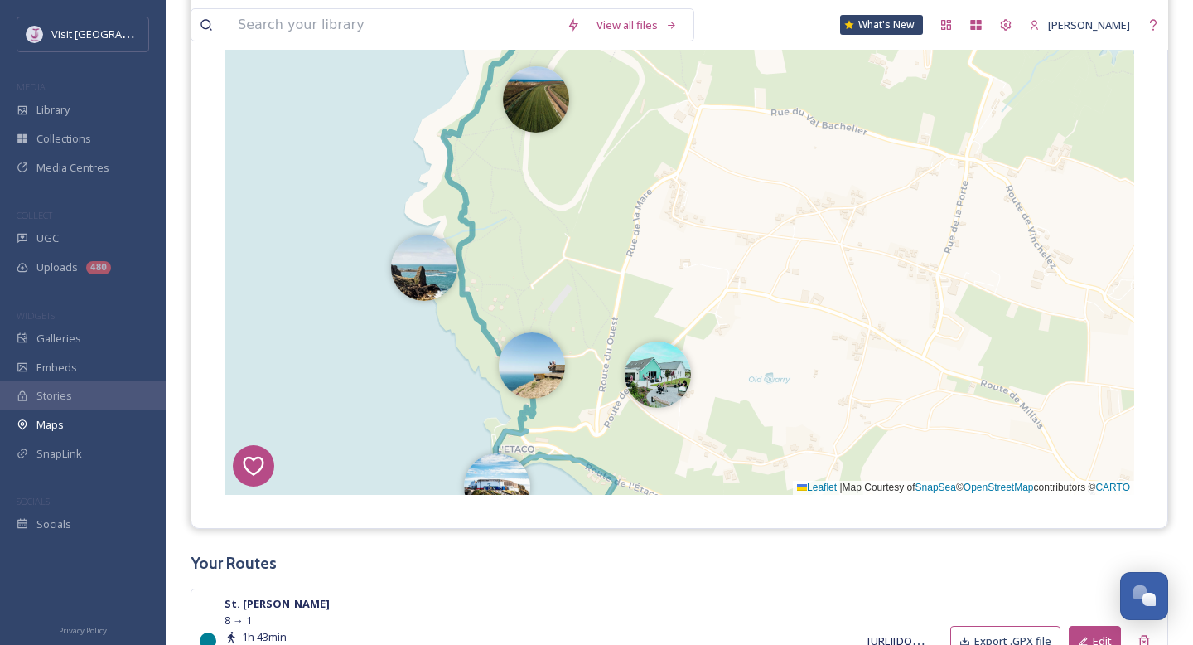
scroll to position [321, 0]
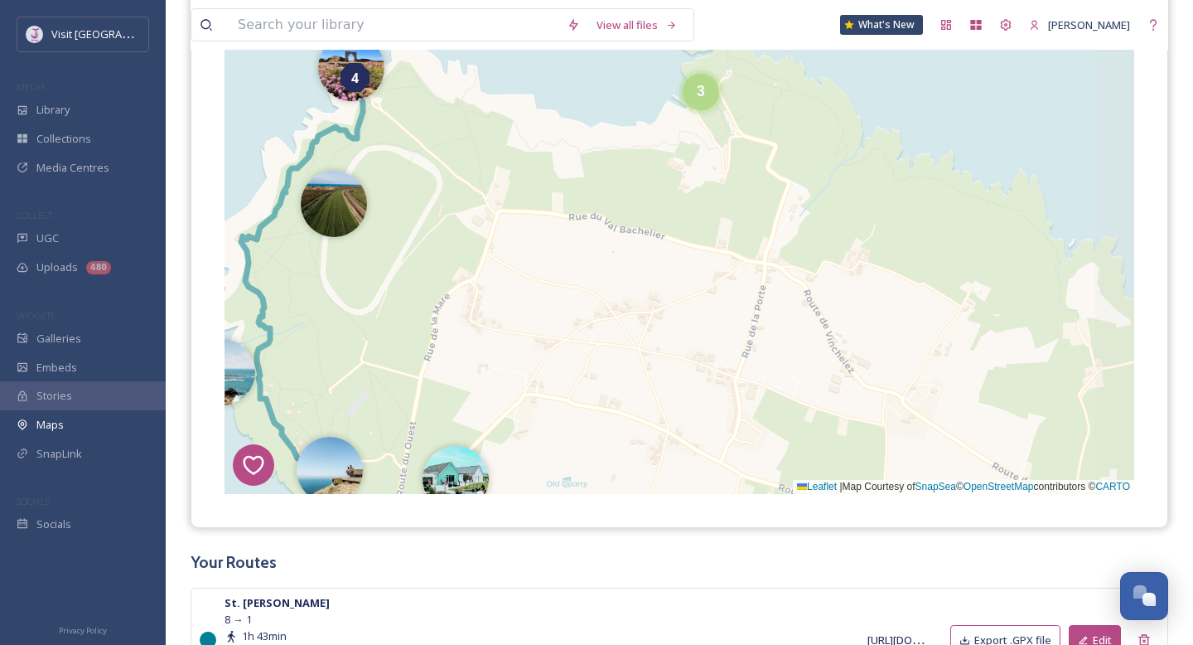
drag, startPoint x: 791, startPoint y: 275, endPoint x: 589, endPoint y: 379, distance: 227.2
click at [589, 379] on div "1 2 7 8 1 4 3 6 2 5 6 3 4 + − Leaflet | Map Courtesy of SnapSea © OpenStreetMap…" at bounding box center [680, 224] width 910 height 539
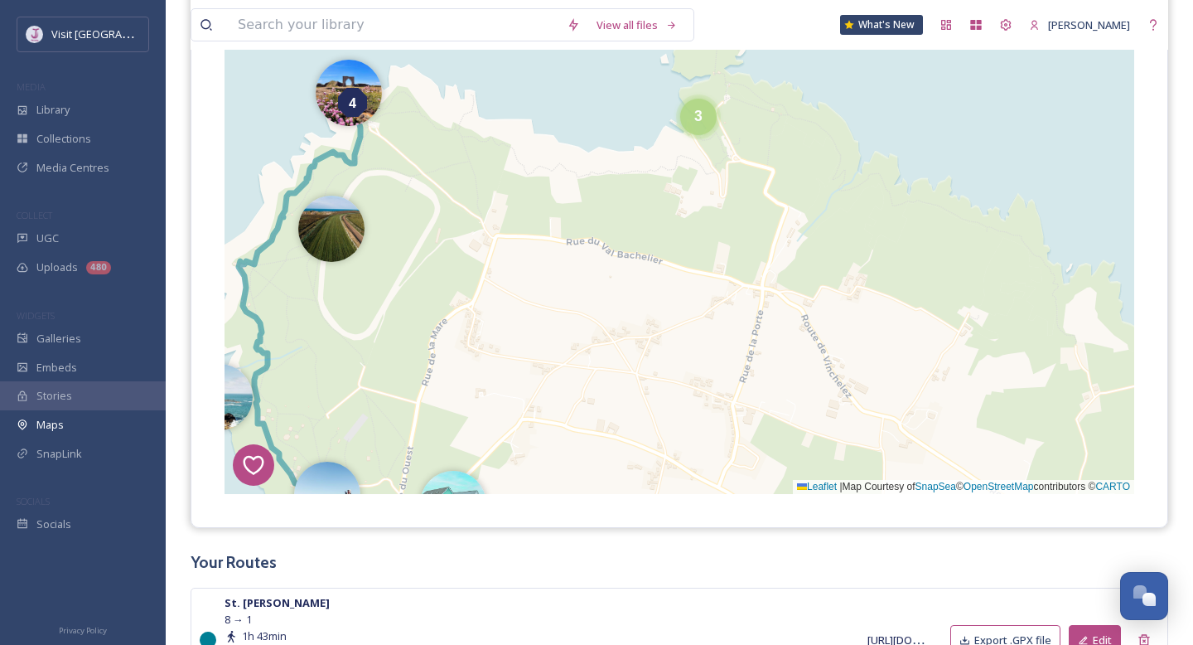
drag, startPoint x: 664, startPoint y: 302, endPoint x: 620, endPoint y: 392, distance: 100.4
click at [621, 392] on div "1 2 7 8 1 4 3 6 2 5 6 3 4 + − Leaflet | Map Courtesy of SnapSea © OpenStreetMap…" at bounding box center [680, 224] width 910 height 539
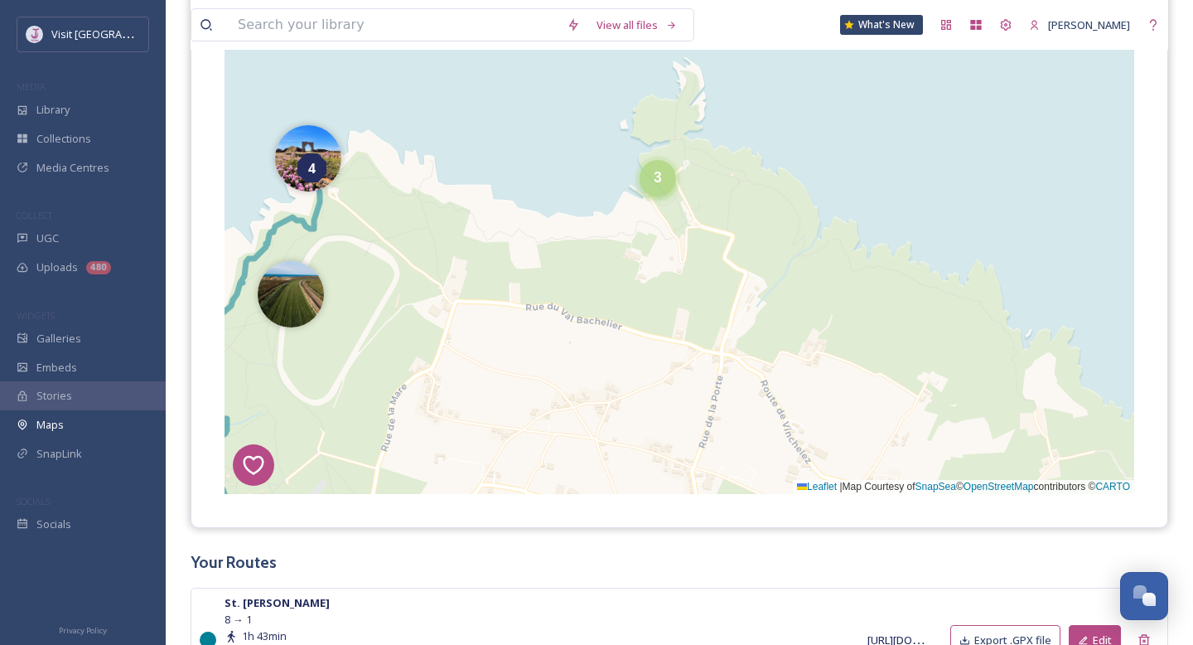
click at [660, 181] on span "3" at bounding box center [658, 177] width 8 height 17
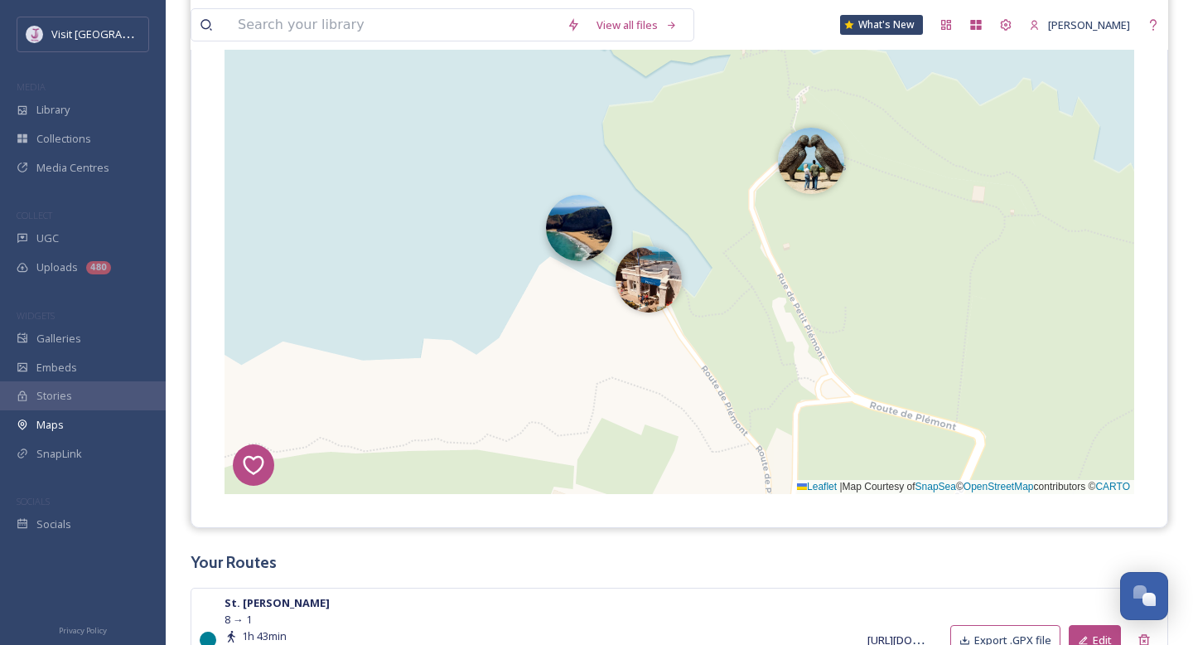
click at [592, 232] on img at bounding box center [579, 228] width 66 height 66
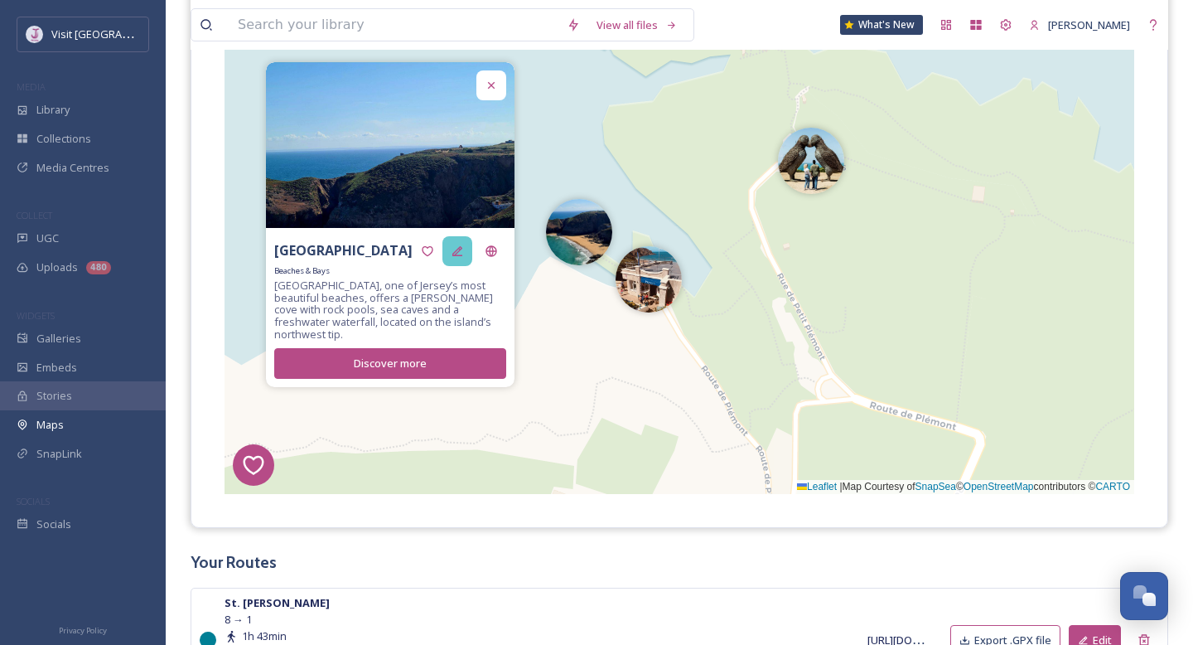
click at [458, 256] on icon at bounding box center [457, 251] width 10 height 10
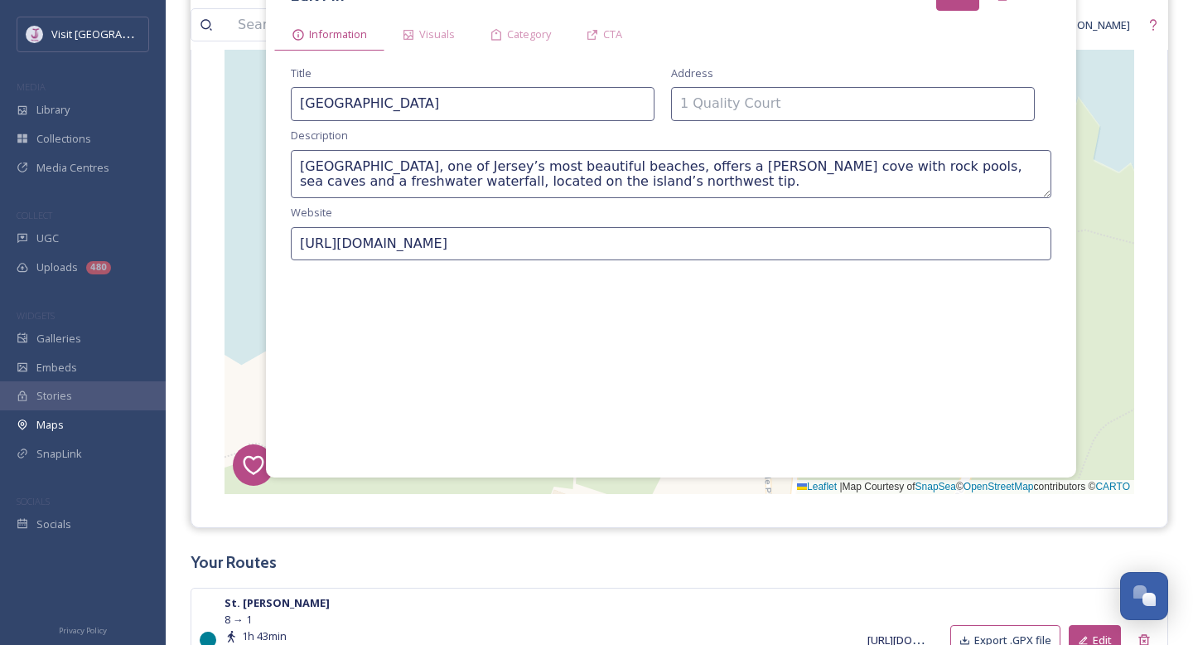
scroll to position [254, 0]
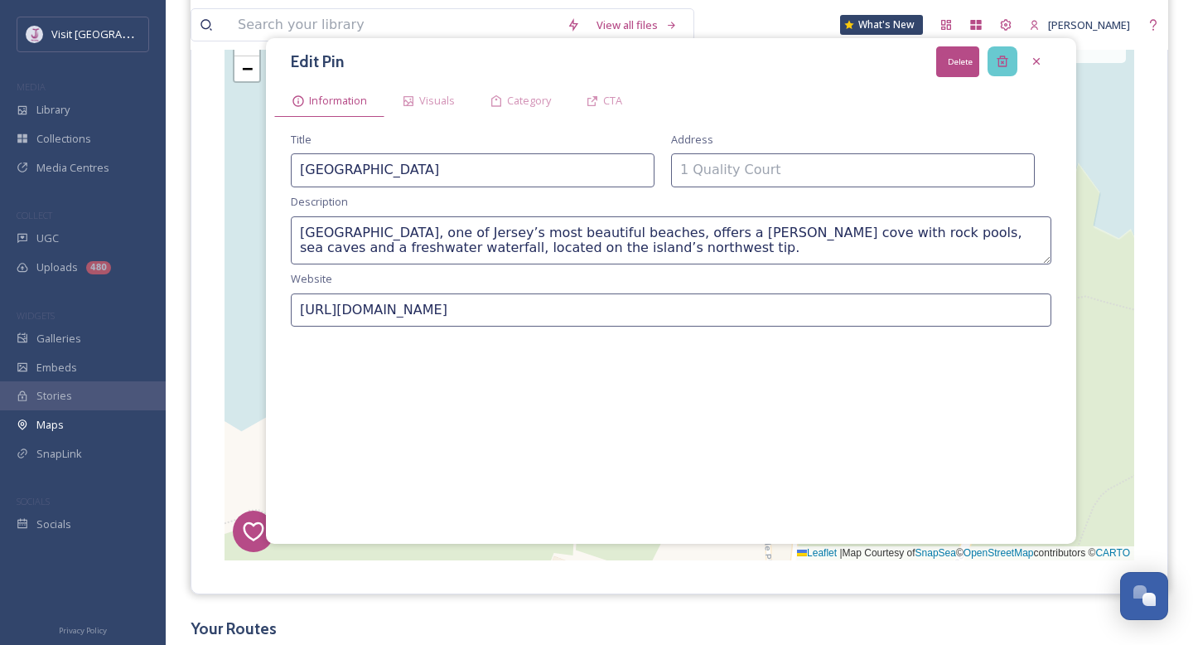
click at [1000, 56] on icon at bounding box center [1002, 61] width 13 height 13
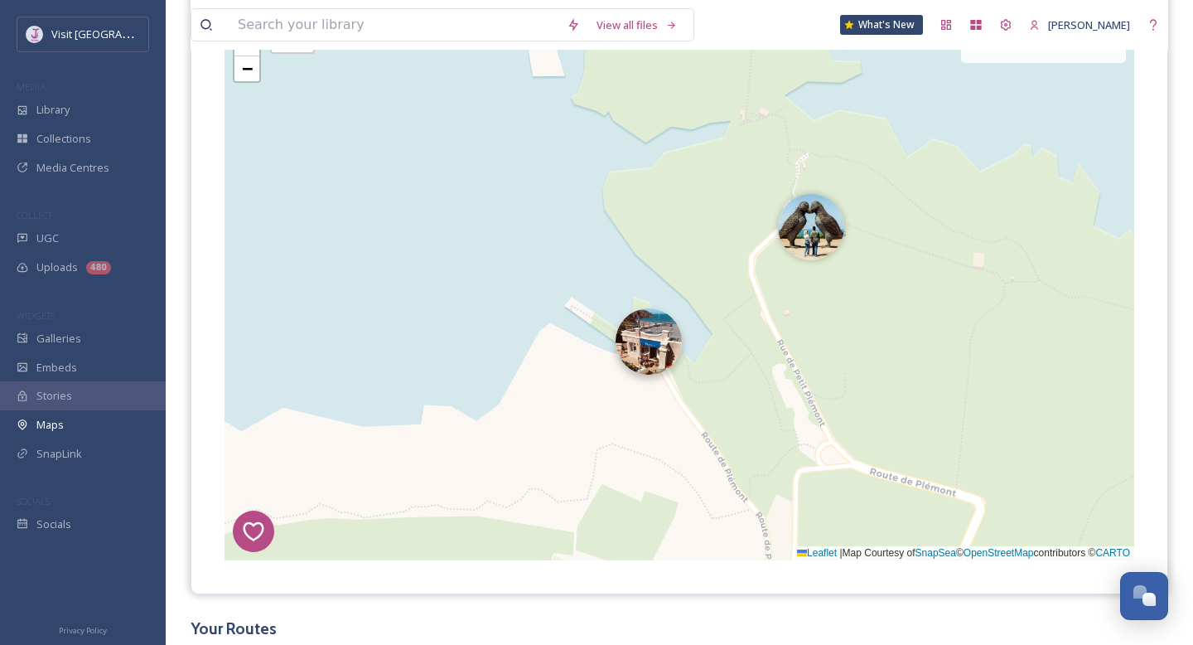
click at [665, 341] on img at bounding box center [649, 341] width 66 height 66
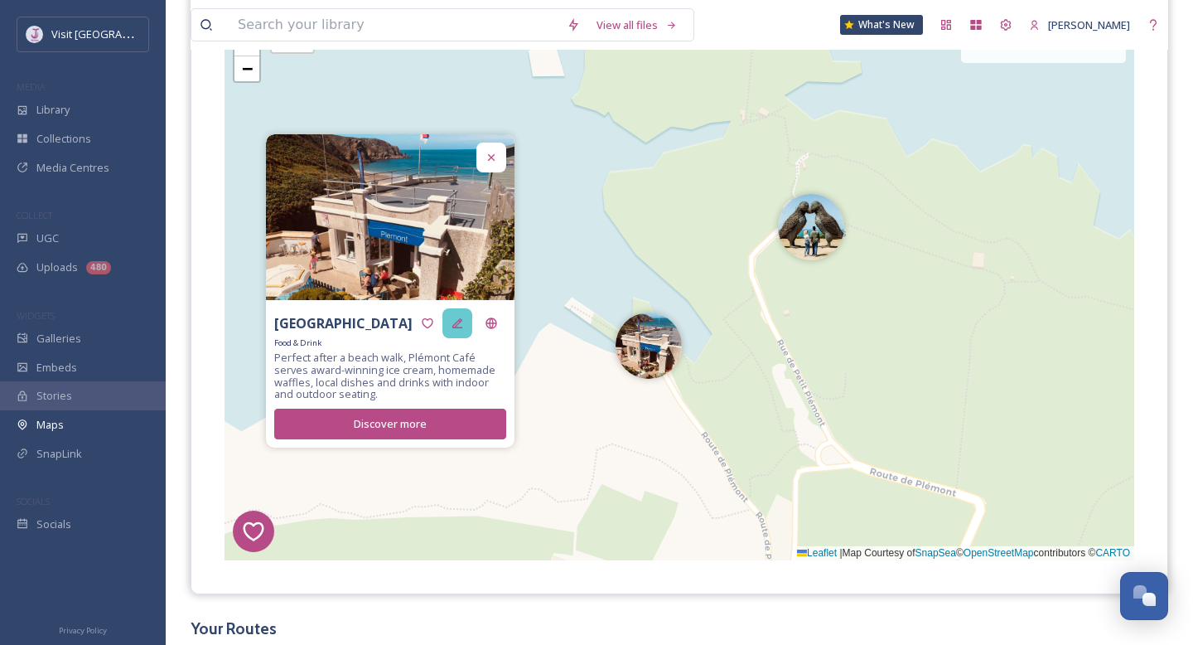
click at [462, 328] on icon at bounding box center [457, 323] width 13 height 13
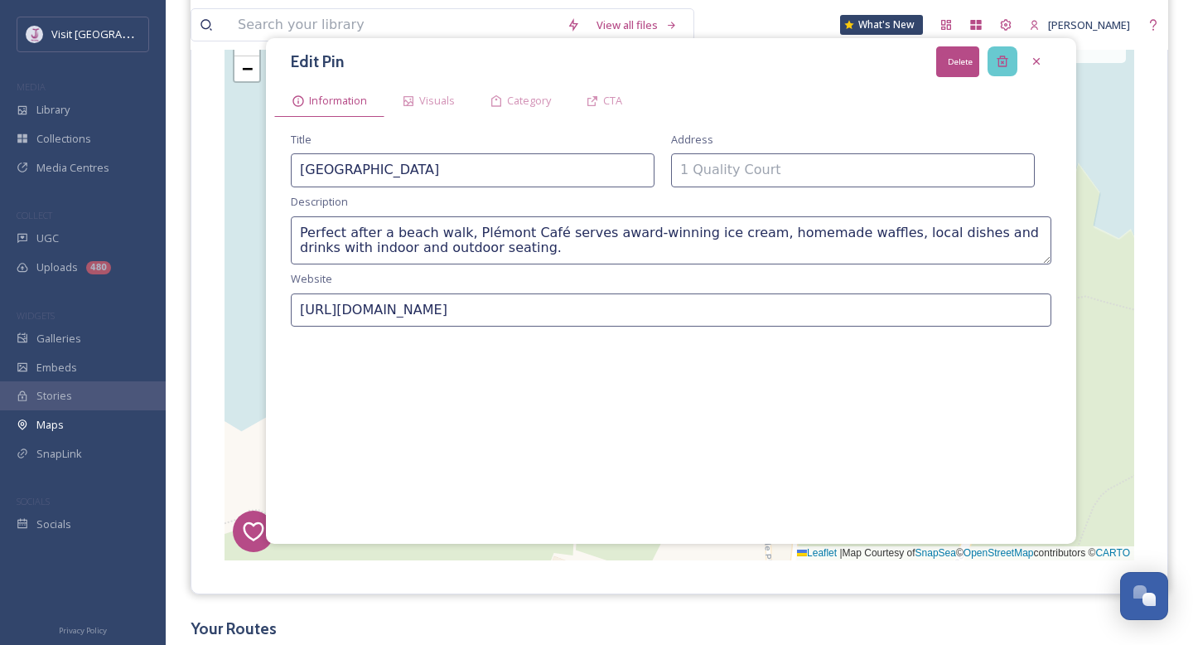
click at [1006, 51] on div "Delete" at bounding box center [1003, 61] width 30 height 30
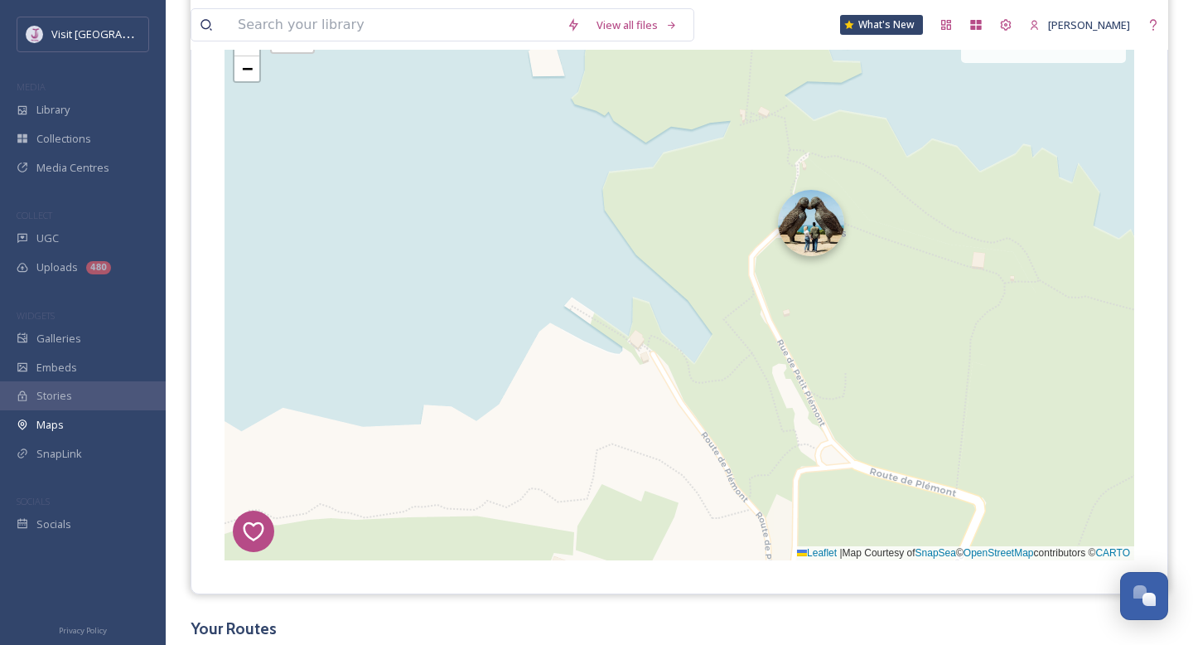
click at [787, 225] on img at bounding box center [811, 223] width 66 height 66
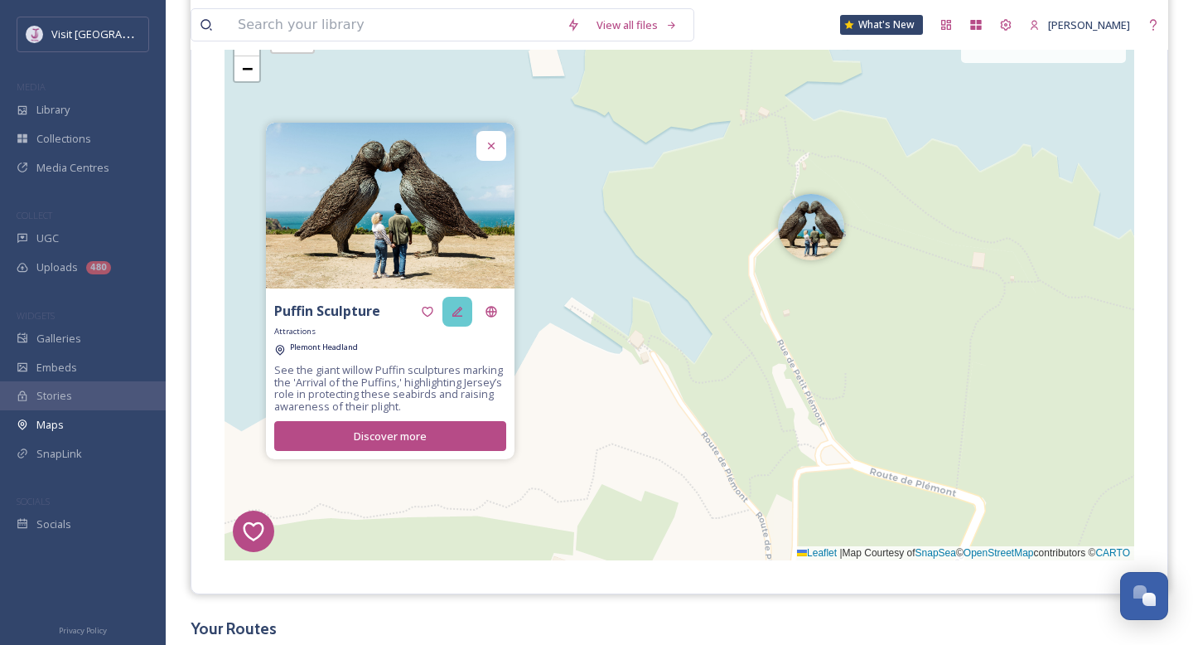
click at [460, 312] on icon at bounding box center [457, 311] width 13 height 13
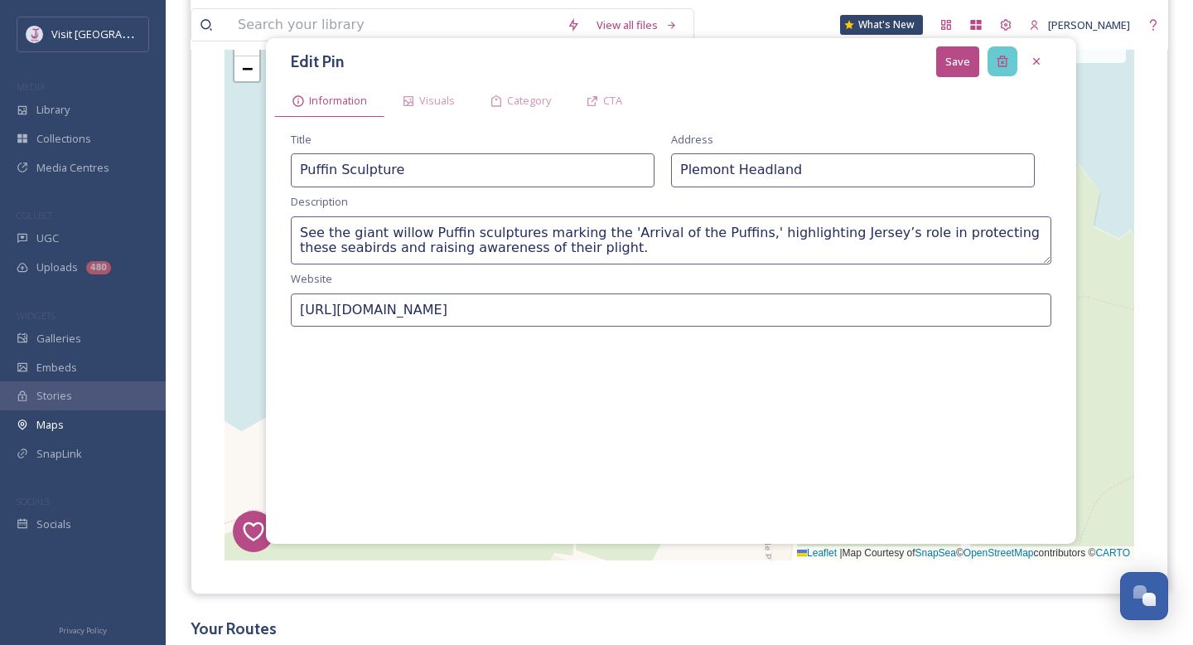
click at [999, 54] on div at bounding box center [1003, 61] width 30 height 30
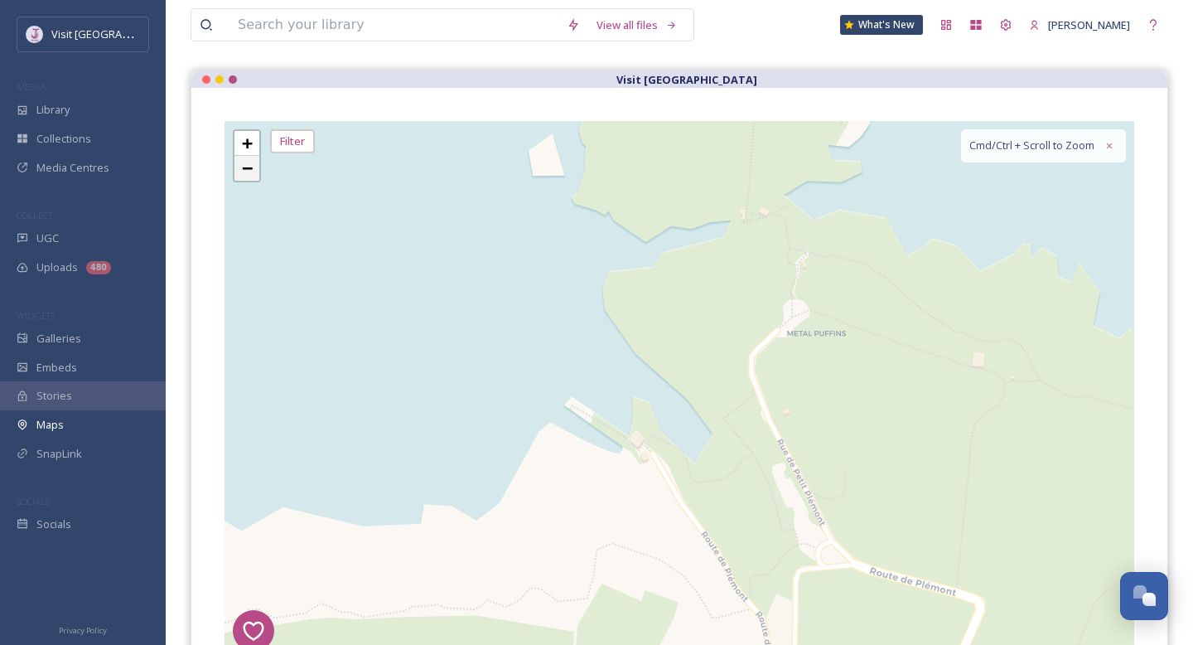
click at [249, 177] on span "−" at bounding box center [247, 167] width 11 height 21
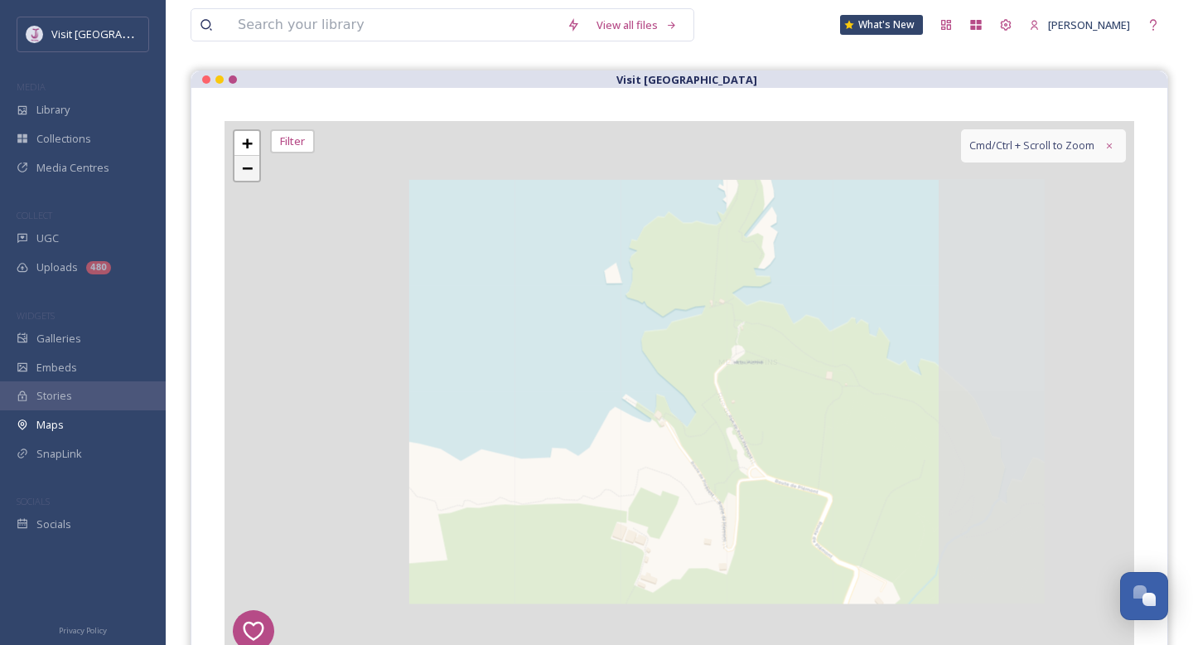
scroll to position [170, 0]
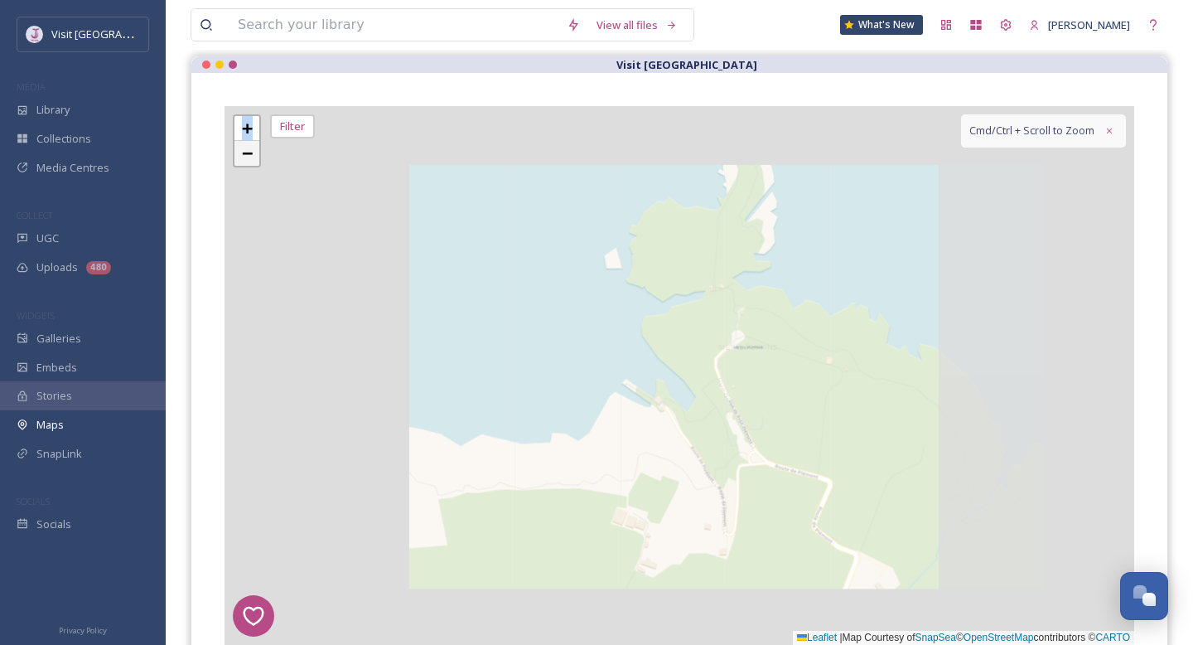
click at [249, 177] on div "1 2 7 8 1 4 3 6 2 5 + − Leaflet | Map Courtesy of SnapSea © OpenStreetMap contr…" at bounding box center [680, 375] width 910 height 539
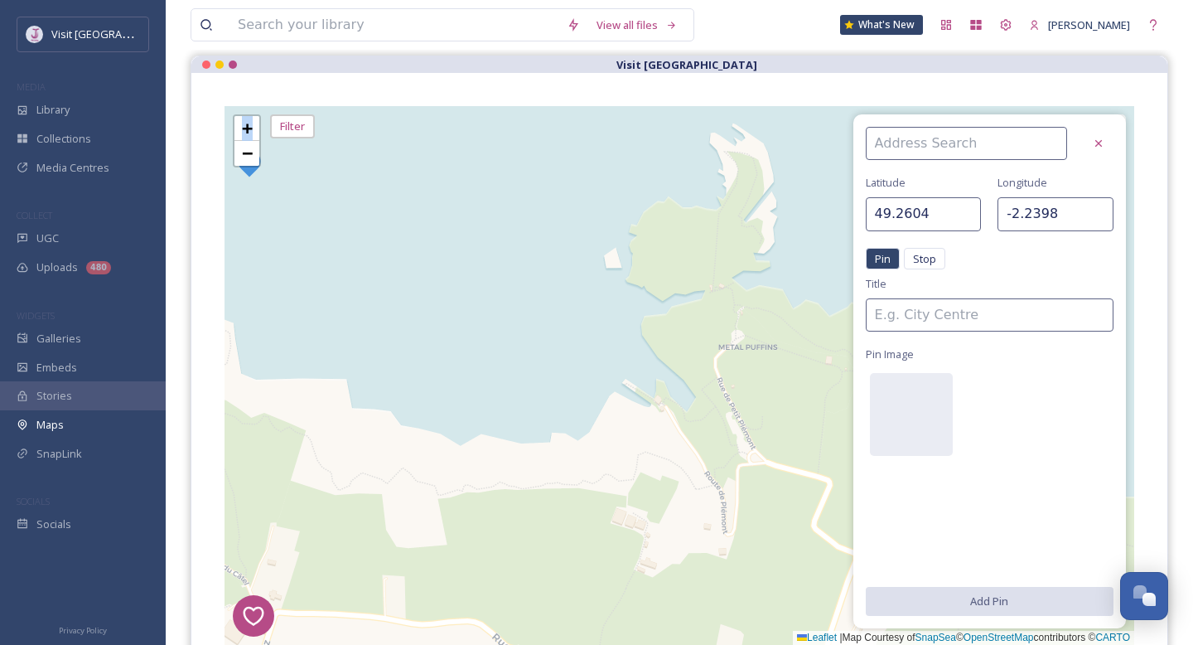
click at [249, 167] on img at bounding box center [250, 163] width 30 height 30
type input "49.2606"
click at [249, 148] on span "−" at bounding box center [247, 153] width 11 height 21
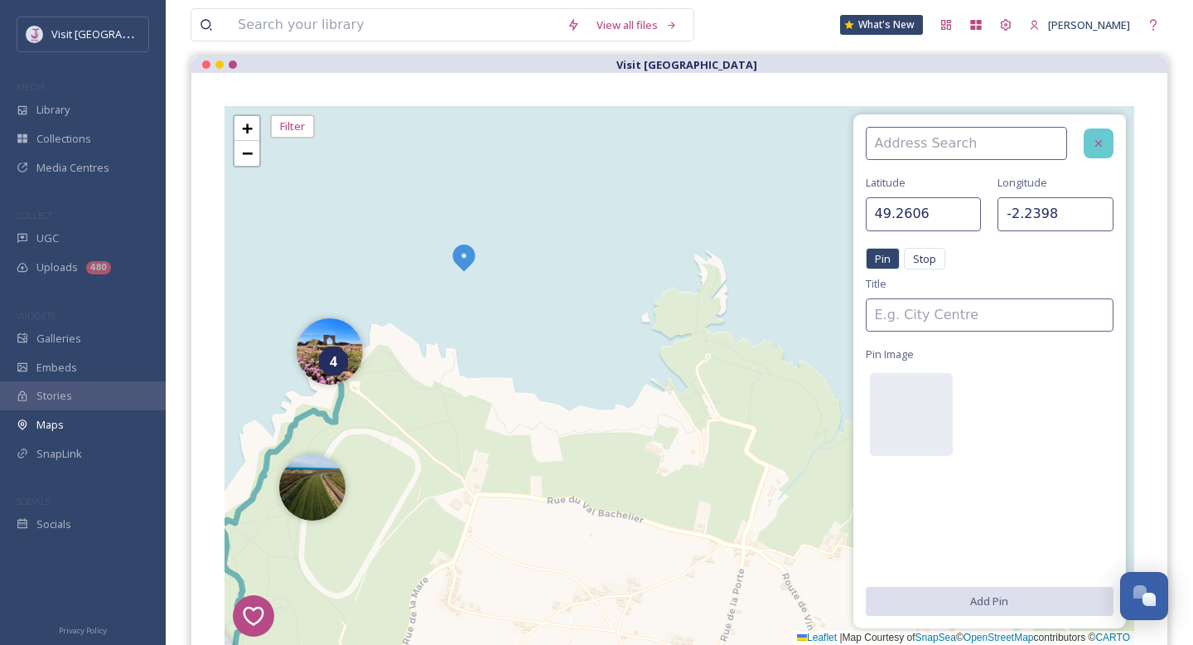
click at [1102, 148] on icon at bounding box center [1098, 143] width 13 height 13
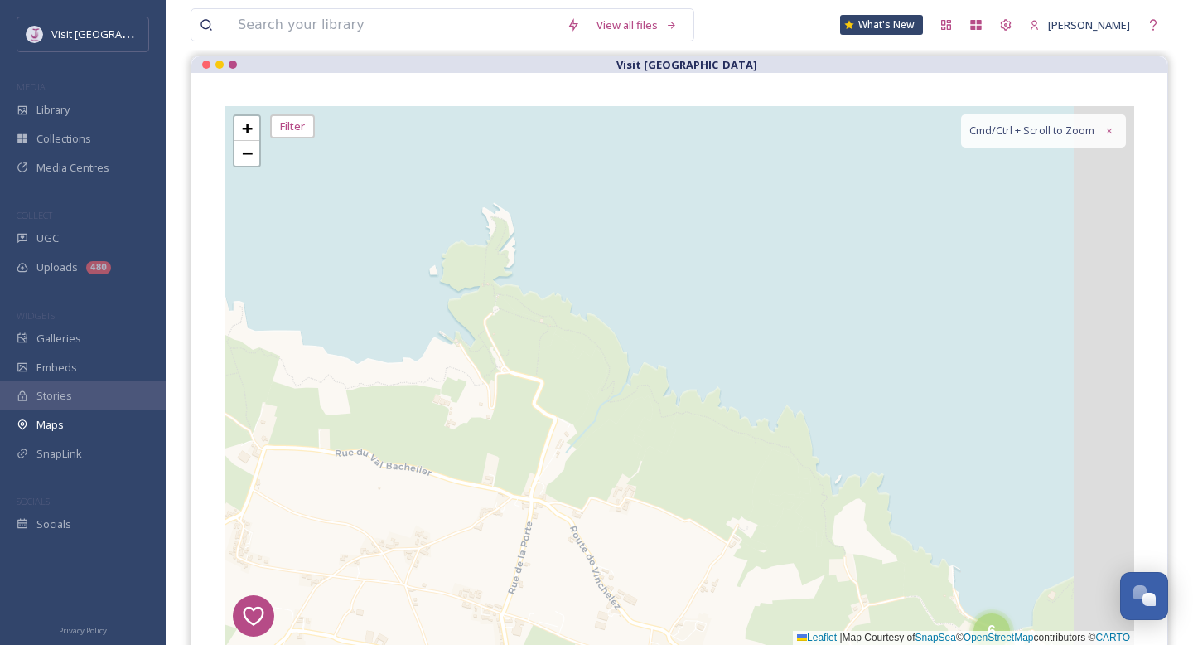
drag, startPoint x: 828, startPoint y: 369, endPoint x: 614, endPoint y: 304, distance: 223.3
click at [615, 316] on div "1 2 7 8 1 4 3 6 2 5 4 6 + − Leaflet | Map Courtesy of SnapSea © OpenStreetMap c…" at bounding box center [680, 375] width 910 height 539
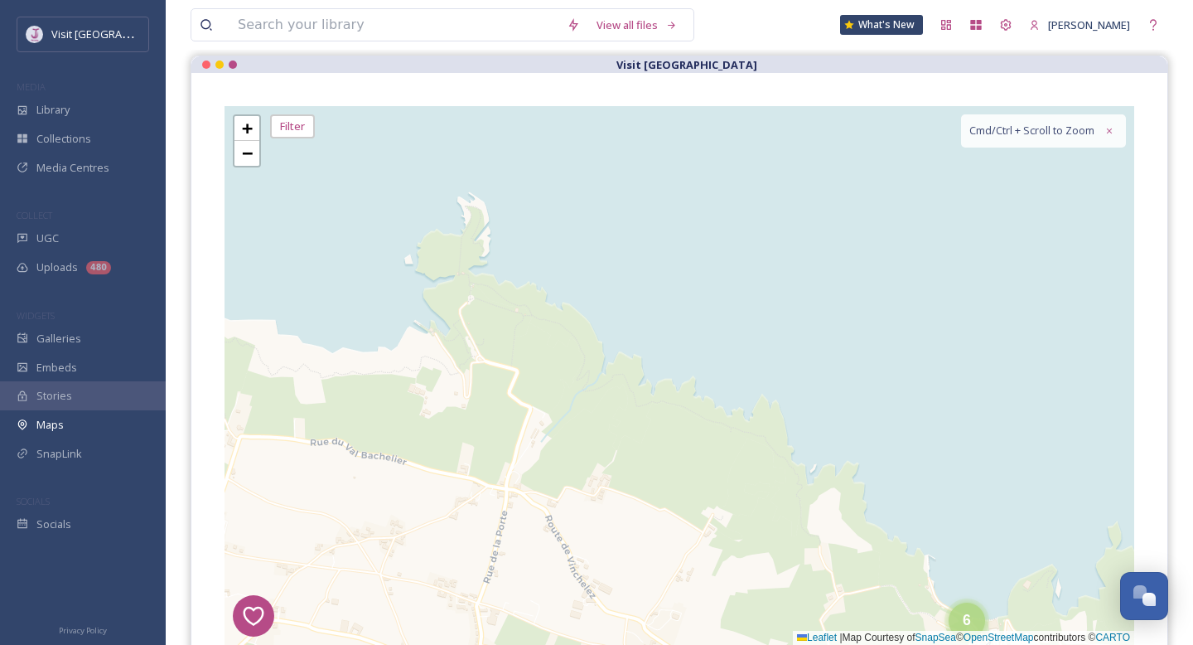
drag, startPoint x: 607, startPoint y: 403, endPoint x: 391, endPoint y: 240, distance: 270.5
click at [391, 240] on div "1 2 7 8 1 4 3 6 2 5 4 6 + − Leaflet | Map Courtesy of SnapSea © OpenStreetMap c…" at bounding box center [680, 375] width 910 height 539
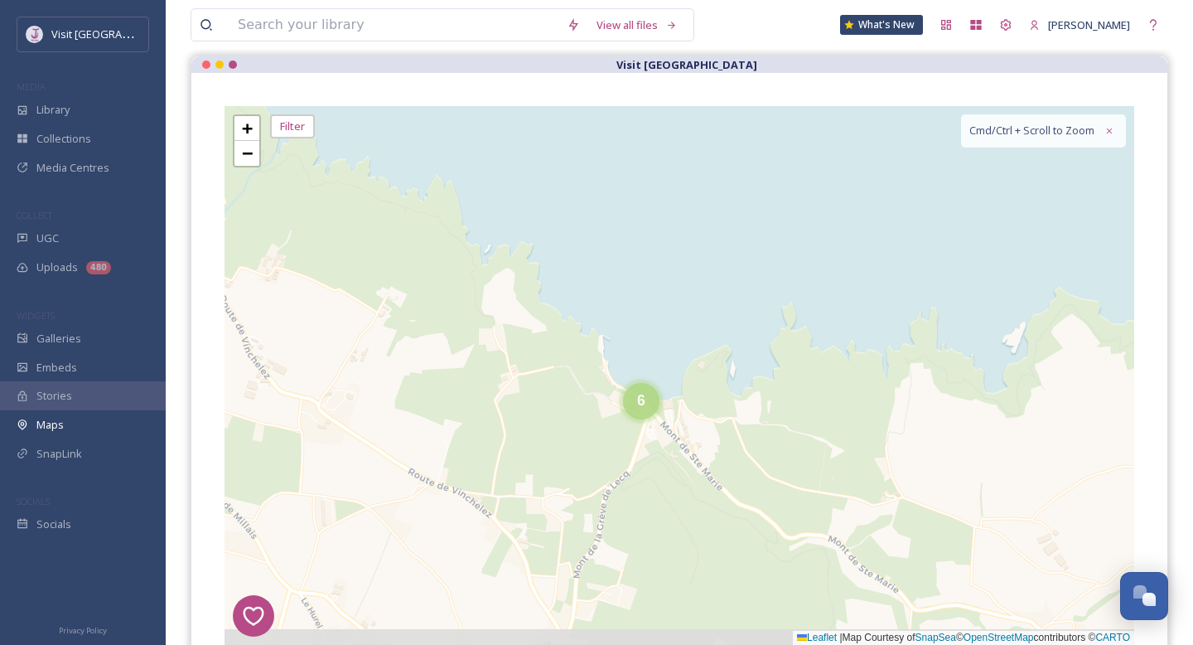
drag, startPoint x: 811, startPoint y: 399, endPoint x: 701, endPoint y: 341, distance: 124.2
click at [701, 341] on div "1 2 7 8 1 4 3 6 2 5 4 6 2 + − Leaflet | Map Courtesy of SnapSea © OpenStreetMap…" at bounding box center [680, 375] width 910 height 539
click at [614, 406] on div "1 2 7 8 1 4 3 6 2 5 4 6 2 + − Leaflet | Map Courtesy of SnapSea © OpenStreetMap…" at bounding box center [680, 375] width 910 height 539
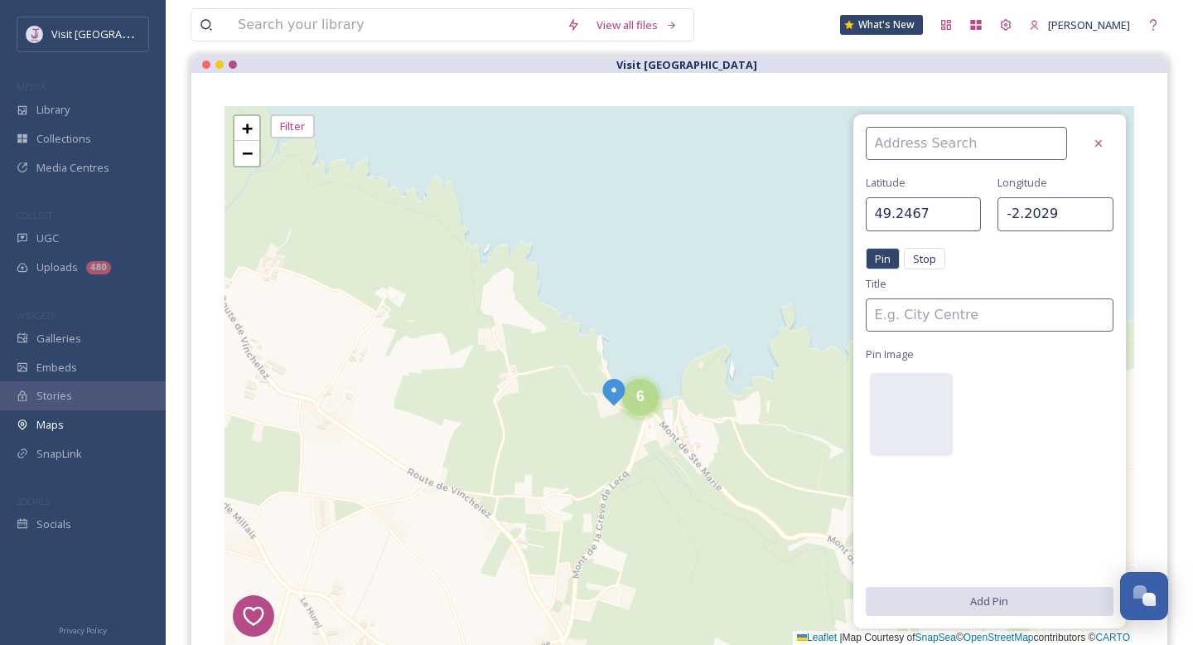
click at [640, 401] on span "6" at bounding box center [640, 396] width 8 height 17
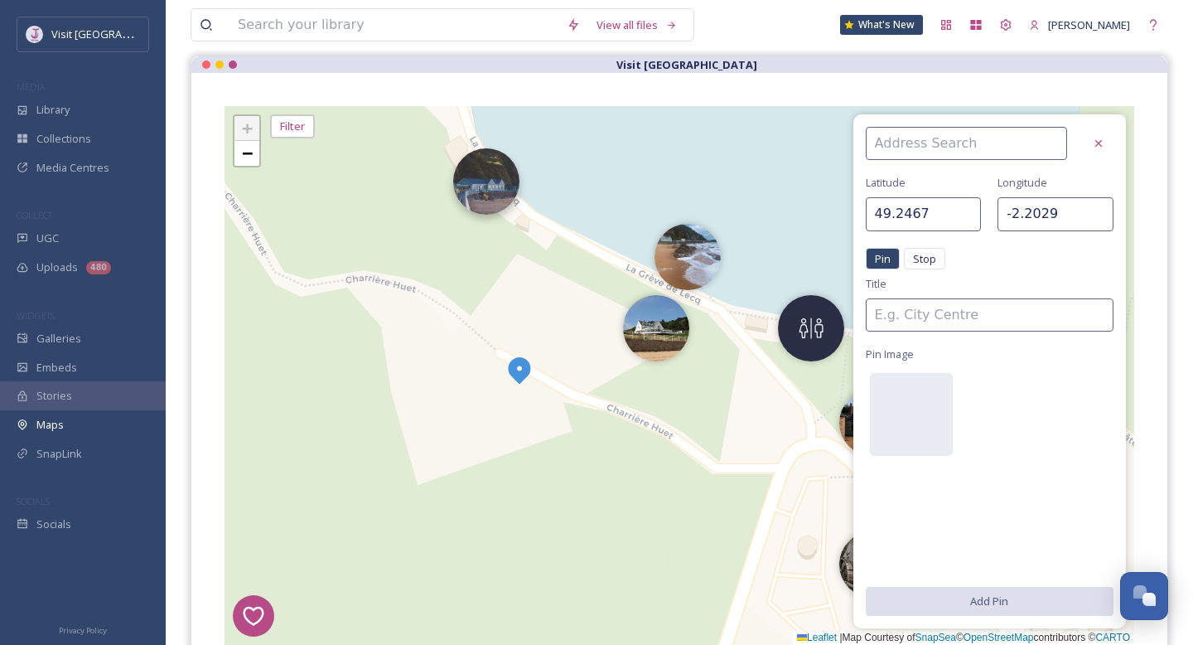
click at [472, 182] on img at bounding box center [486, 181] width 66 height 66
click at [498, 182] on img at bounding box center [486, 181] width 66 height 66
click at [1096, 143] on icon at bounding box center [1098, 143] width 13 height 13
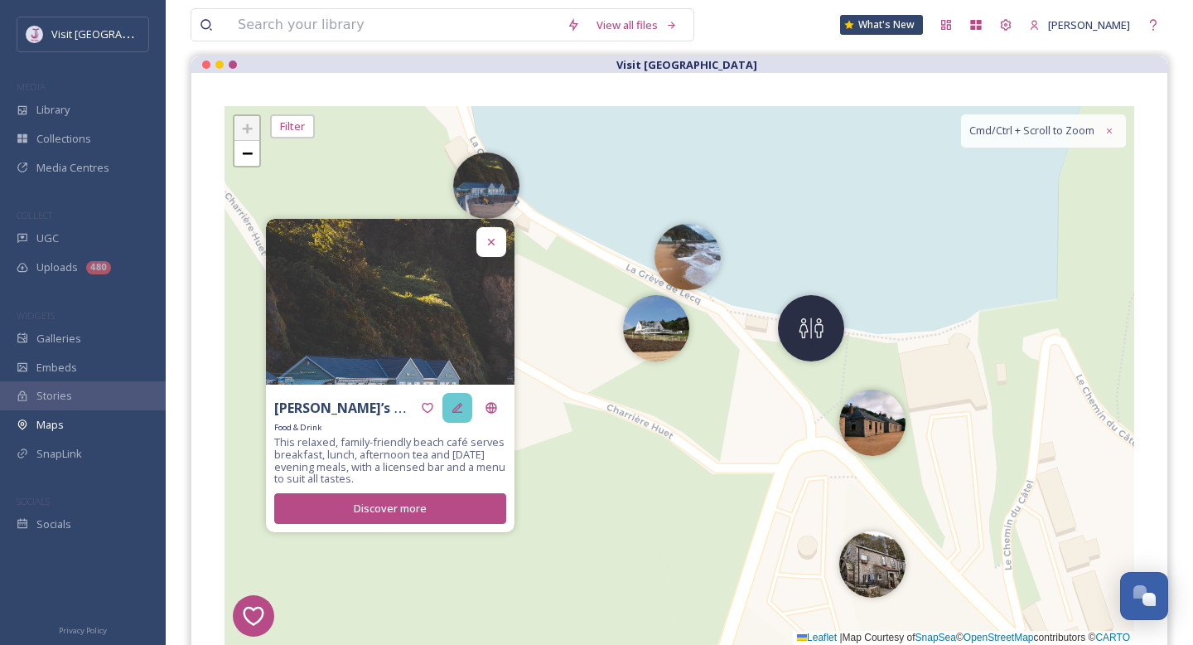
click at [455, 415] on div at bounding box center [458, 408] width 30 height 30
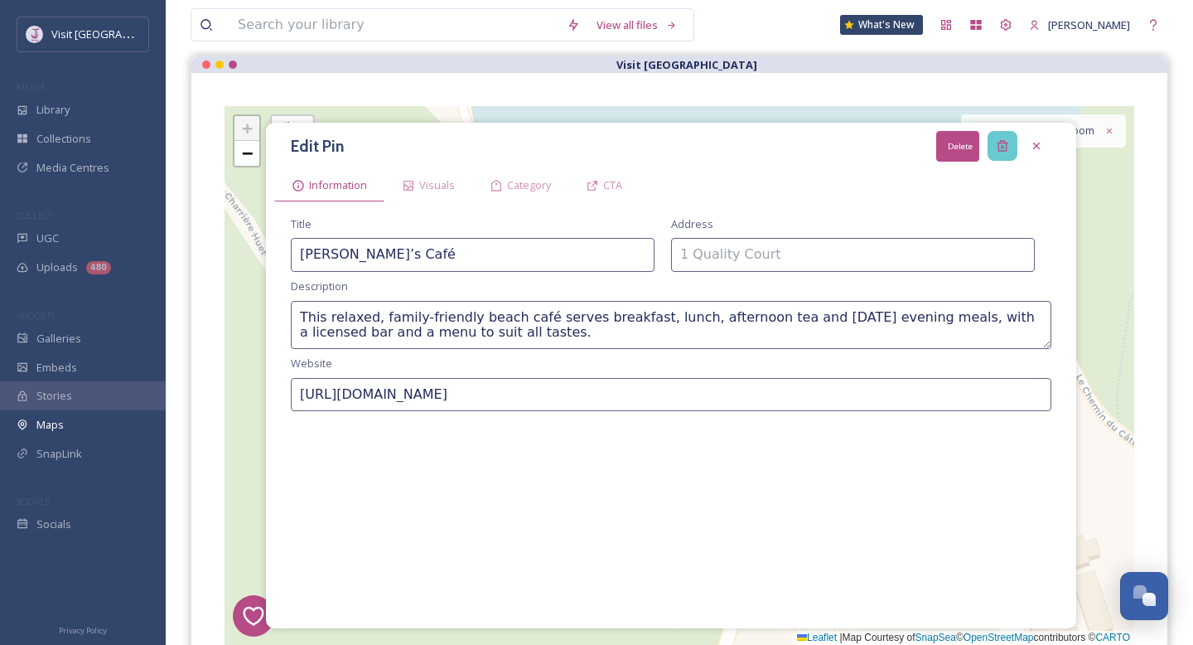
click at [1006, 149] on icon at bounding box center [1002, 146] width 11 height 11
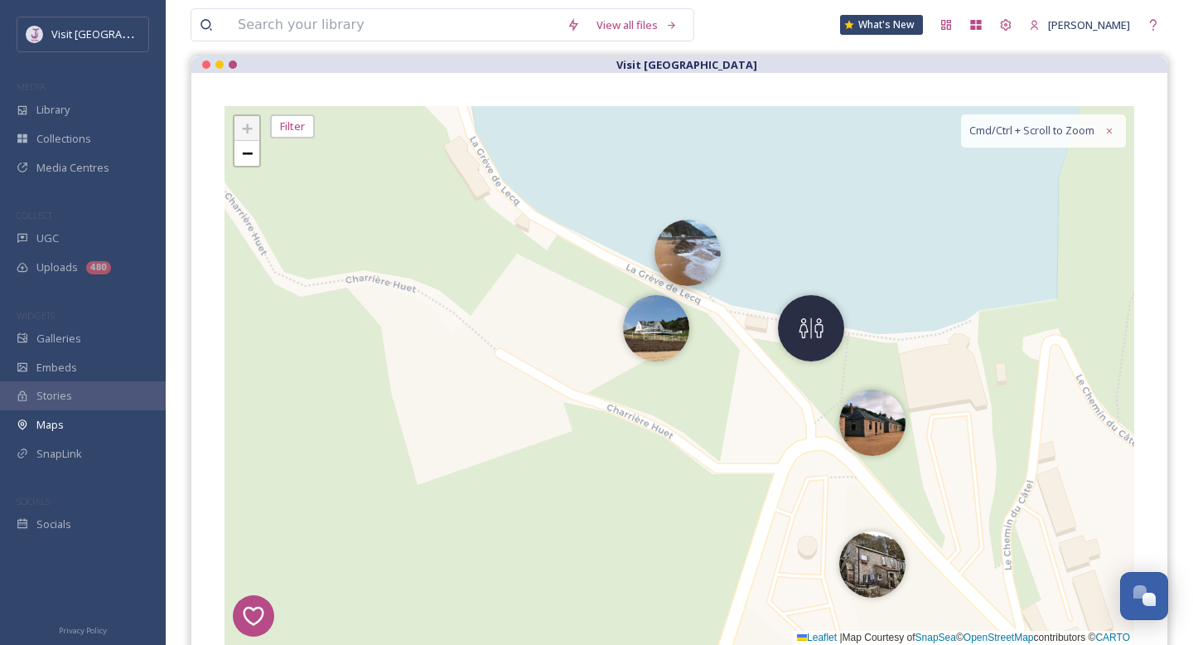
click at [679, 279] on img at bounding box center [688, 253] width 66 height 66
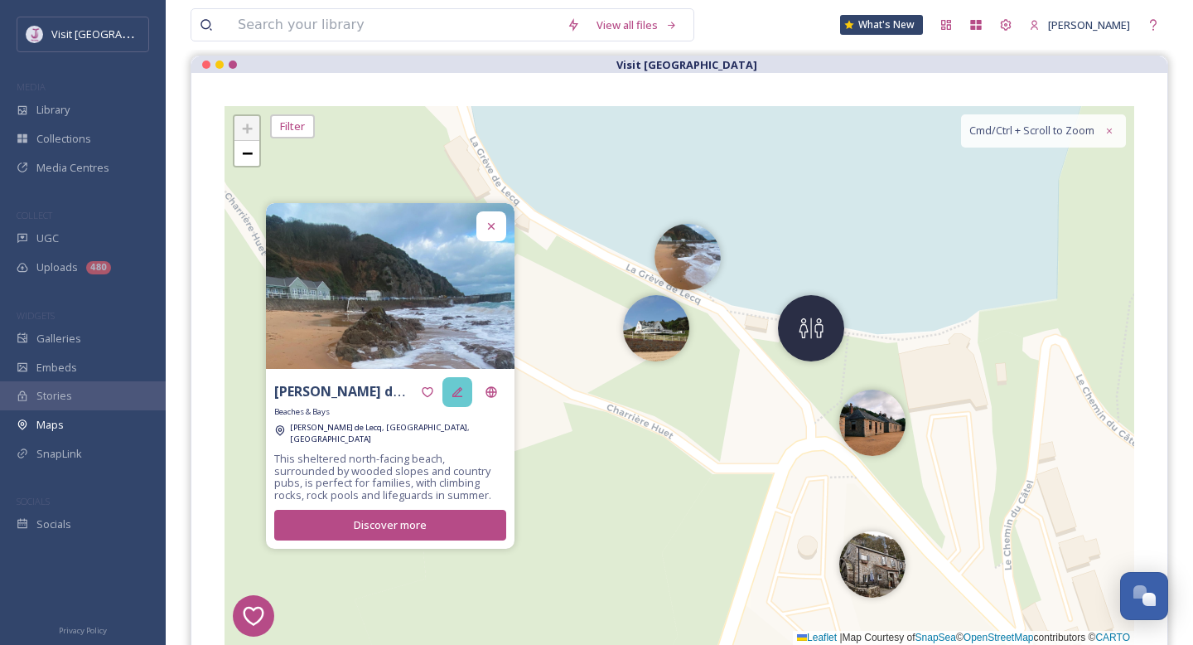
click at [463, 399] on icon at bounding box center [457, 391] width 13 height 13
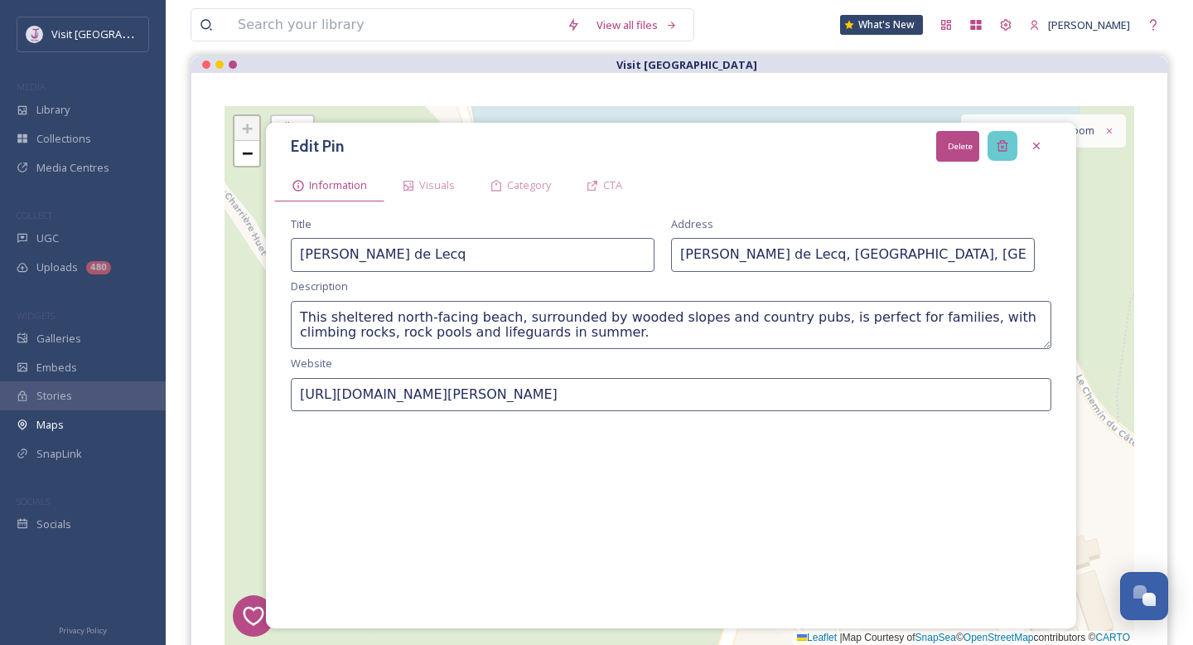
click at [1007, 147] on icon at bounding box center [1002, 145] width 13 height 13
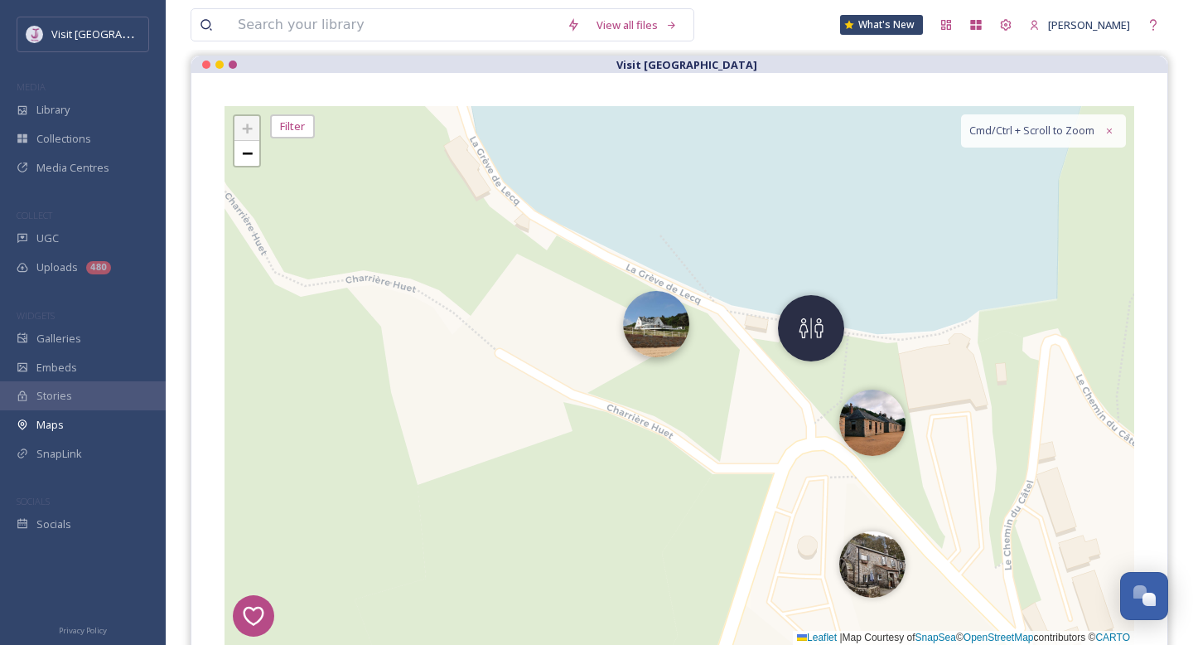
click at [669, 342] on img at bounding box center [656, 324] width 66 height 66
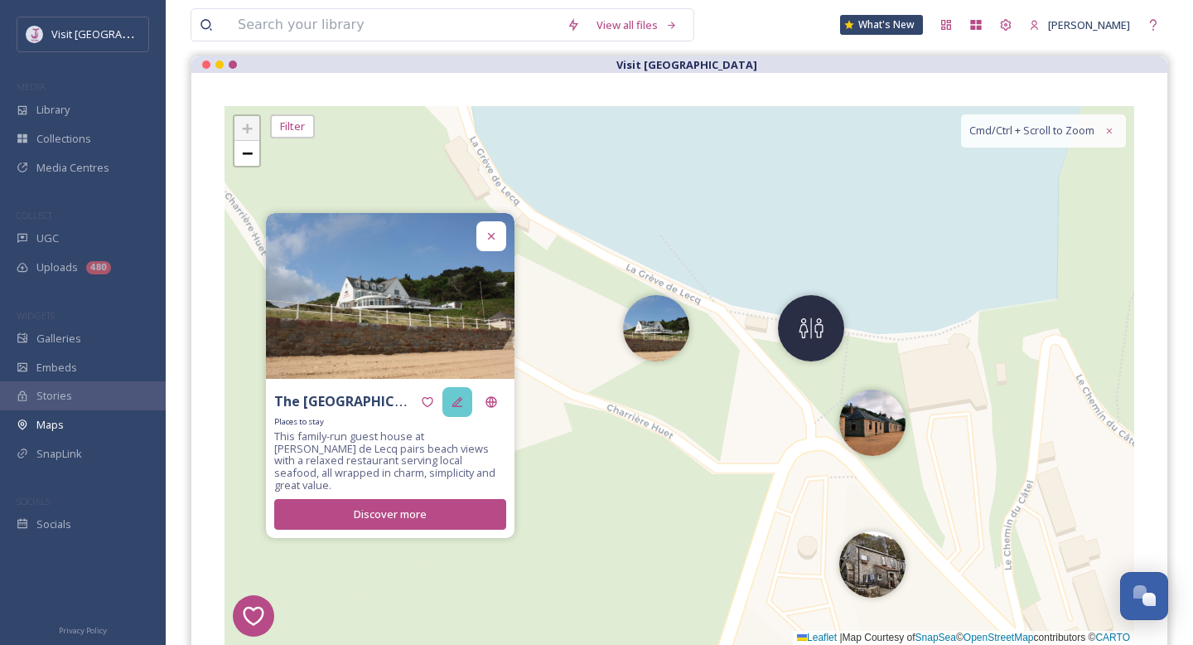
click at [457, 416] on div at bounding box center [458, 402] width 30 height 30
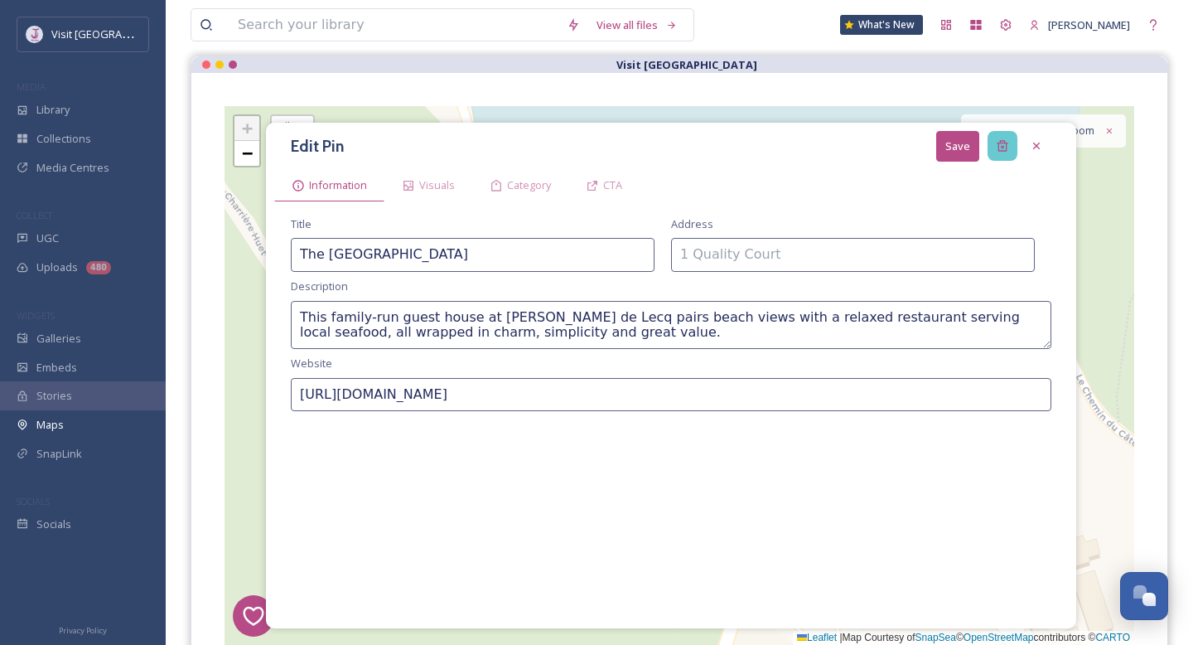
click at [999, 143] on icon at bounding box center [1002, 146] width 11 height 11
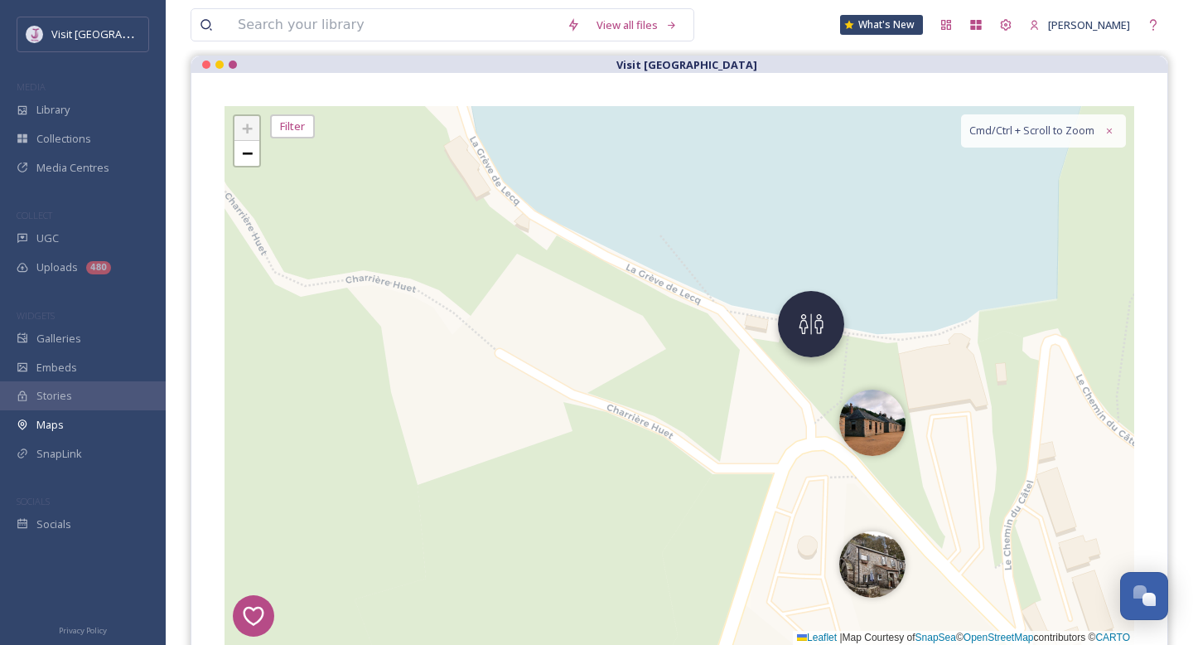
click at [809, 328] on img at bounding box center [811, 324] width 66 height 66
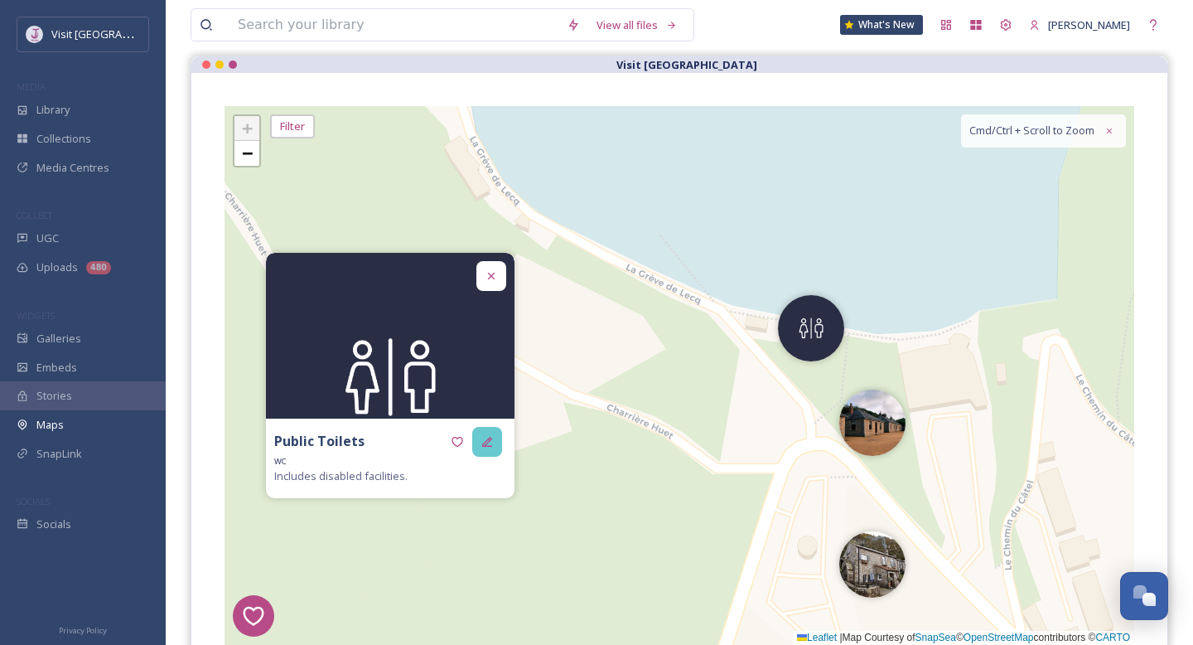
click at [482, 438] on icon at bounding box center [487, 441] width 13 height 13
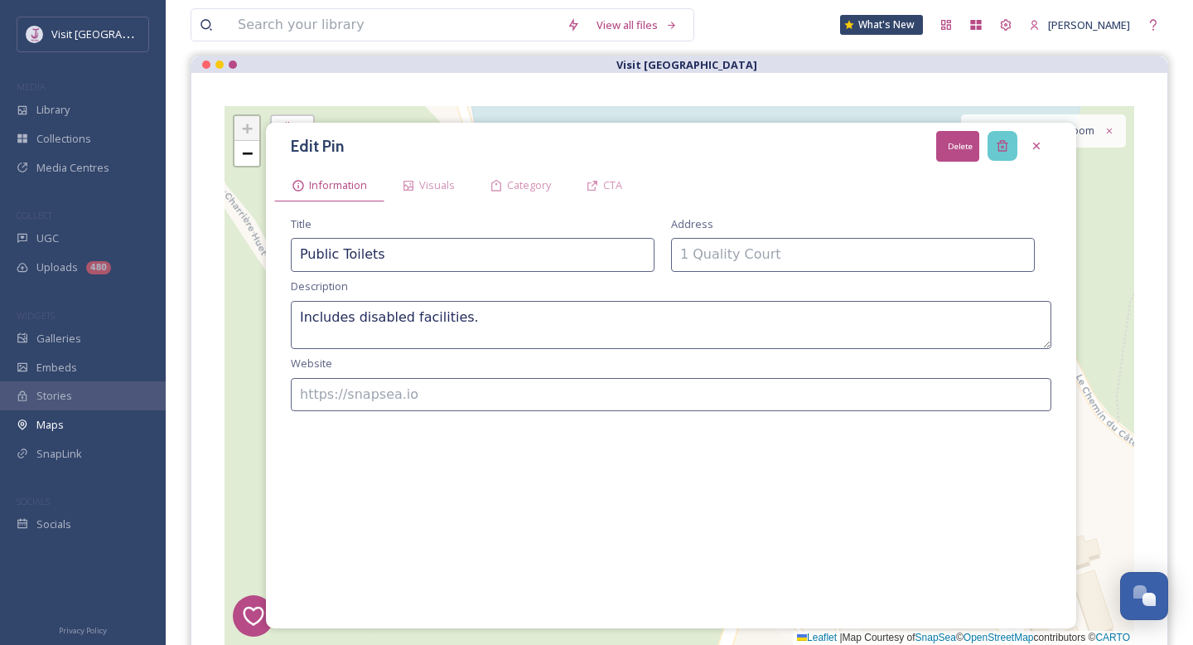
click at [1005, 143] on icon at bounding box center [1002, 146] width 11 height 11
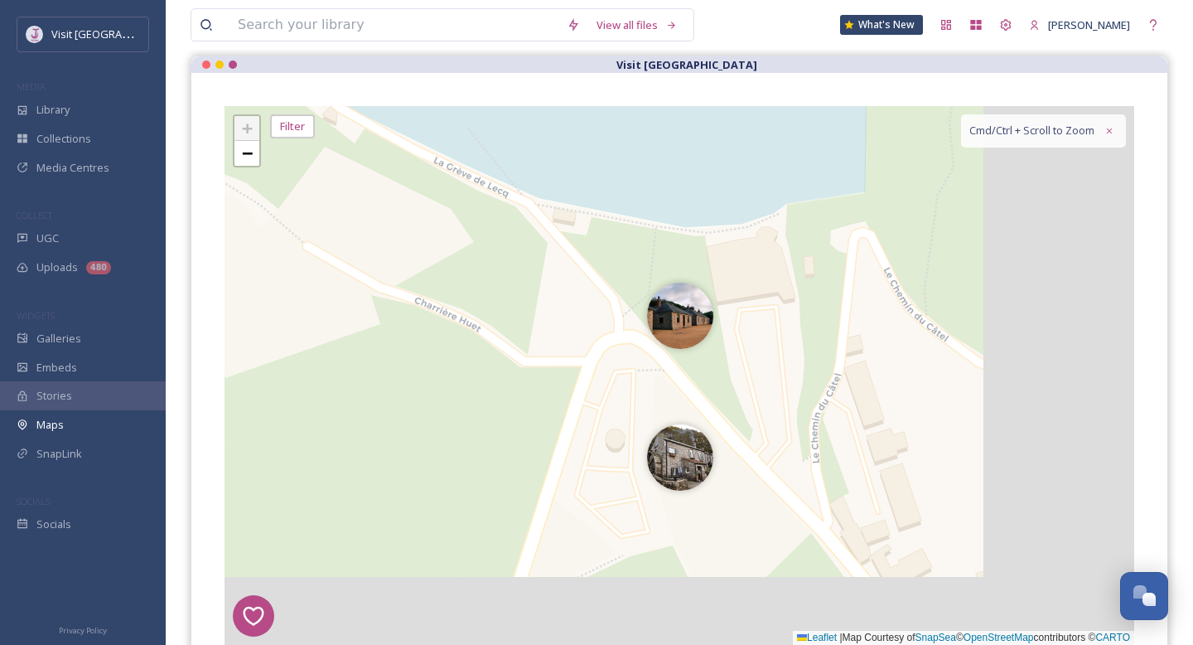
drag, startPoint x: 912, startPoint y: 279, endPoint x: 672, endPoint y: 123, distance: 285.7
click at [672, 123] on div "1 2 7 8 1 4 3 6 2 5 + − Leaflet | Map Courtesy of SnapSea © OpenStreetMap contr…" at bounding box center [680, 375] width 910 height 539
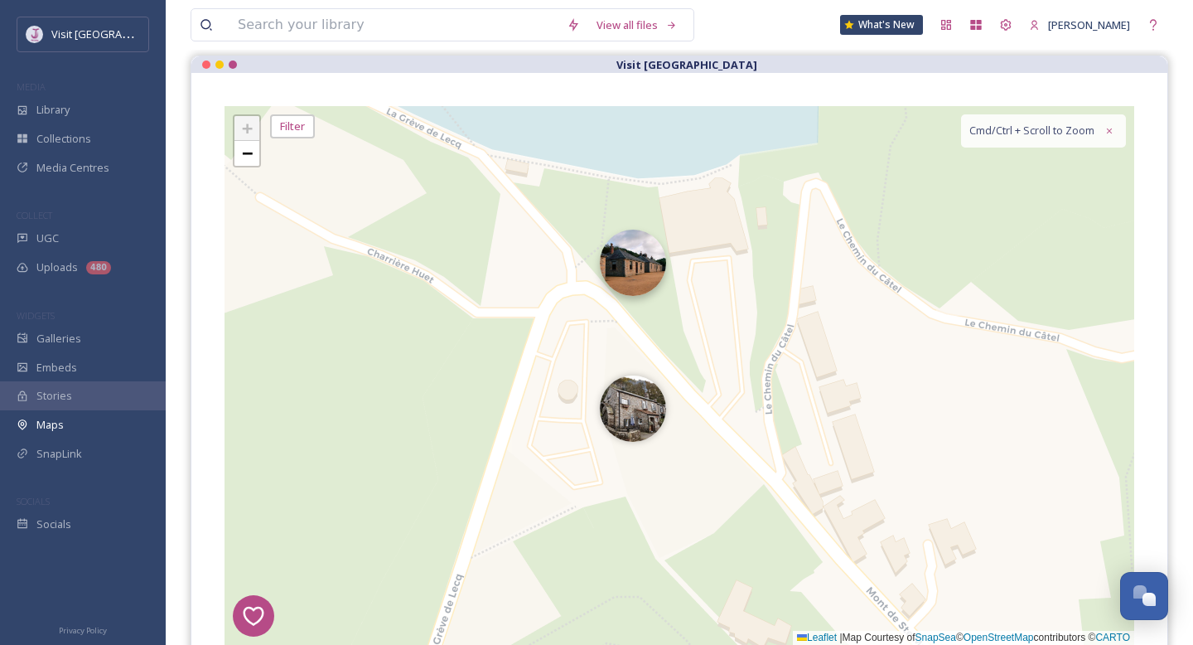
click at [623, 263] on img at bounding box center [633, 263] width 66 height 66
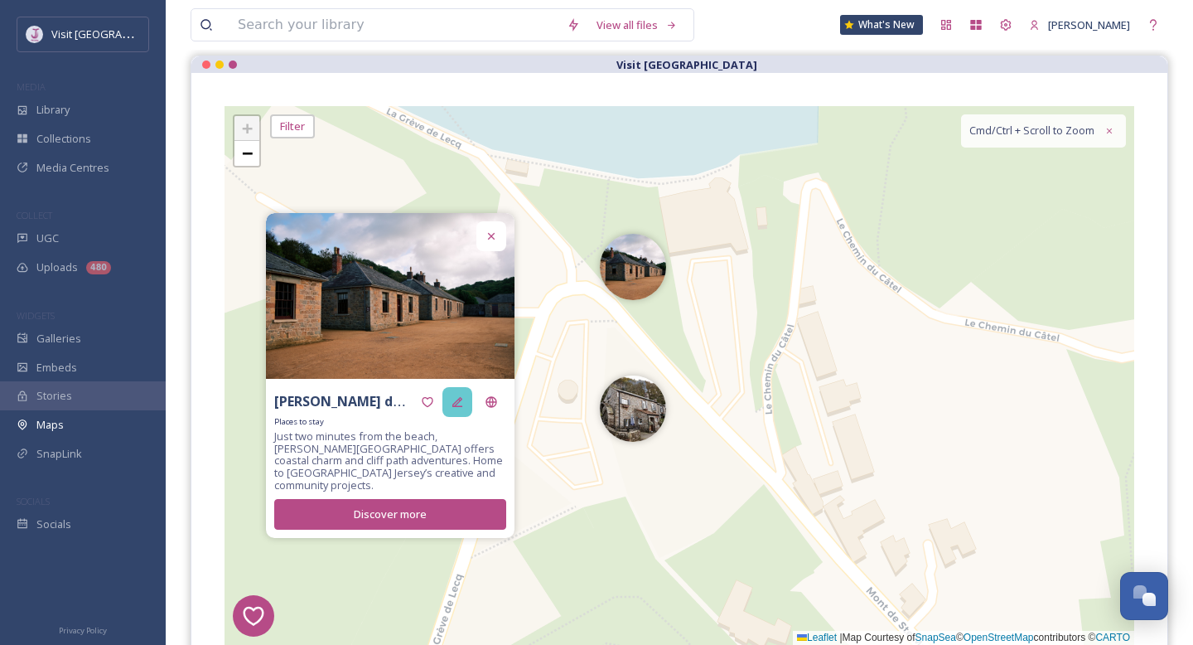
click at [467, 408] on div at bounding box center [458, 402] width 30 height 30
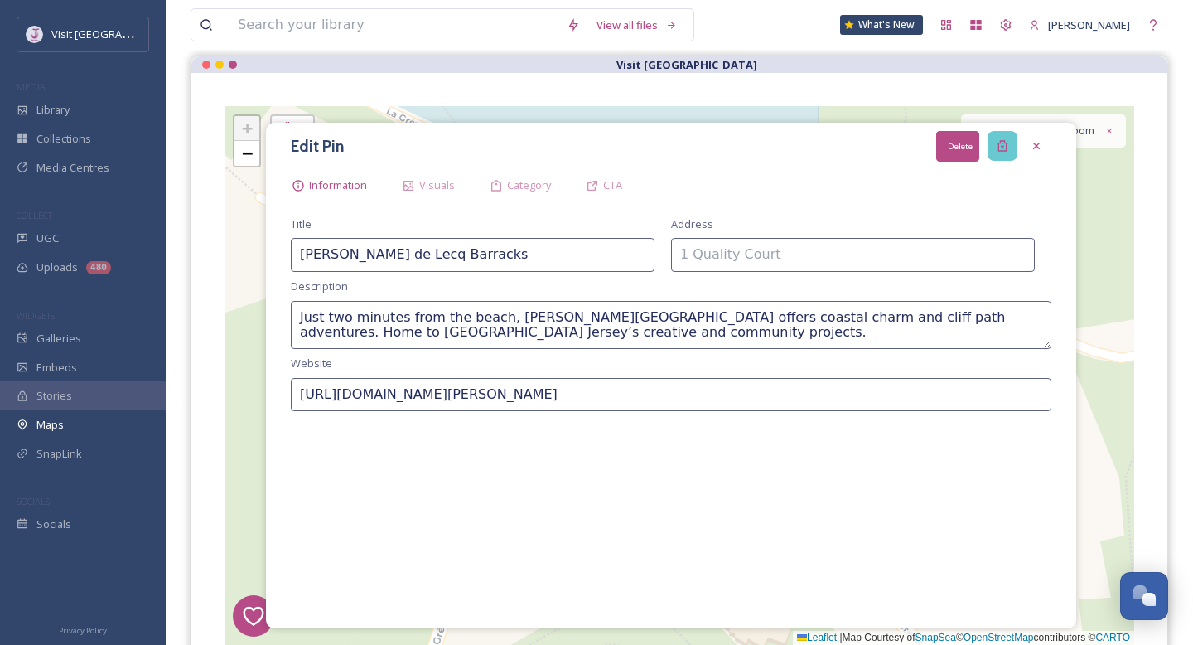
click at [1003, 139] on icon at bounding box center [1002, 145] width 13 height 13
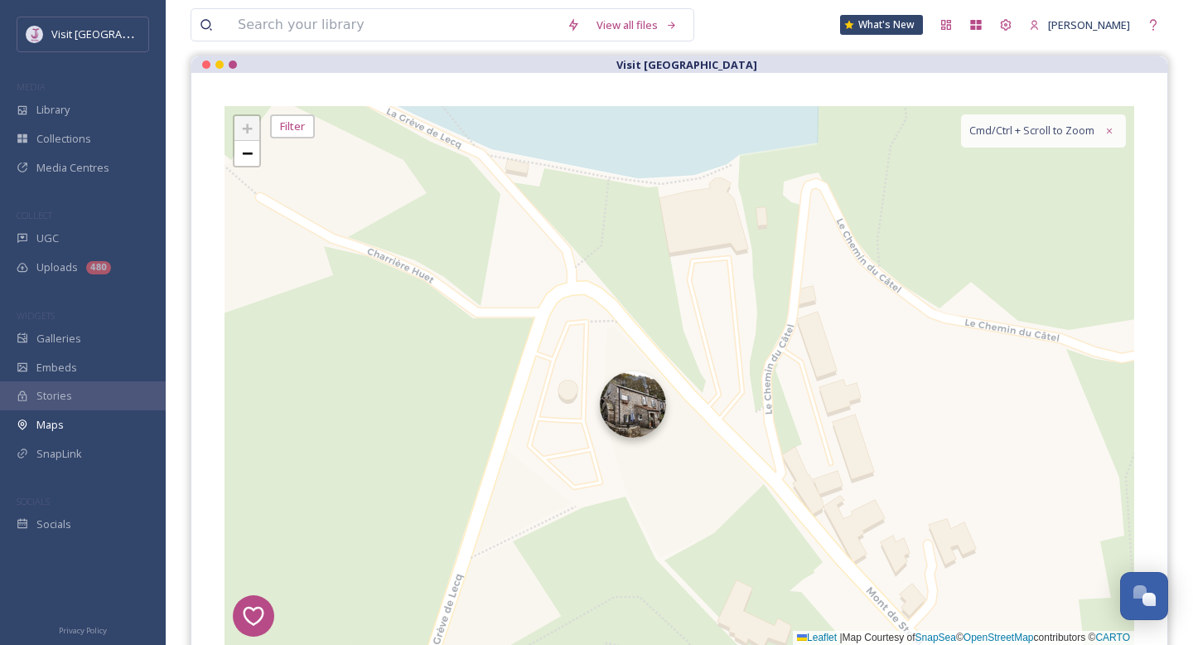
click at [622, 399] on img at bounding box center [633, 404] width 66 height 66
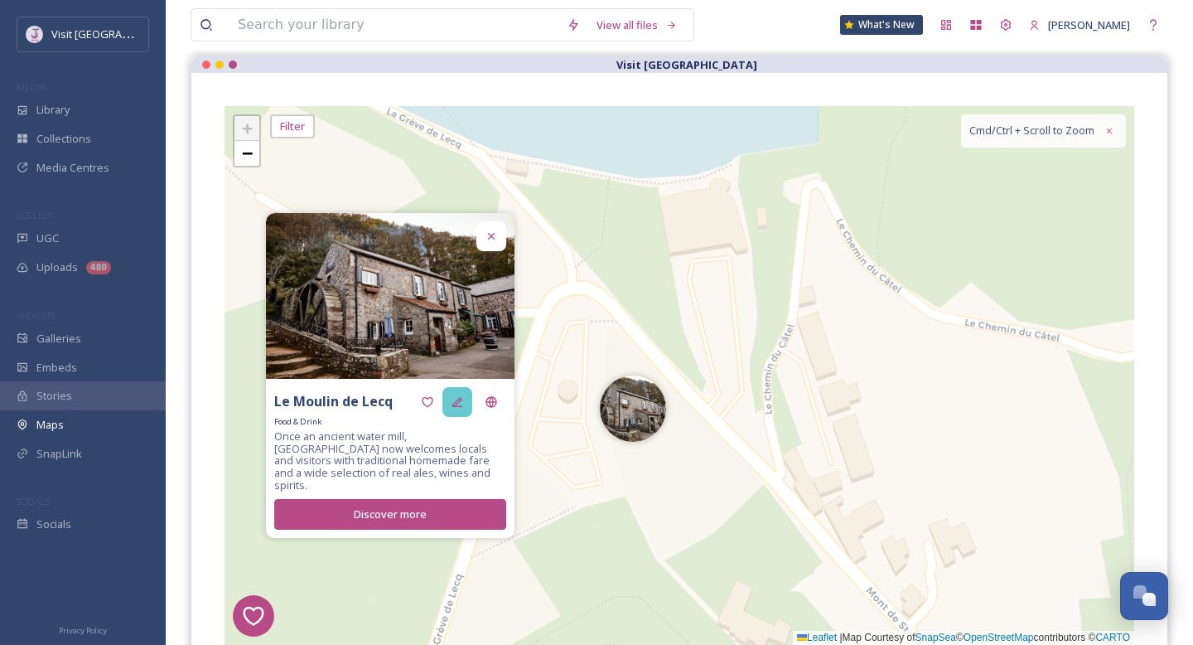
click at [452, 406] on icon at bounding box center [457, 401] width 13 height 13
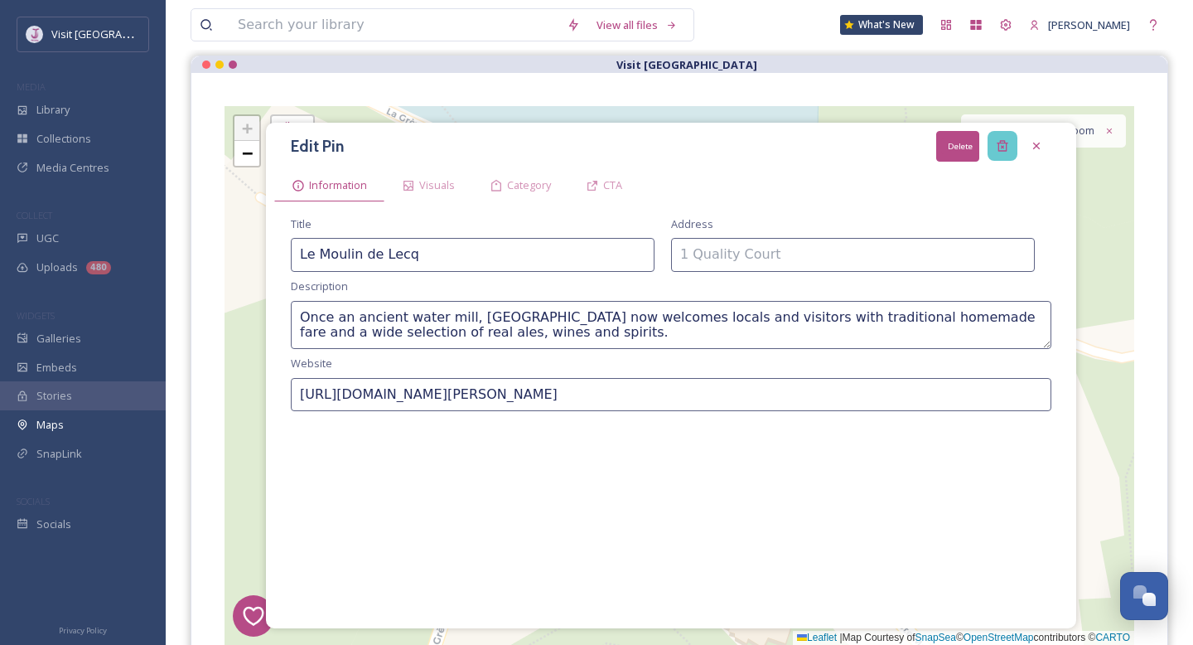
click at [1004, 142] on icon at bounding box center [1002, 146] width 11 height 11
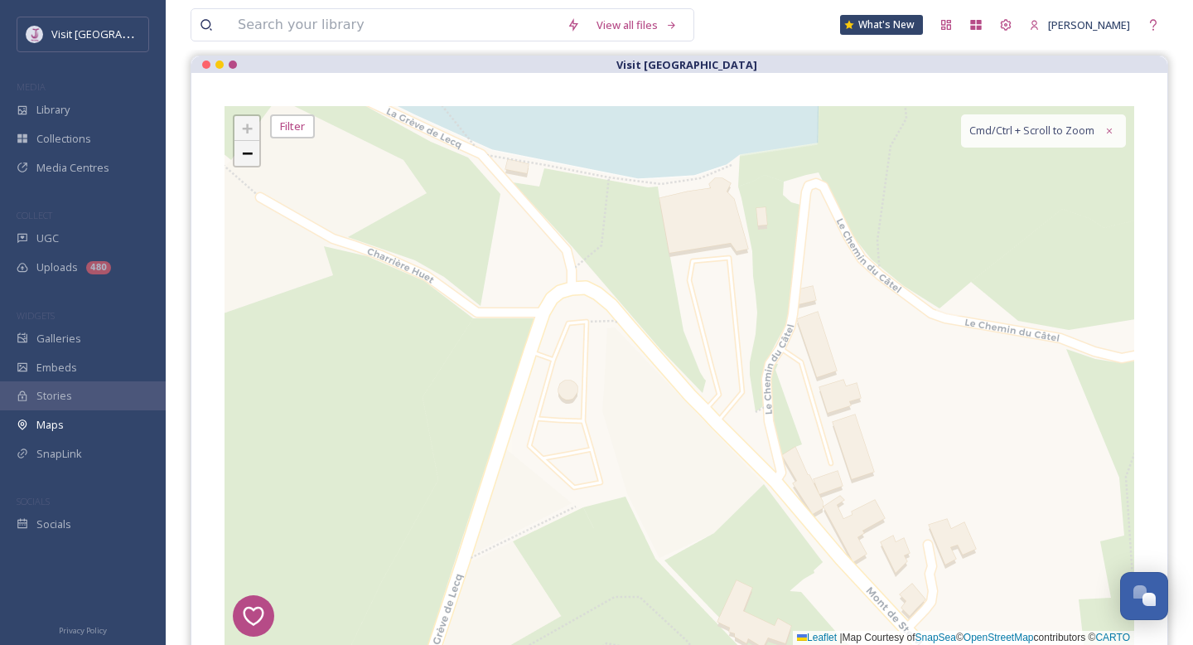
click at [247, 153] on span "−" at bounding box center [247, 153] width 11 height 21
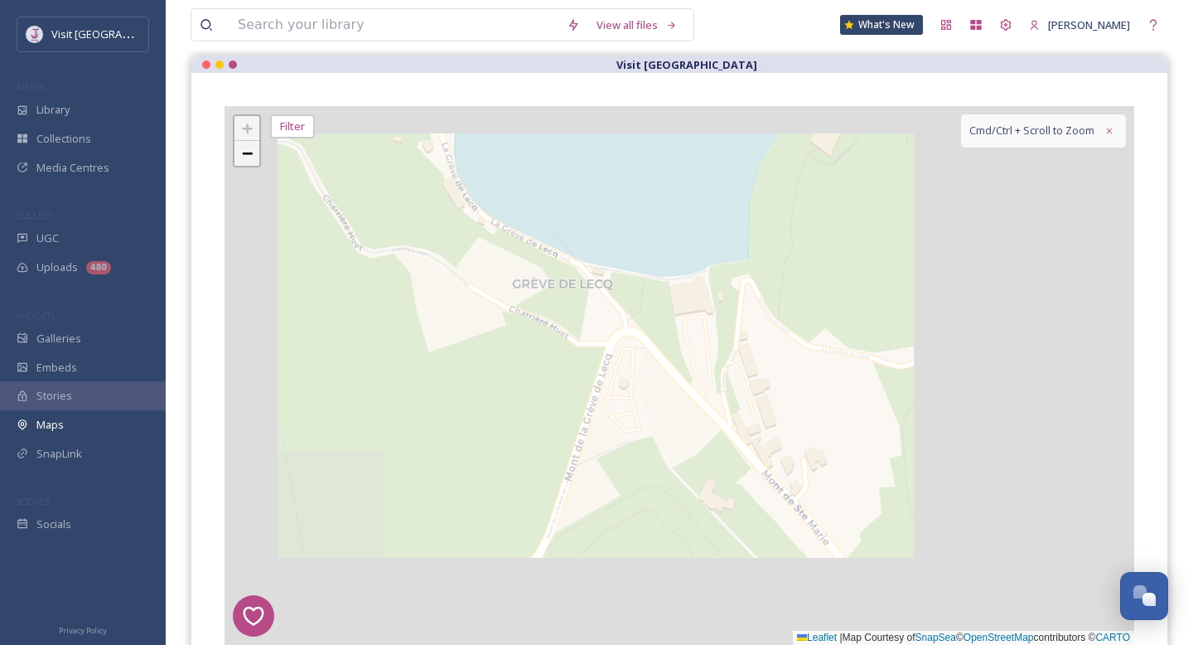
click at [247, 153] on span "−" at bounding box center [247, 153] width 11 height 21
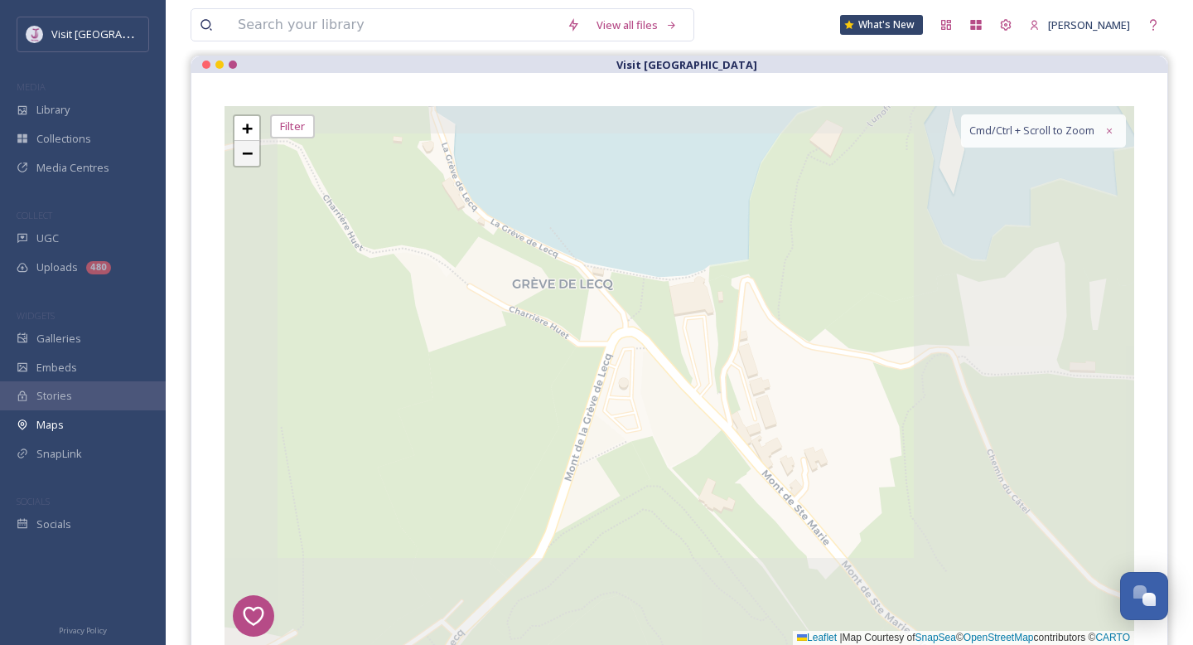
click at [247, 153] on span "−" at bounding box center [247, 153] width 11 height 21
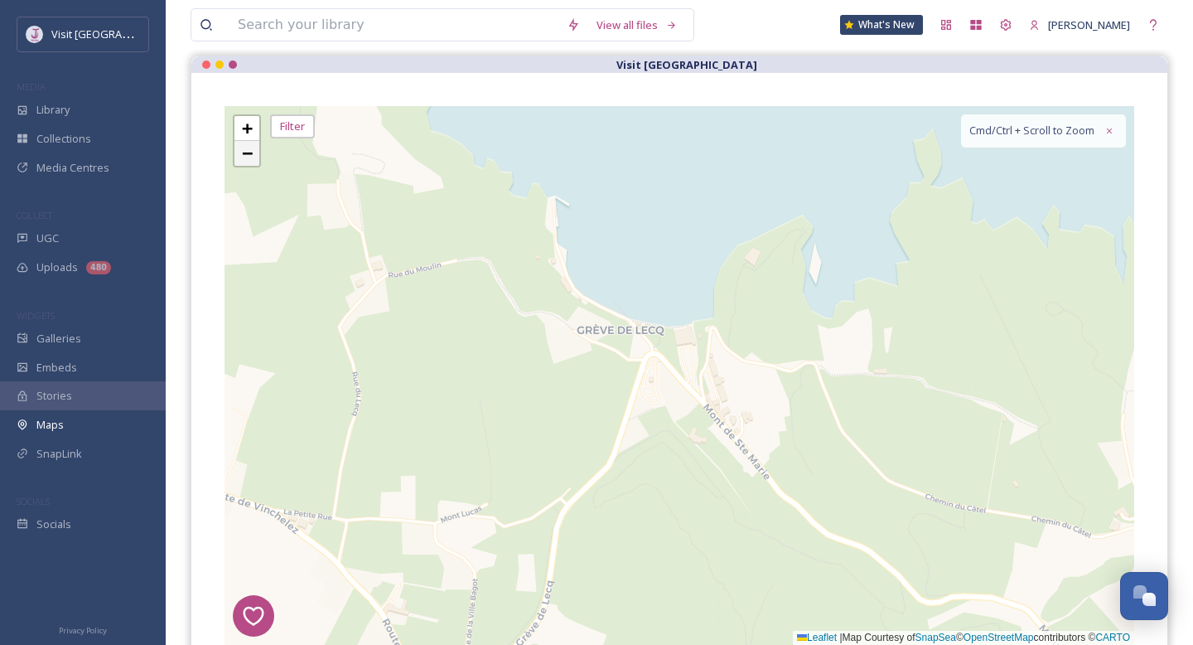
click at [248, 153] on span "−" at bounding box center [247, 153] width 11 height 21
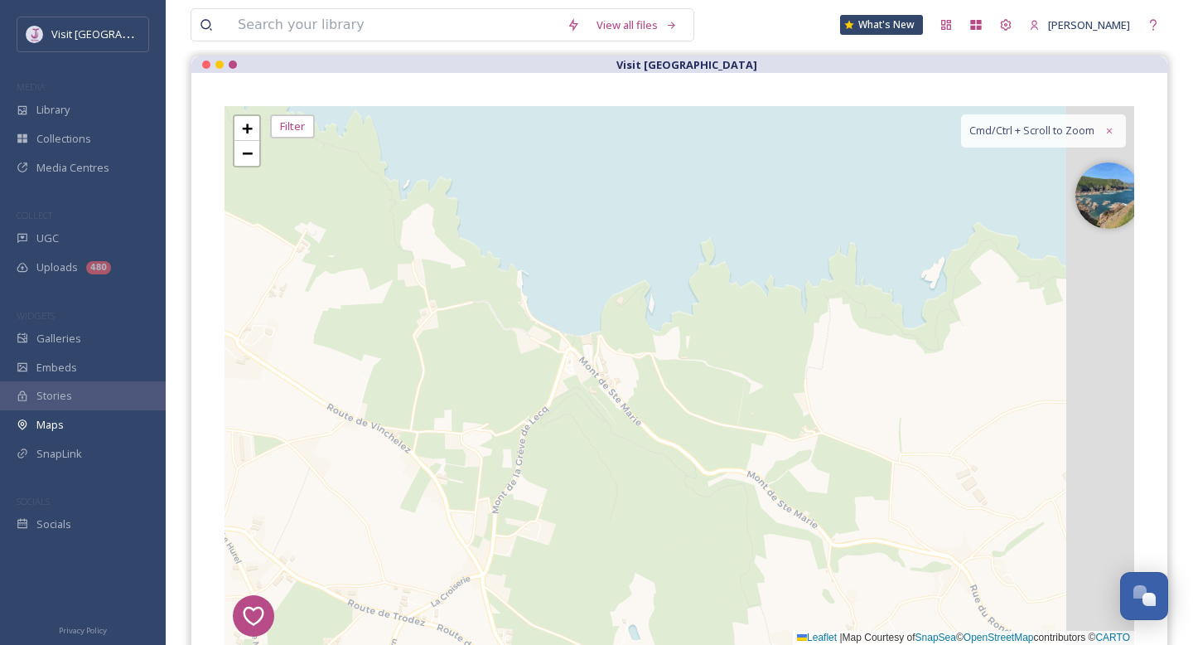
drag, startPoint x: 742, startPoint y: 283, endPoint x: 385, endPoint y: 190, distance: 369.0
click at [386, 191] on div "1 2 7 8 1 4 3 6 2 5 2 4 + − Leaflet | Map Courtesy of SnapSea © OpenStreetMap c…" at bounding box center [680, 375] width 910 height 539
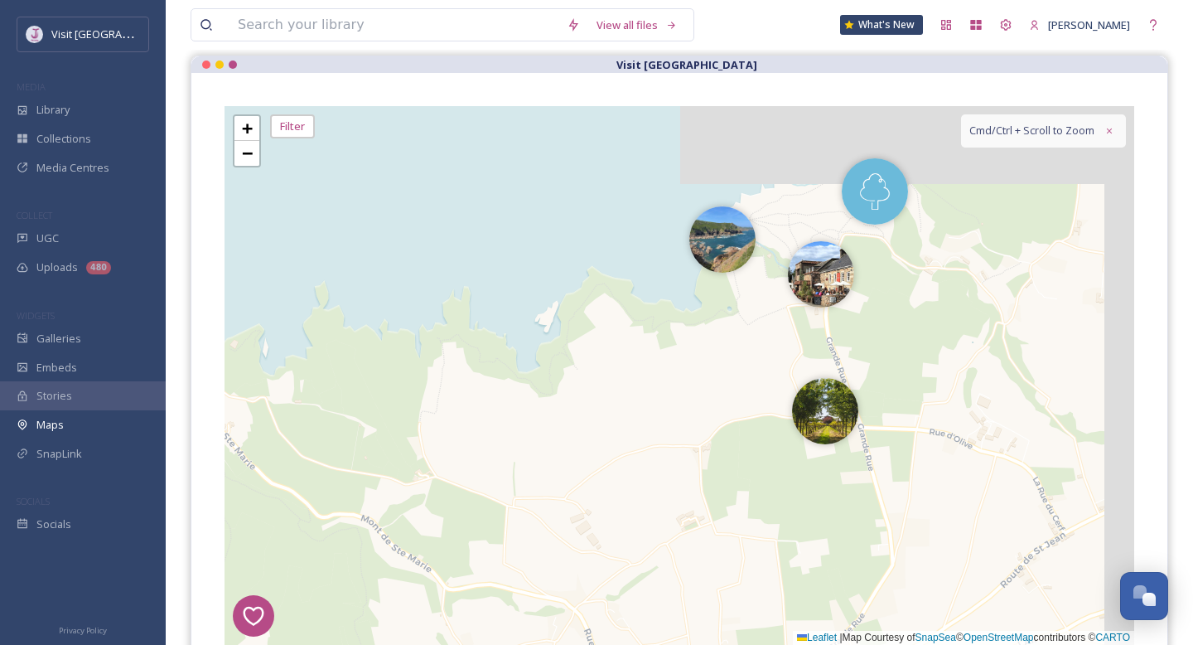
drag, startPoint x: 671, startPoint y: 259, endPoint x: 512, endPoint y: 397, distance: 210.9
click at [515, 399] on div "1 2 7 8 1 4 3 6 2 5 2 4 2 + − Leaflet | Map Courtesy of SnapSea © OpenStreetMap…" at bounding box center [680, 375] width 910 height 539
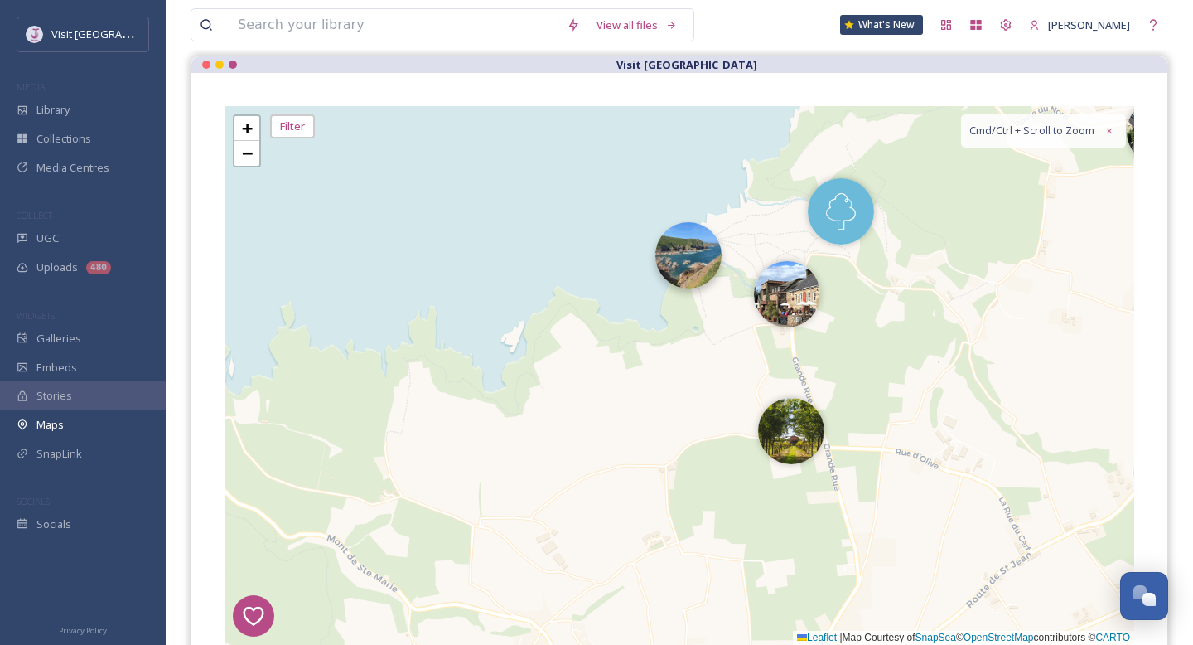
click at [686, 260] on img at bounding box center [688, 255] width 66 height 66
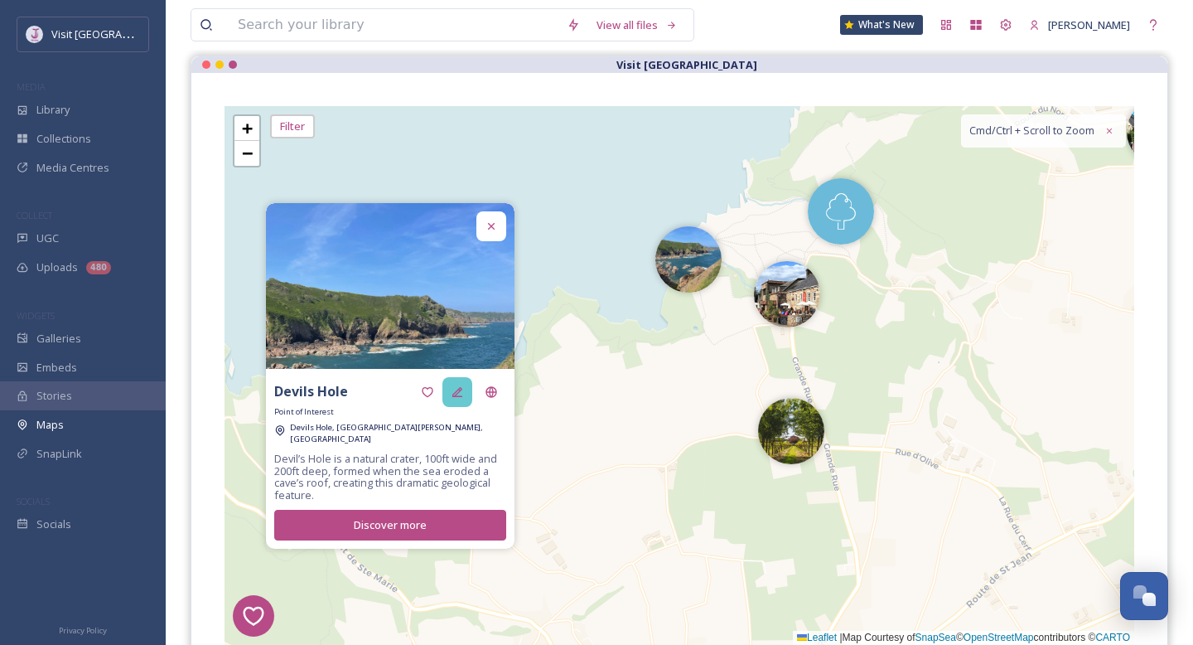
click at [462, 399] on icon at bounding box center [457, 391] width 13 height 13
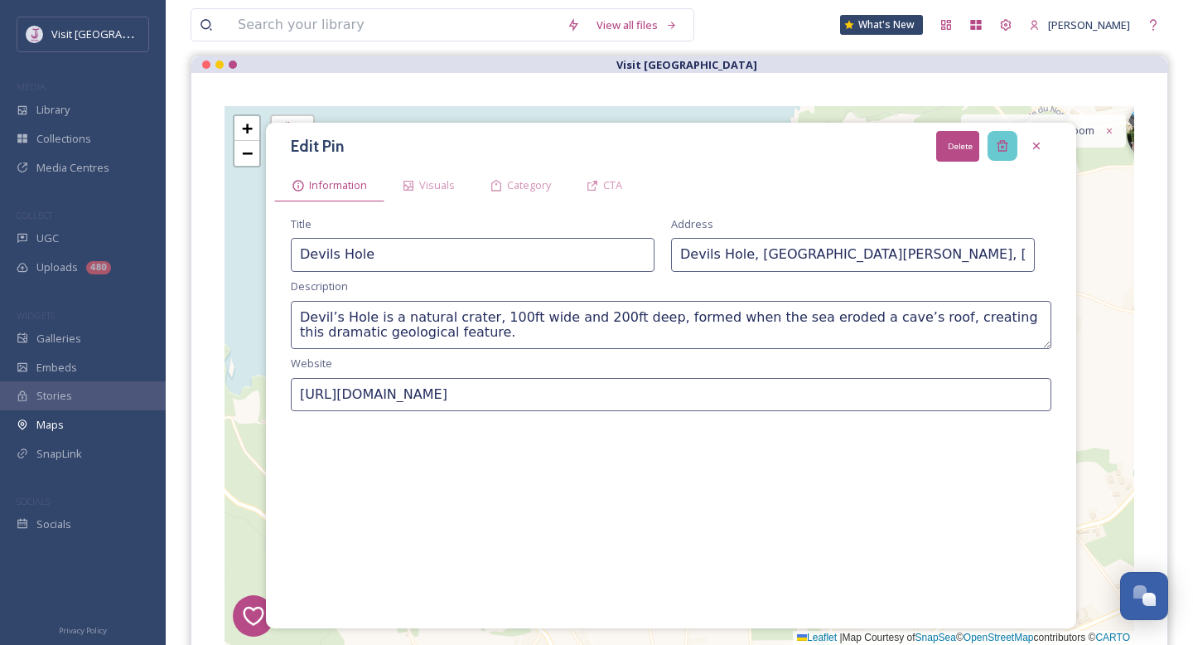
click at [1008, 147] on icon at bounding box center [1002, 145] width 13 height 13
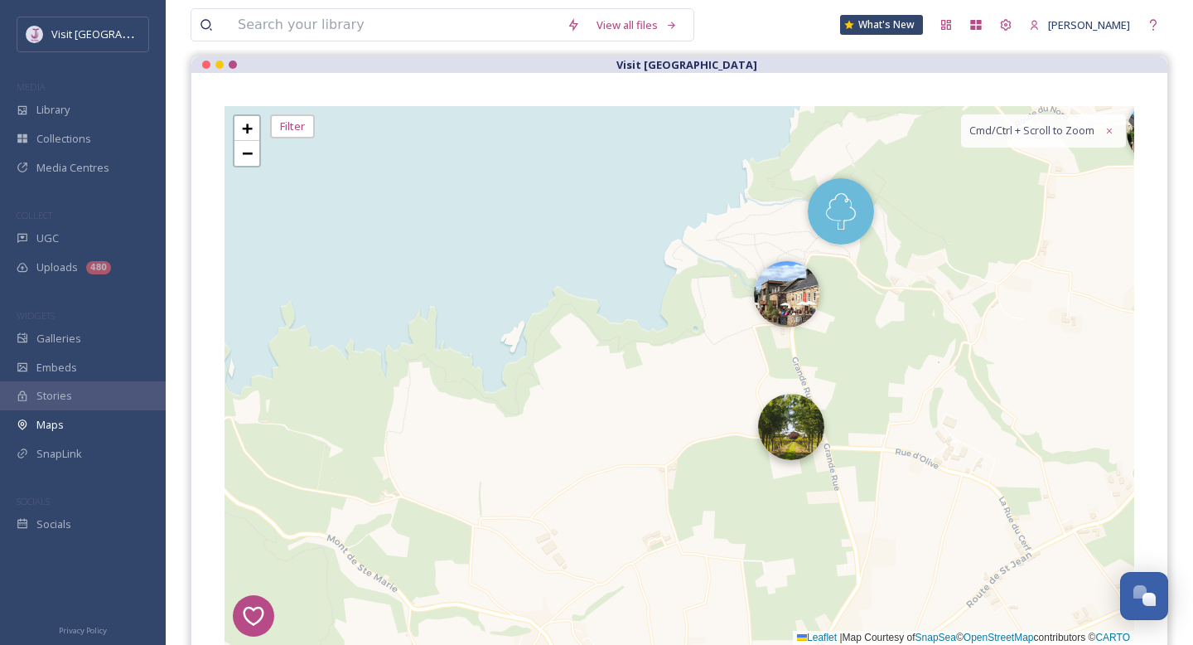
click at [791, 435] on img at bounding box center [791, 427] width 66 height 66
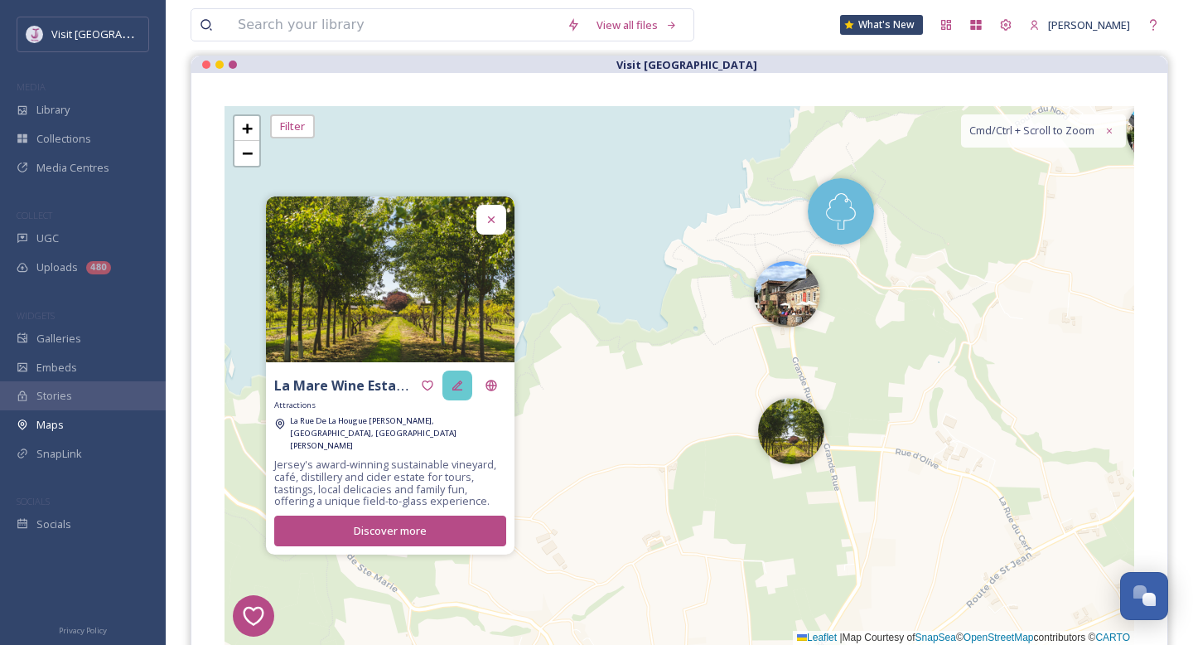
click at [457, 390] on icon at bounding box center [457, 385] width 10 height 10
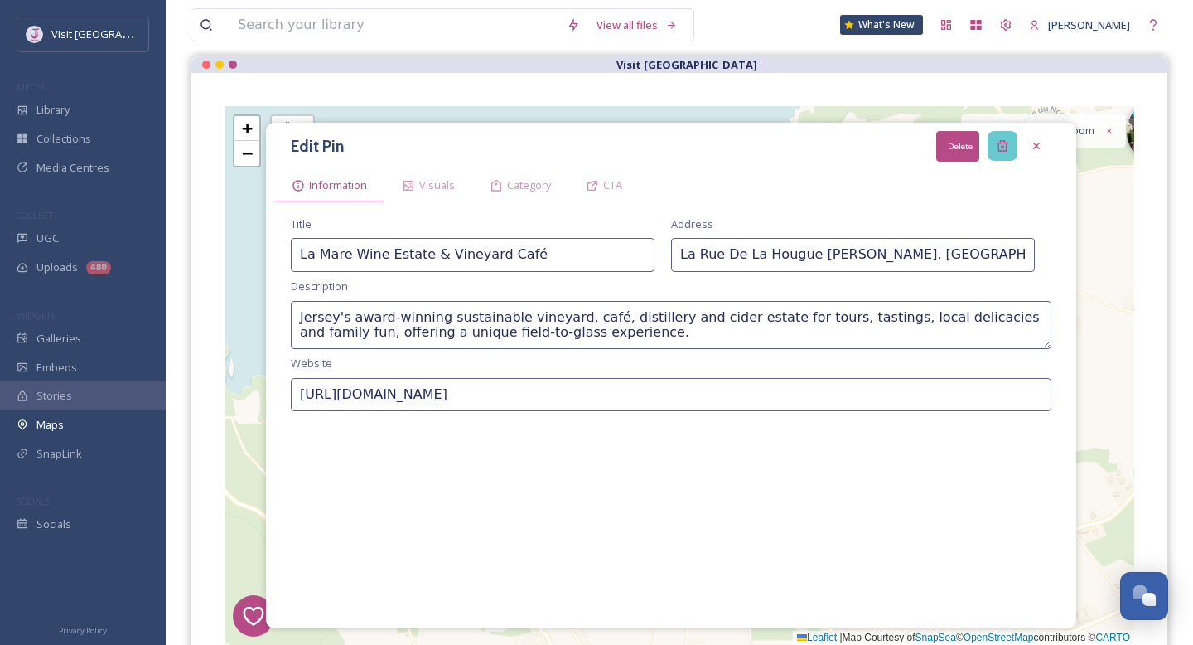
click at [999, 140] on icon at bounding box center [1002, 145] width 13 height 13
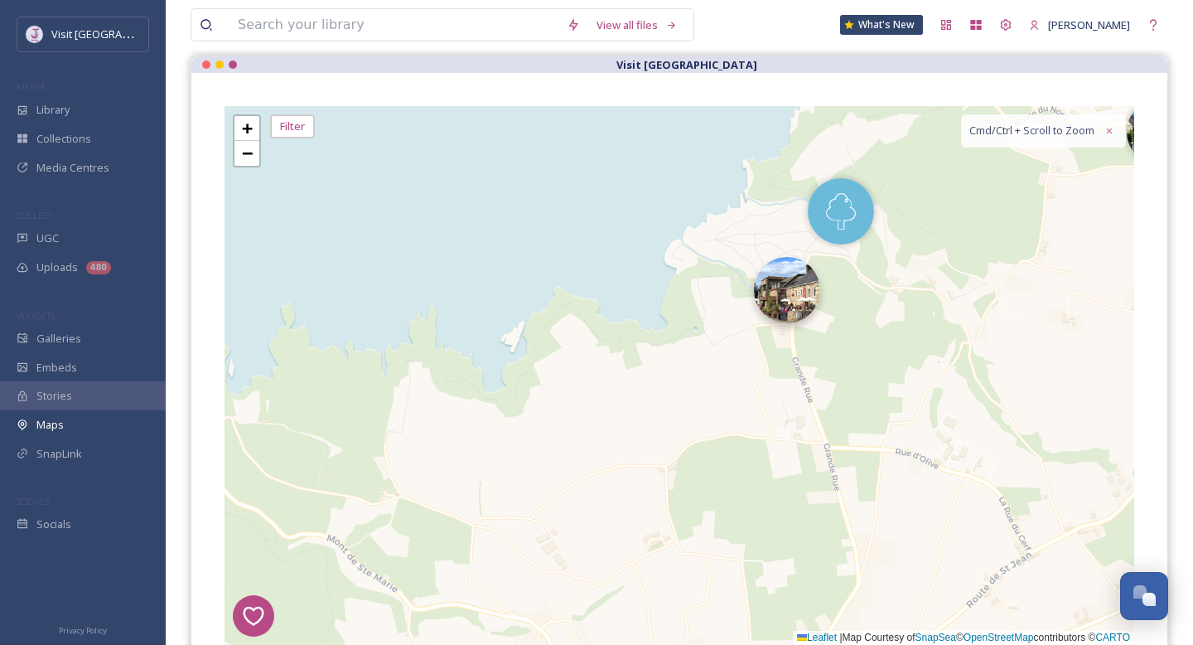
click at [774, 291] on img at bounding box center [787, 290] width 66 height 66
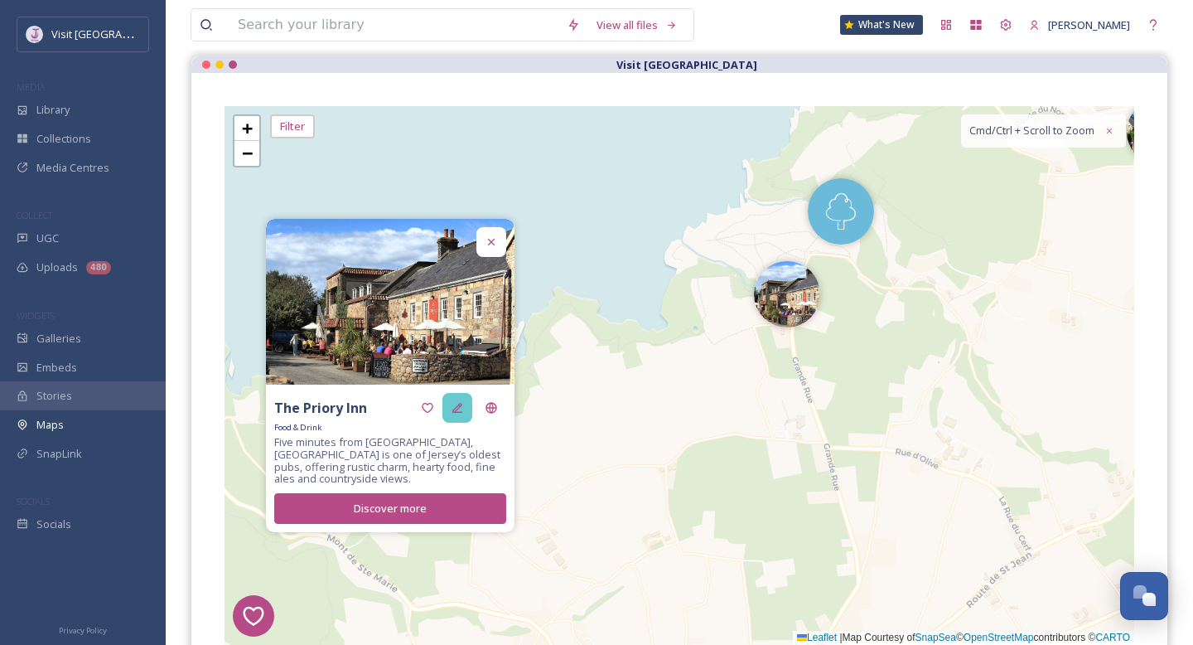
click at [459, 403] on icon at bounding box center [457, 407] width 13 height 13
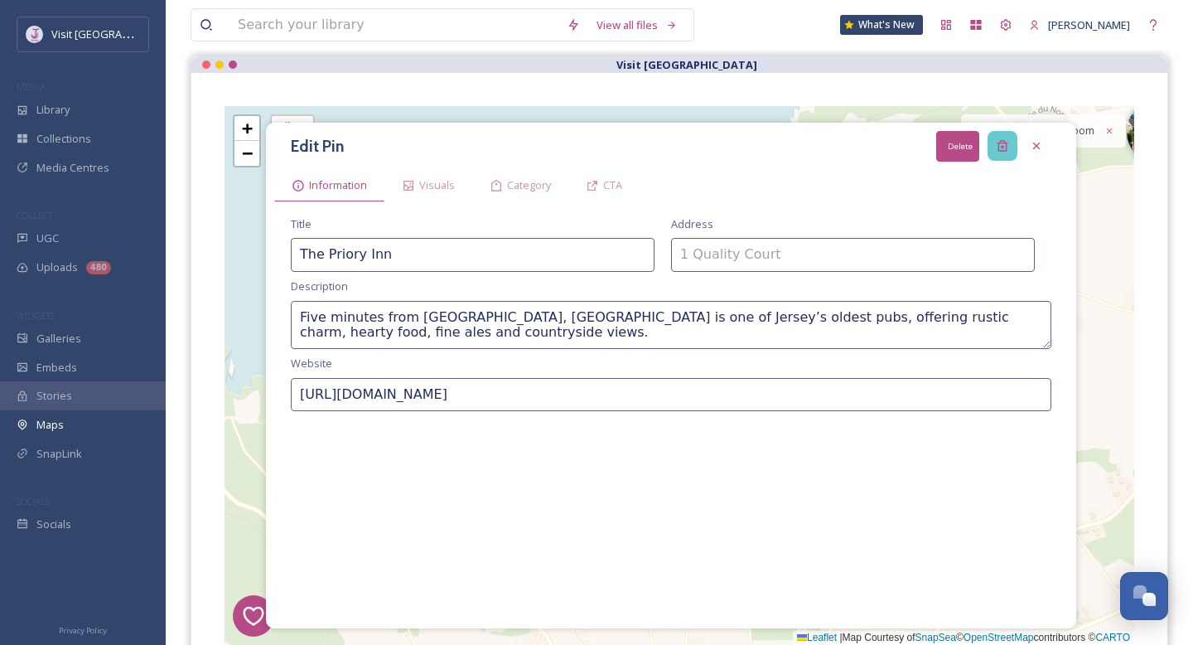
click at [994, 145] on div "Delete" at bounding box center [1003, 146] width 30 height 30
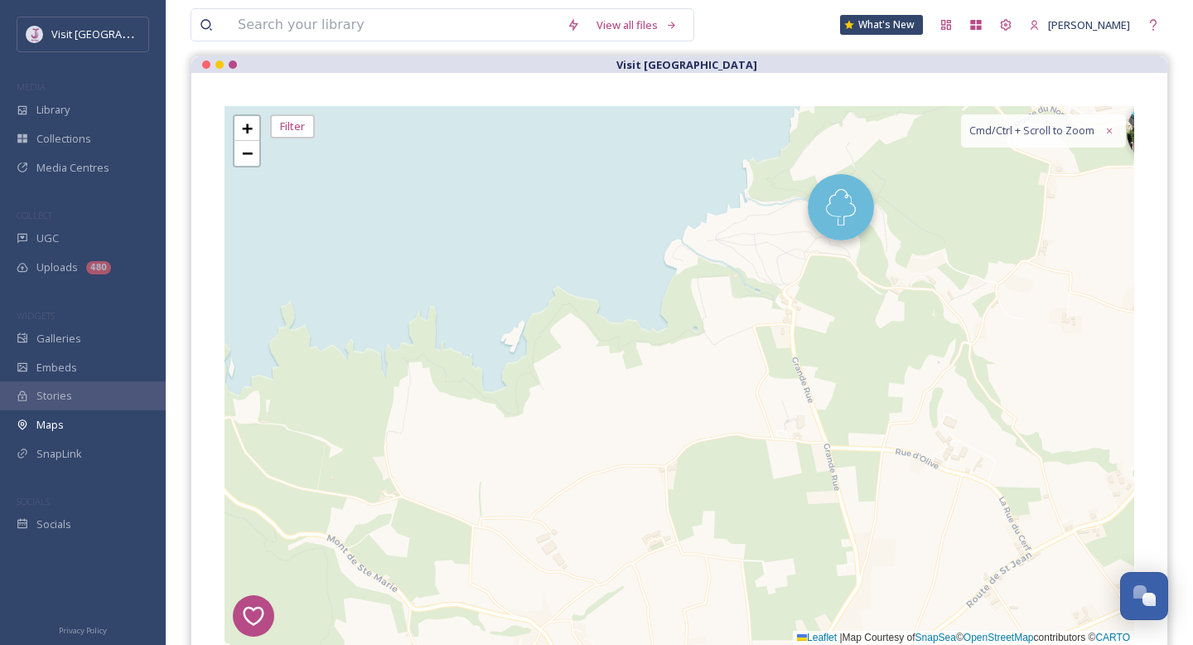
click at [842, 208] on img at bounding box center [841, 207] width 66 height 66
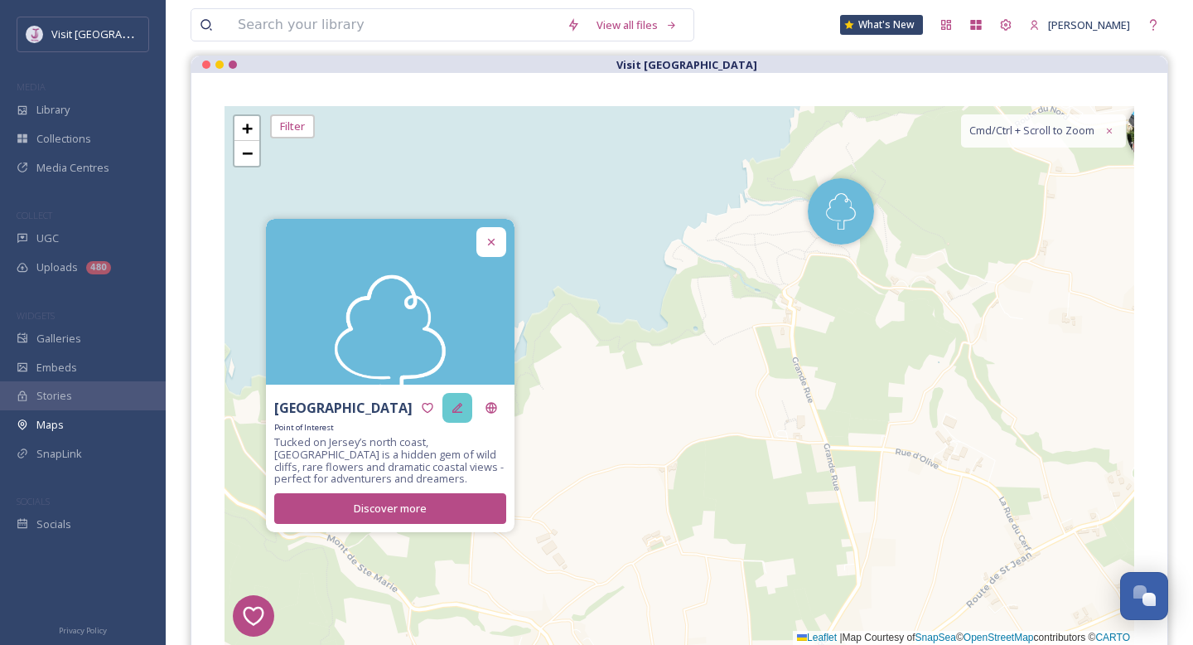
click at [467, 408] on div at bounding box center [458, 408] width 30 height 30
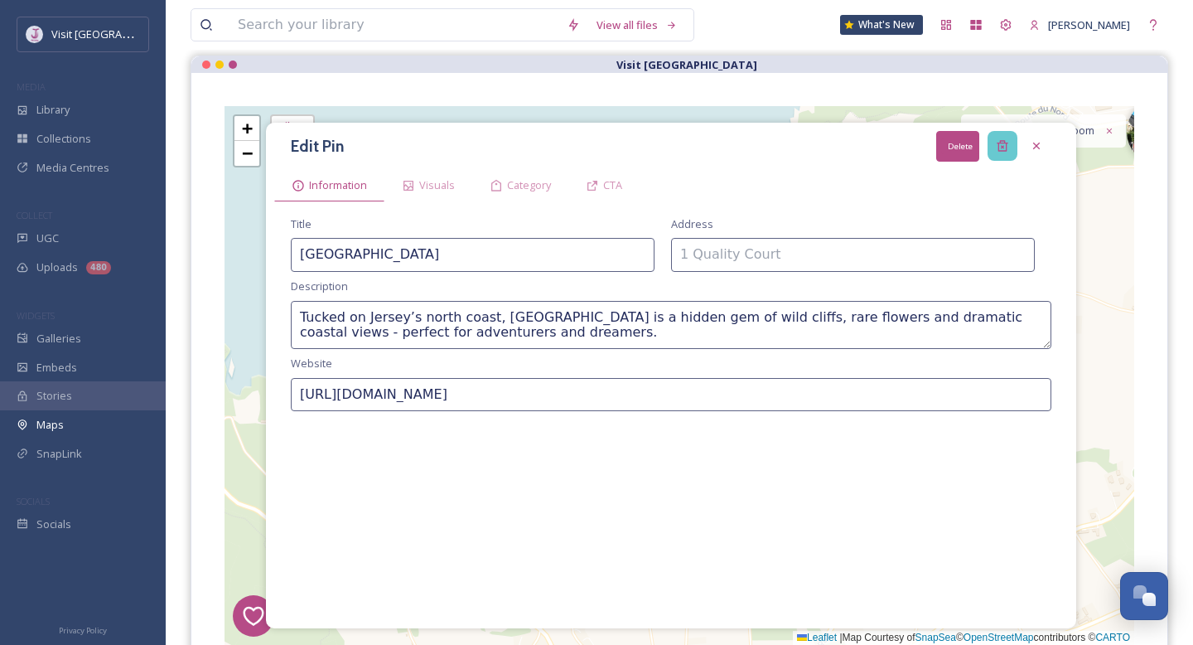
click at [1001, 139] on icon at bounding box center [1002, 145] width 13 height 13
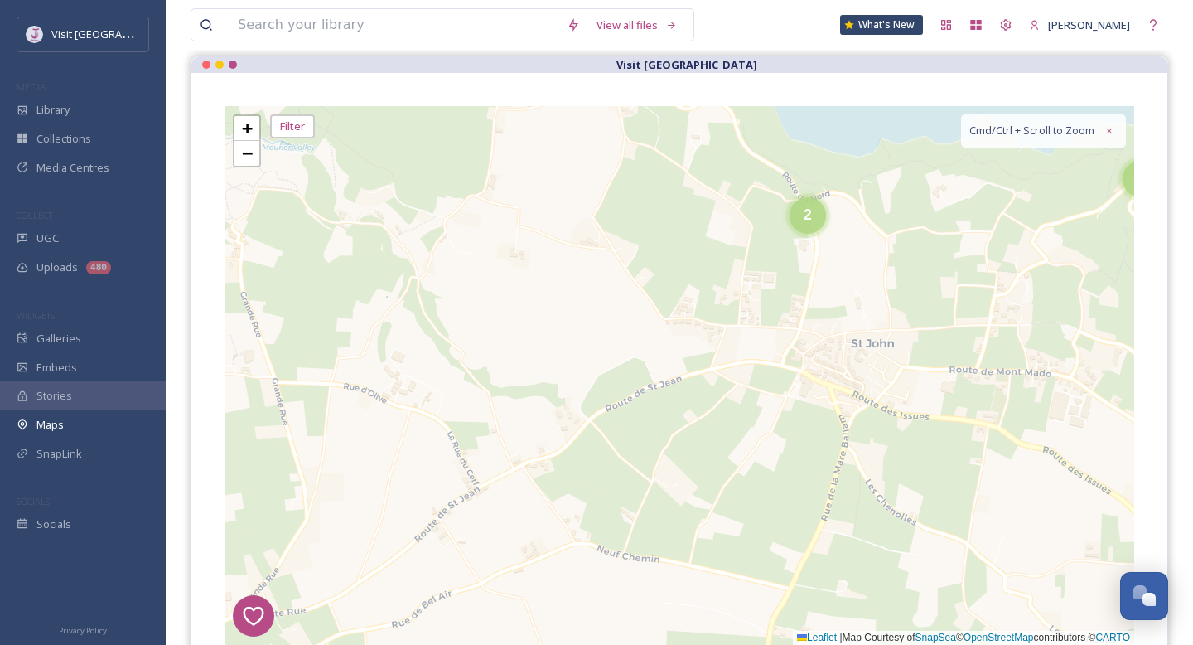
drag, startPoint x: 986, startPoint y: 240, endPoint x: 437, endPoint y: 175, distance: 553.3
click at [437, 175] on div "1 2 7 8 1 4 3 6 2 5 2 2 4 + − Leaflet | Map Courtesy of SnapSea © OpenStreetMap…" at bounding box center [680, 375] width 910 height 539
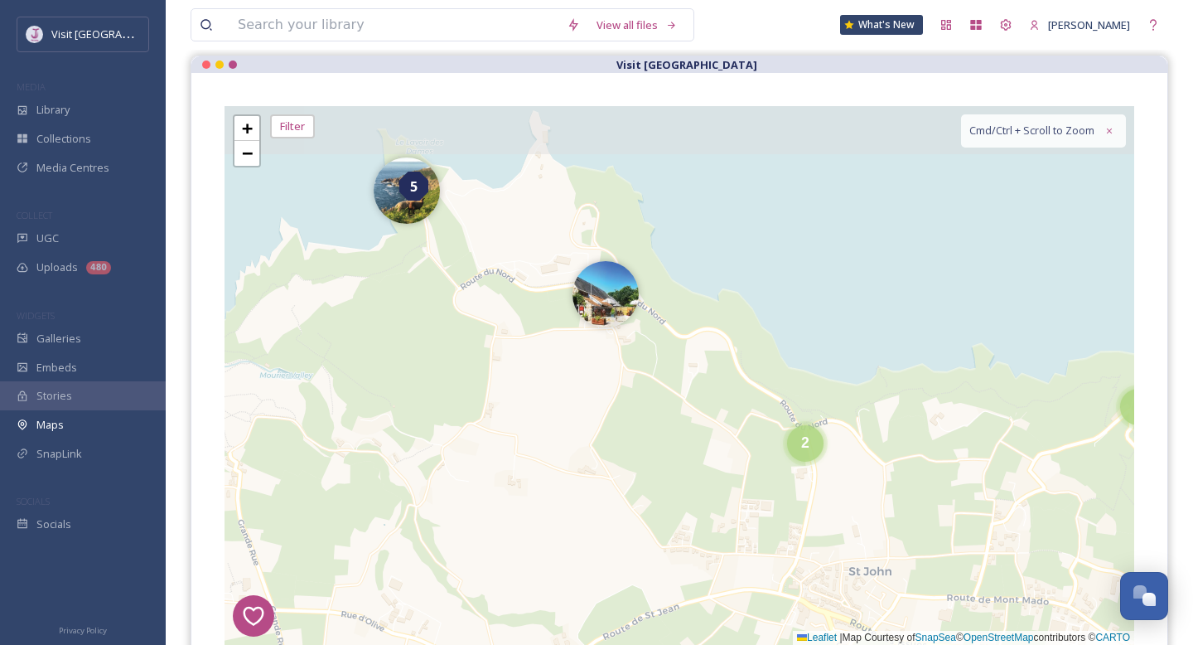
drag, startPoint x: 513, startPoint y: 247, endPoint x: 510, endPoint y: 452, distance: 204.7
click at [510, 452] on div "1 2 7 8 1 4 3 6 2 5 2 2 4 + − Leaflet | Map Courtesy of SnapSea © OpenStreetMap…" at bounding box center [680, 375] width 910 height 539
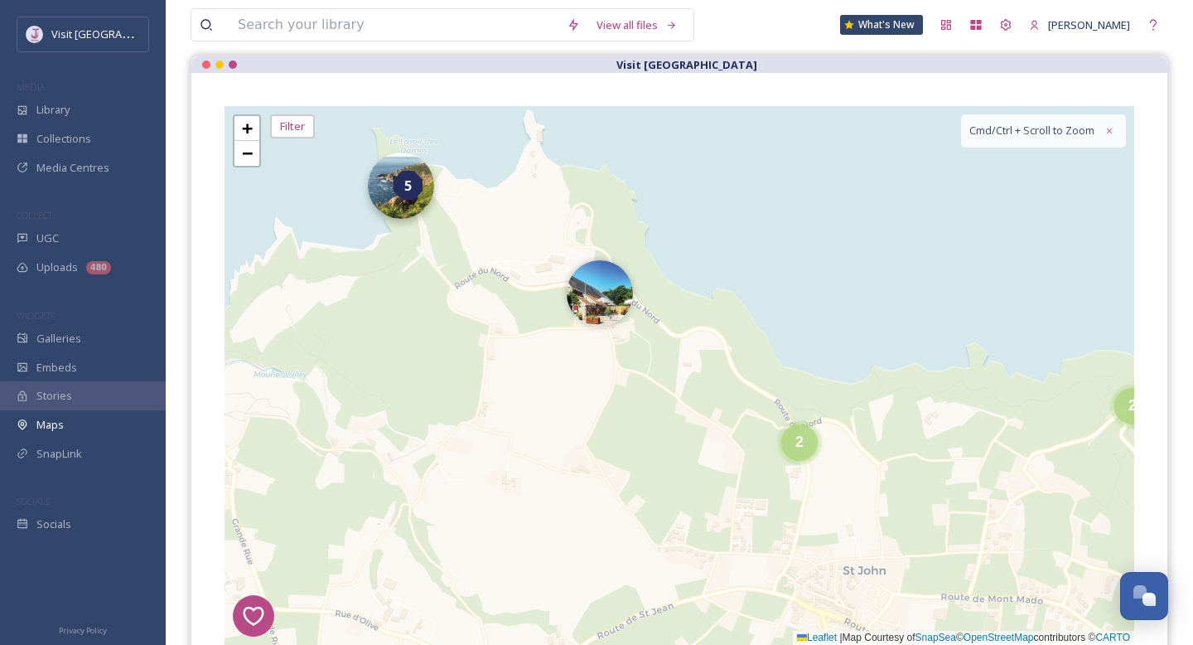
click at [388, 210] on img at bounding box center [401, 185] width 66 height 66
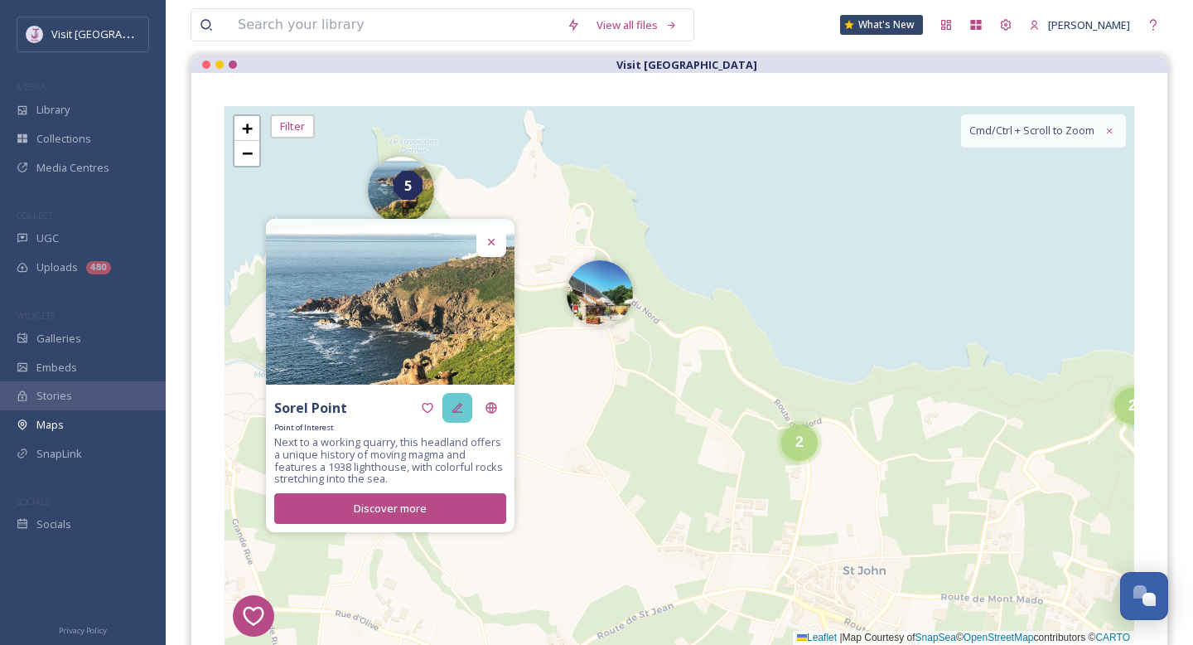
click at [456, 415] on div at bounding box center [458, 408] width 30 height 30
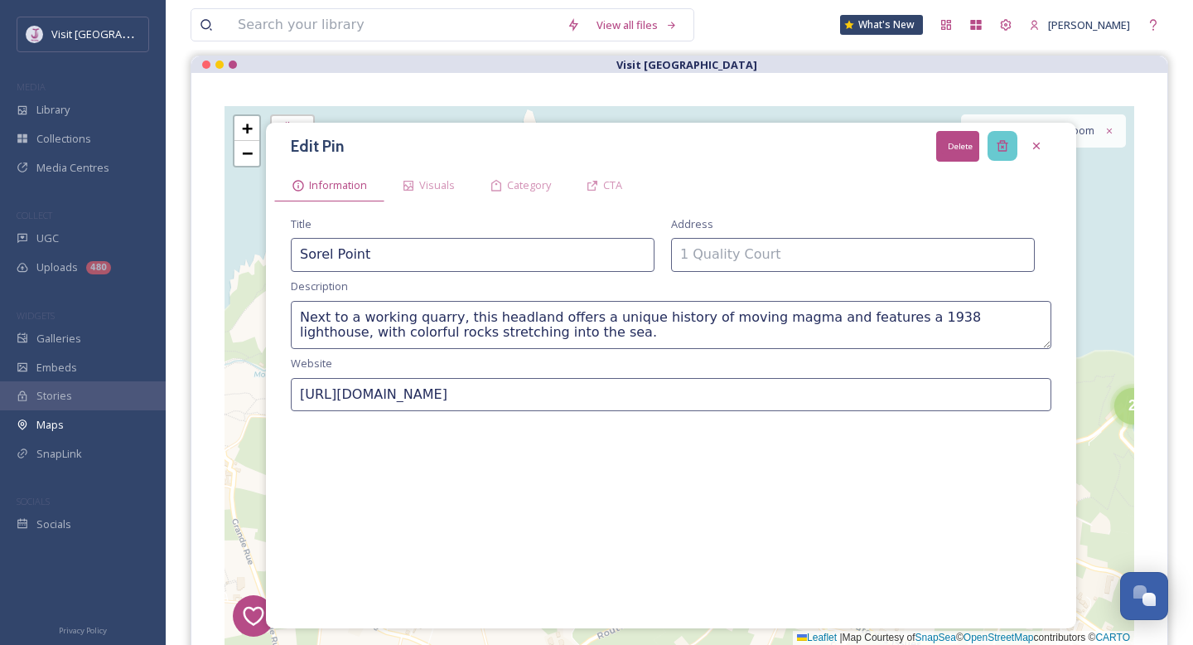
click at [1005, 143] on icon at bounding box center [1002, 146] width 11 height 11
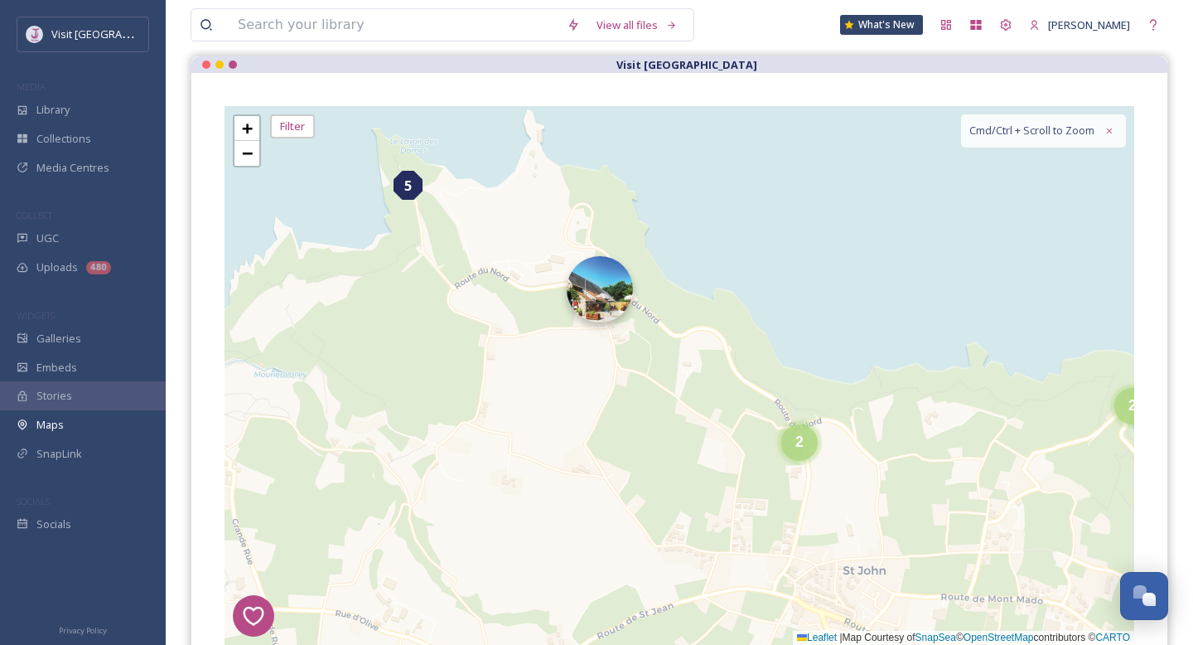
click at [583, 293] on img at bounding box center [600, 289] width 66 height 66
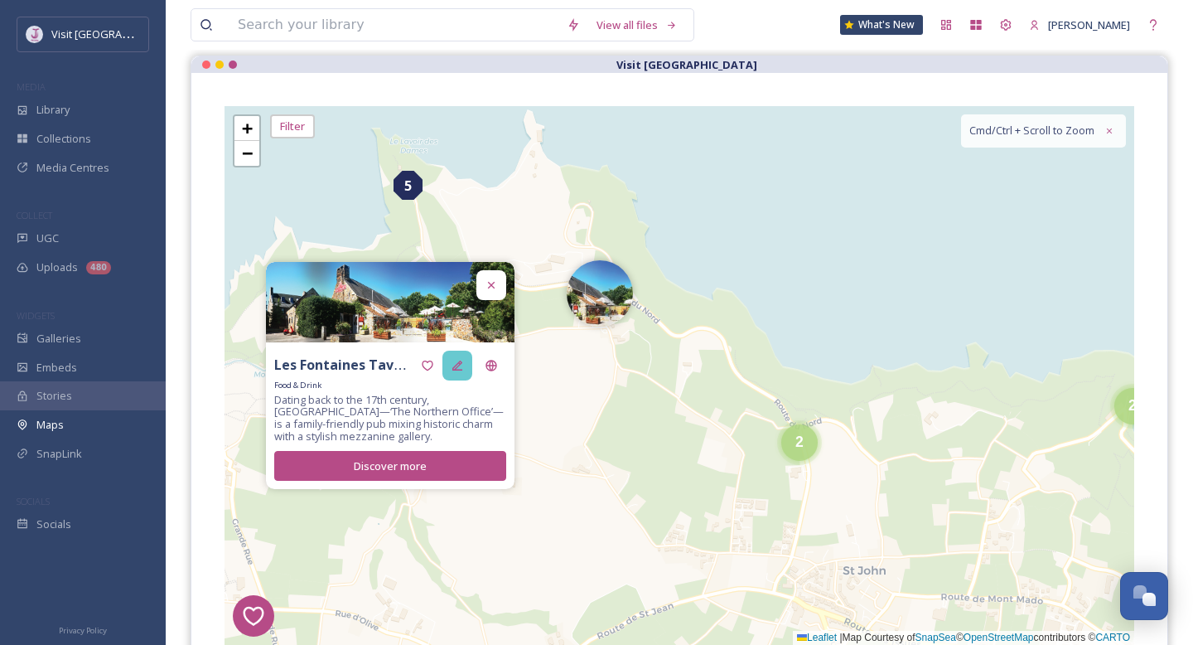
click at [459, 371] on icon at bounding box center [457, 365] width 13 height 13
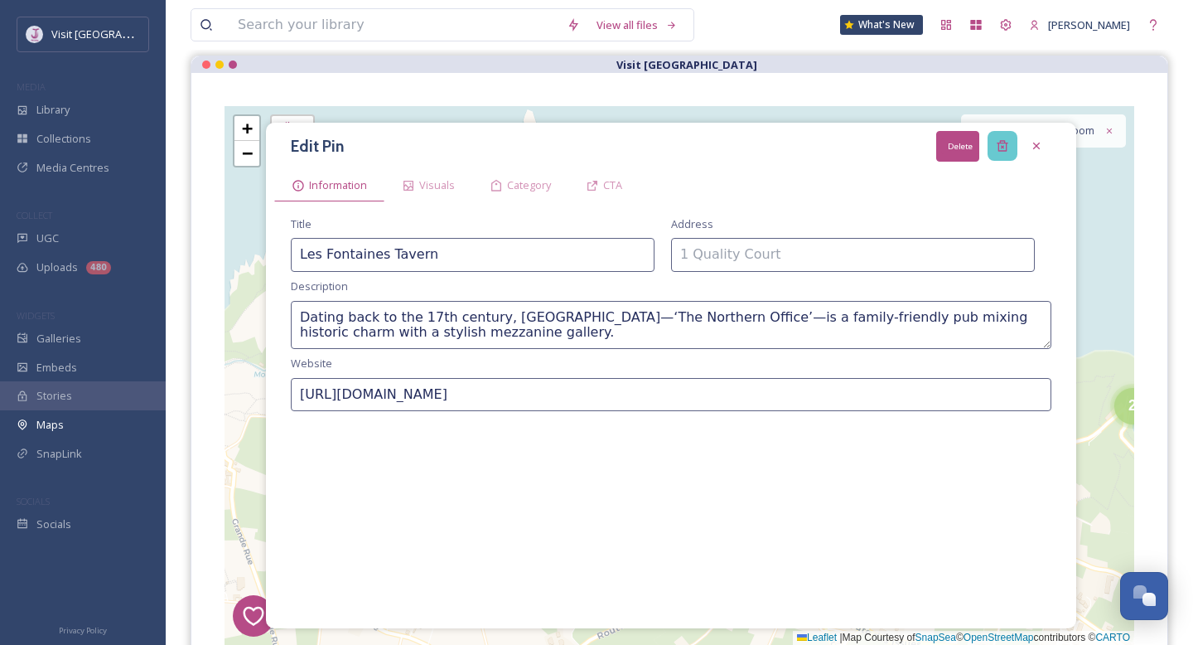
click at [999, 134] on div "Delete" at bounding box center [1003, 146] width 30 height 30
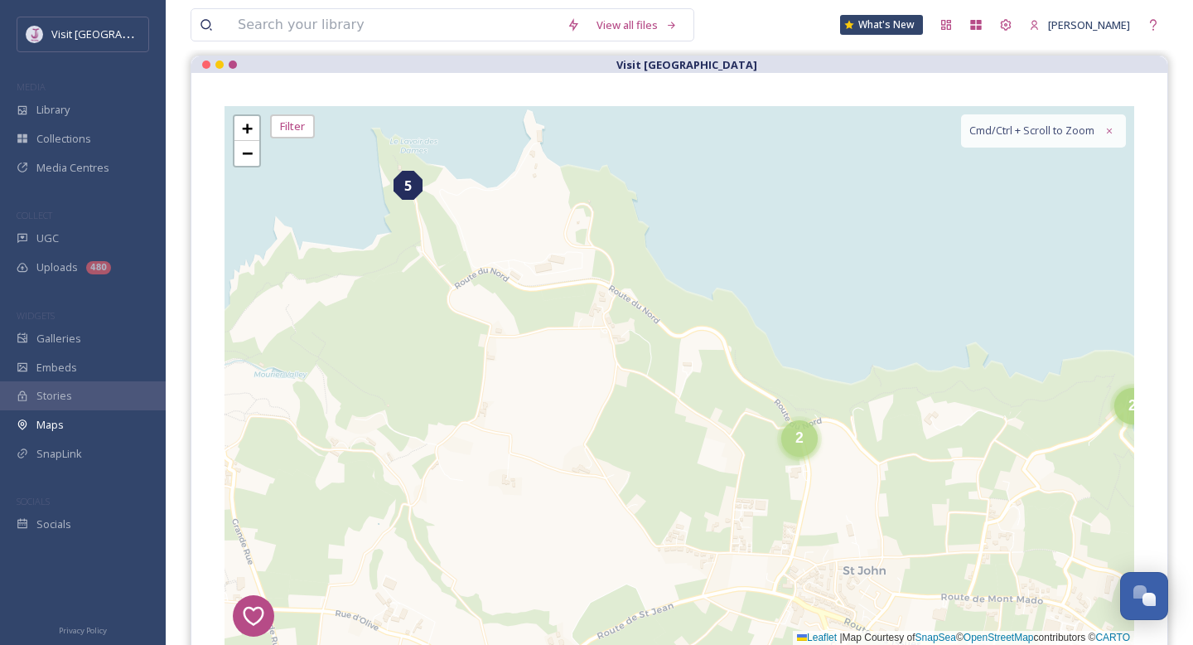
click at [810, 447] on div "2" at bounding box center [799, 438] width 36 height 36
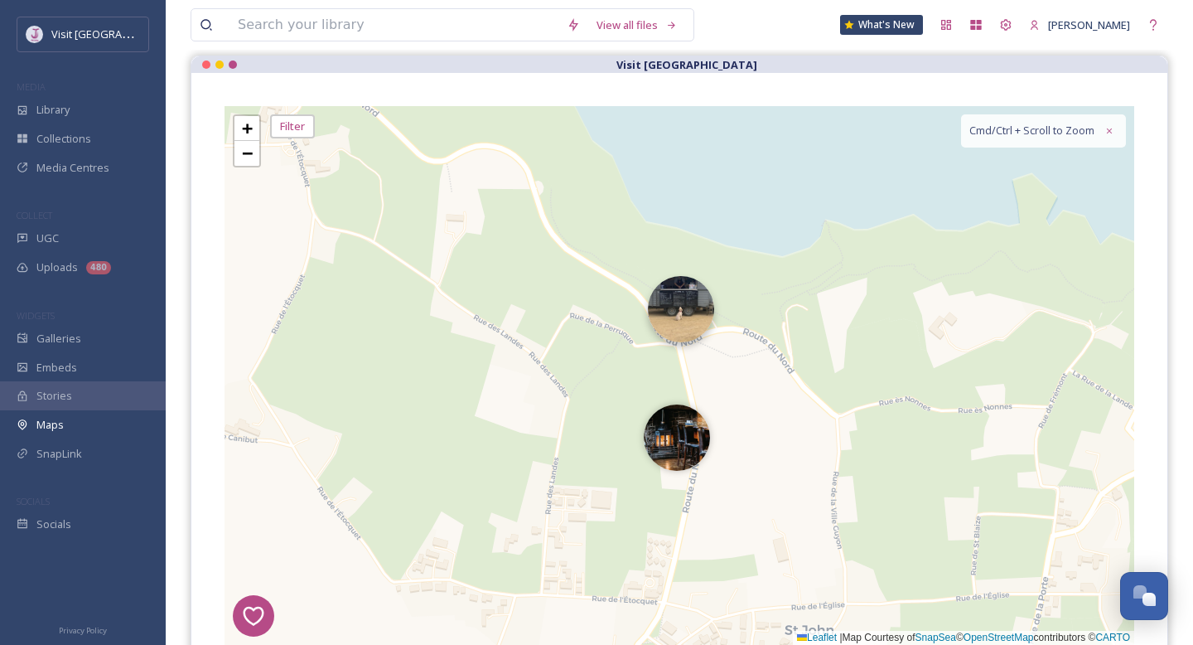
click at [664, 330] on img at bounding box center [681, 309] width 66 height 66
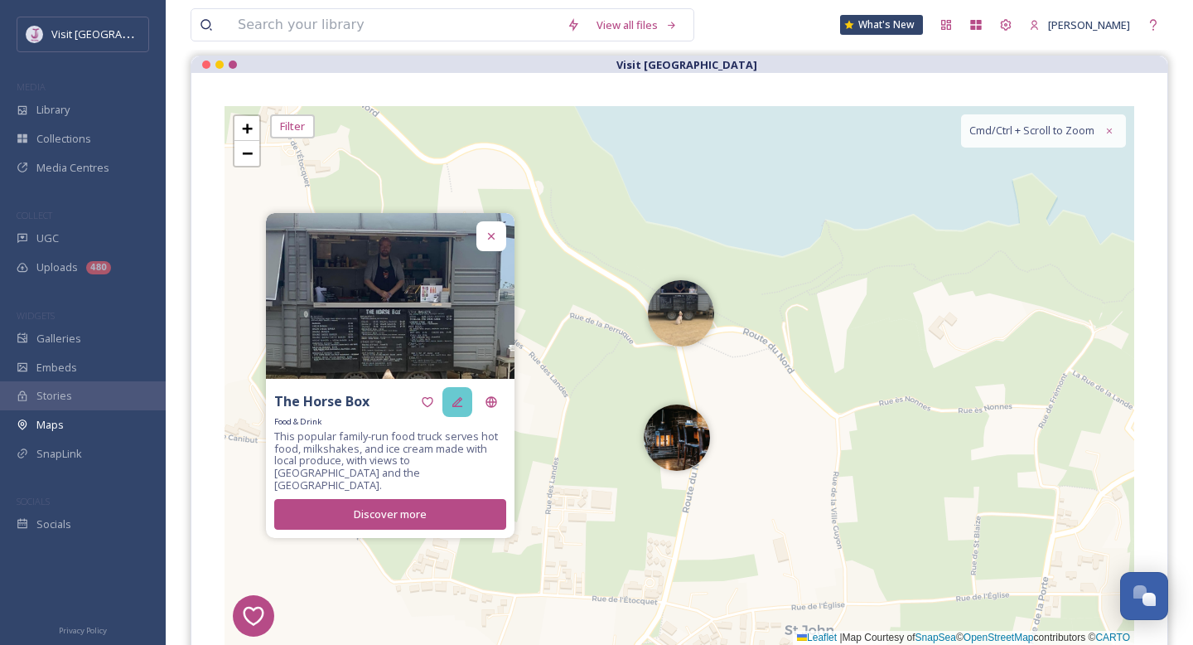
click at [455, 407] on icon at bounding box center [457, 402] width 10 height 10
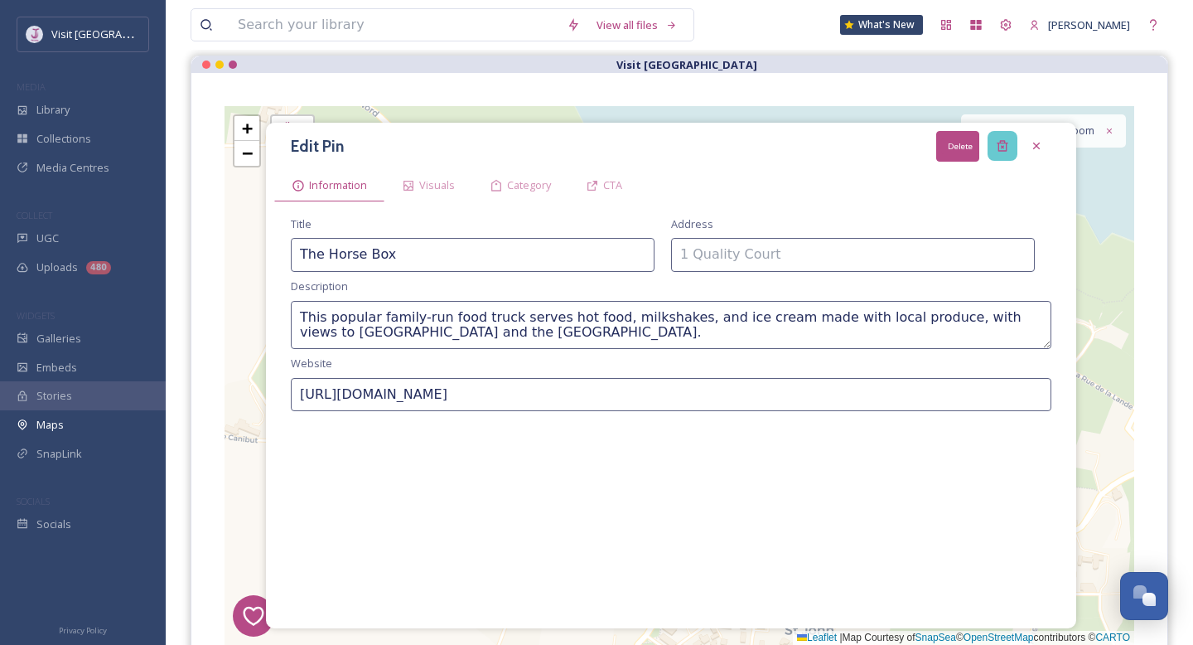
click at [1004, 138] on div "Delete" at bounding box center [1003, 146] width 30 height 30
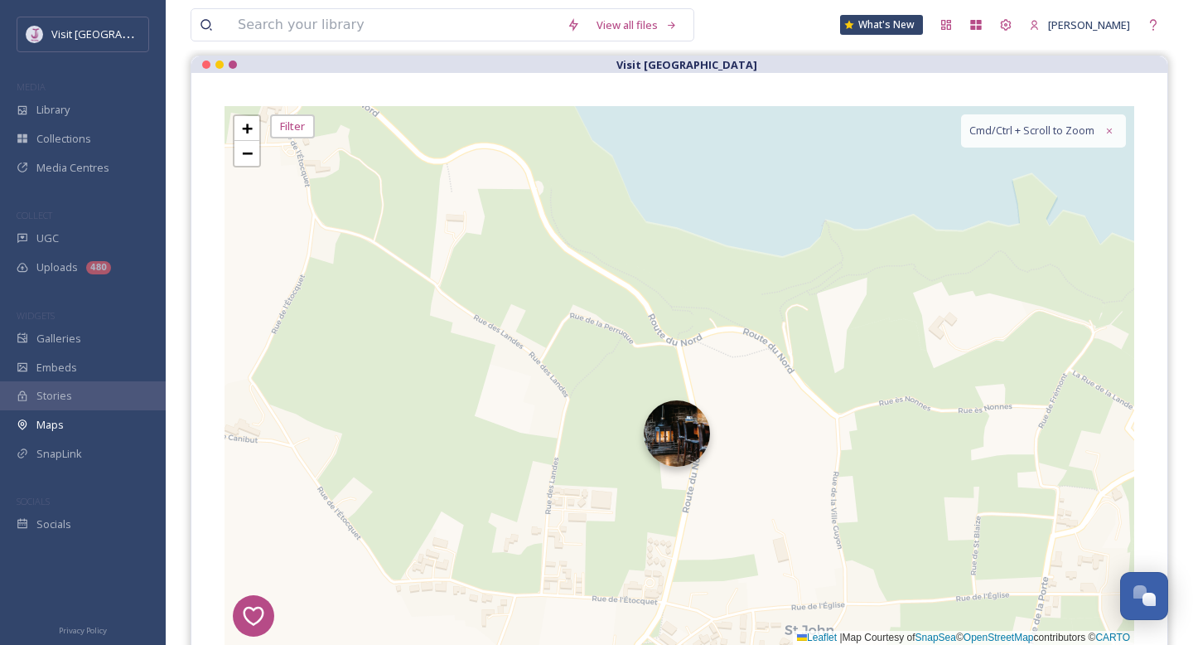
click at [673, 455] on img at bounding box center [677, 433] width 66 height 66
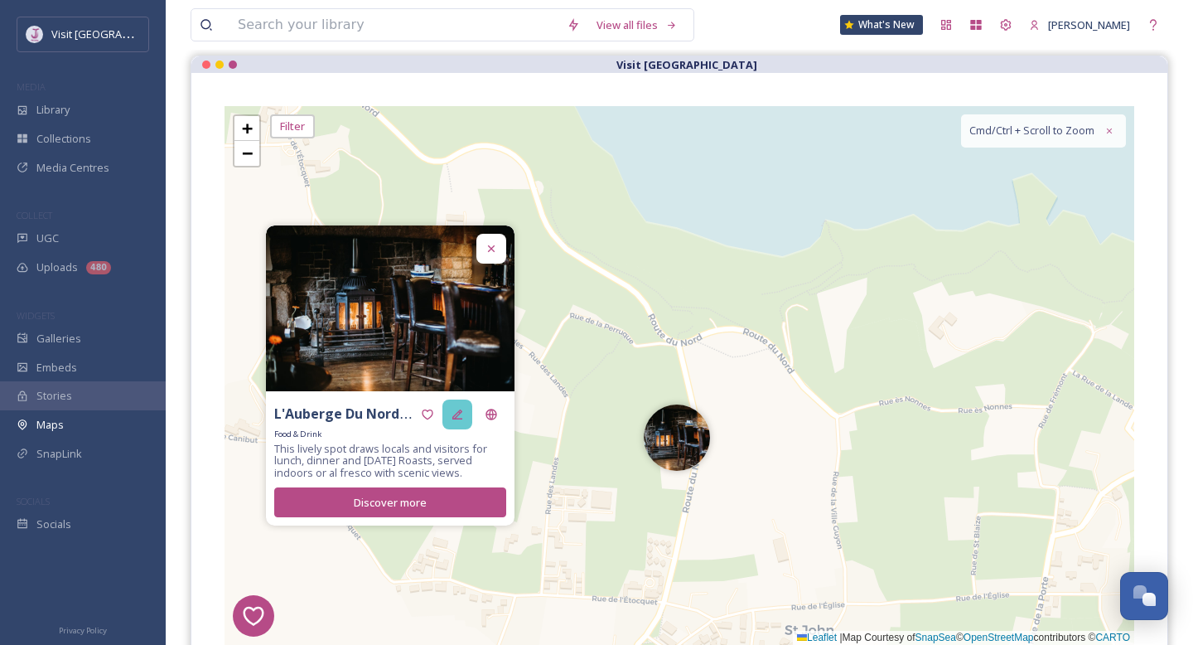
click at [453, 408] on icon at bounding box center [457, 414] width 13 height 13
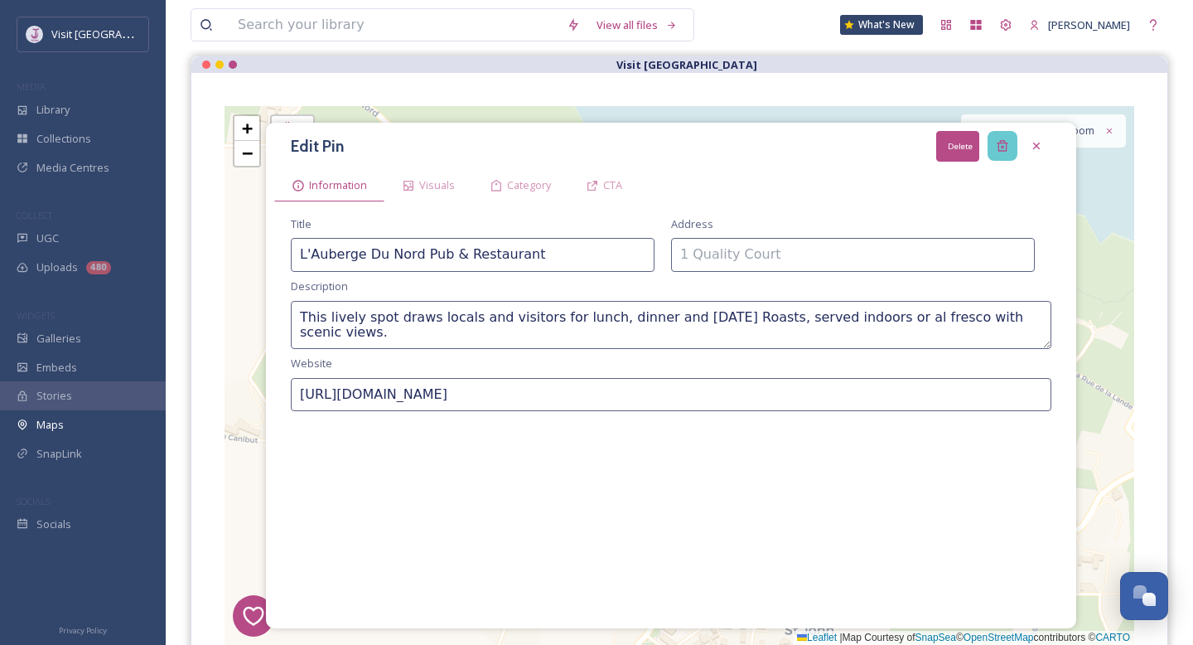
click at [1004, 144] on icon at bounding box center [1002, 145] width 13 height 13
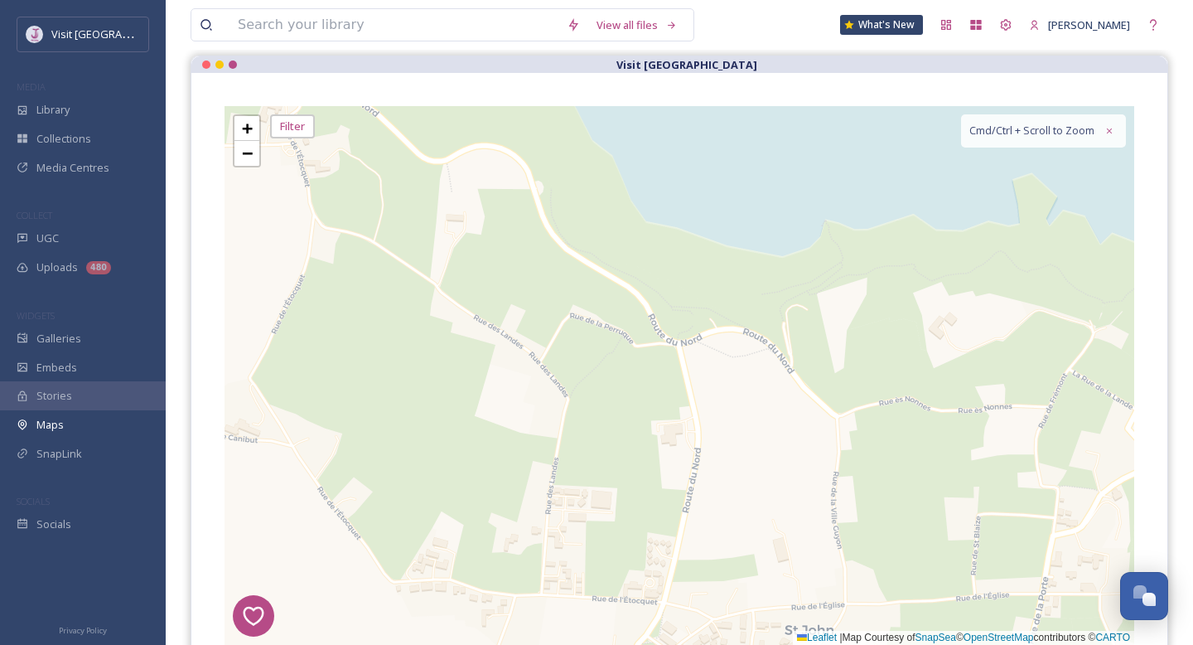
click at [626, 270] on div "1 2 7 8 1 4 3 6 2 5 2 + − Leaflet | Map Courtesy of SnapSea © OpenStreetMap con…" at bounding box center [680, 375] width 910 height 539
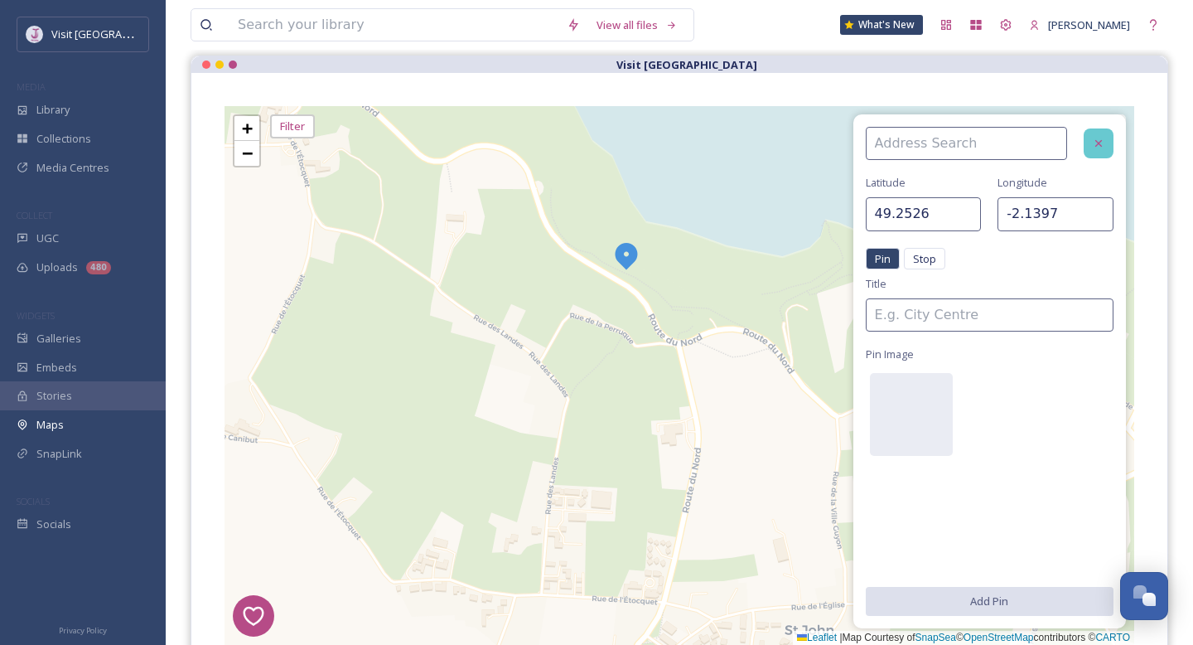
click at [1103, 148] on icon at bounding box center [1098, 143] width 13 height 13
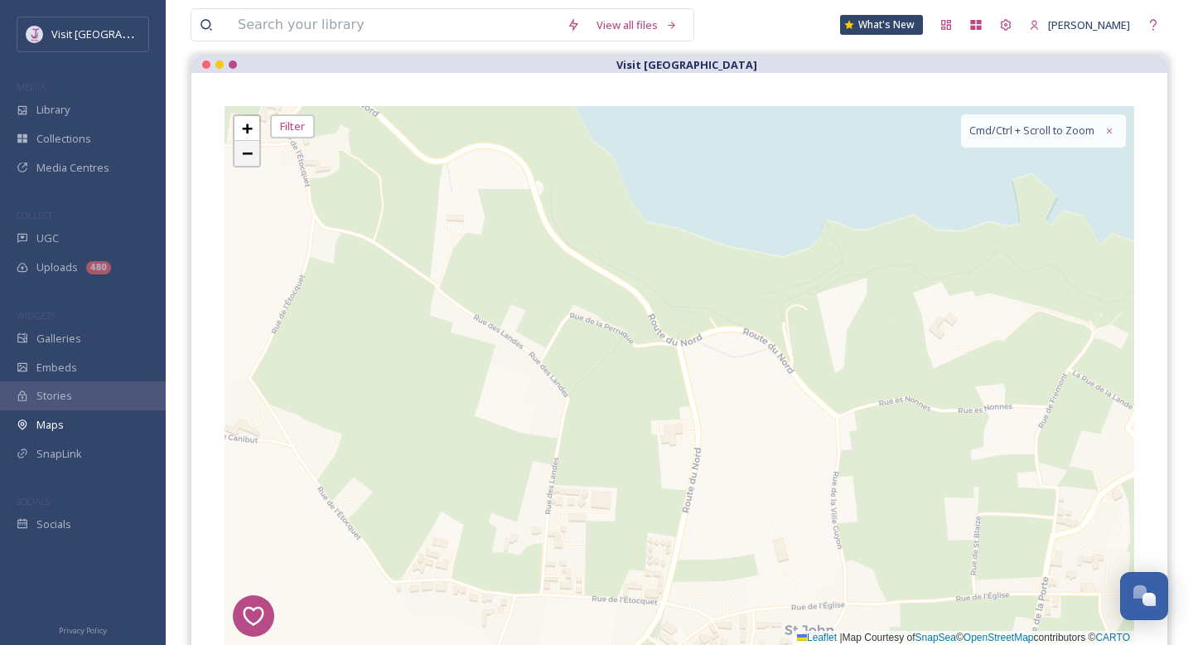
click at [240, 158] on link "−" at bounding box center [247, 153] width 25 height 25
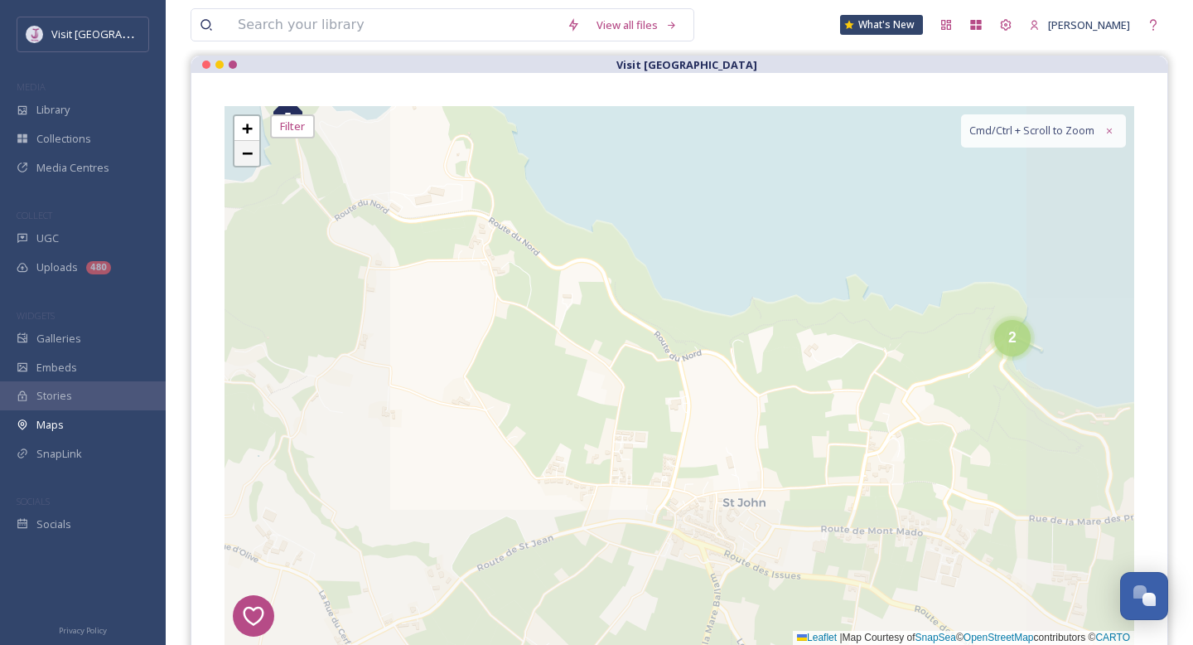
click at [247, 160] on span "−" at bounding box center [247, 153] width 11 height 21
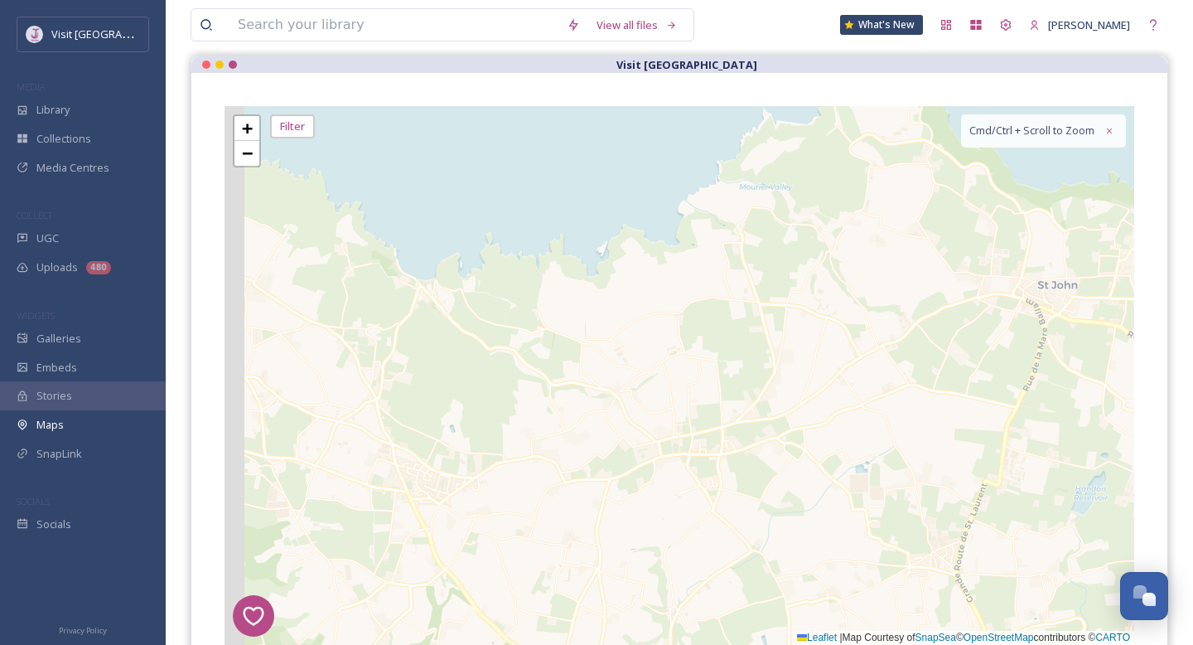
drag, startPoint x: 485, startPoint y: 380, endPoint x: 826, endPoint y: 229, distance: 373.6
click at [826, 229] on div "1 2 7 8 1 4 3 6 2 5 5 2 5 8 10 2 8 3 5 4 7 4 3 7 4 4 + − Leaflet | Map Courtesy…" at bounding box center [680, 375] width 910 height 539
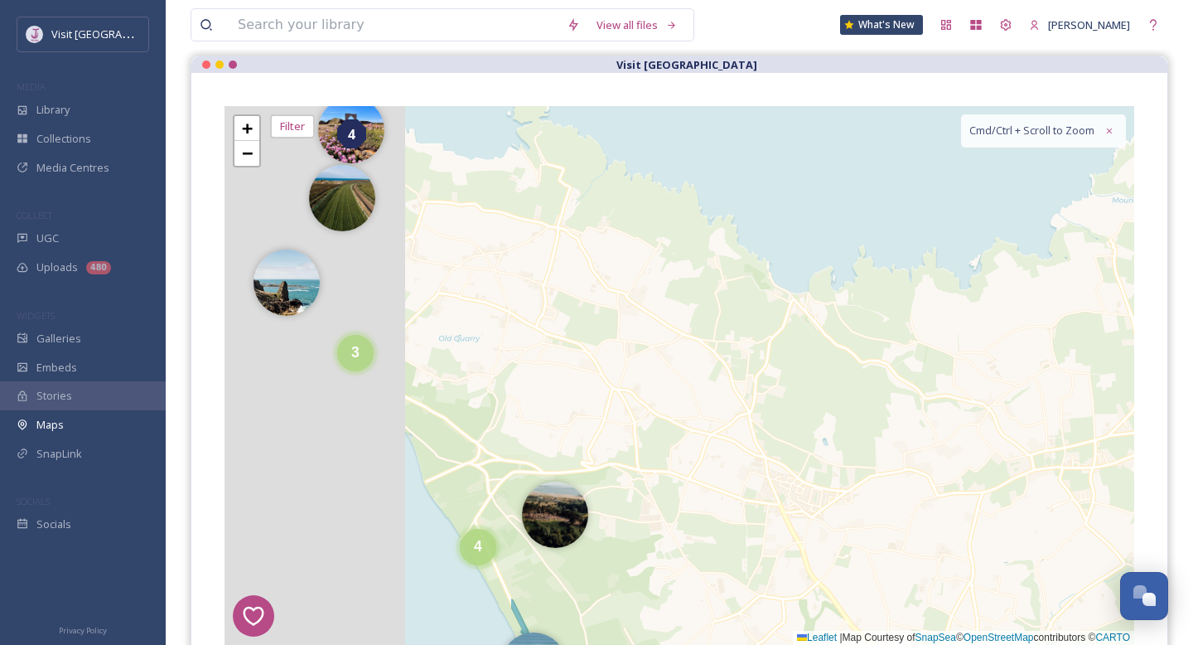
drag, startPoint x: 514, startPoint y: 326, endPoint x: 902, endPoint y: 387, distance: 393.3
click at [906, 387] on div "1 2 7 8 1 4 3 6 2 5 5 2 5 3 5 4 7 4 3 7 4 4 8 2 17 2 4 + − Leaflet | Map Courte…" at bounding box center [680, 375] width 910 height 539
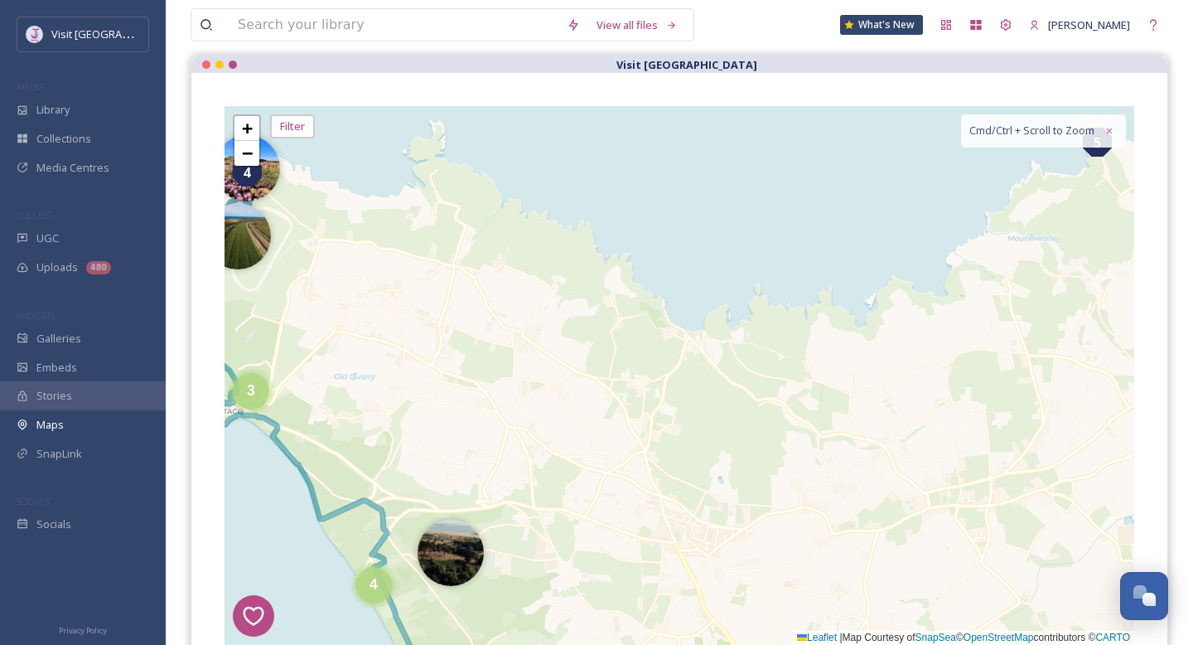
drag, startPoint x: 921, startPoint y: 376, endPoint x: 489, endPoint y: 444, distance: 437.0
click at [491, 441] on div "1 2 7 8 1 4 3 6 2 5 5 2 3 5 4 7 4 3 7 4 4 2 + − Leaflet | Map Courtesy of SnapS…" at bounding box center [680, 375] width 910 height 539
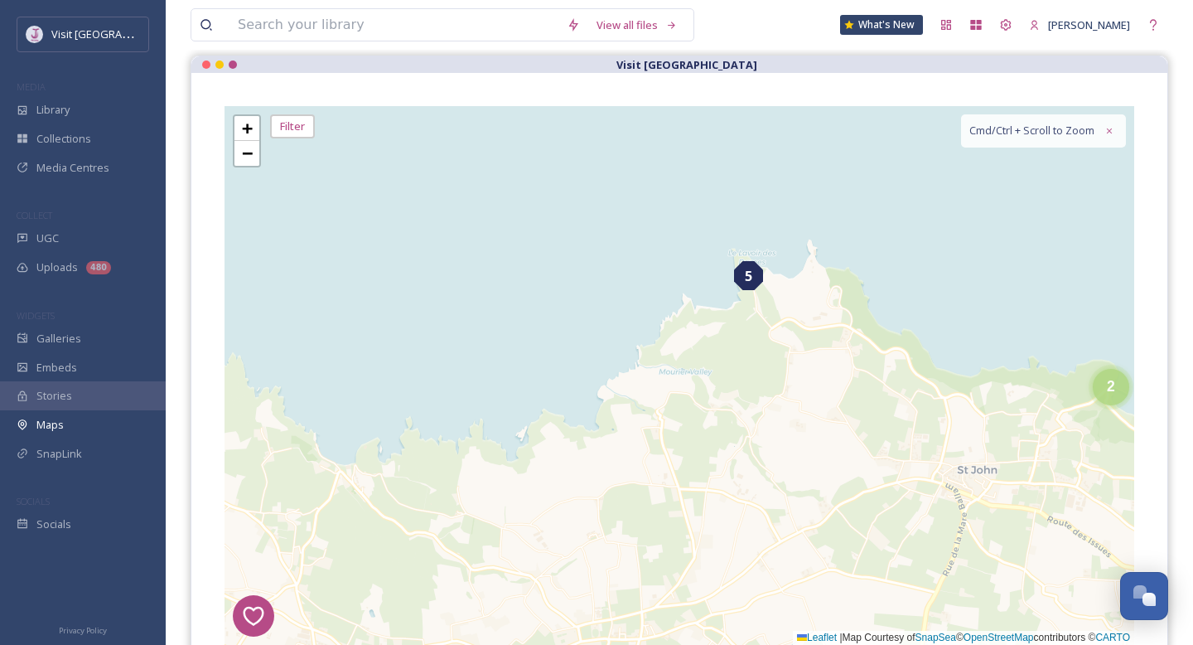
click at [749, 279] on span "5" at bounding box center [748, 276] width 7 height 20
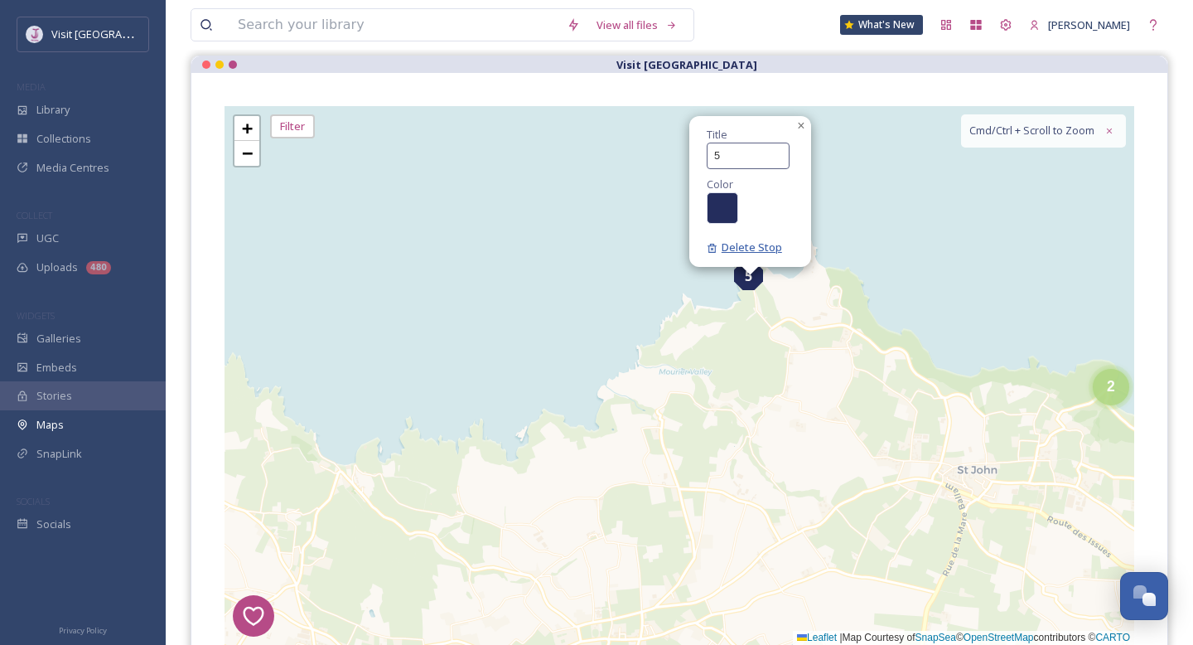
click at [752, 247] on span "Delete Stop" at bounding box center [744, 246] width 75 height 15
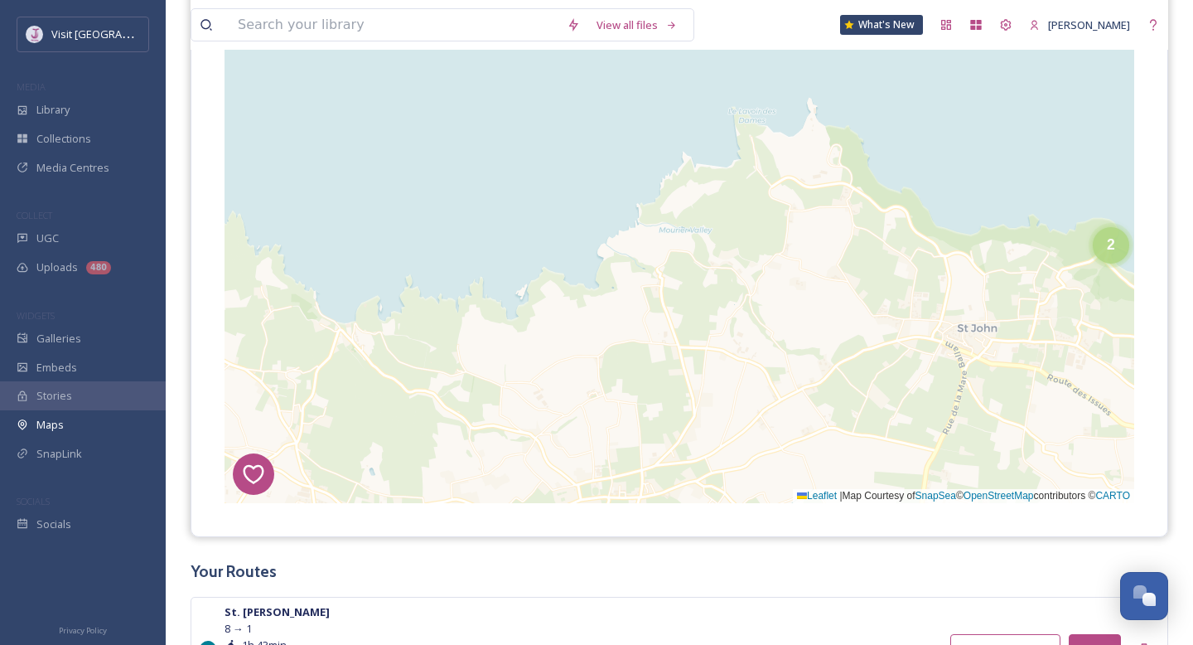
scroll to position [317, 0]
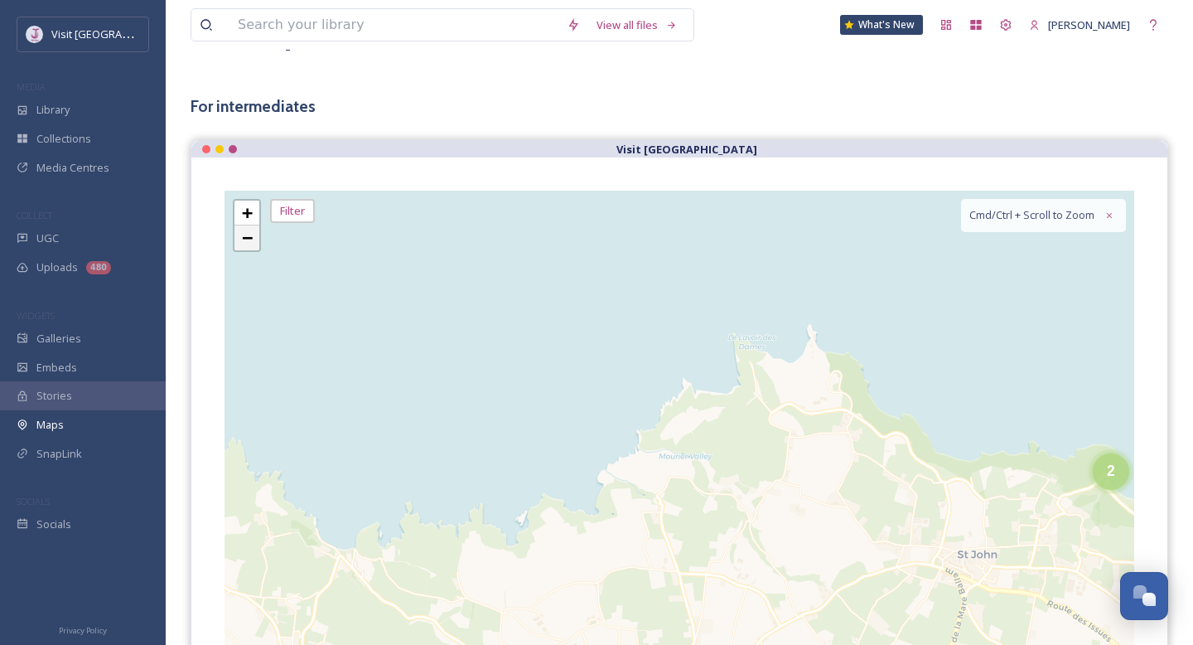
click at [245, 243] on span "−" at bounding box center [247, 237] width 11 height 21
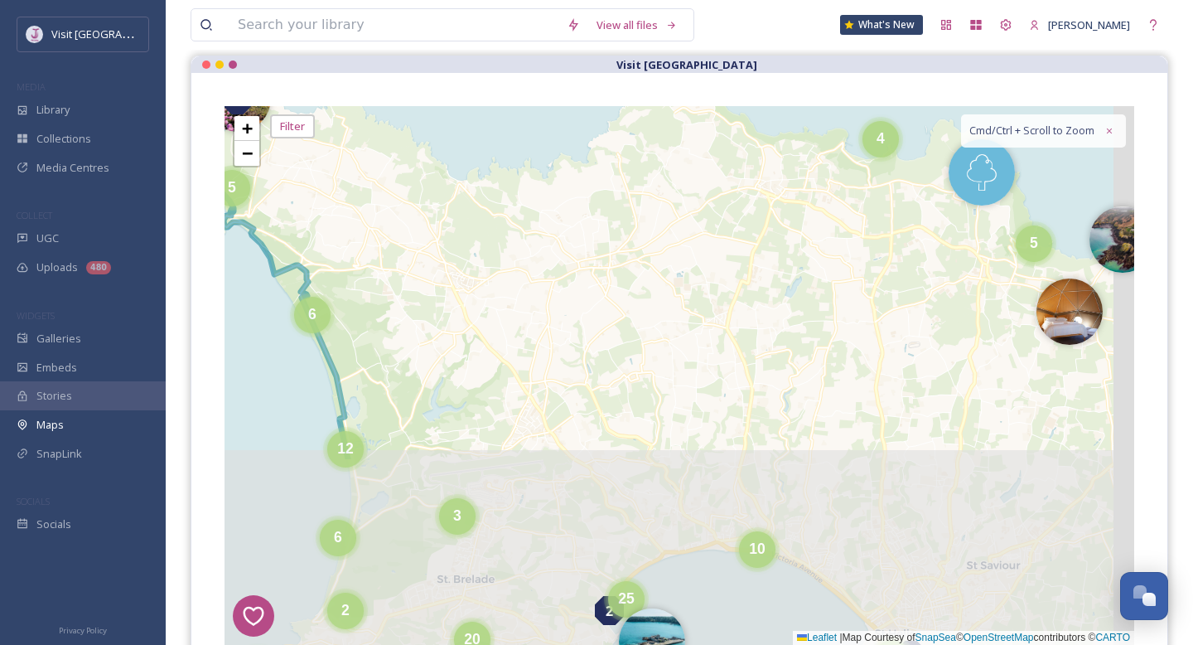
drag, startPoint x: 387, startPoint y: 380, endPoint x: 311, endPoint y: 107, distance: 283.1
click at [311, 109] on div "1 2 7 8 1 4 3 6 2 5 4 6 19 4 9 5 6 6 12 2 6 3 11 20 2 3 4 5 8 25 10 12 30 + − L…" at bounding box center [680, 375] width 910 height 539
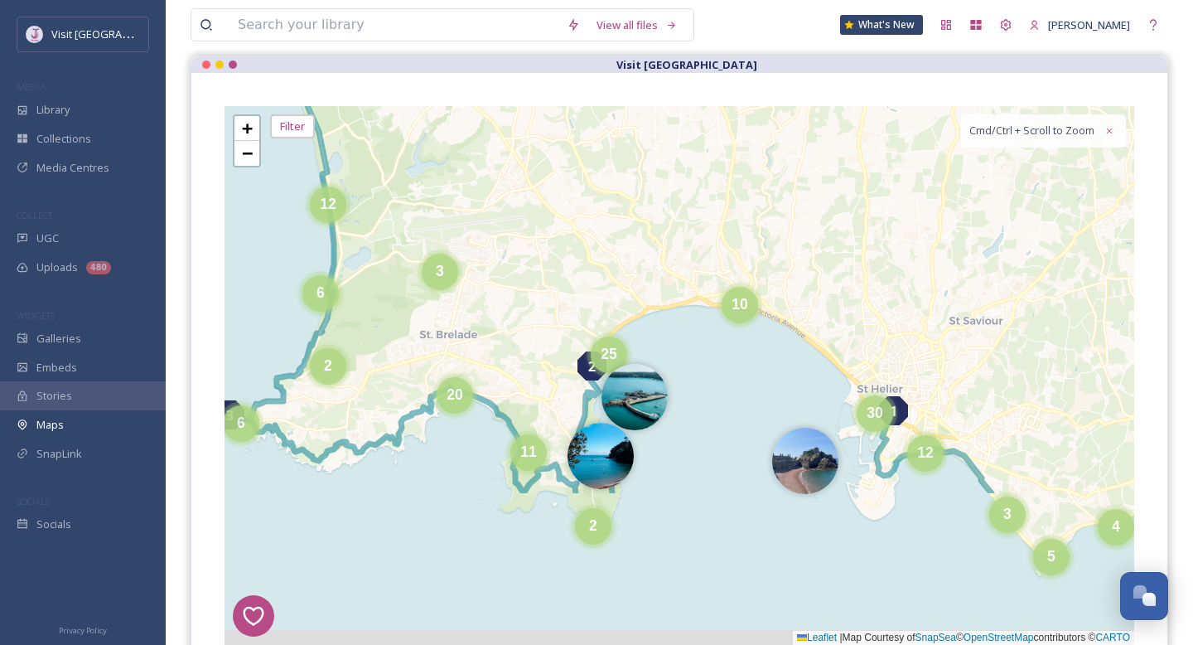
drag, startPoint x: 438, startPoint y: 453, endPoint x: 447, endPoint y: 247, distance: 206.5
click at [447, 247] on div "1 2 7 8 1 4 3 6 2 5 4 6 19 4 9 5 6 6 12 2 6 3 11 20 2 3 4 5 8 25 10 12 30 + − L…" at bounding box center [680, 375] width 910 height 539
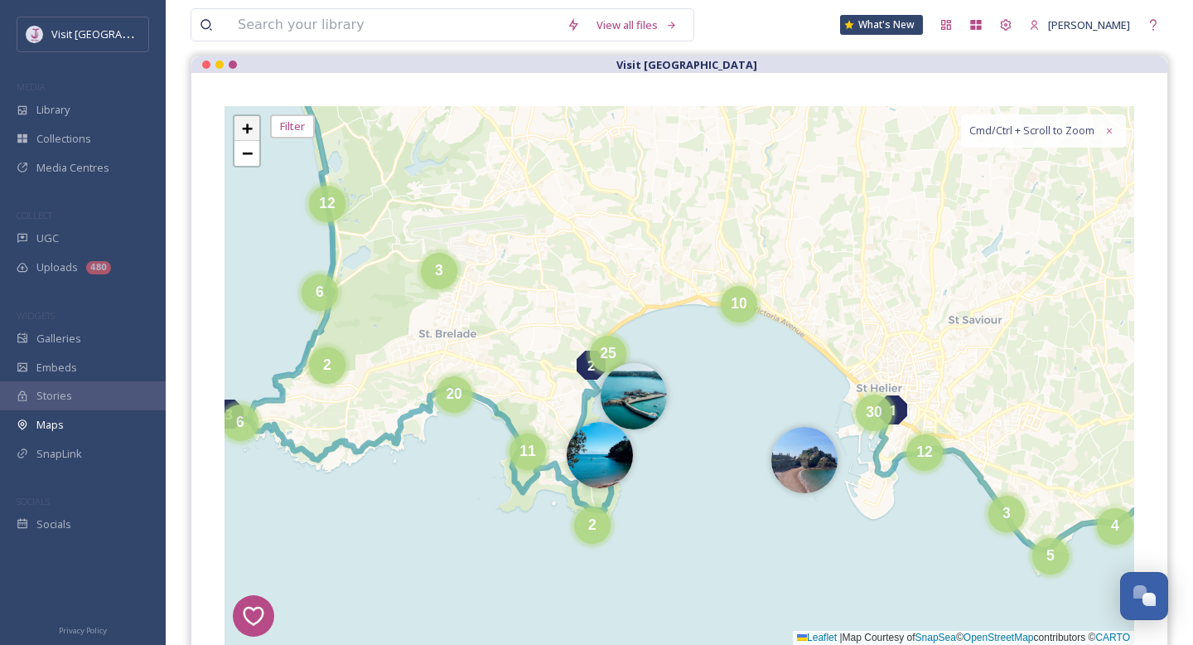
click at [251, 126] on span "+" at bounding box center [247, 128] width 11 height 21
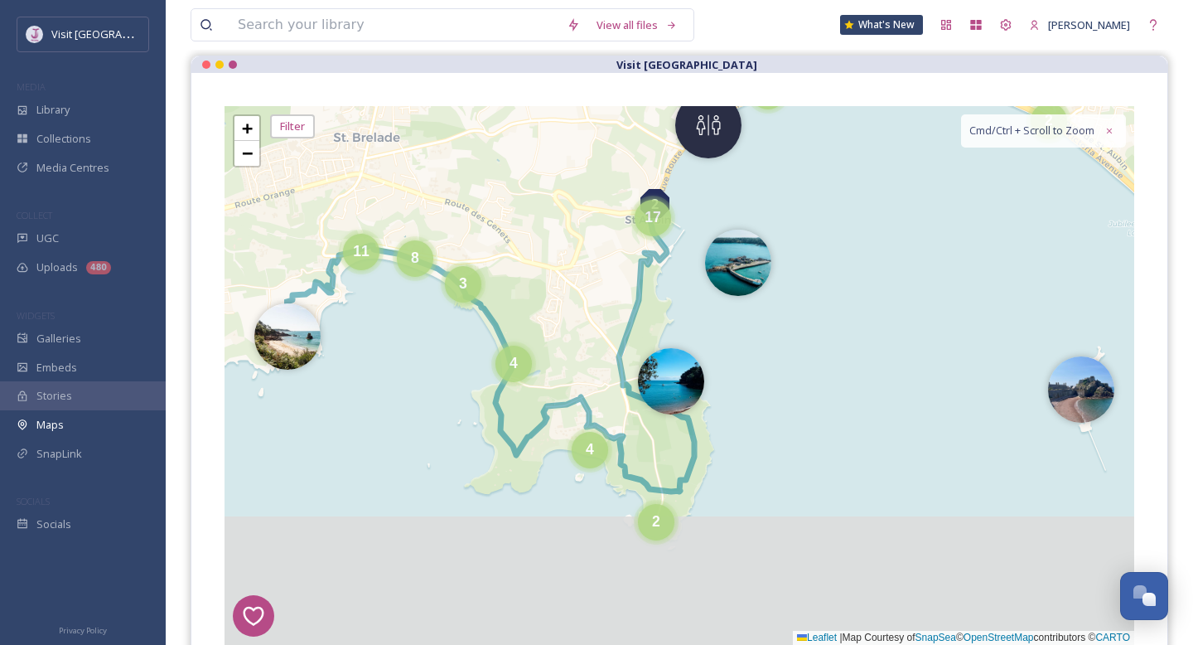
drag, startPoint x: 438, startPoint y: 381, endPoint x: 589, endPoint y: 221, distance: 219.8
click at [590, 221] on div "1 2 7 8 1 4 3 6 2 5 5 8 10 2 8 3 5 4 7 4 2 5 3 3 4 4 11 8 2 3 4 5 4 4 7 17 2 4 …" at bounding box center [680, 375] width 910 height 539
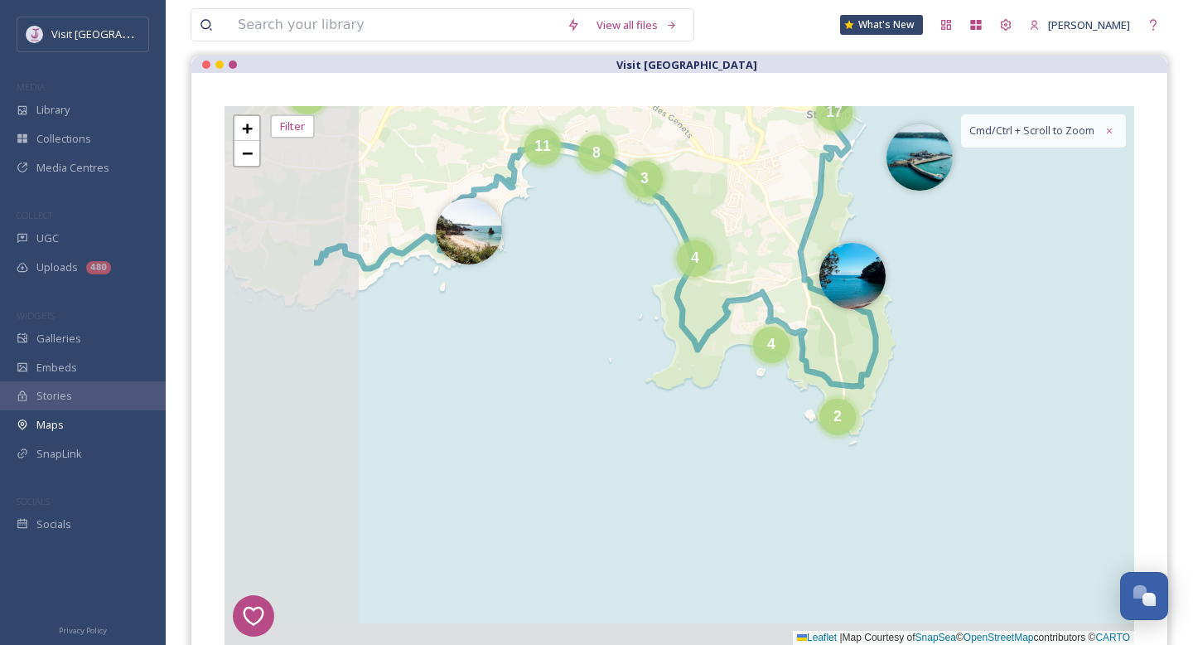
drag, startPoint x: 447, startPoint y: 368, endPoint x: 626, endPoint y: 268, distance: 205.9
click at [627, 268] on div "1 2 7 8 1 4 3 6 2 8 5 4 7 4 2 5 3 3 4 4 11 8 2 3 4 5 4 4 7 17 2 4 4 4 8 4 6 20 …" at bounding box center [680, 375] width 910 height 539
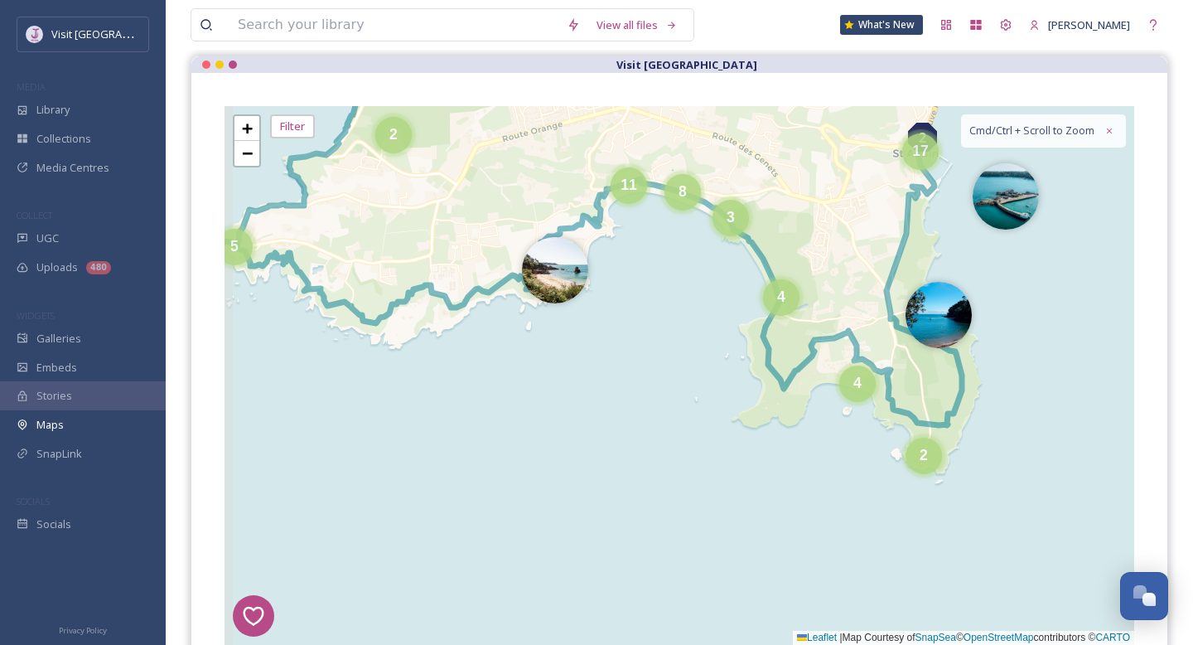
drag, startPoint x: 532, startPoint y: 268, endPoint x: 607, endPoint y: 303, distance: 83.4
click at [607, 303] on div "1 2 7 8 1 4 3 6 2 5 7 4 2 5 3 3 4 4 11 8 2 3 4 5 7 17 2 4 4 4 8 4 6 20 + − Leaf…" at bounding box center [680, 375] width 910 height 539
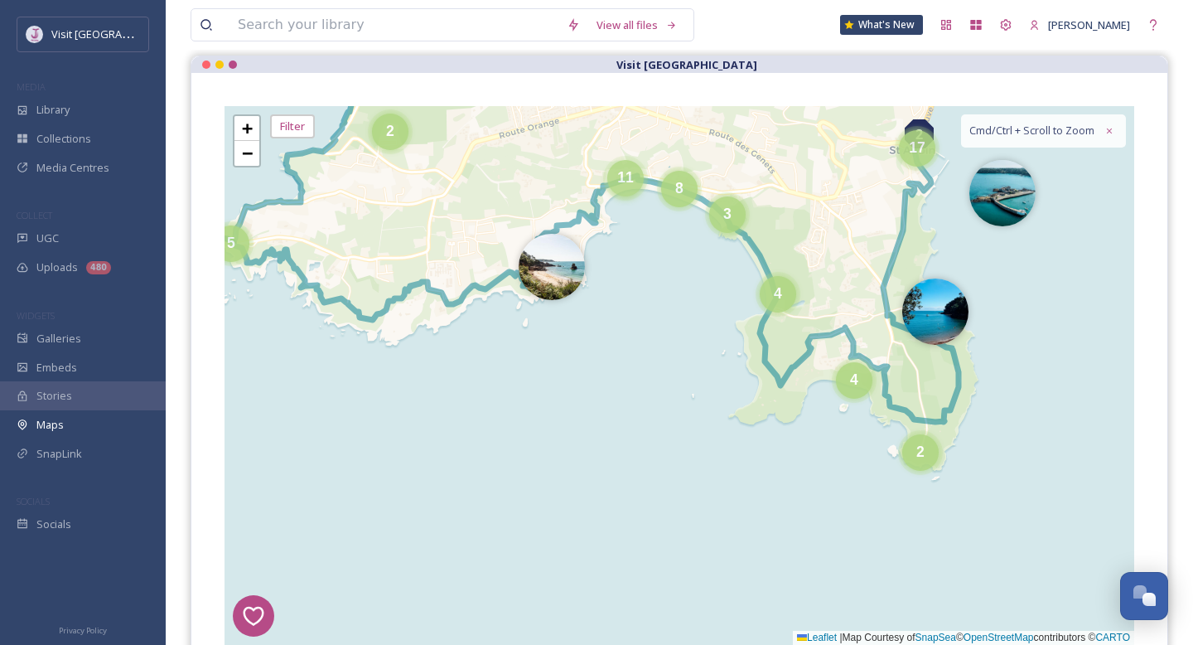
click at [626, 186] on div "11" at bounding box center [625, 178] width 36 height 36
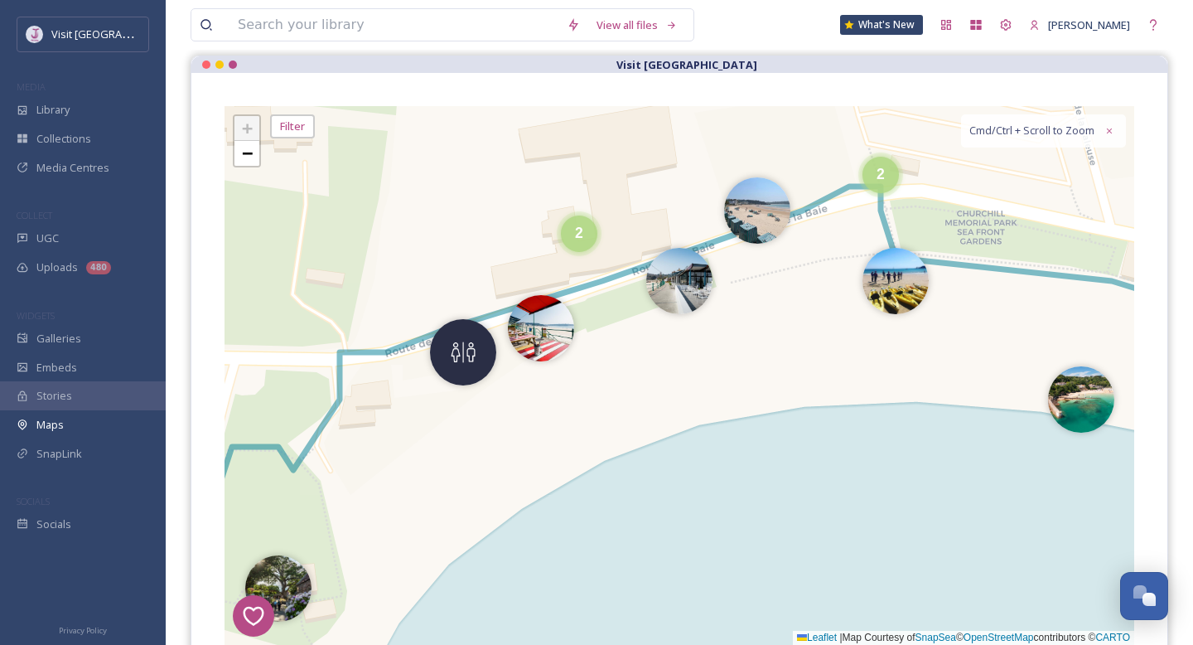
click at [859, 293] on div "1 2 7 8 1 4 3 6 2 2 2 2 + − Leaflet | Map Courtesy of SnapSea © OpenStreetMap c…" at bounding box center [680, 375] width 910 height 539
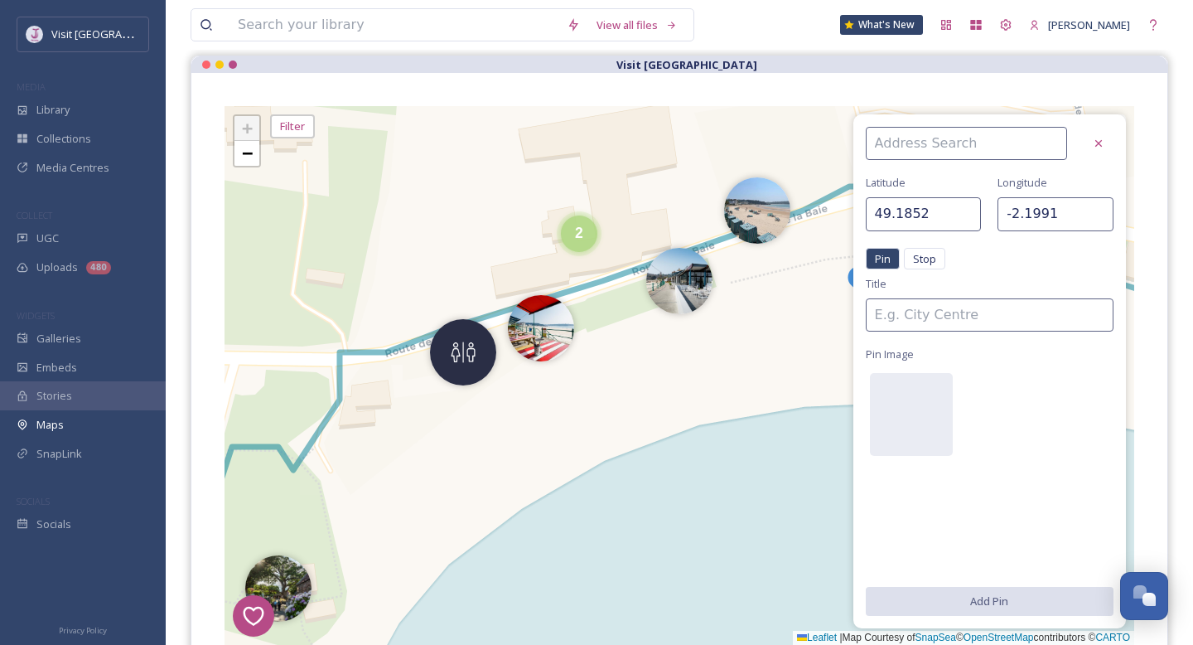
click at [807, 281] on div "1 2 7 8 1 4 3 6 2 2 2 2 + − Leaflet | Map Courtesy of SnapSea © OpenStreetMap c…" at bounding box center [680, 375] width 910 height 539
type input "49.1853"
type input "-2.1995"
click at [1090, 133] on div at bounding box center [1099, 143] width 30 height 30
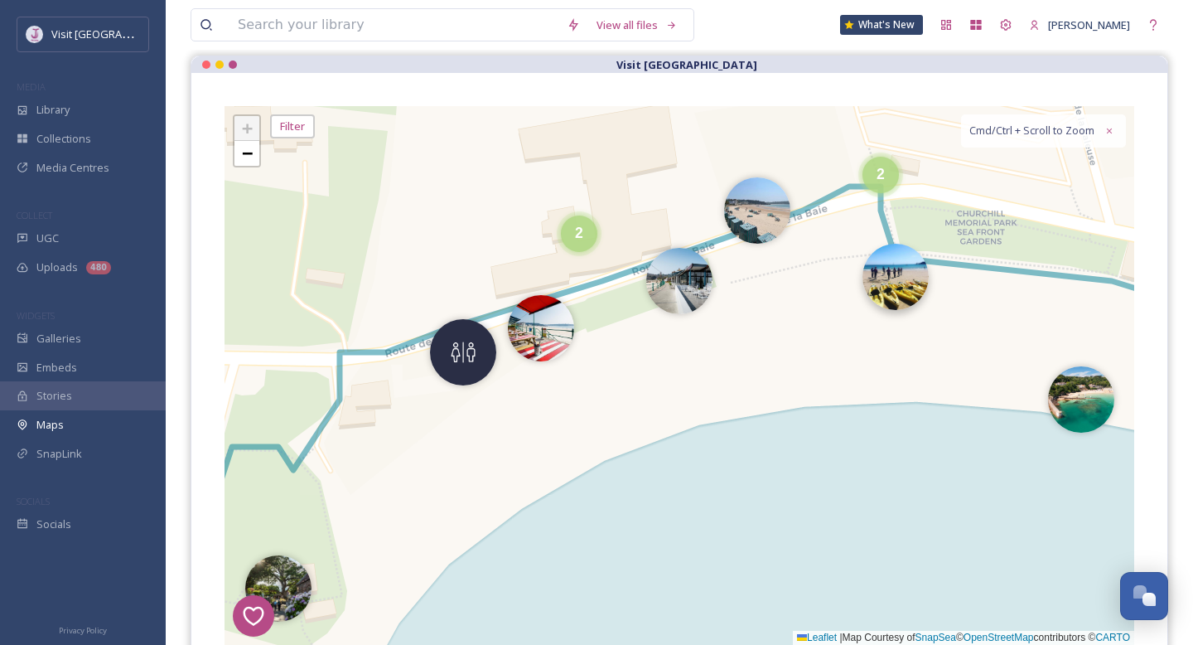
click at [865, 273] on img at bounding box center [896, 277] width 66 height 66
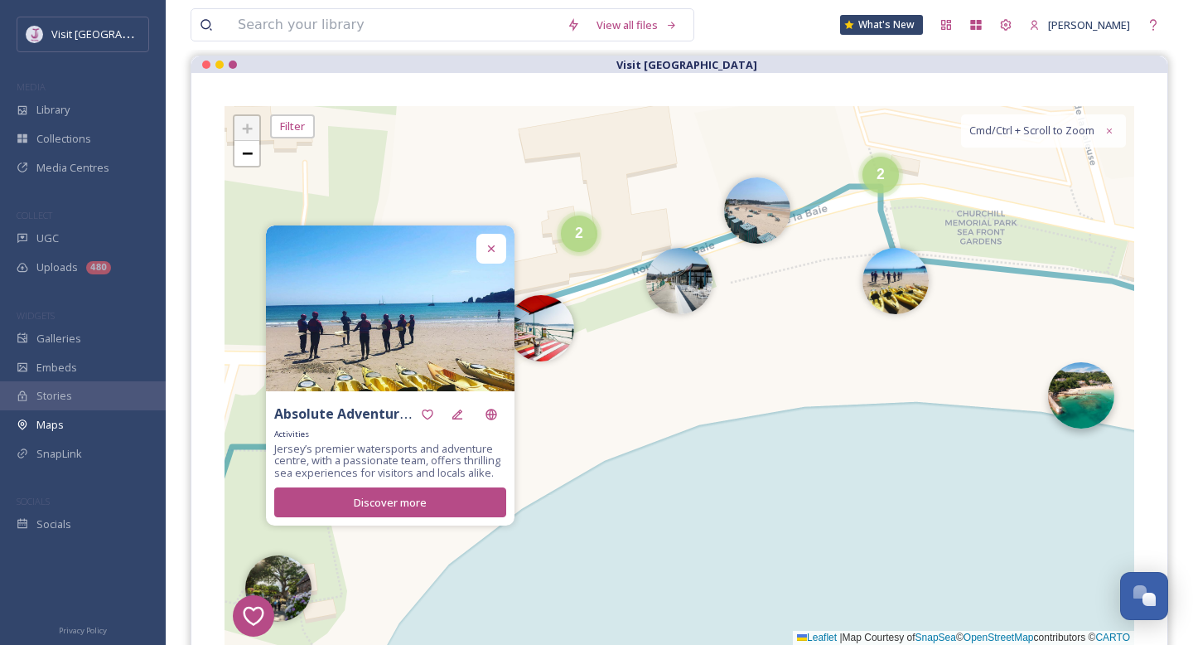
click at [1071, 384] on img at bounding box center [1081, 395] width 66 height 66
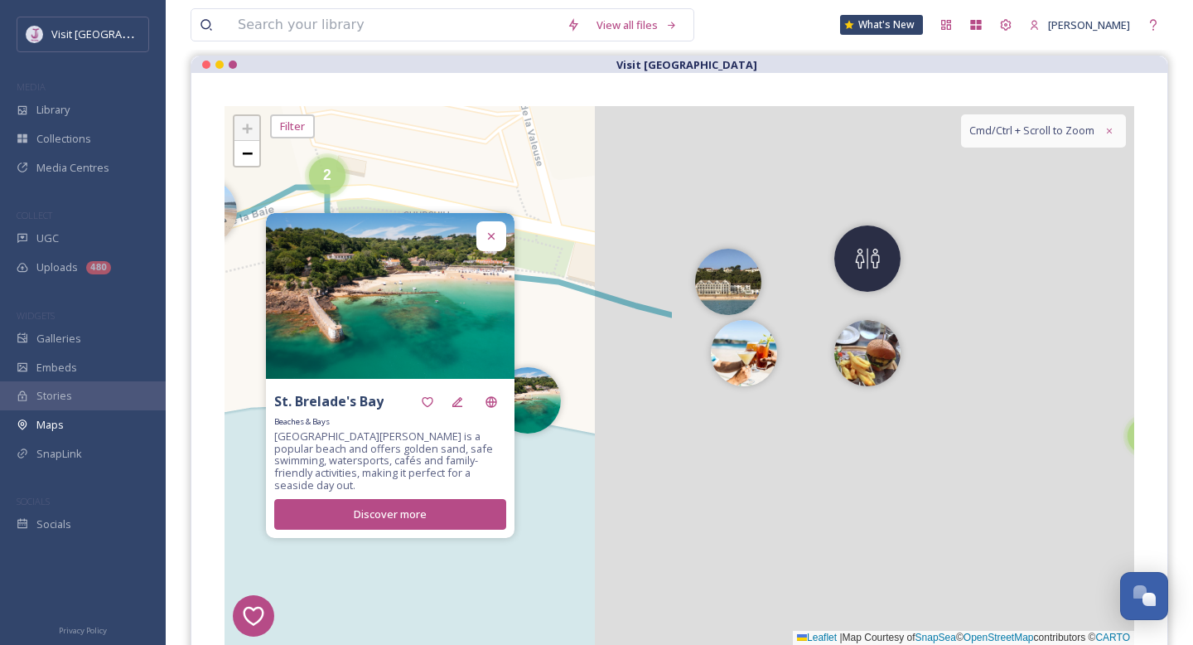
drag, startPoint x: 563, startPoint y: 306, endPoint x: 512, endPoint y: 288, distance: 54.5
click at [513, 288] on div "[GEOGRAPHIC_DATA][PERSON_NAME] is a popular beach and offers golden sand, safe …" at bounding box center [680, 375] width 910 height 539
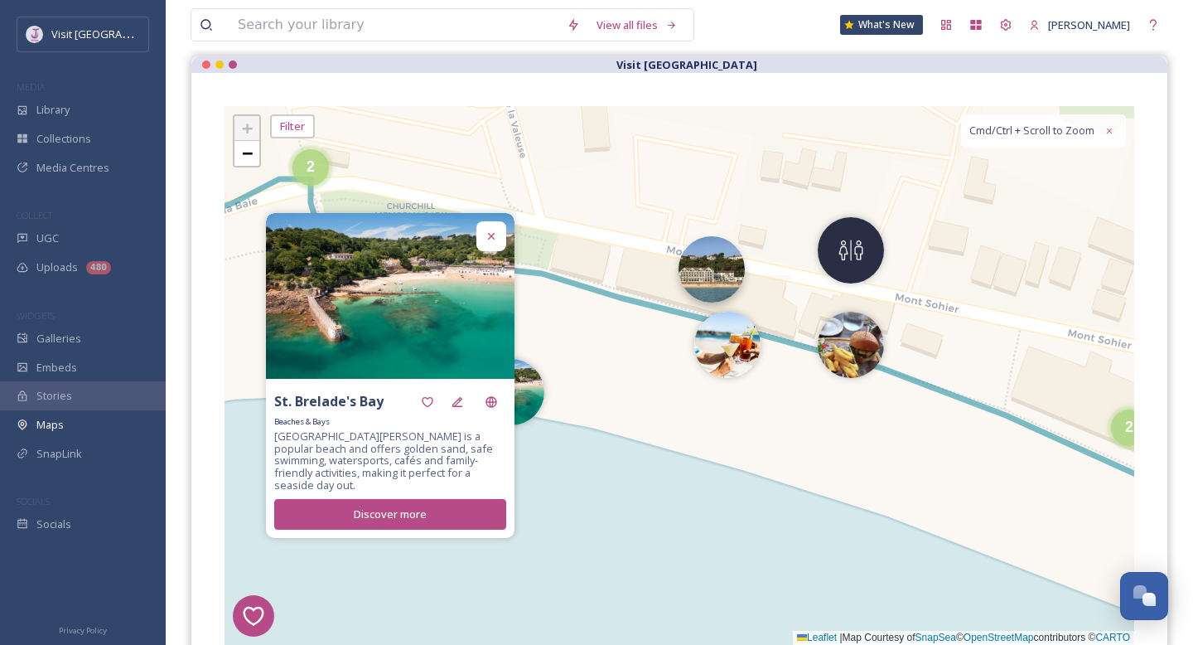
click at [733, 278] on img at bounding box center [712, 269] width 66 height 66
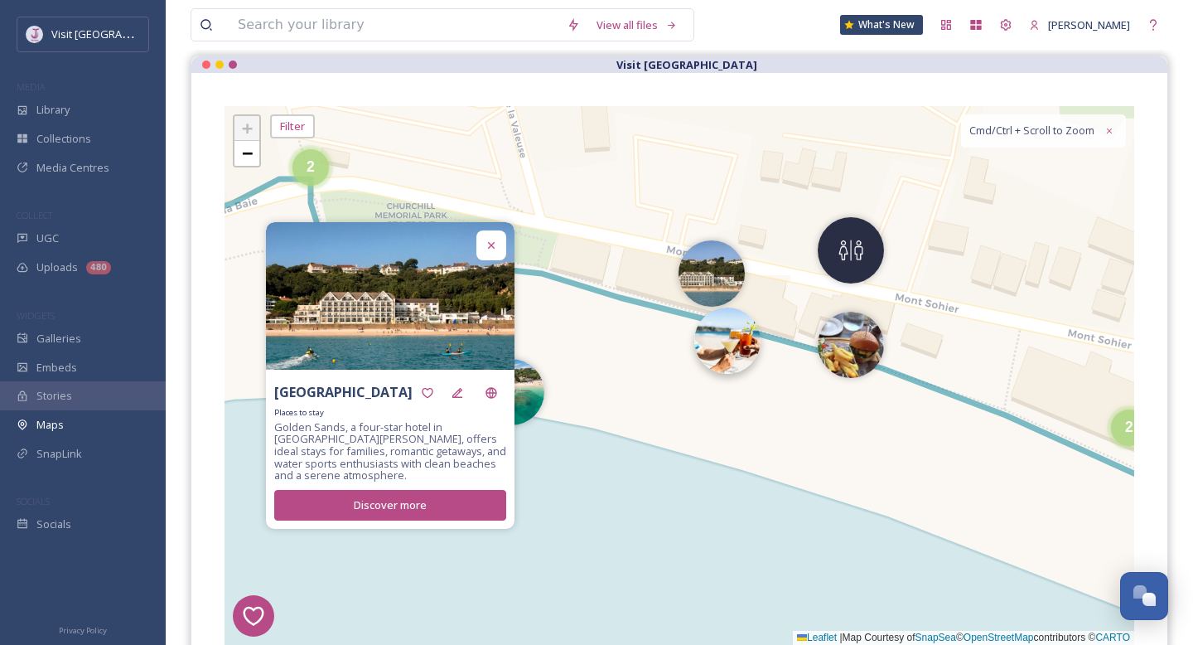
click at [722, 355] on img at bounding box center [727, 340] width 66 height 66
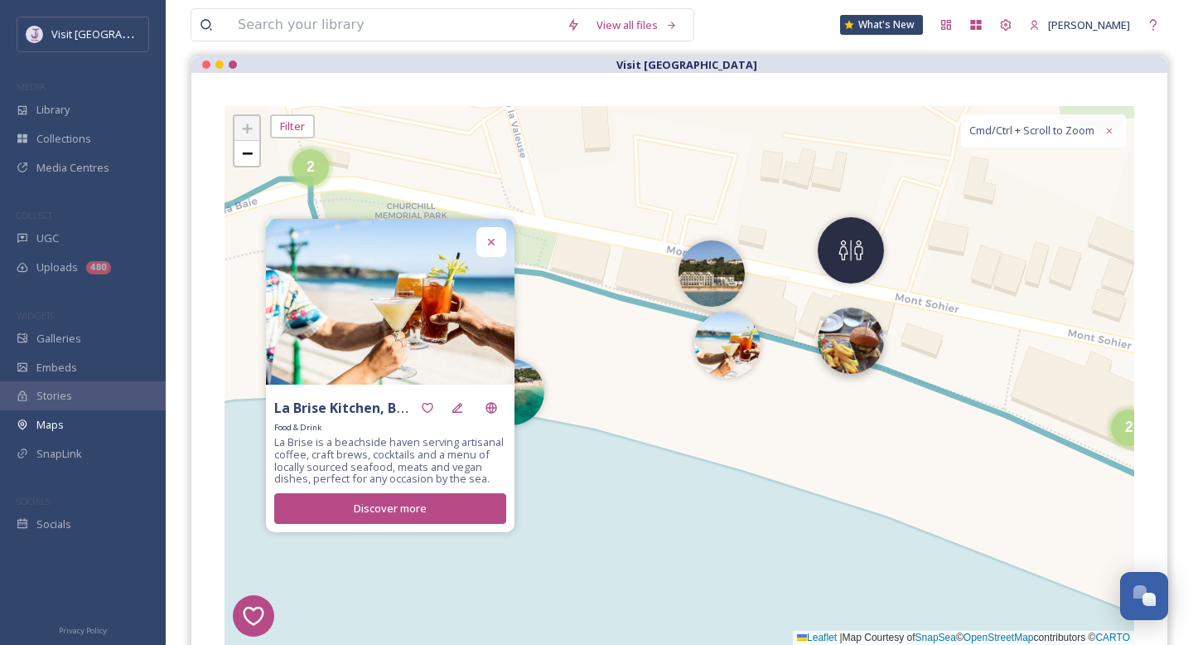
click at [857, 329] on img at bounding box center [851, 340] width 66 height 66
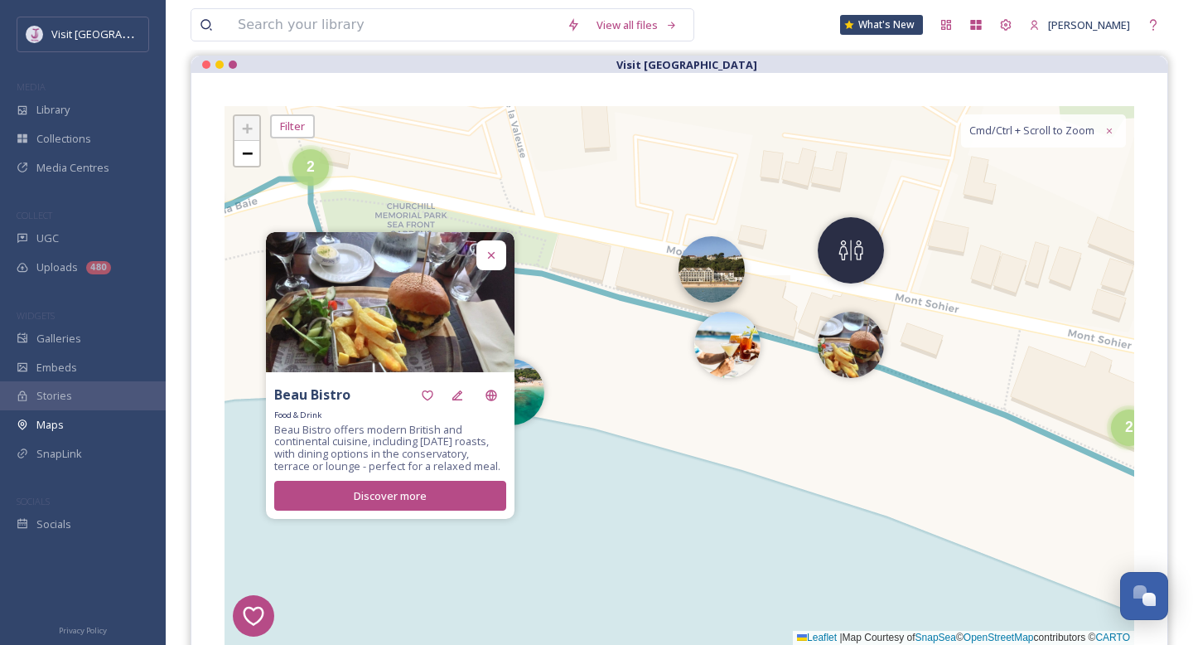
click at [728, 257] on img at bounding box center [712, 269] width 66 height 66
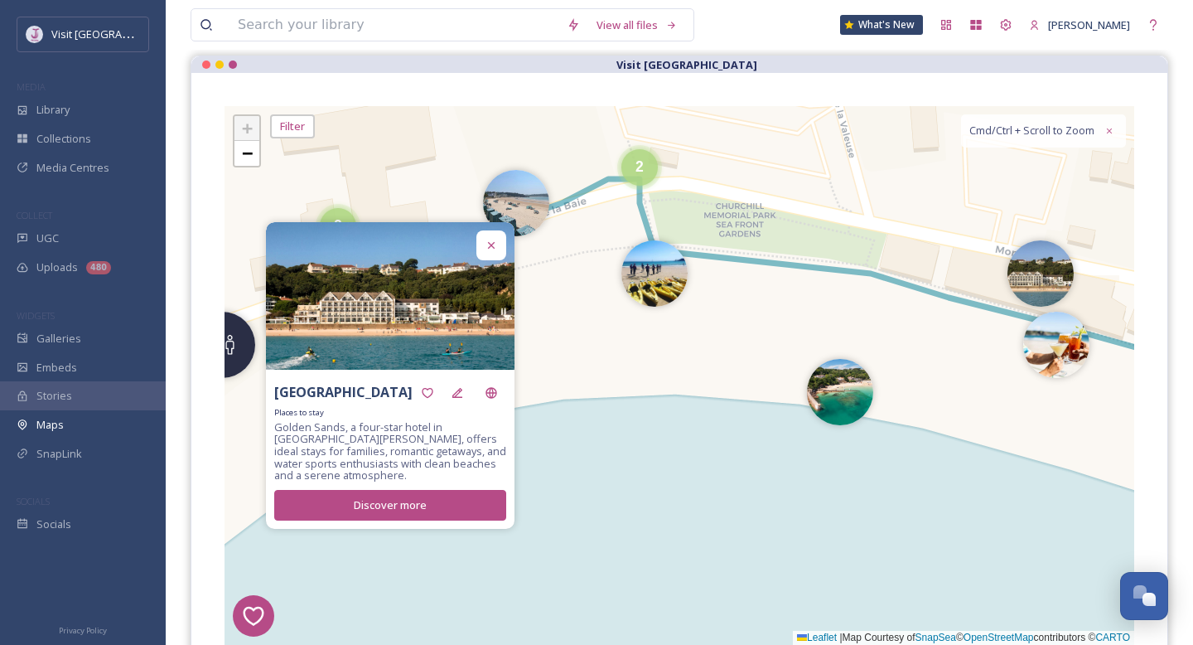
drag, startPoint x: 588, startPoint y: 340, endPoint x: 962, endPoint y: 336, distance: 374.6
click at [962, 336] on div "1 2 7 8 1 4 3 6 2 2 2 2 + − Leaflet | Map Courtesy of SnapSea © OpenStreetMap c…" at bounding box center [680, 375] width 910 height 539
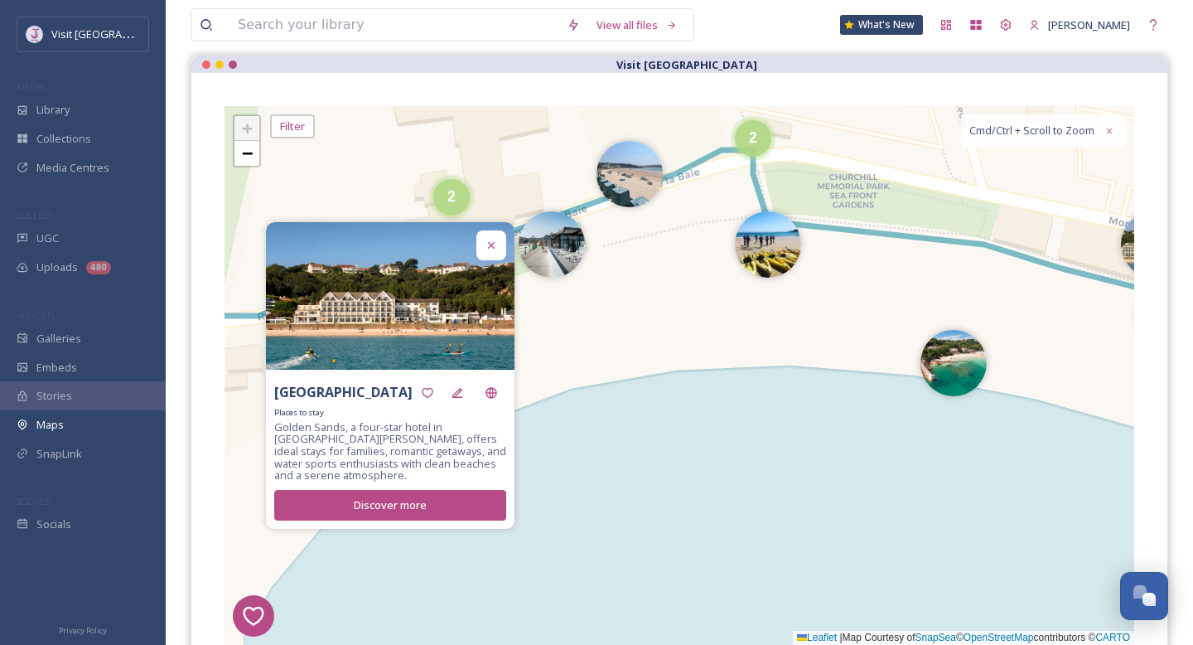
drag, startPoint x: 1044, startPoint y: 299, endPoint x: 1192, endPoint y: 291, distance: 148.6
click at [1192, 291] on div "View all files What's New [PERSON_NAME] Maps Share Customise Add Map Route Add …" at bounding box center [680, 479] width 1028 height 1298
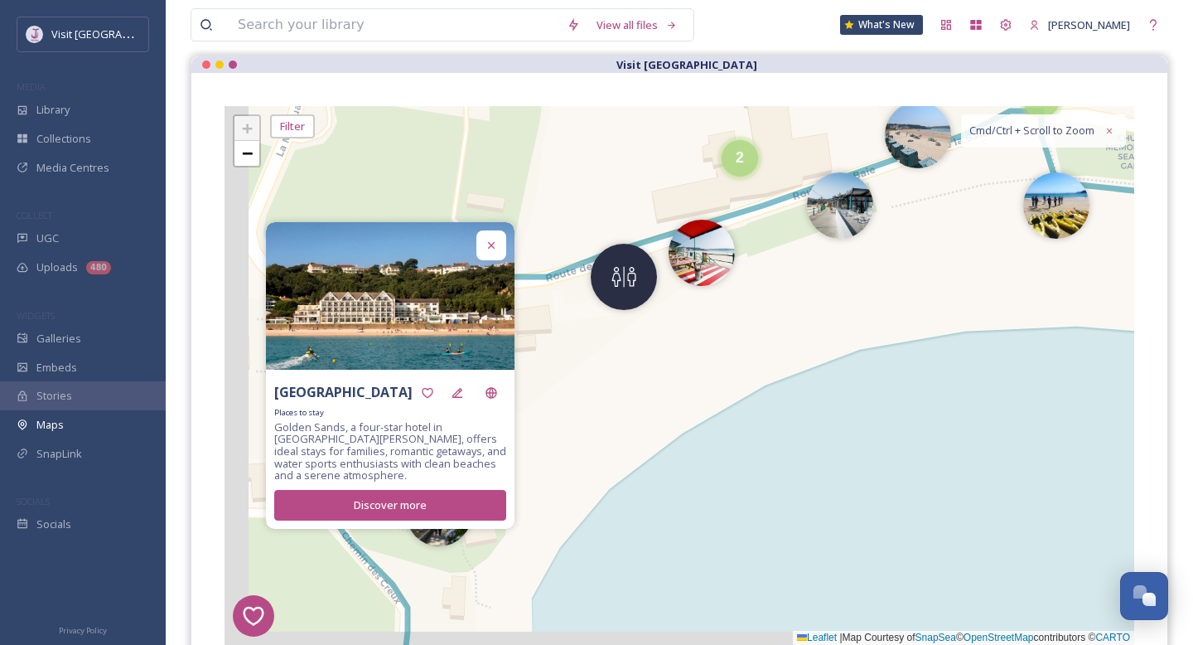
drag, startPoint x: 739, startPoint y: 334, endPoint x: 1113, endPoint y: 324, distance: 373.9
click at [1115, 326] on div "1 2 7 8 1 4 3 6 2 2 2 2 + − Leaflet | Map Courtesy of SnapSea © OpenStreetMap c…" at bounding box center [680, 375] width 910 height 539
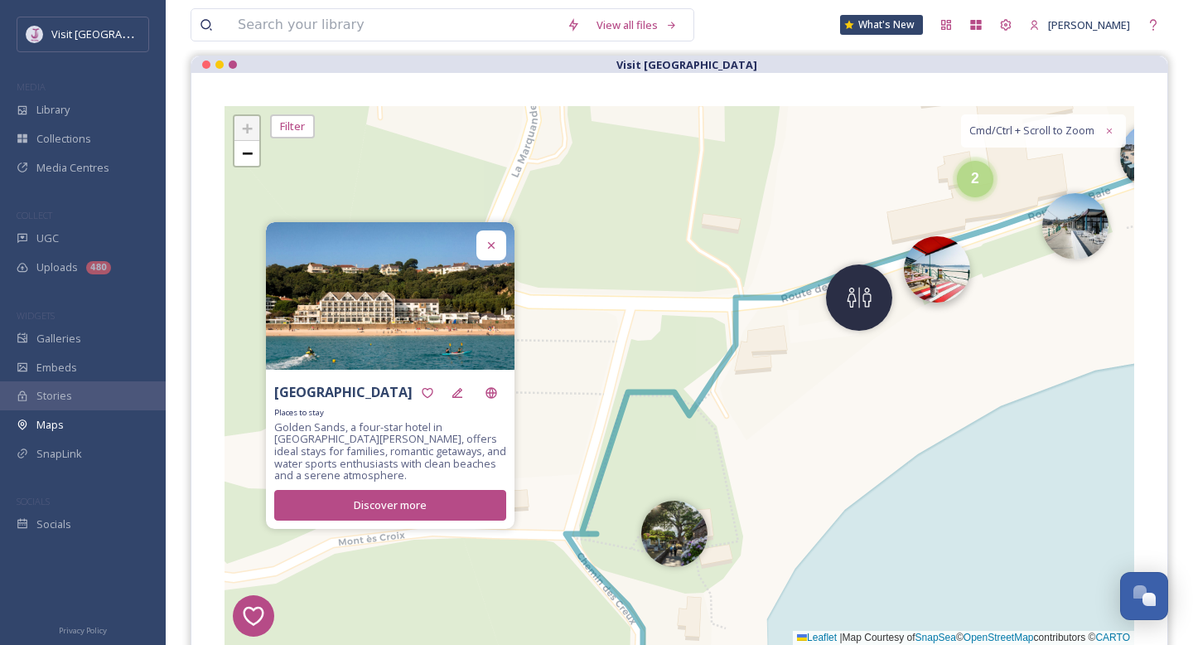
click at [961, 273] on img at bounding box center [937, 269] width 66 height 66
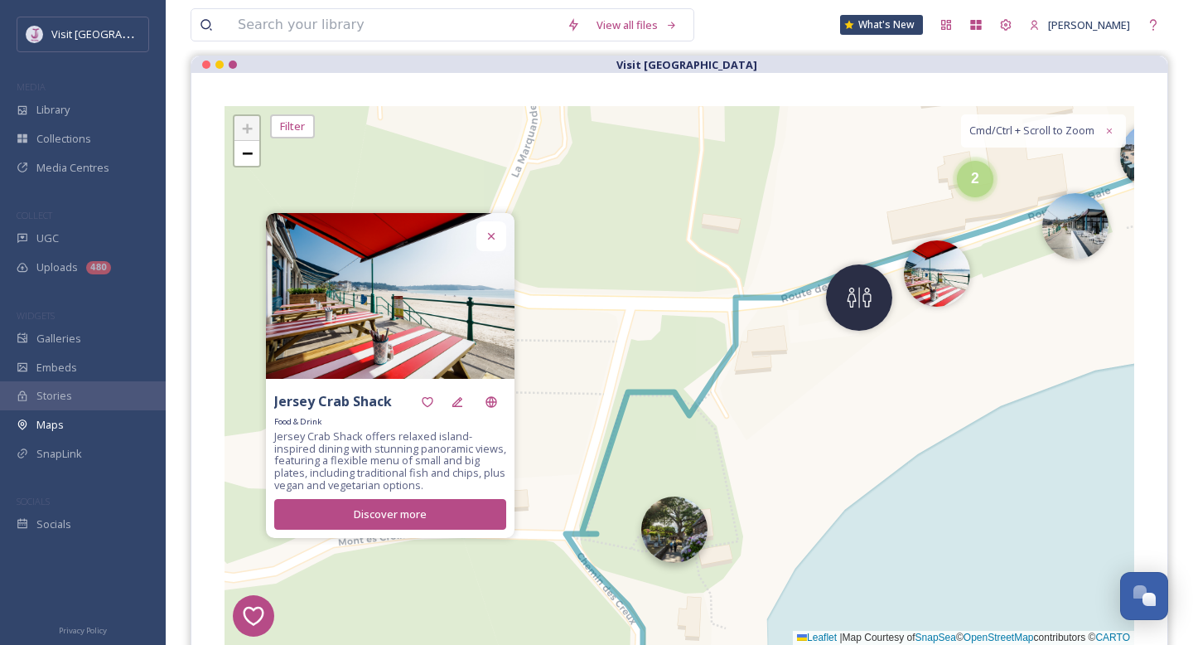
click at [669, 538] on img at bounding box center [674, 529] width 66 height 66
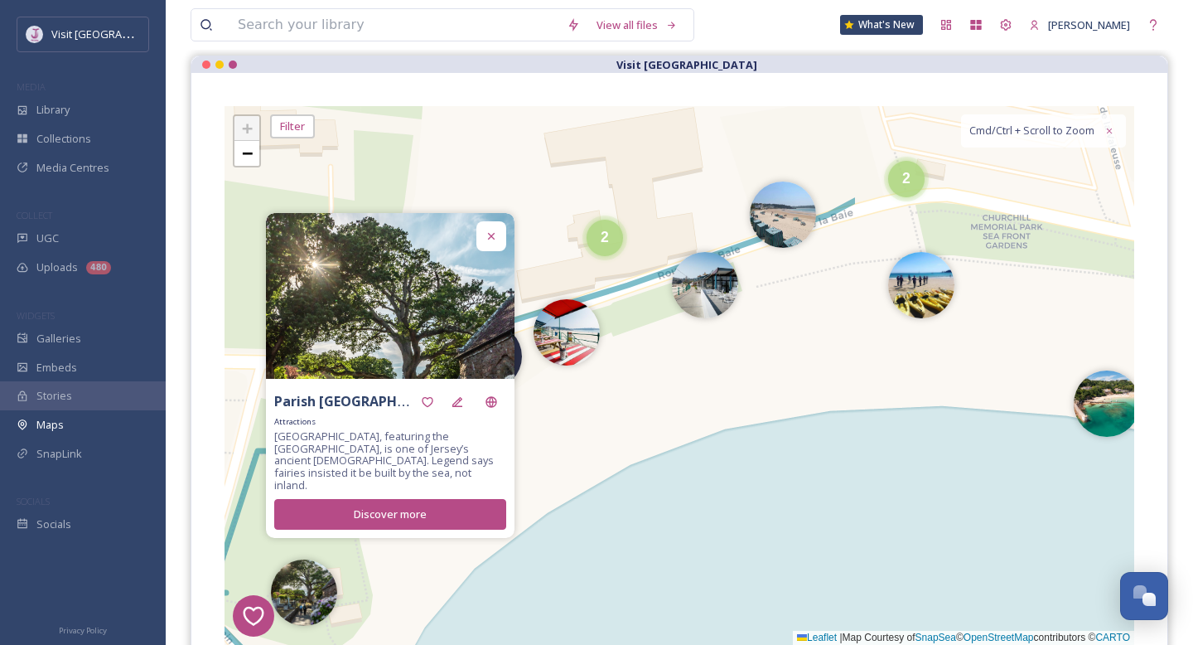
click at [588, 418] on div "1 2 7 8 1 4 3 6 2 2 2 + − Leaflet | Map Courtesy of SnapSea © OpenStreetMap con…" at bounding box center [680, 375] width 910 height 539
click at [786, 215] on img at bounding box center [783, 210] width 66 height 66
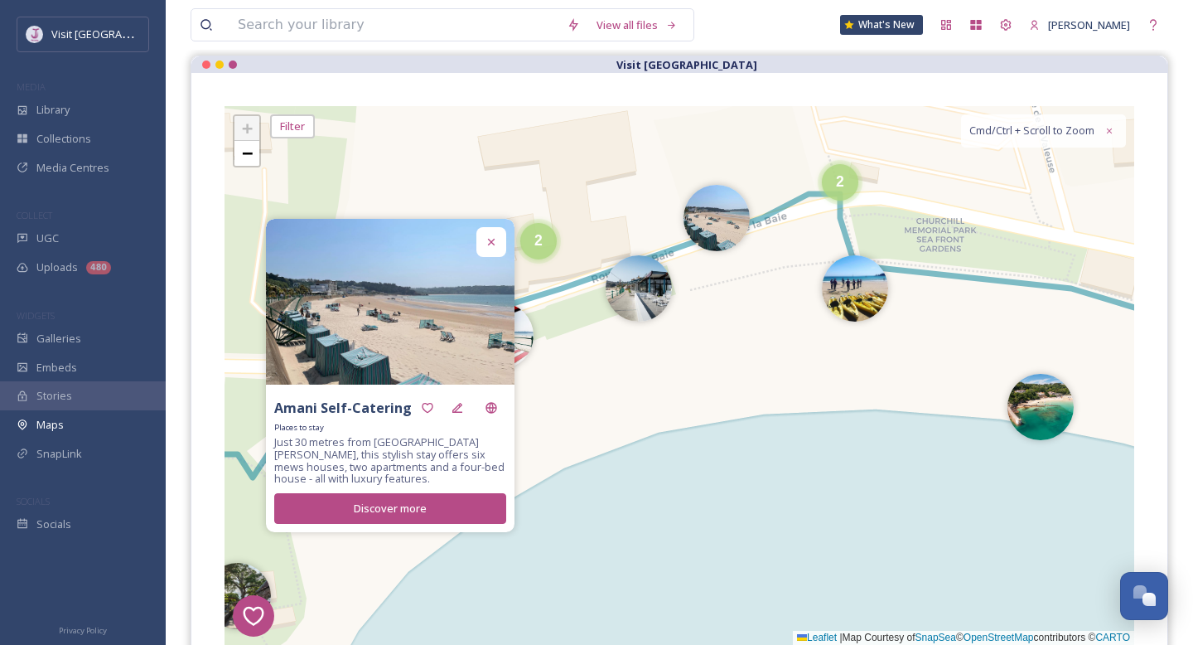
drag, startPoint x: 827, startPoint y: 284, endPoint x: 762, endPoint y: 285, distance: 65.5
click at [761, 286] on div "1 2 7 8 1 4 3 6 2 2 2 2 + − Leaflet | Map Courtesy of SnapSea © OpenStreetMap c…" at bounding box center [680, 375] width 910 height 539
click at [841, 186] on div "2" at bounding box center [840, 176] width 36 height 36
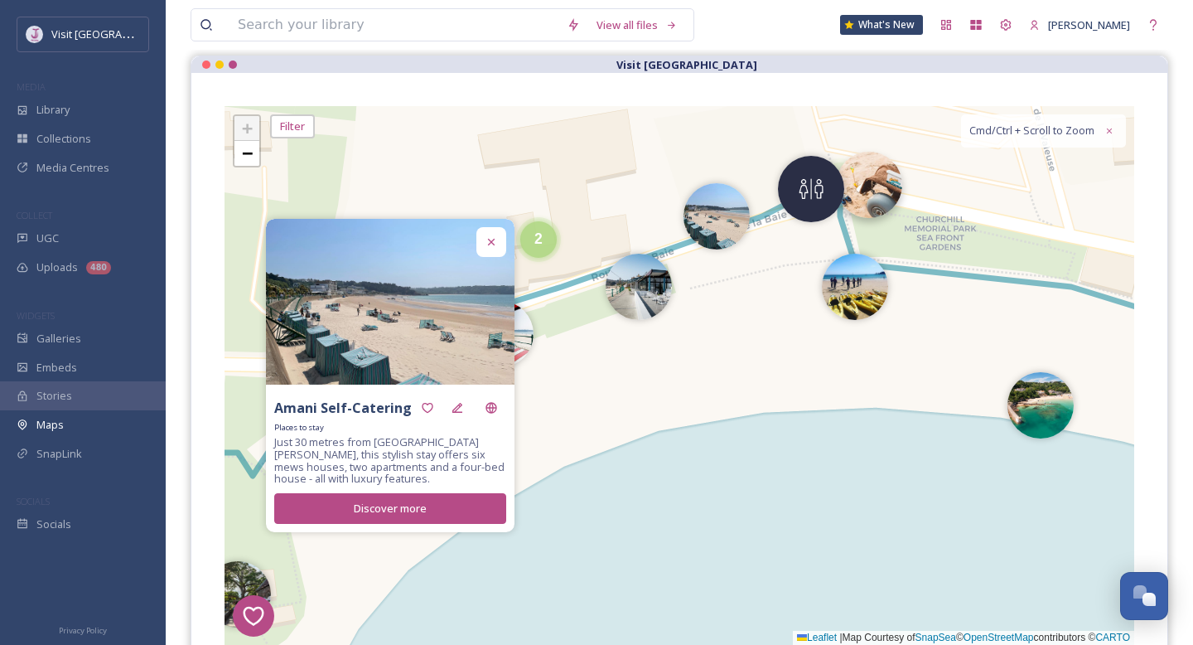
click at [868, 197] on img at bounding box center [869, 185] width 66 height 66
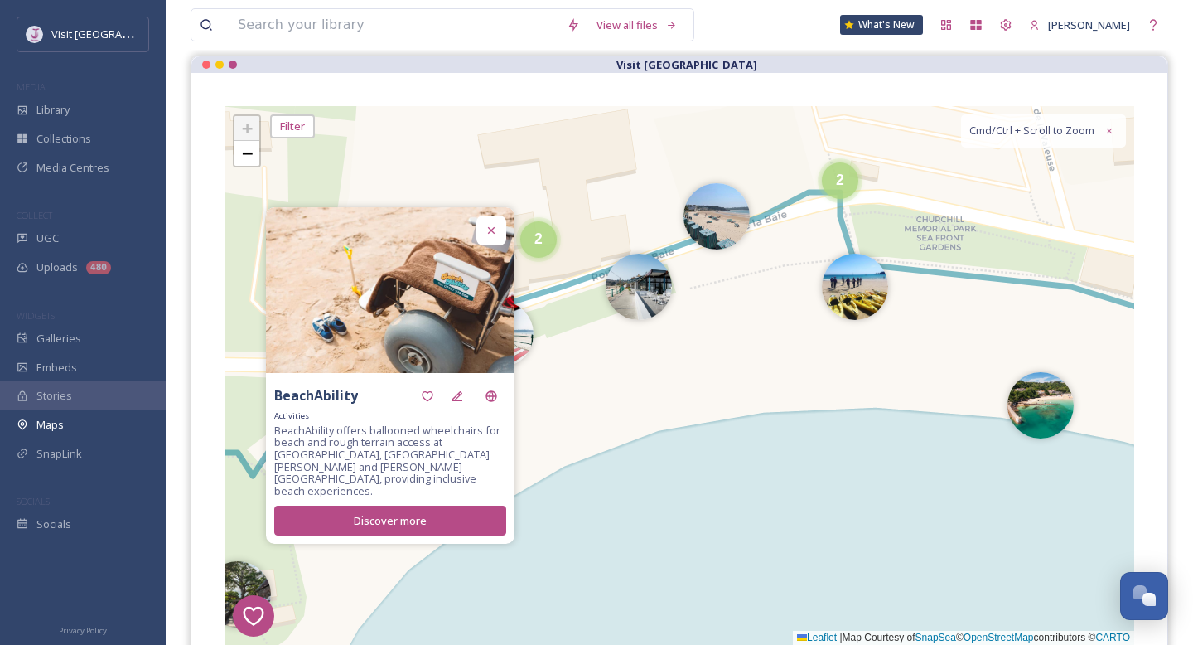
click at [491, 237] on icon at bounding box center [491, 230] width 13 height 13
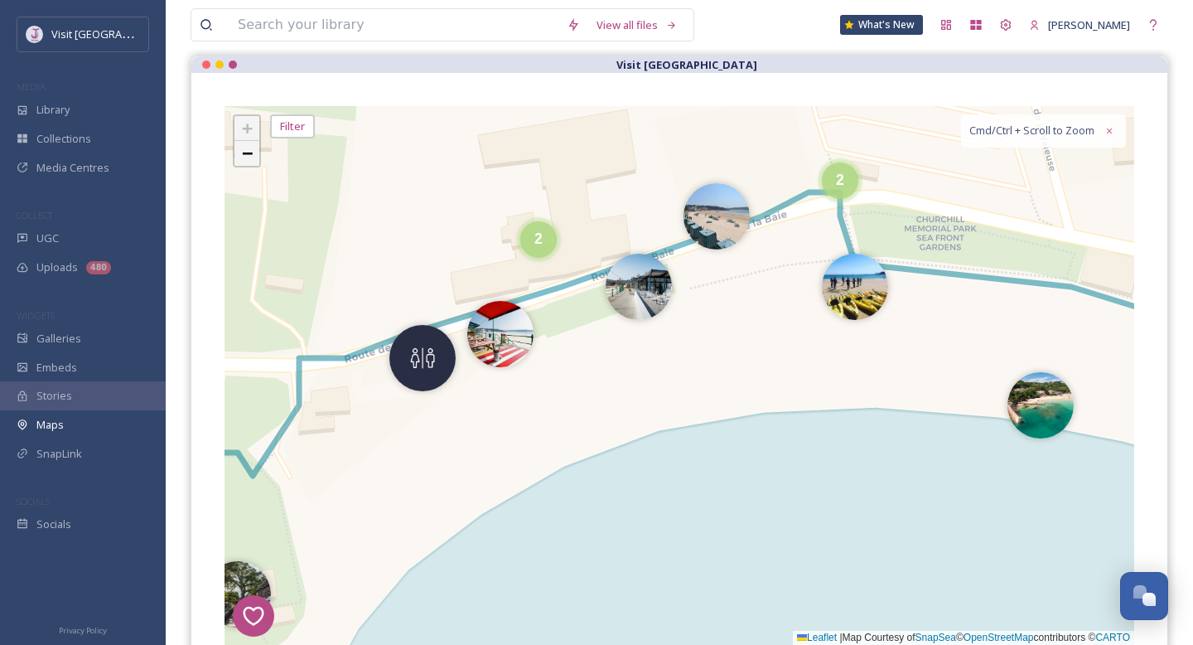
click at [237, 151] on link "−" at bounding box center [247, 153] width 25 height 25
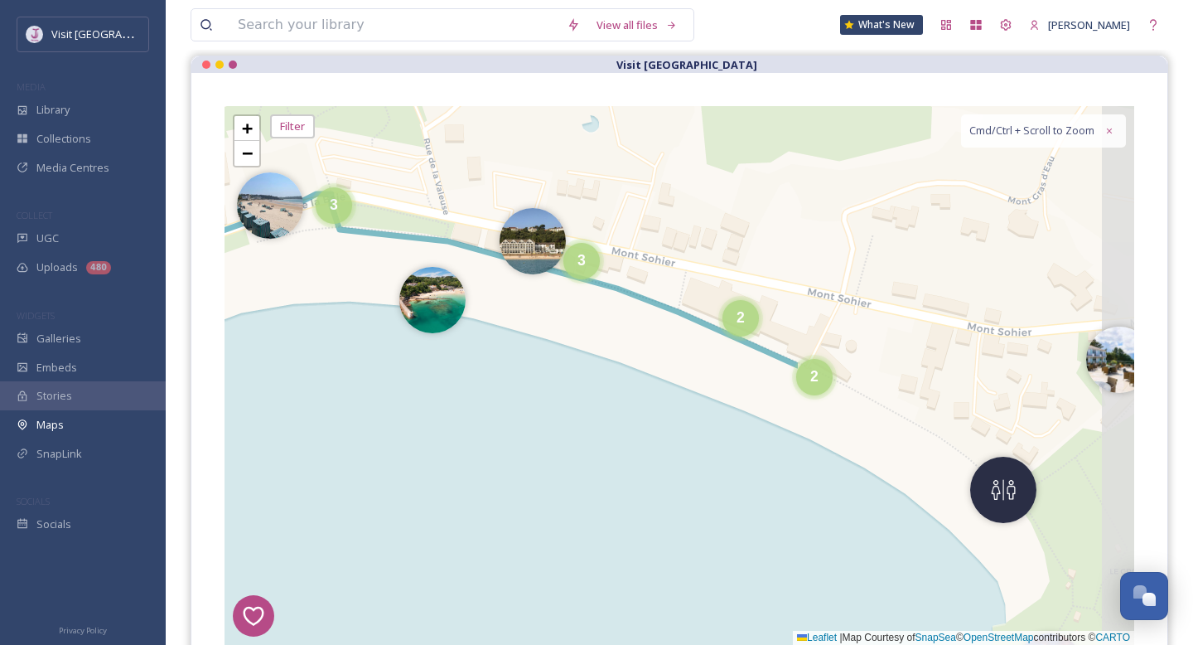
drag, startPoint x: 849, startPoint y: 293, endPoint x: 417, endPoint y: 198, distance: 441.9
click at [417, 199] on div "1 2 7 8 1 4 3 6 2 3 5 2 2 3 + − Leaflet | Map Courtesy of SnapSea © OpenStreetM…" at bounding box center [680, 375] width 910 height 539
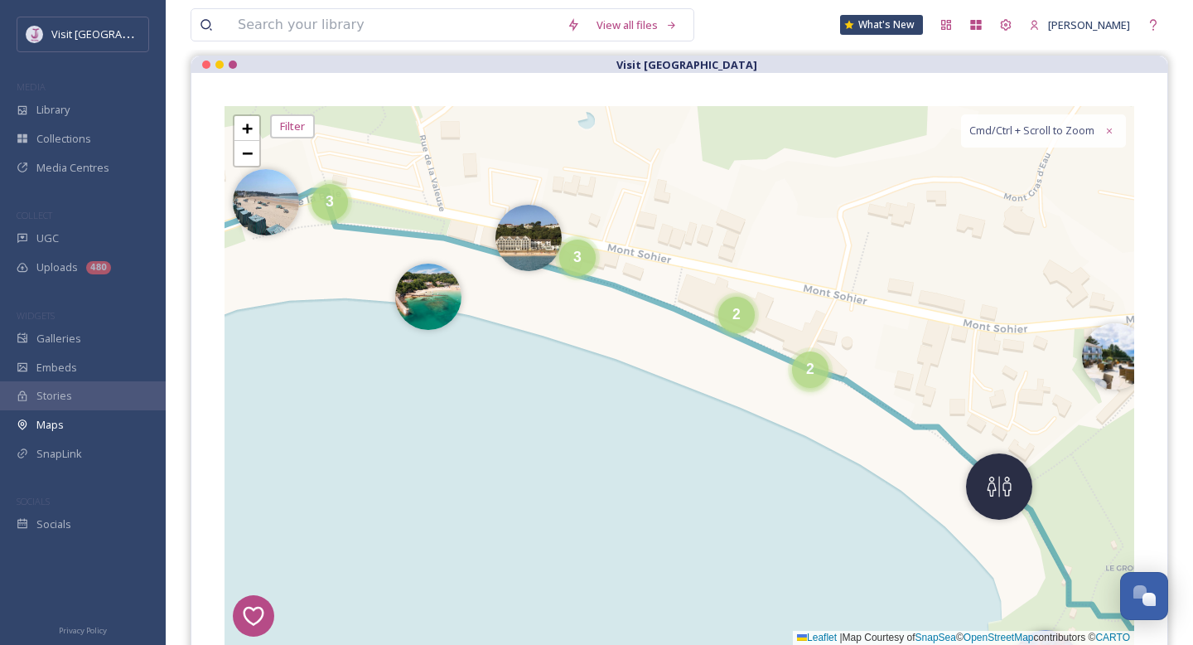
click at [817, 370] on div "2" at bounding box center [810, 369] width 36 height 36
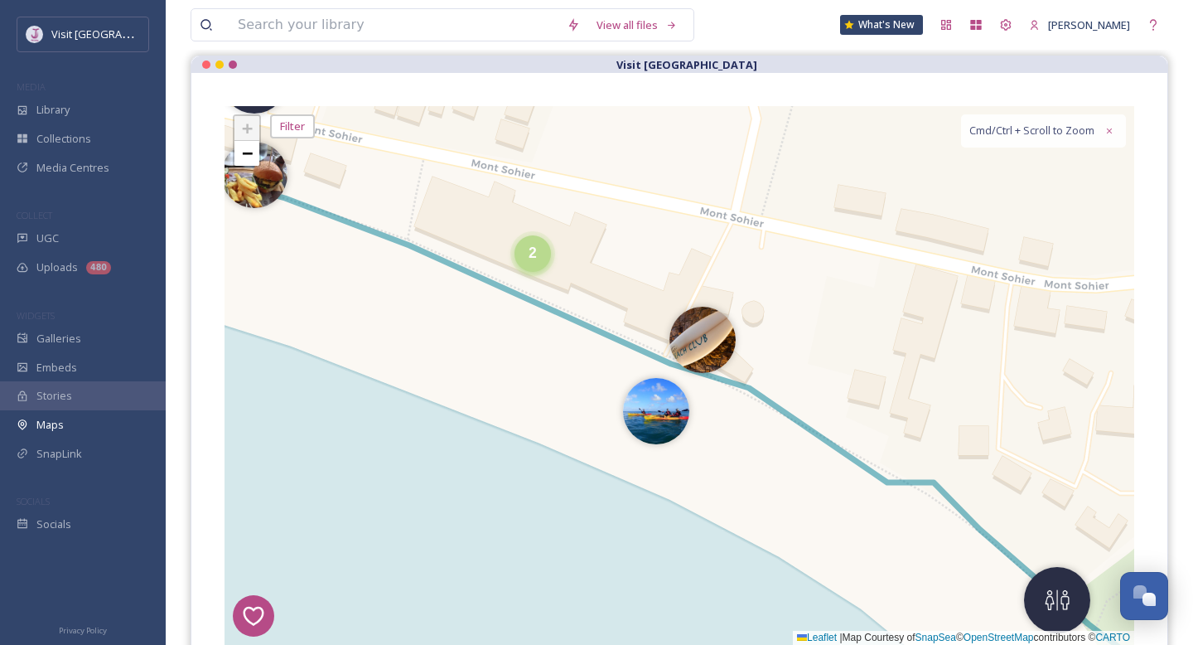
click at [533, 264] on div "2" at bounding box center [533, 253] width 36 height 36
click at [576, 261] on img at bounding box center [562, 262] width 66 height 66
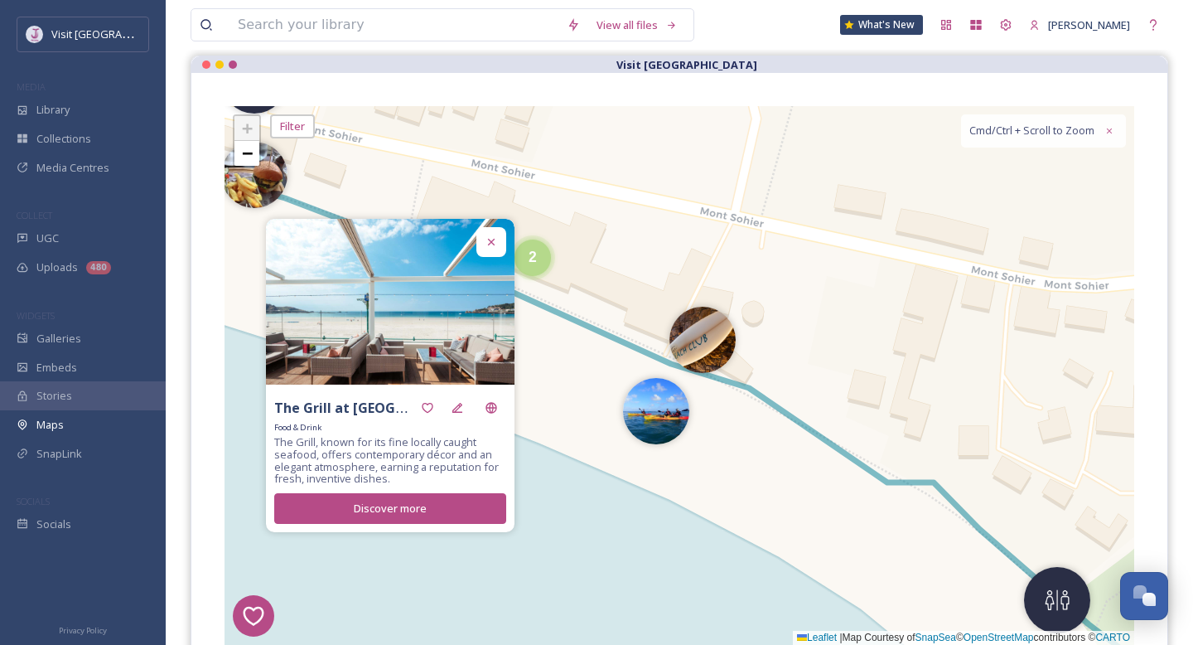
click at [488, 244] on icon at bounding box center [491, 241] width 13 height 13
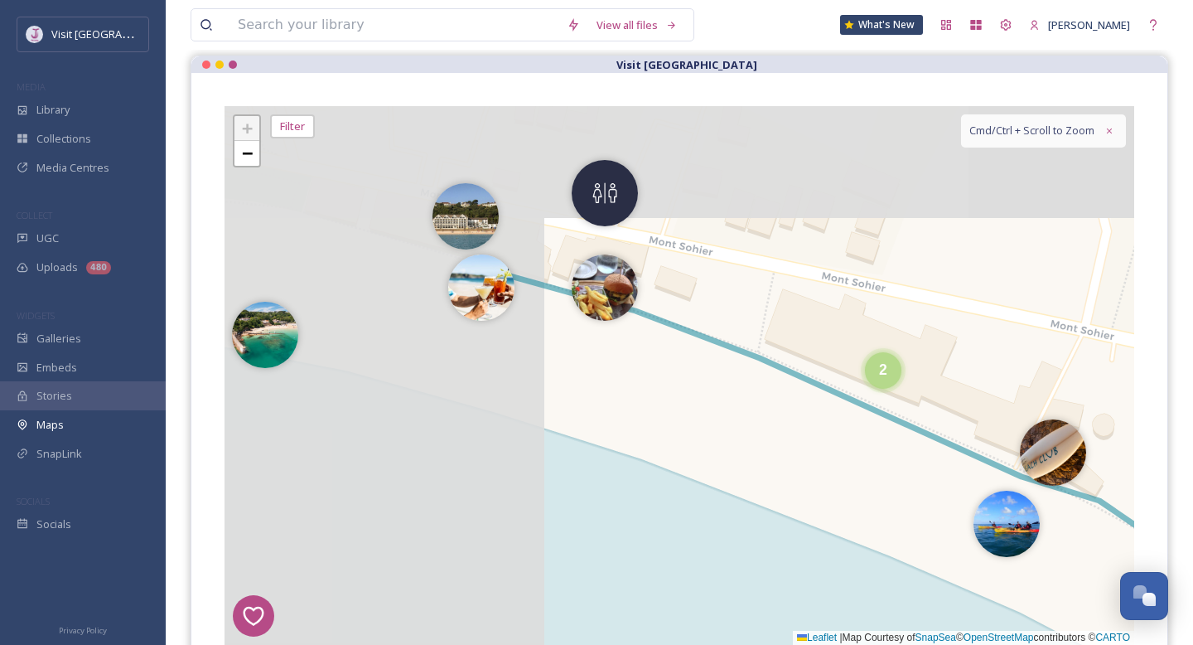
drag, startPoint x: 427, startPoint y: 272, endPoint x: 801, endPoint y: 400, distance: 396.0
click at [803, 402] on div "1 2 7 8 1 4 3 6 2 2 2 2 + − Leaflet | Map Courtesy of SnapSea © OpenStreetMap c…" at bounding box center [680, 375] width 910 height 539
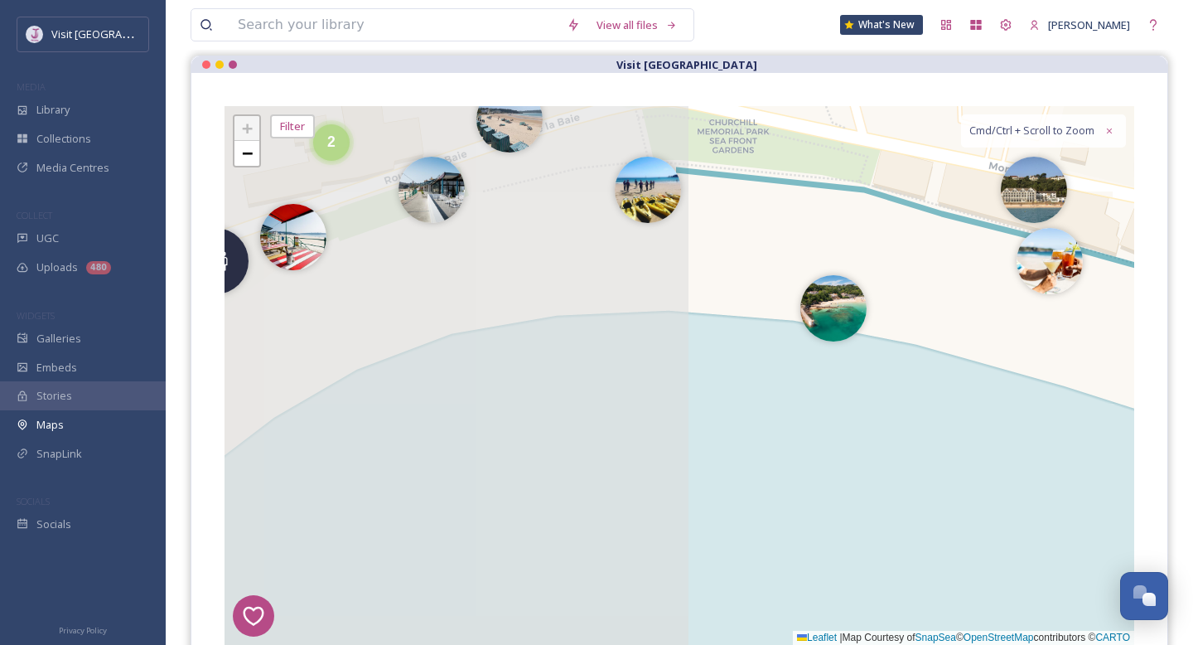
drag, startPoint x: 594, startPoint y: 409, endPoint x: 1137, endPoint y: 364, distance: 544.6
click at [1137, 364] on div "1 2 7 8 1 4 3 6 2 2 2 2 + − Leaflet | Map Courtesy of SnapSea © OpenStreetMap c…" at bounding box center [679, 375] width 976 height 605
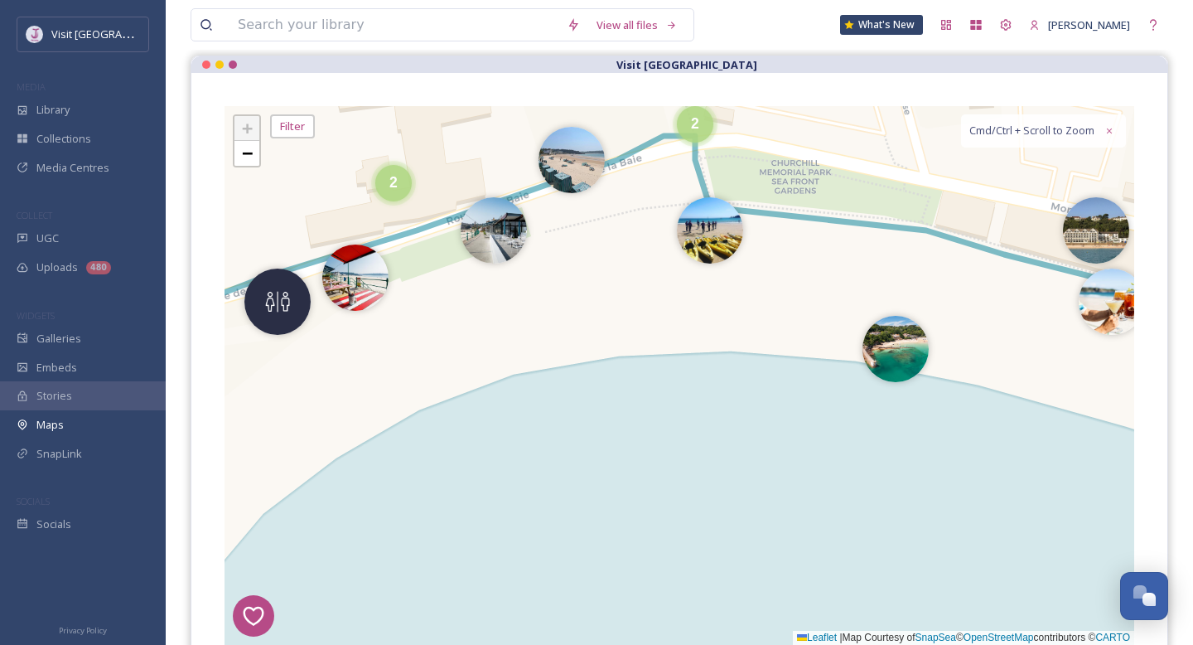
drag, startPoint x: 663, startPoint y: 264, endPoint x: 800, endPoint y: 383, distance: 181.6
click at [800, 384] on div "1 2 7 8 1 4 3 6 2 2 2 2 + − Leaflet | Map Courtesy of SnapSea © OpenStreetMap c…" at bounding box center [680, 375] width 910 height 539
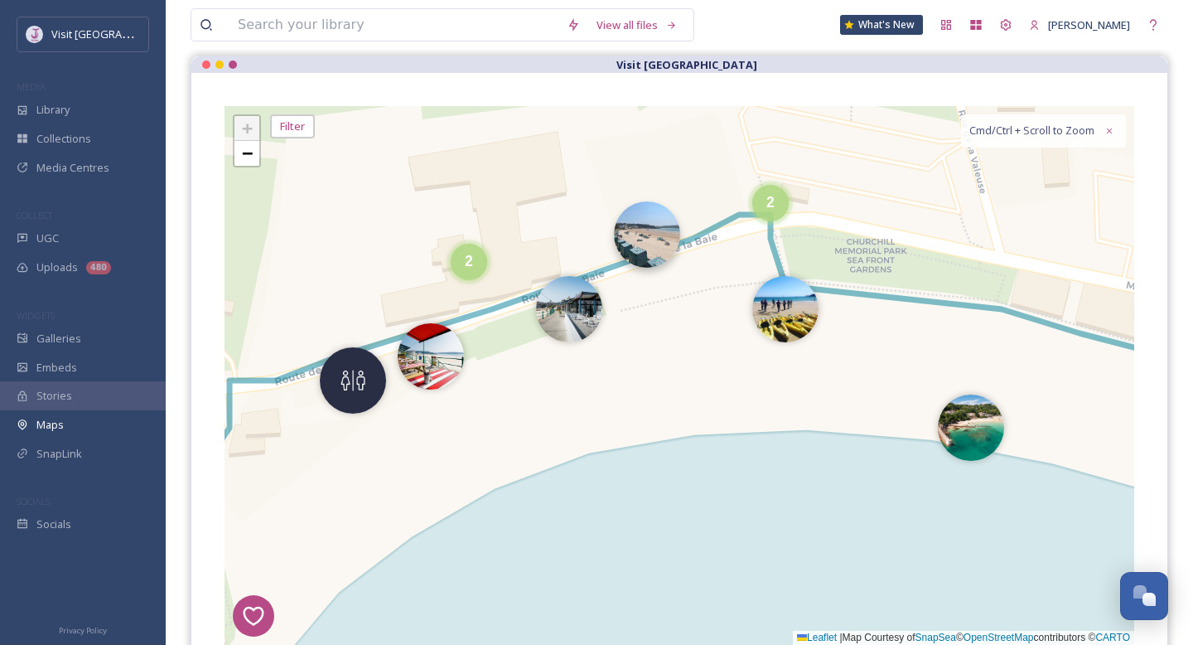
click at [658, 232] on img at bounding box center [647, 234] width 66 height 66
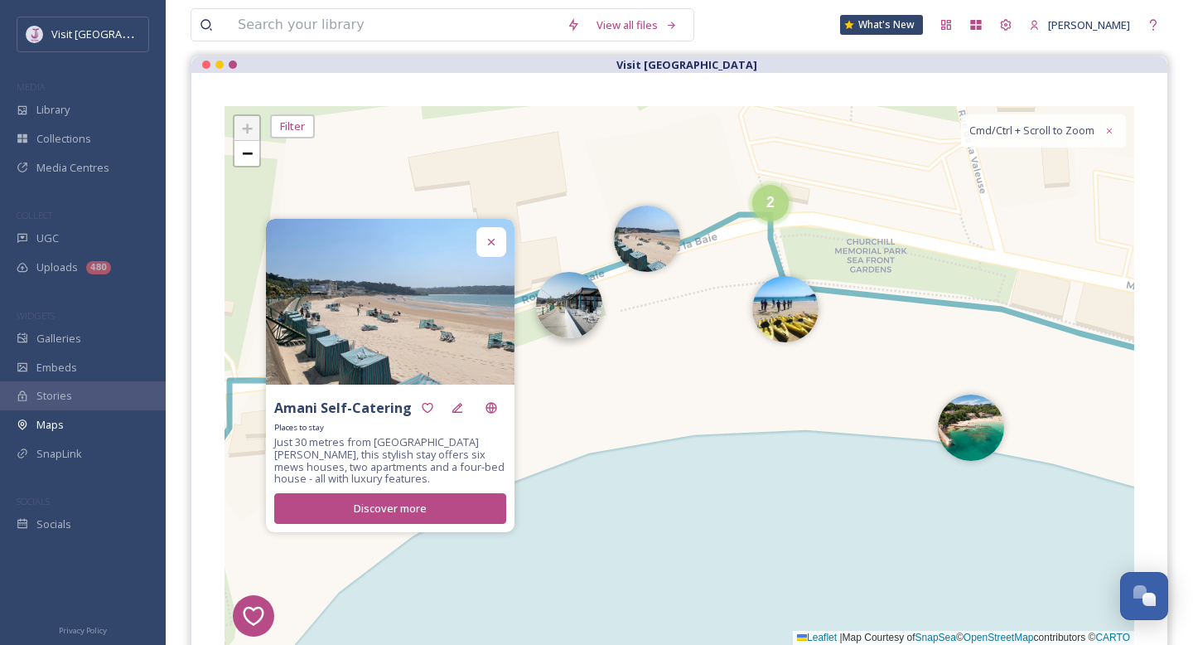
click at [583, 306] on img at bounding box center [569, 305] width 66 height 66
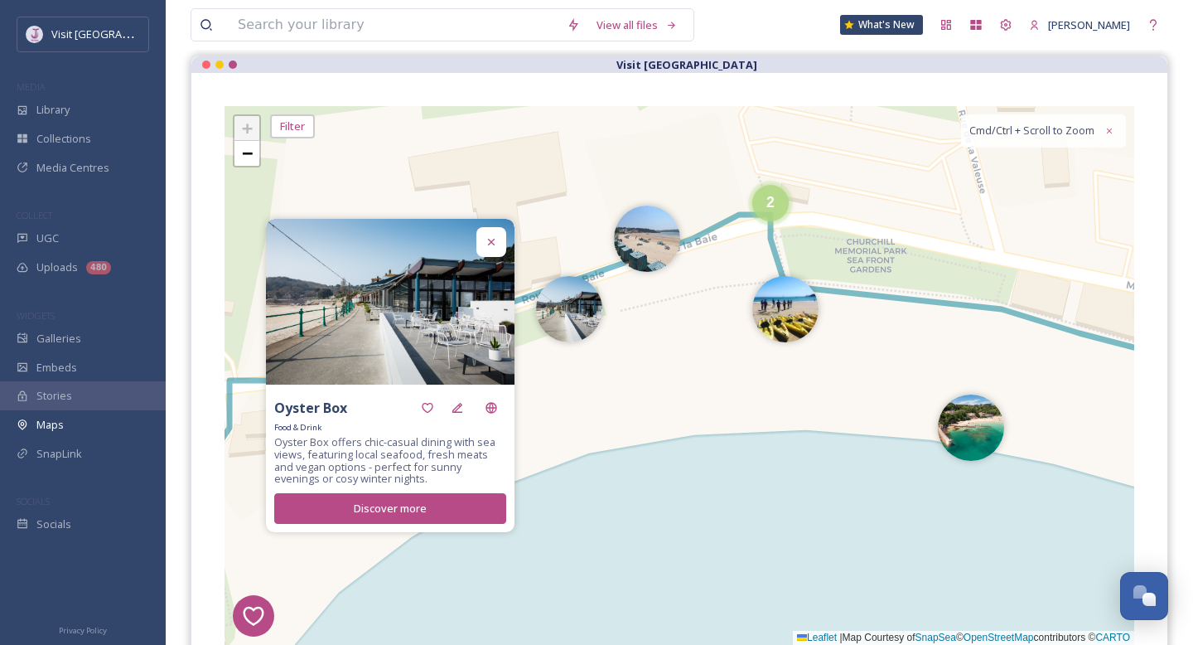
click at [494, 254] on div at bounding box center [491, 242] width 30 height 30
